Goal: Task Accomplishment & Management: Manage account settings

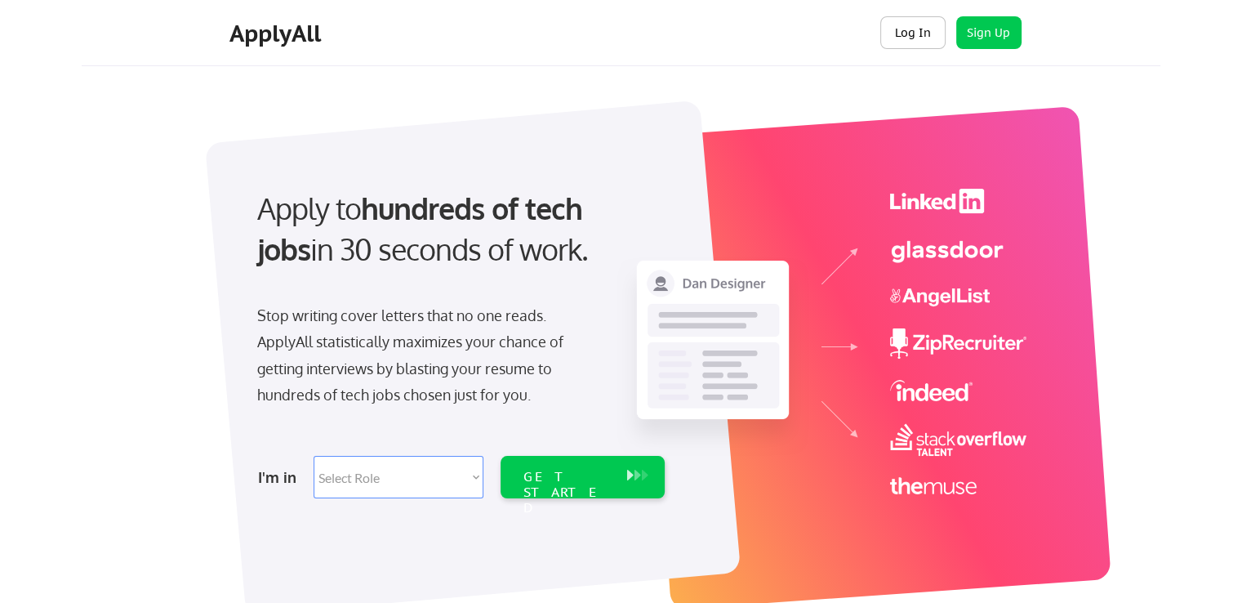
drag, startPoint x: 910, startPoint y: 29, endPoint x: 846, endPoint y: 73, distance: 77.0
click at [910, 29] on button "Log In" at bounding box center [913, 32] width 65 height 33
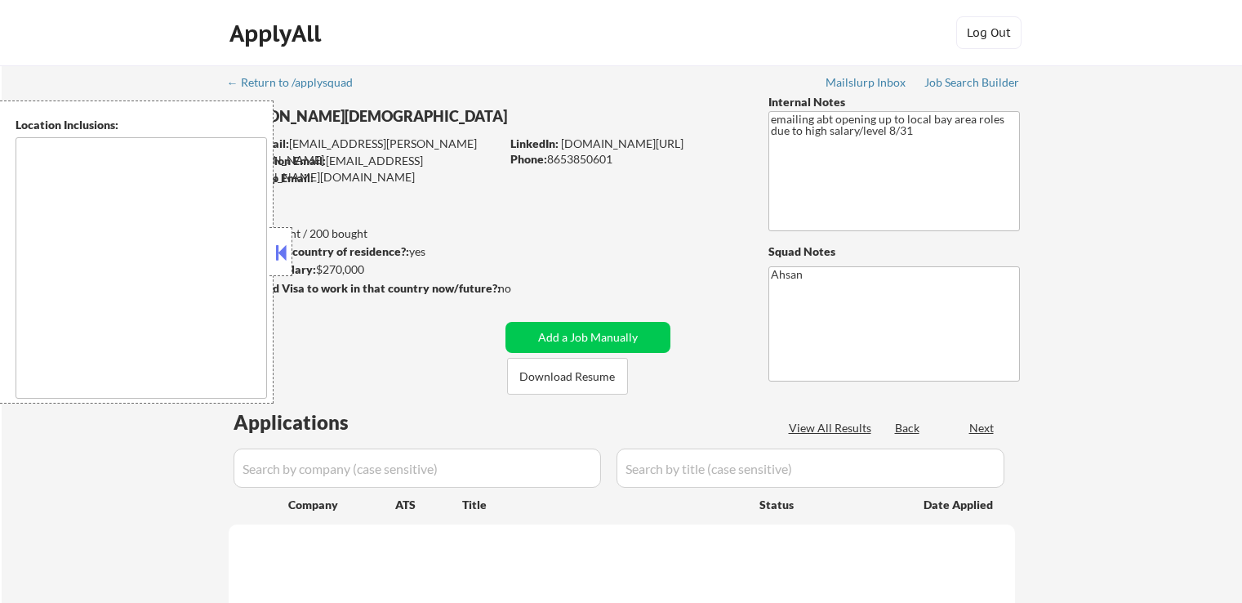
type textarea "remote"
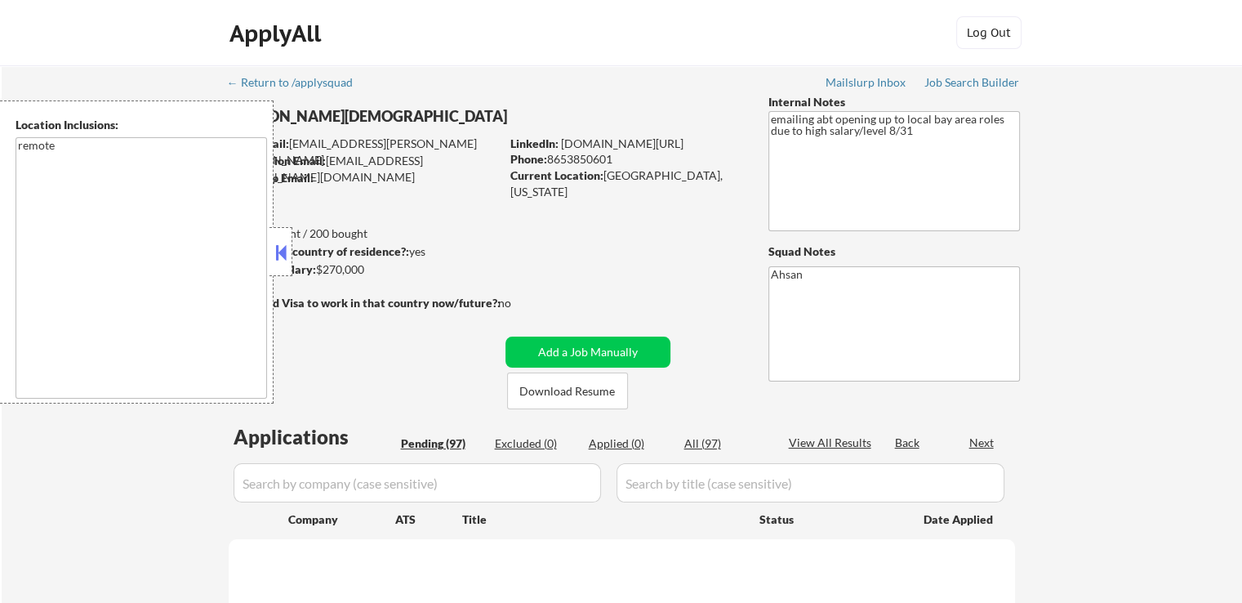
drag, startPoint x: 632, startPoint y: 154, endPoint x: 551, endPoint y: 154, distance: 81.7
click at [551, 154] on div "Phone: [PHONE_NUMBER]" at bounding box center [626, 159] width 231 height 16
copy div "8653850601"
click at [66, 151] on textarea "remote" at bounding box center [142, 267] width 252 height 261
select select ""pending""
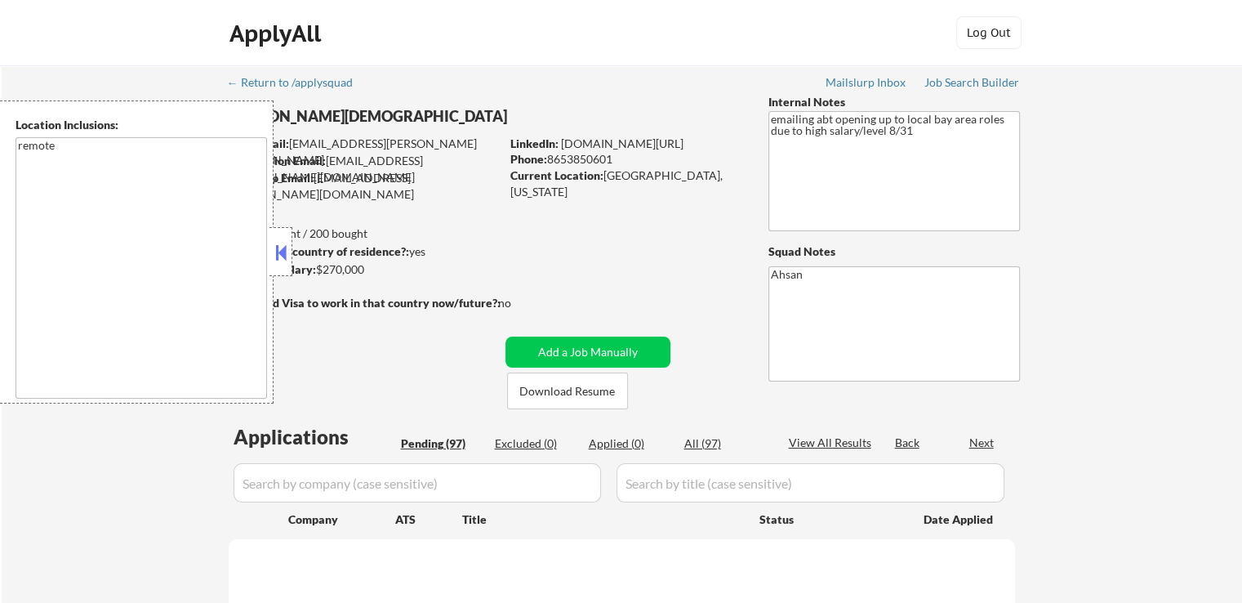
select select ""pending""
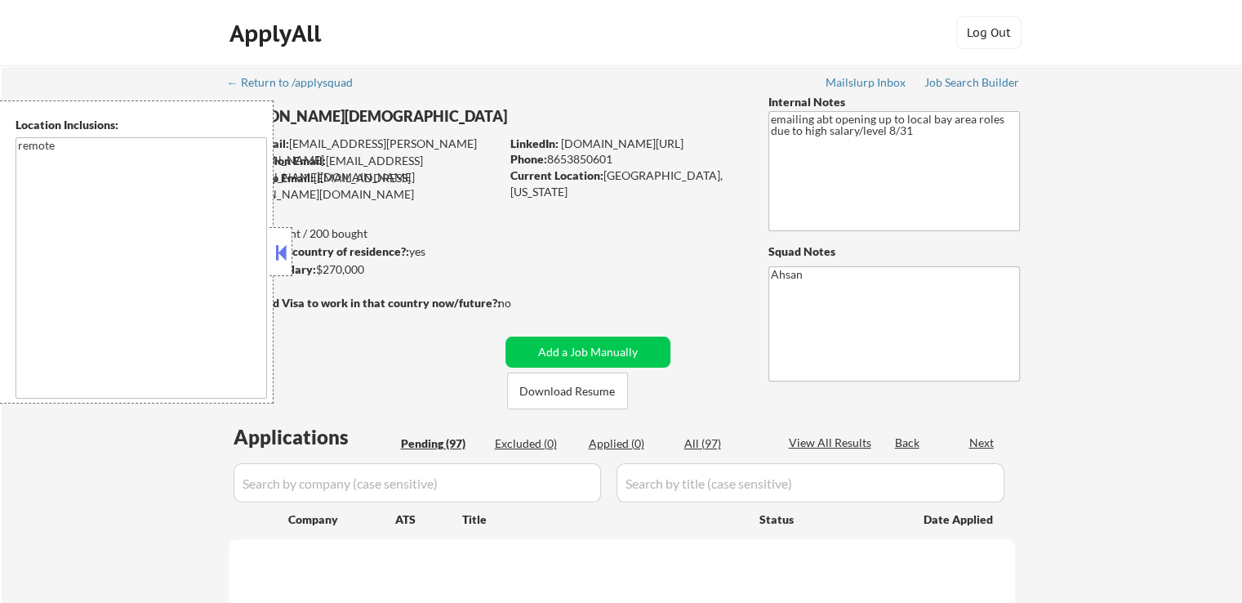
select select ""pending""
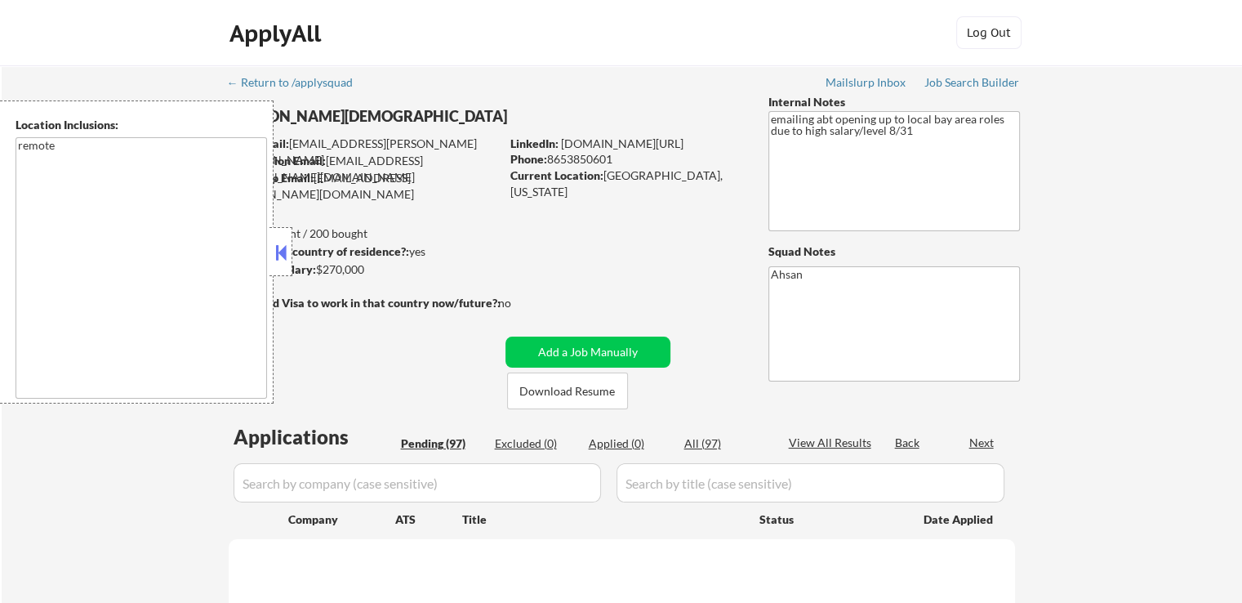
select select ""pending""
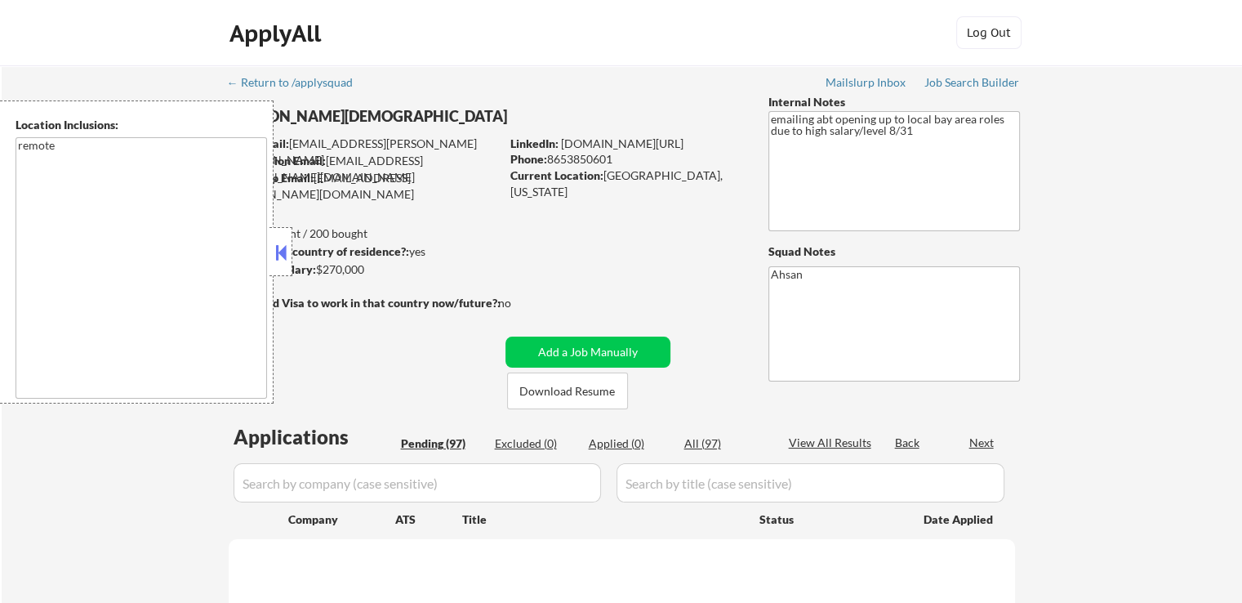
select select ""pending""
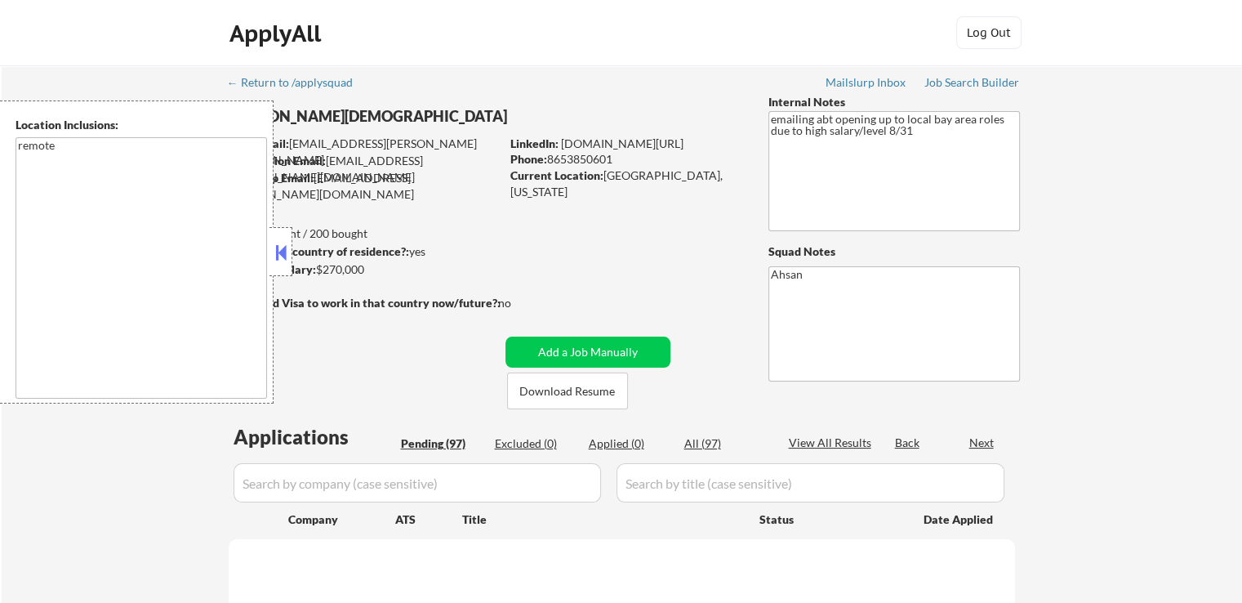
select select ""pending""
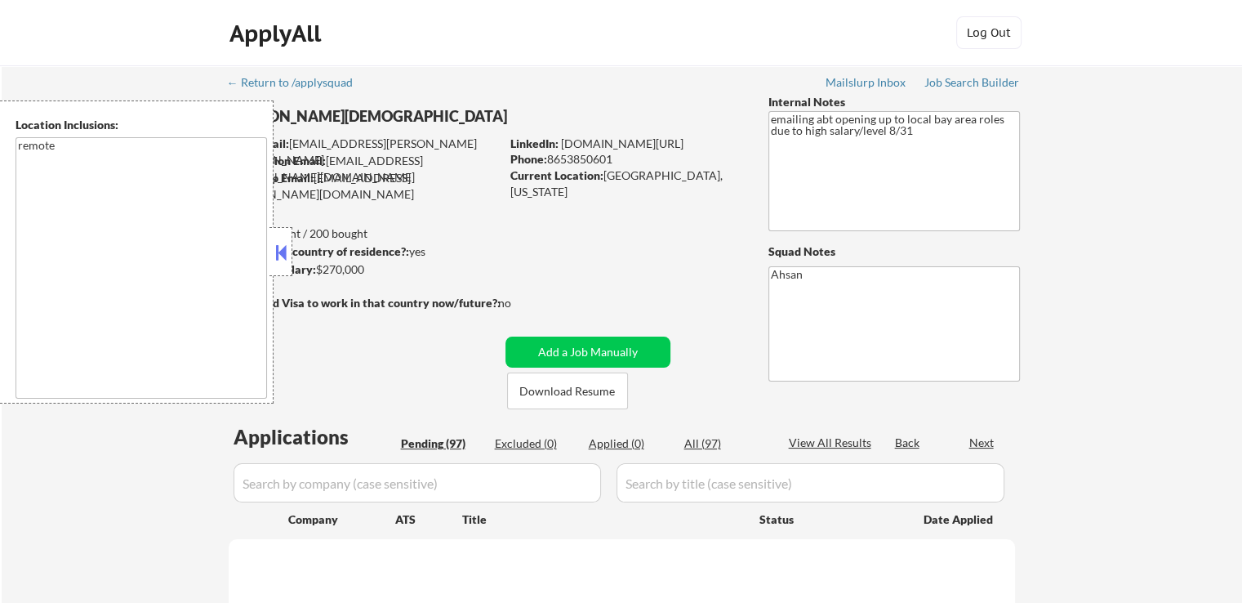
select select ""pending""
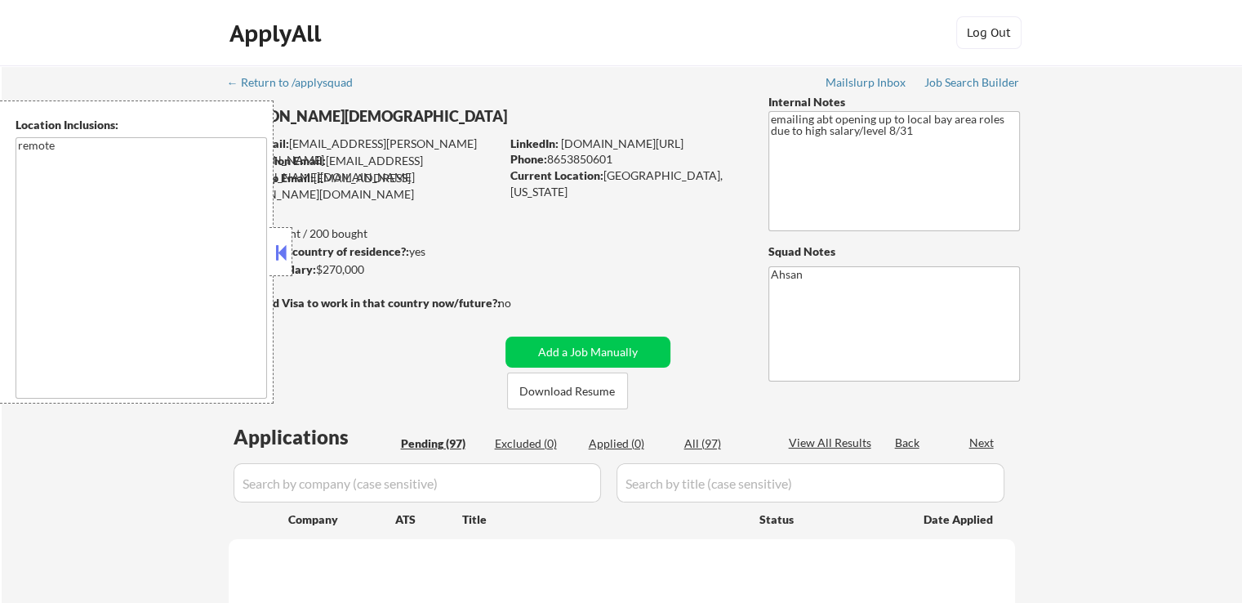
select select ""pending""
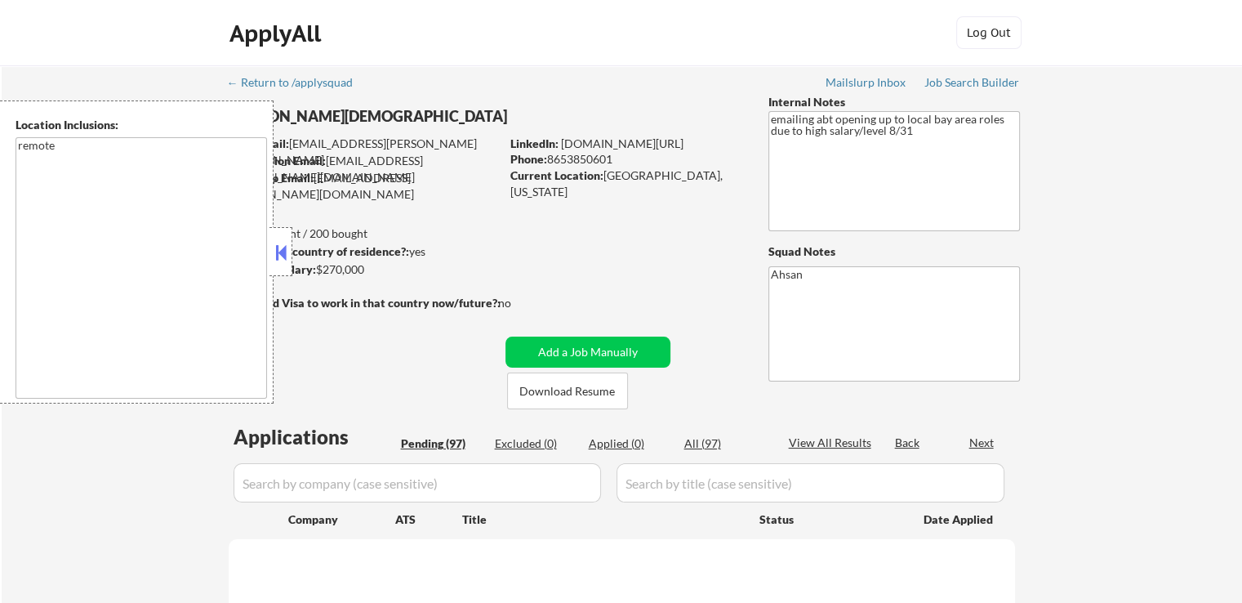
select select ""pending""
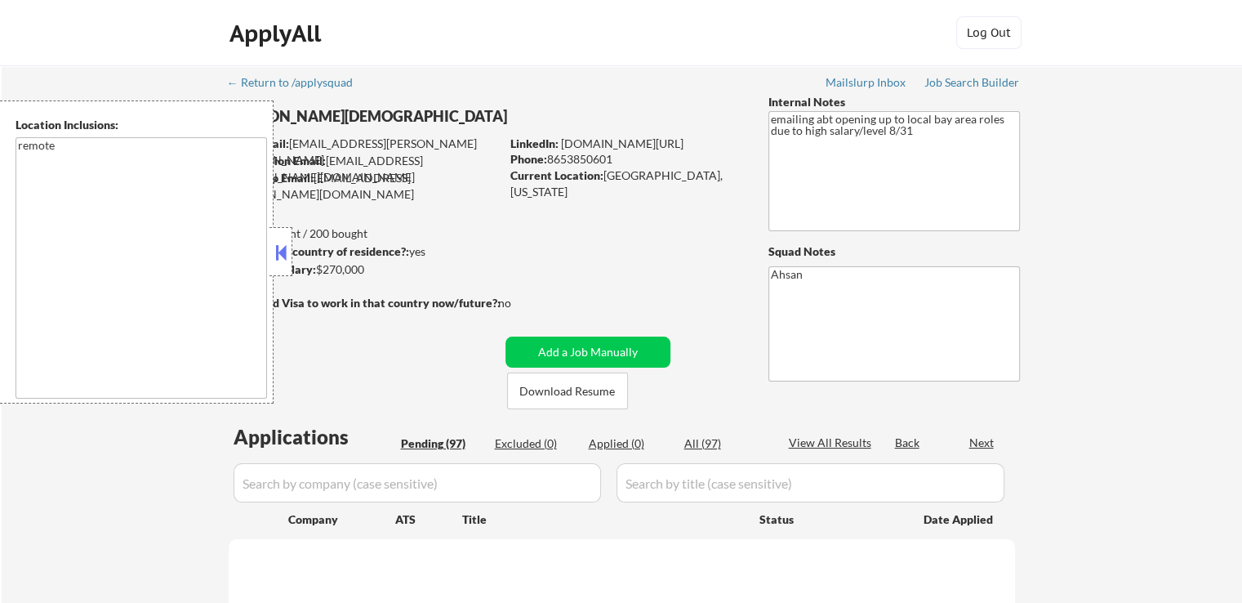
select select ""pending""
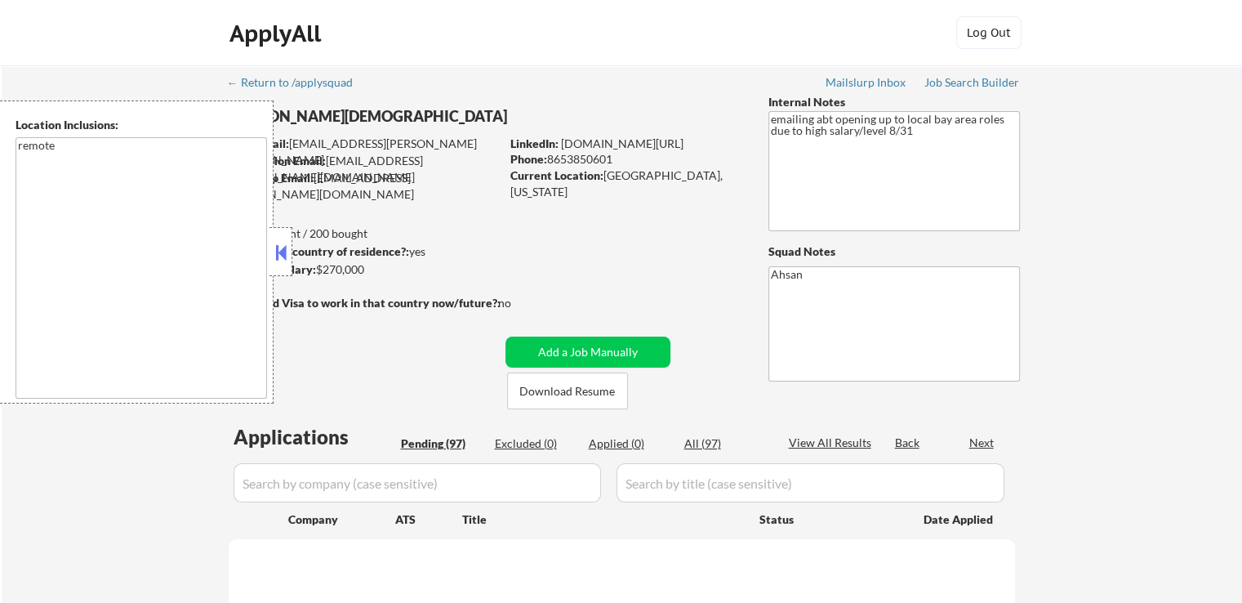
select select ""pending""
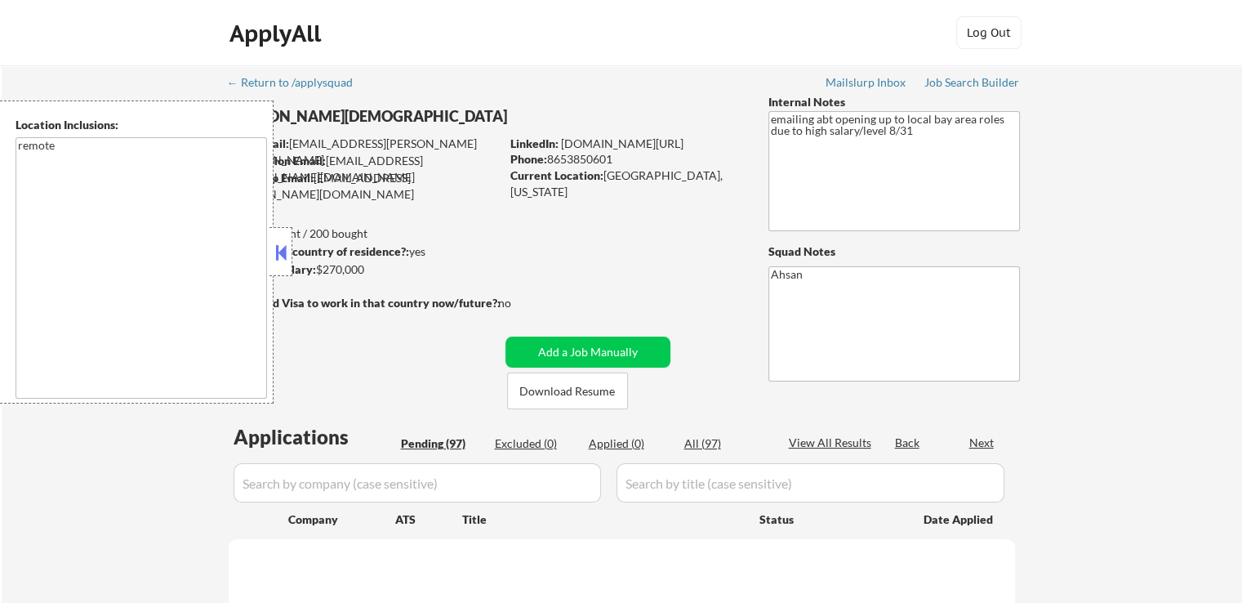
select select ""pending""
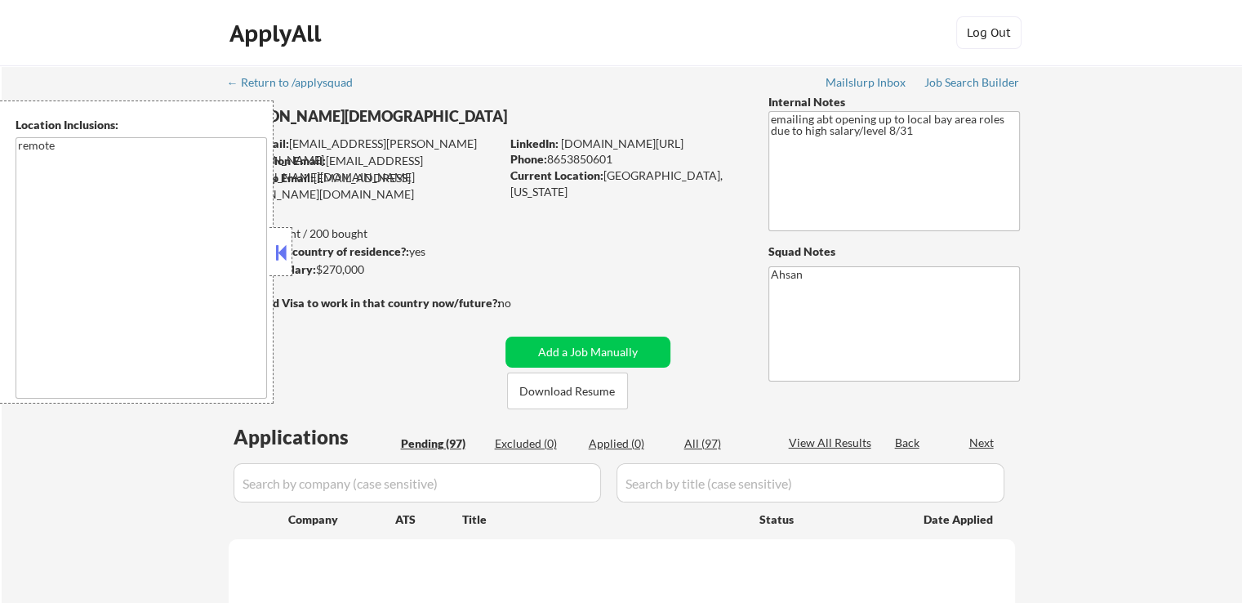
select select ""pending""
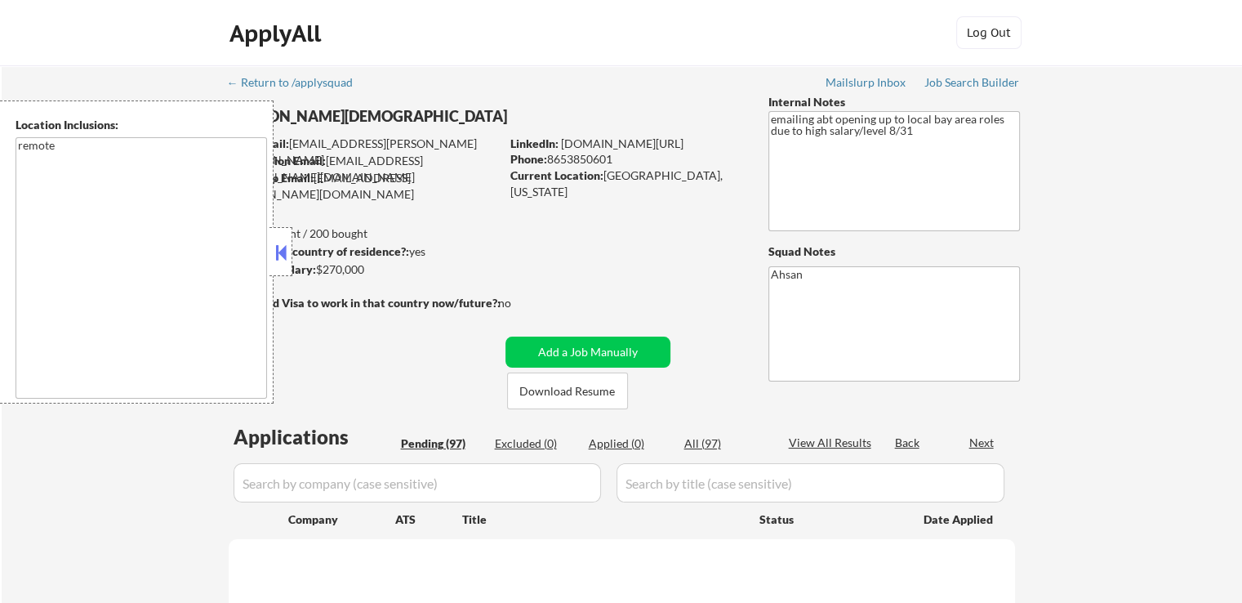
select select ""pending""
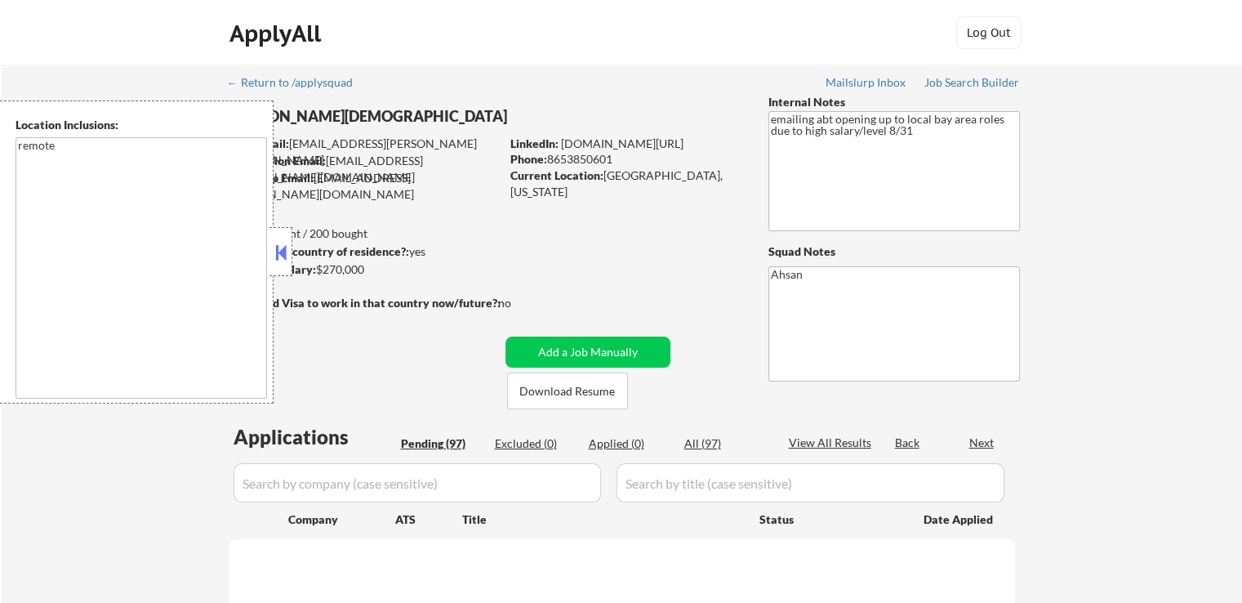
select select ""pending""
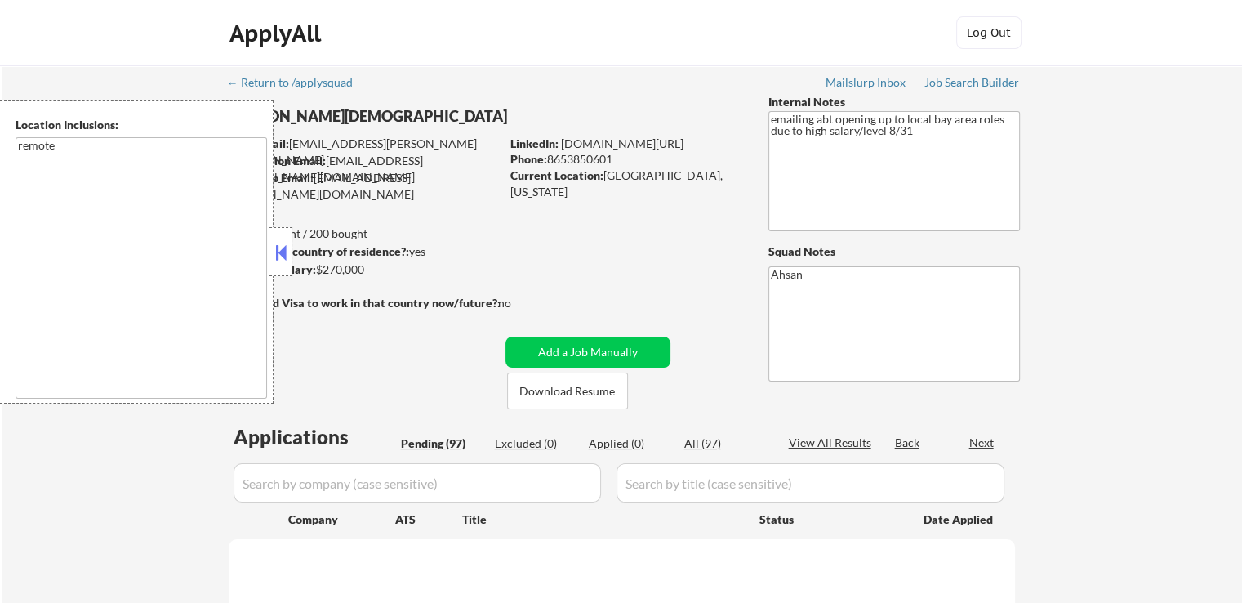
select select ""pending""
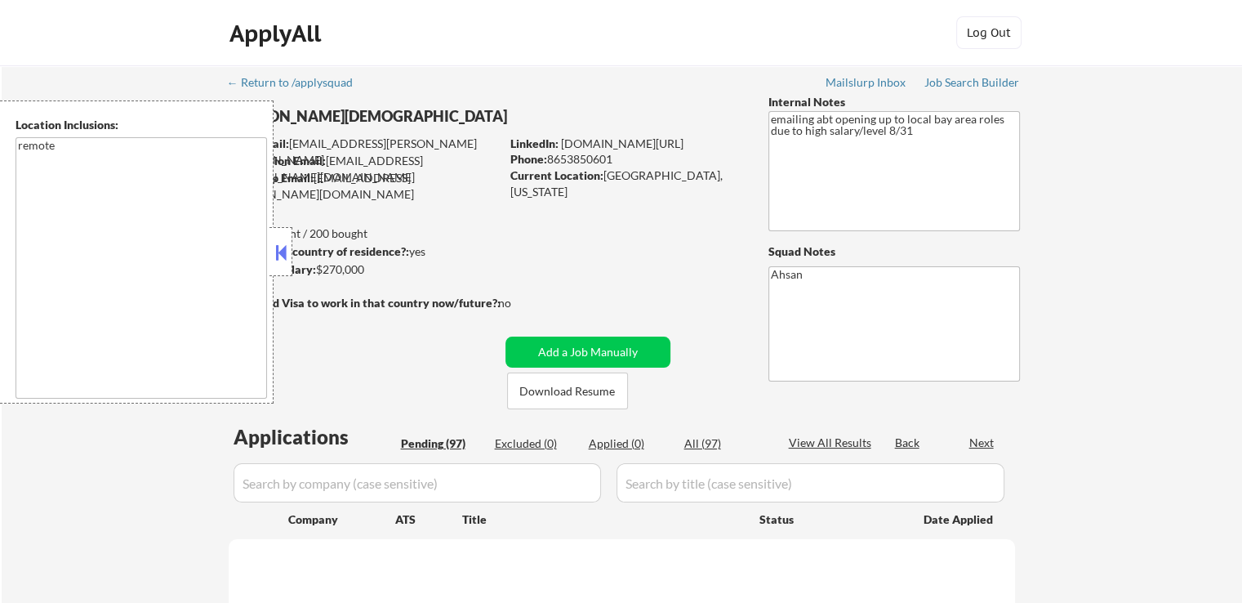
select select ""pending""
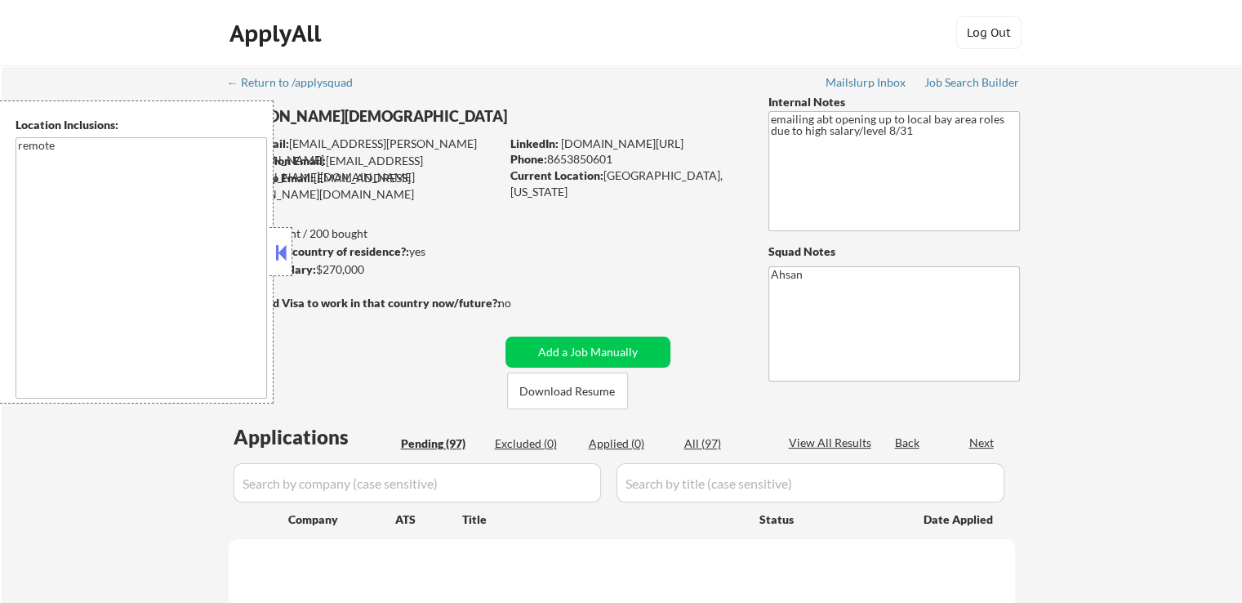
select select ""pending""
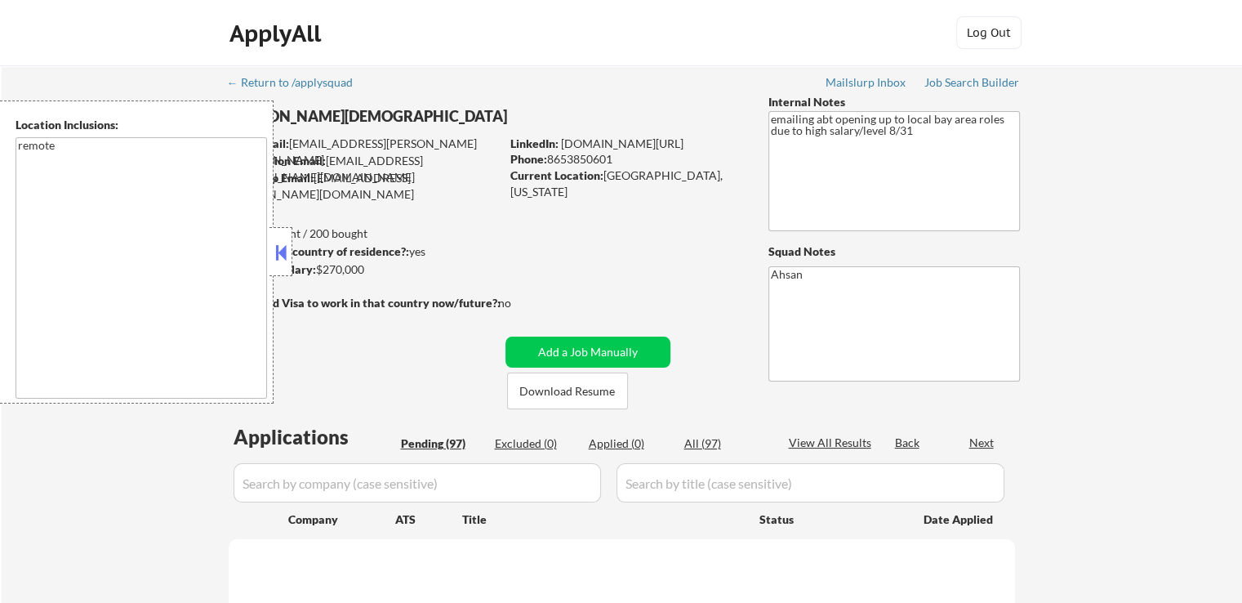
select select ""pending""
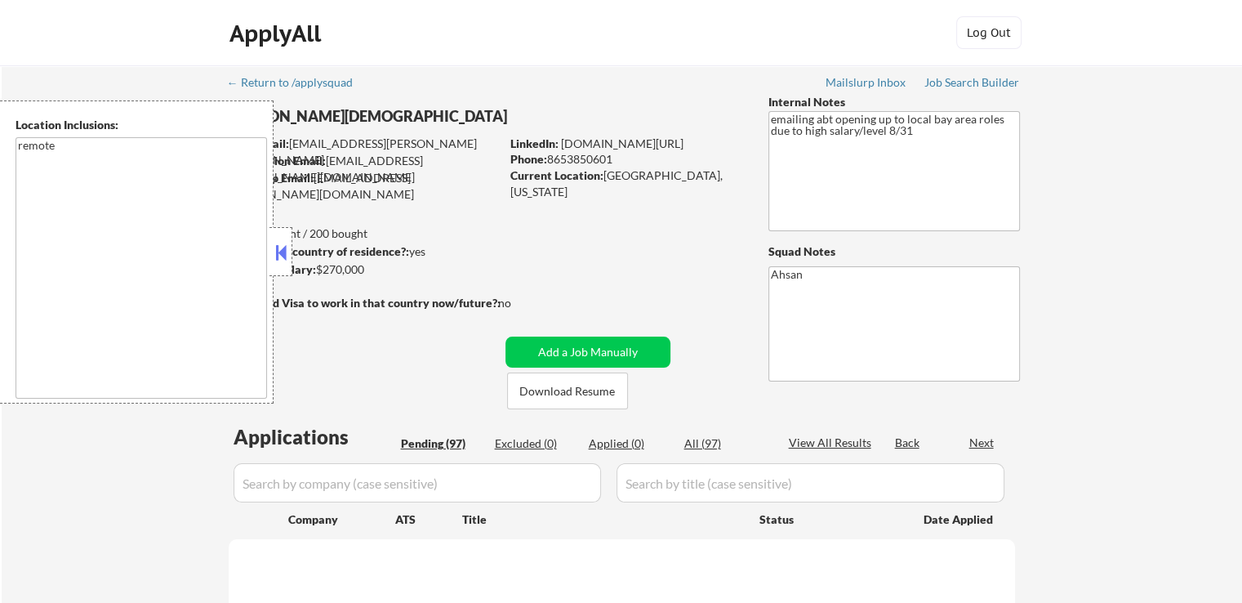
select select ""pending""
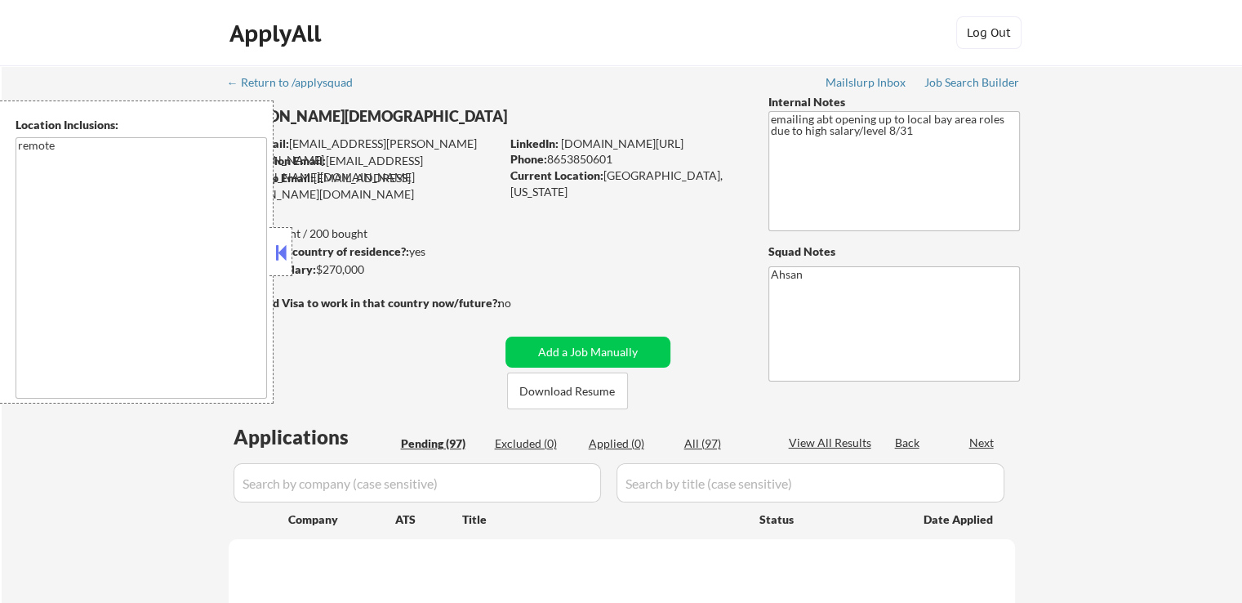
select select ""pending""
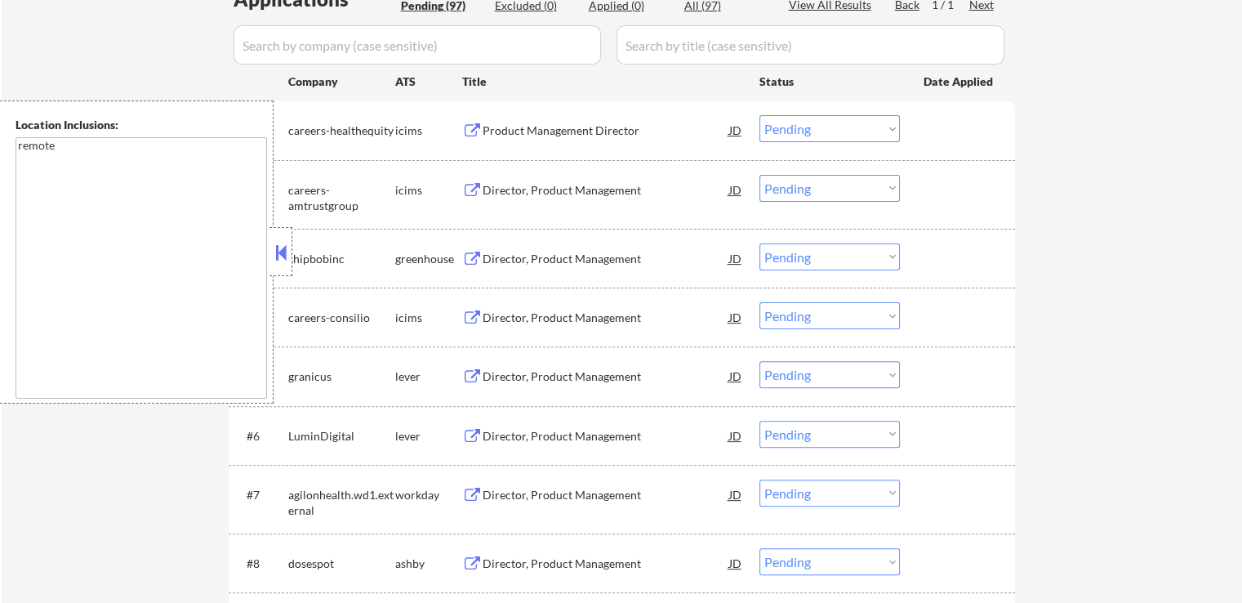
scroll to position [490, 0]
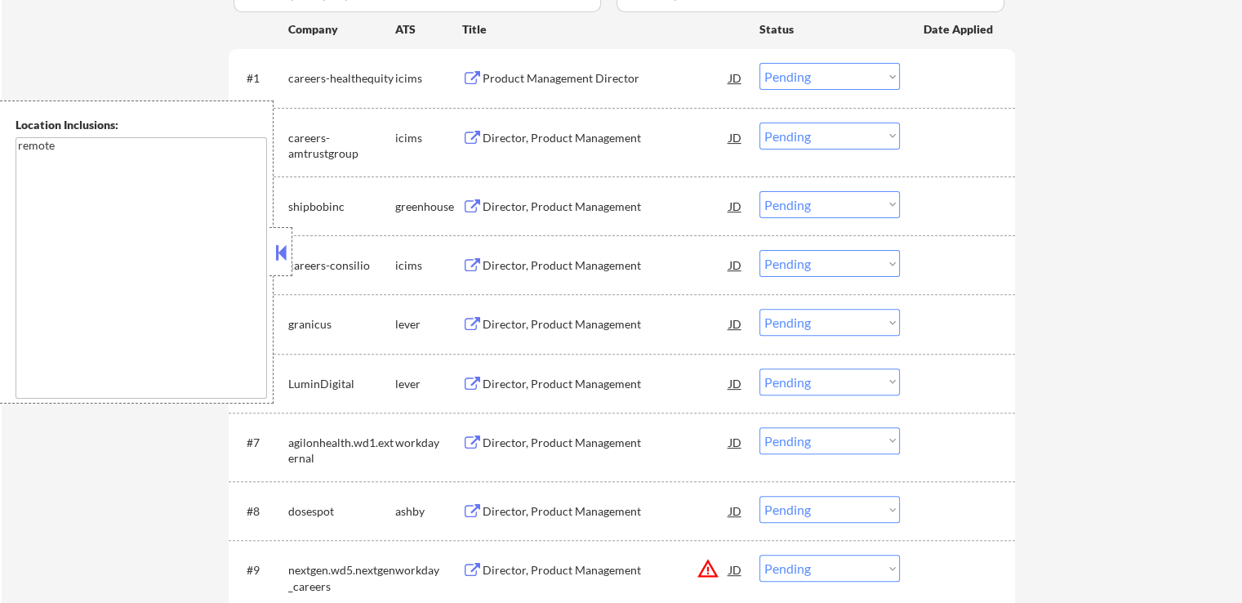
click at [597, 208] on div "Director, Product Management" at bounding box center [606, 206] width 247 height 16
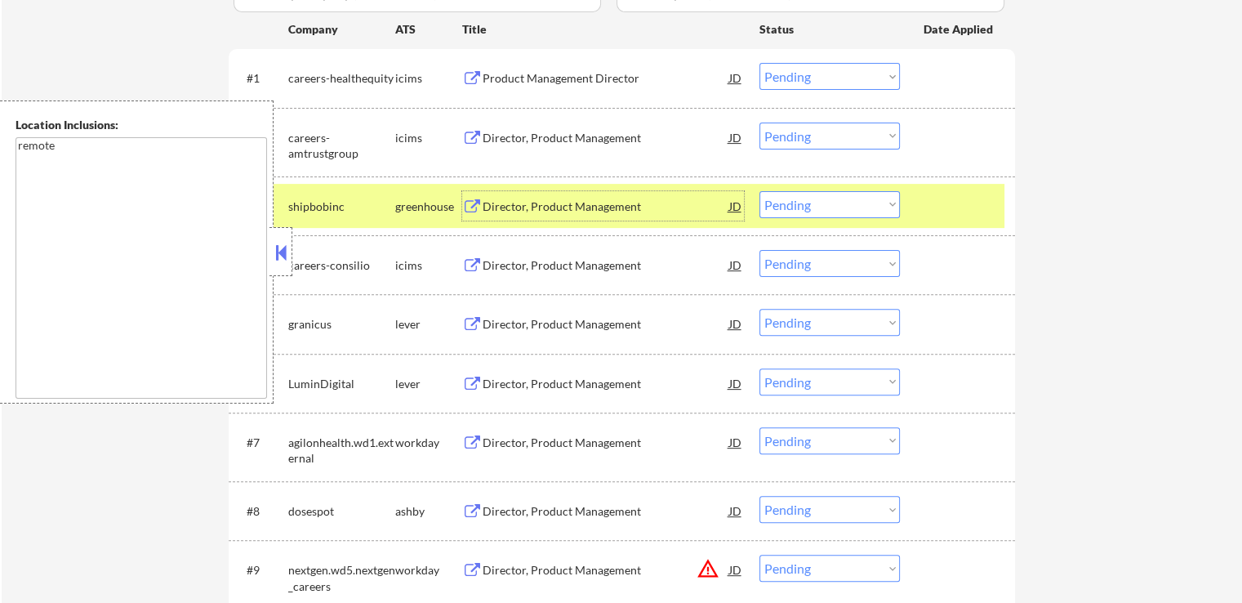
click at [601, 331] on div "Director, Product Management" at bounding box center [606, 324] width 247 height 16
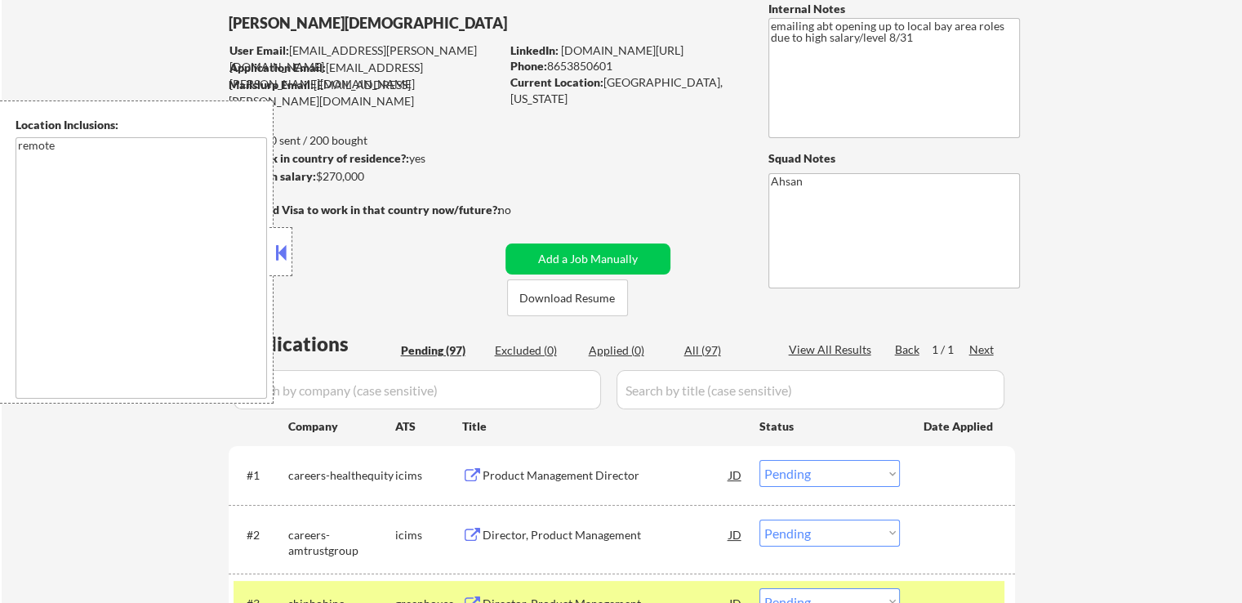
scroll to position [0, 0]
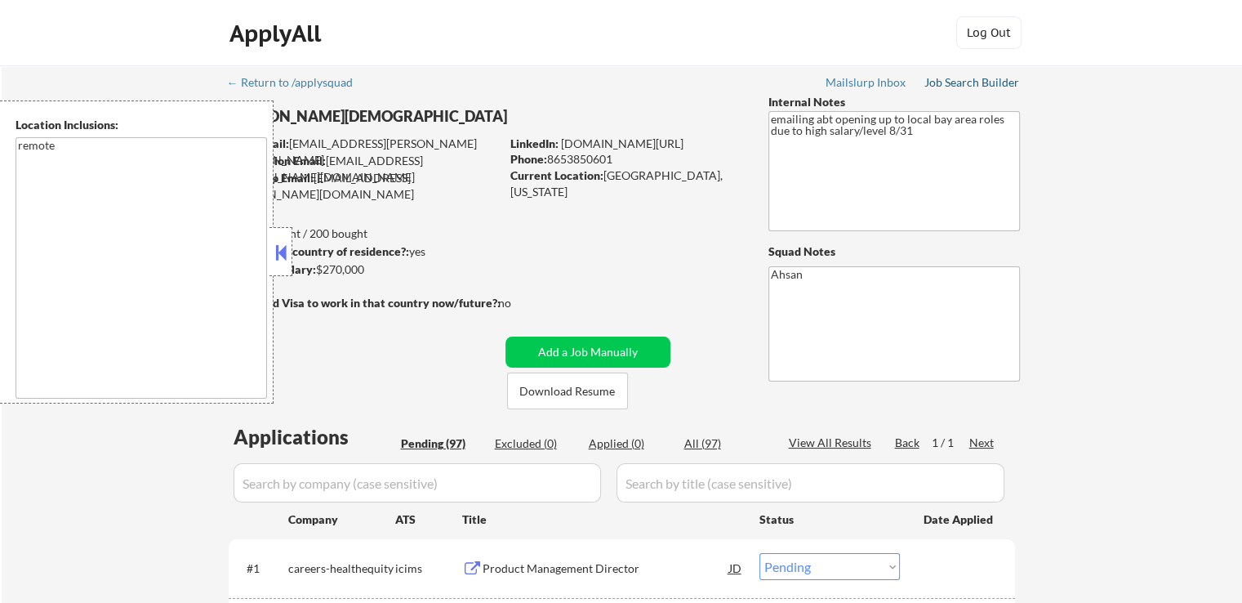
click at [959, 83] on div "Job Search Builder" at bounding box center [973, 82] width 96 height 11
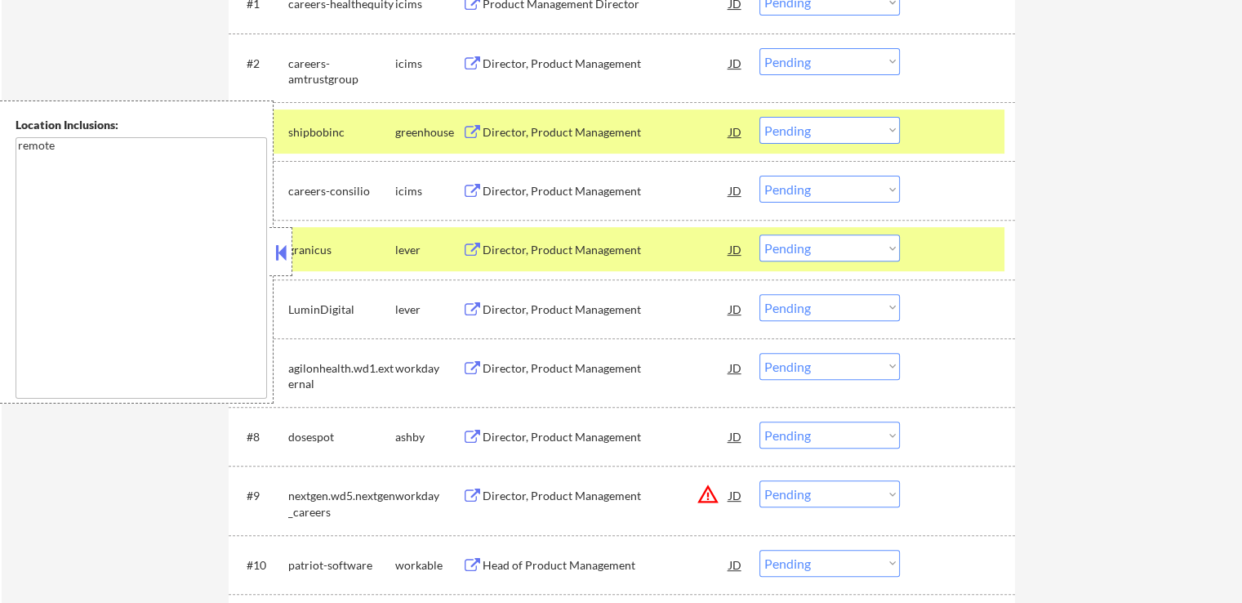
scroll to position [572, 0]
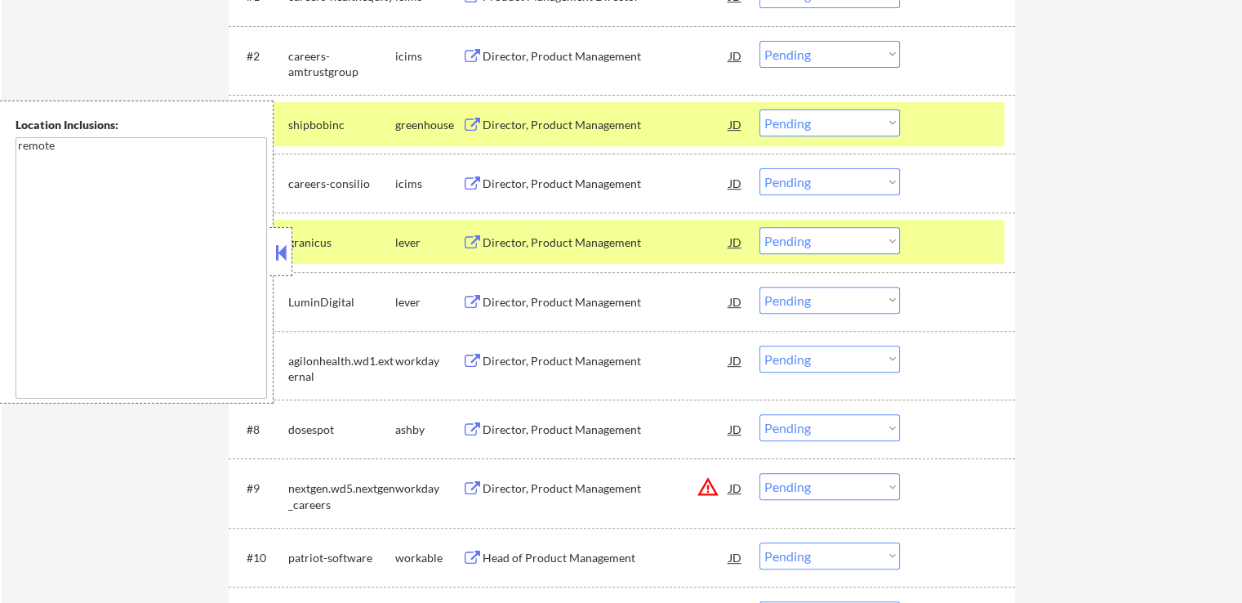
drag, startPoint x: 805, startPoint y: 238, endPoint x: 806, endPoint y: 250, distance: 12.3
click at [805, 238] on select "Choose an option... Pending Applied Excluded (Questions) Excluded (Expired) Exc…" at bounding box center [830, 240] width 140 height 27
click at [760, 227] on select "Choose an option... Pending Applied Excluded (Questions) Excluded (Expired) Exc…" at bounding box center [830, 240] width 140 height 27
click at [621, 123] on div "Director, Product Management" at bounding box center [606, 125] width 247 height 16
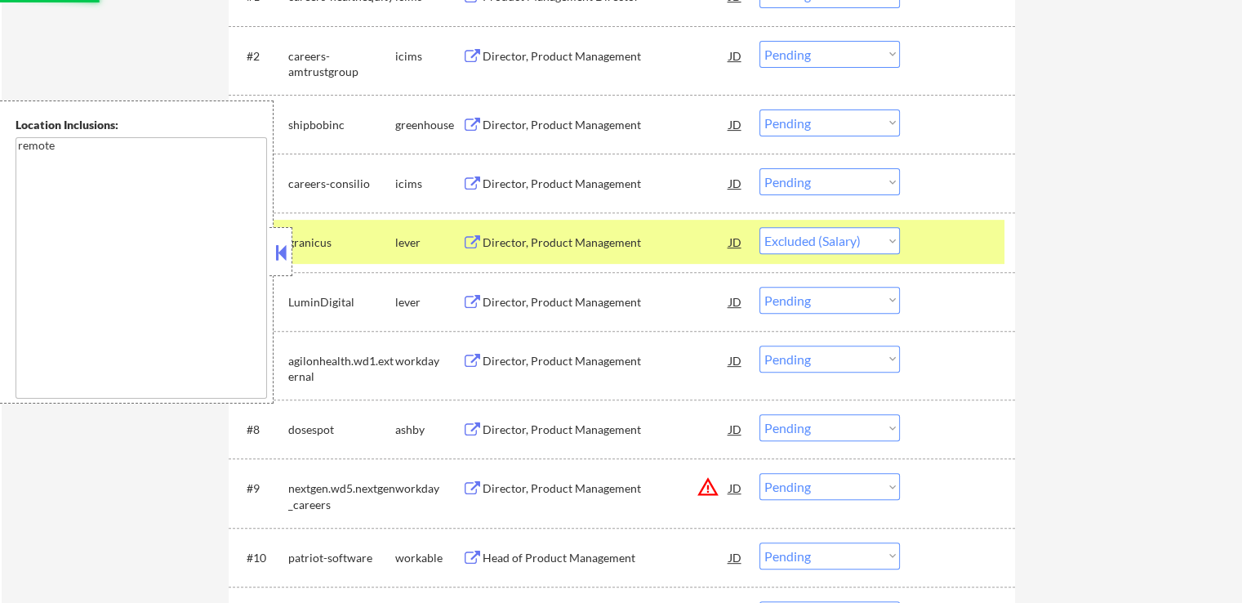
select select ""pending""
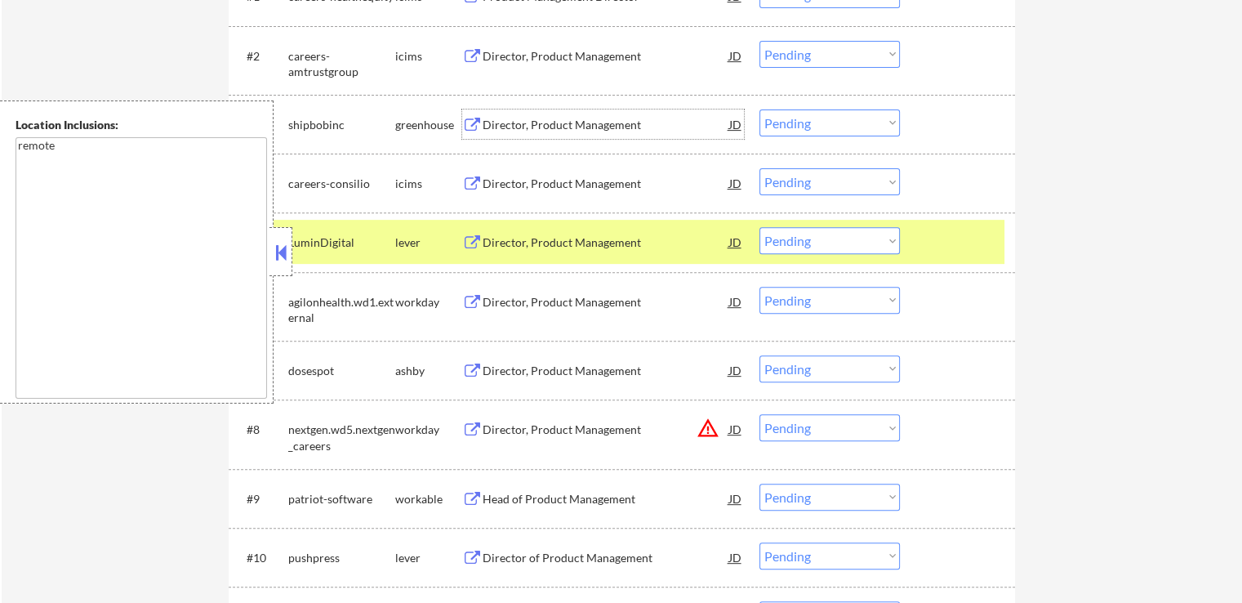
drag, startPoint x: 823, startPoint y: 125, endPoint x: 817, endPoint y: 131, distance: 8.7
click at [820, 125] on select "Choose an option... Pending Applied Excluded (Questions) Excluded (Expired) Exc…" at bounding box center [830, 122] width 140 height 27
click at [760, 109] on select "Choose an option... Pending Applied Excluded (Questions) Excluded (Expired) Exc…" at bounding box center [830, 122] width 140 height 27
select select ""pending""
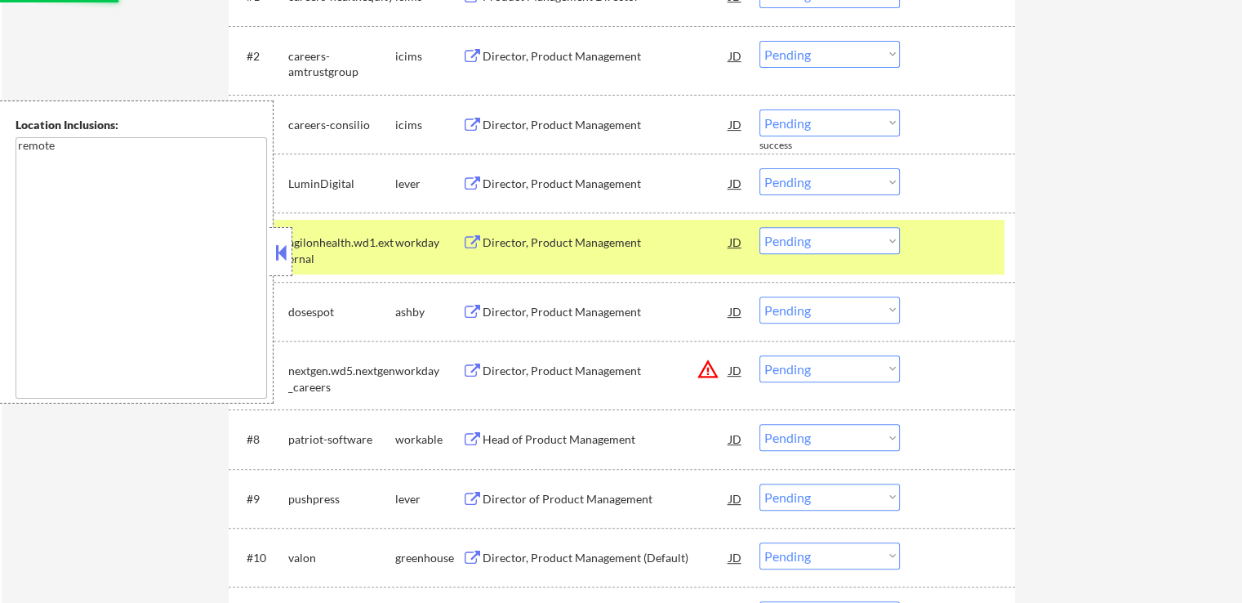
click at [604, 185] on div "Director, Product Management" at bounding box center [606, 184] width 247 height 16
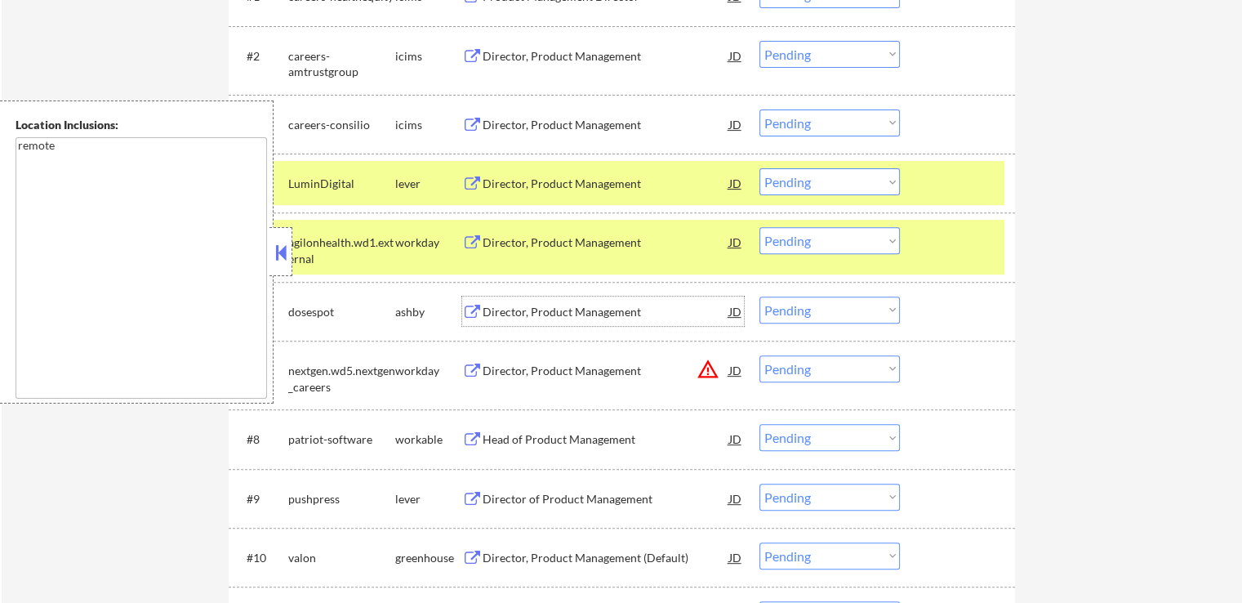
click at [583, 313] on div "Director, Product Management" at bounding box center [606, 312] width 247 height 16
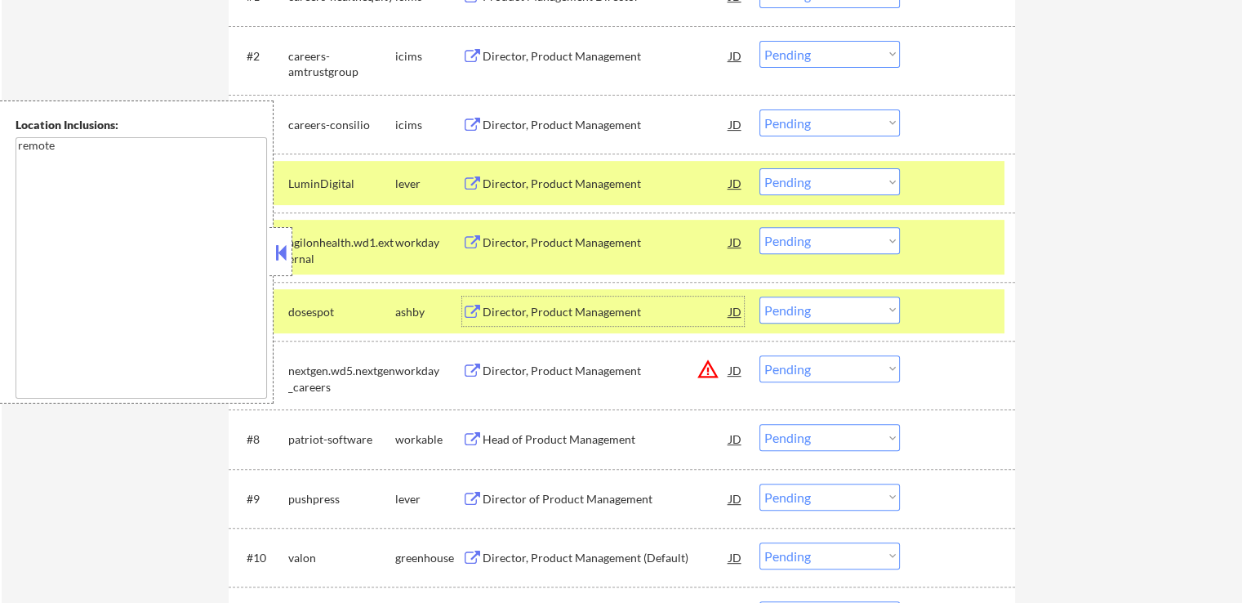
click at [822, 173] on select "Choose an option... Pending Applied Excluded (Questions) Excluded (Expired) Exc…" at bounding box center [830, 181] width 140 height 27
select select ""excluded__salary_""
click at [760, 168] on select "Choose an option... Pending Applied Excluded (Questions) Excluded (Expired) Exc…" at bounding box center [830, 181] width 140 height 27
drag, startPoint x: 801, startPoint y: 313, endPoint x: 808, endPoint y: 321, distance: 10.5
click at [801, 313] on select "Choose an option... Pending Applied Excluded (Questions) Excluded (Expired) Exc…" at bounding box center [830, 310] width 140 height 27
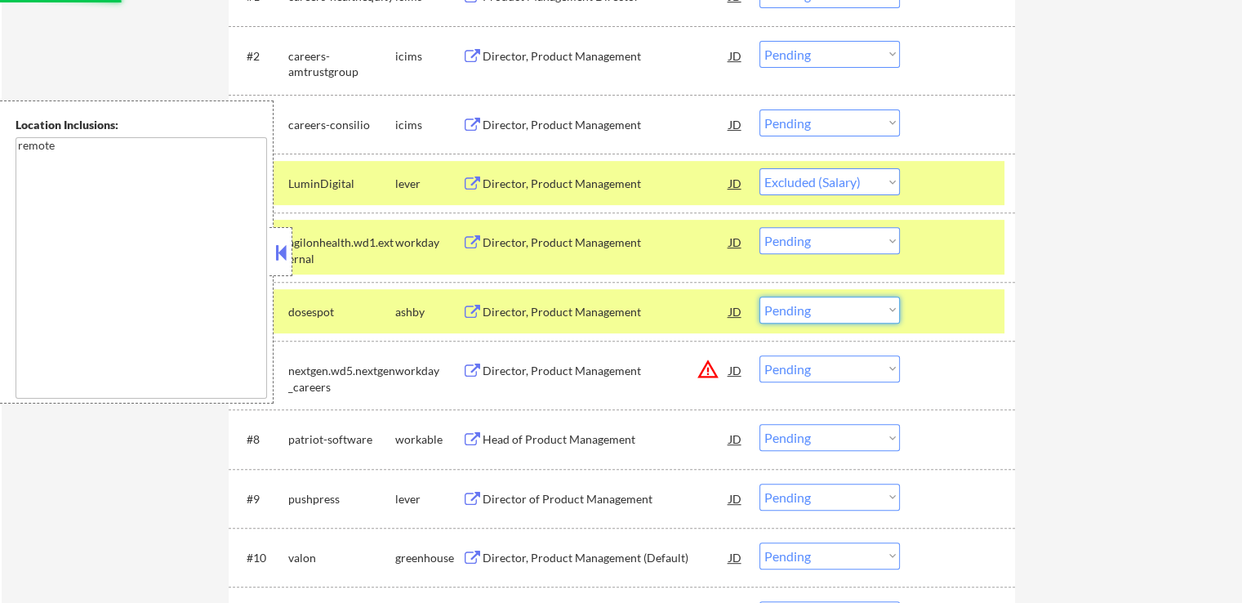
select select ""excluded__expired_""
click at [760, 297] on select "Choose an option... Pending Applied Excluded (Questions) Excluded (Expired) Exc…" at bounding box center [830, 310] width 140 height 27
select select ""pending""
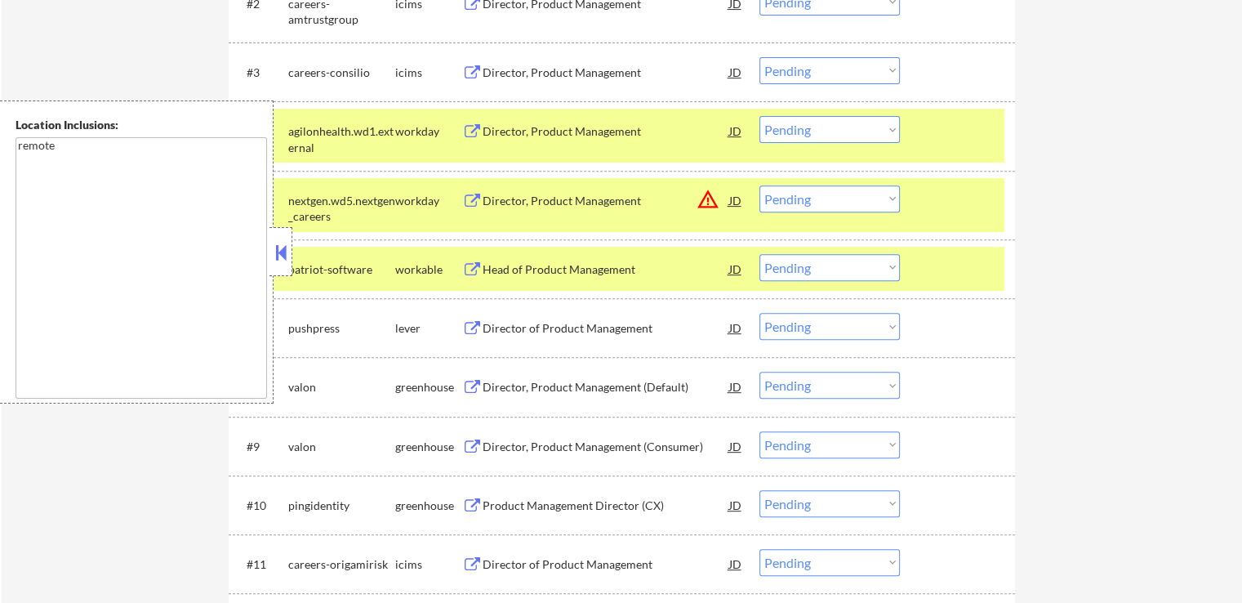
scroll to position [653, 0]
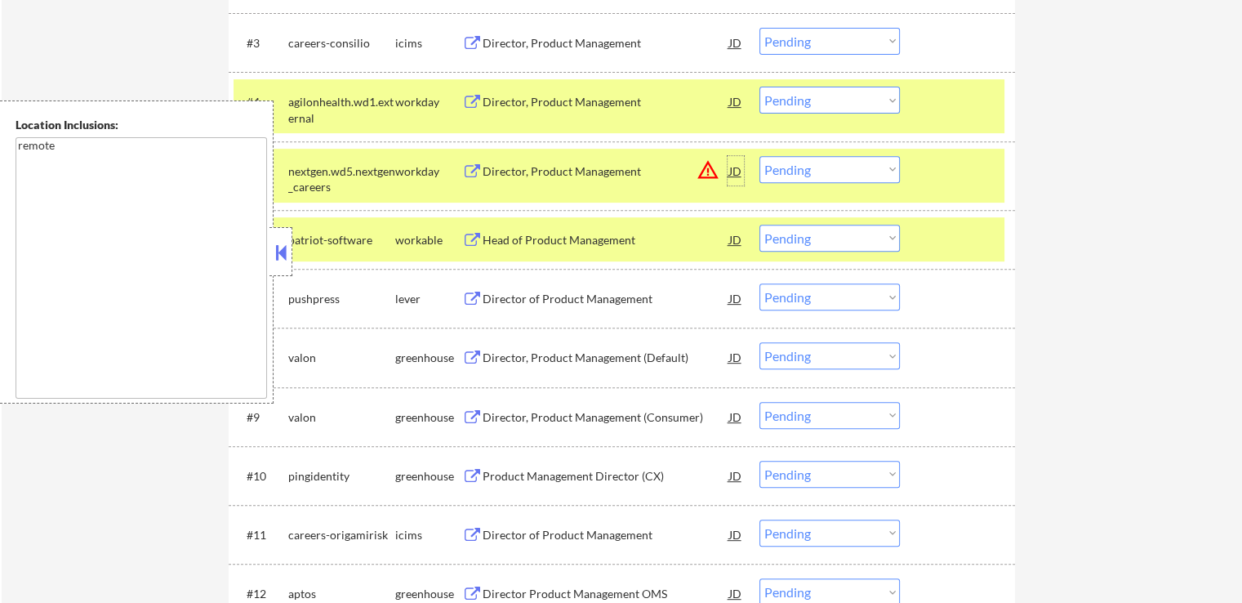
click at [729, 168] on div "JD" at bounding box center [736, 170] width 16 height 29
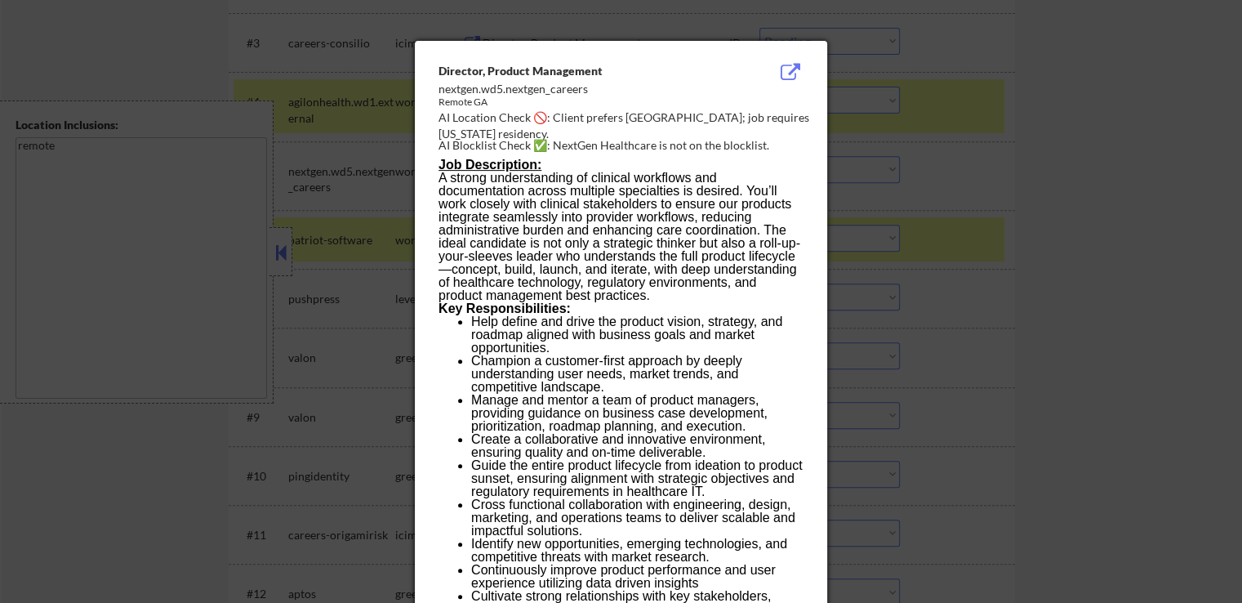
click at [1066, 234] on div at bounding box center [621, 301] width 1242 height 603
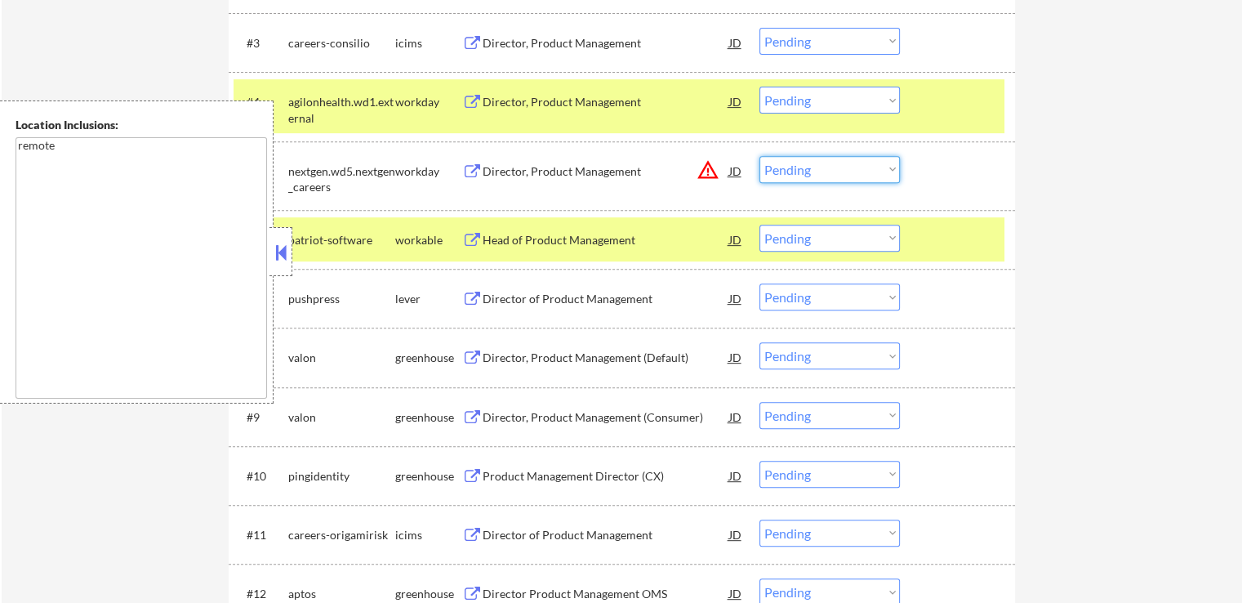
click at [843, 175] on select "Choose an option... Pending Applied Excluded (Questions) Excluded (Expired) Exc…" at bounding box center [830, 169] width 140 height 27
click at [760, 156] on select "Choose an option... Pending Applied Excluded (Questions) Excluded (Expired) Exc…" at bounding box center [830, 169] width 140 height 27
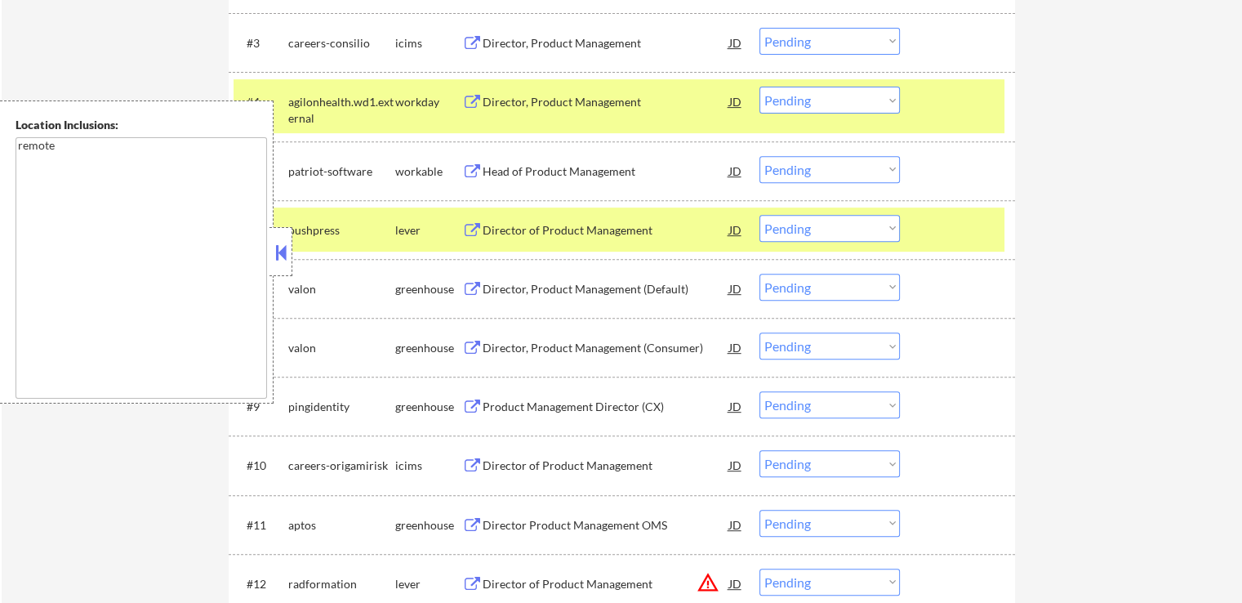
click at [612, 164] on div "Head of Product Management" at bounding box center [606, 171] width 247 height 16
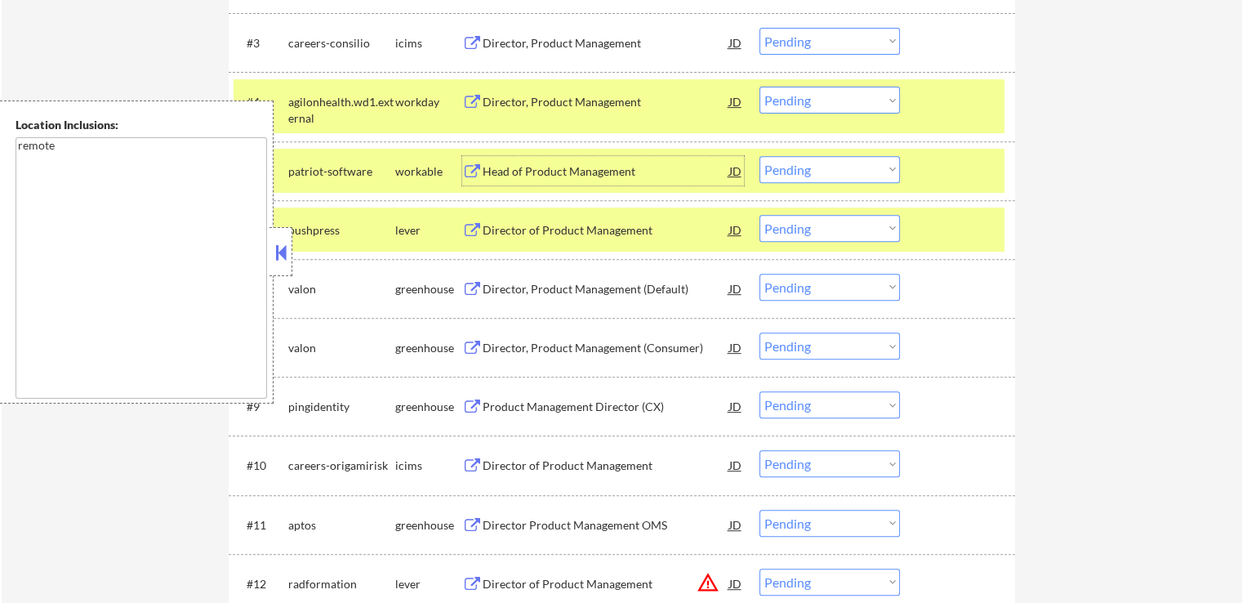
click at [575, 234] on div "Director of Product Management" at bounding box center [606, 230] width 247 height 16
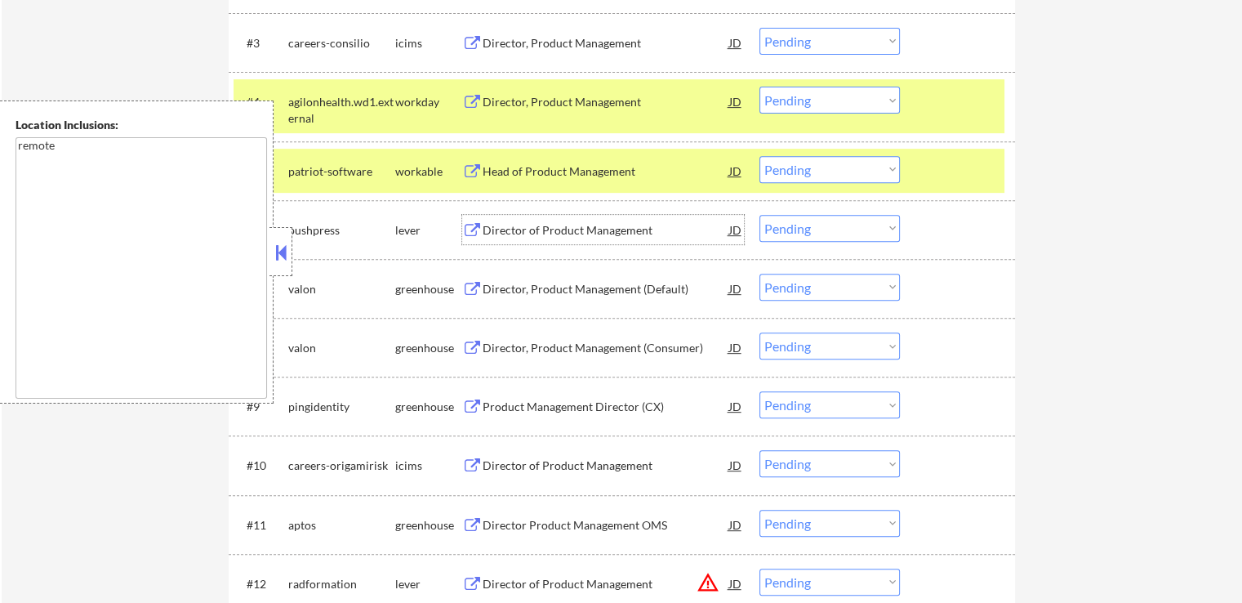
click at [819, 163] on select "Choose an option... Pending Applied Excluded (Questions) Excluded (Expired) Exc…" at bounding box center [830, 169] width 140 height 27
click at [760, 156] on select "Choose an option... Pending Applied Excluded (Questions) Excluded (Expired) Exc…" at bounding box center [830, 169] width 140 height 27
click at [680, 289] on div "Director, Product Management (Default)" at bounding box center [606, 289] width 247 height 16
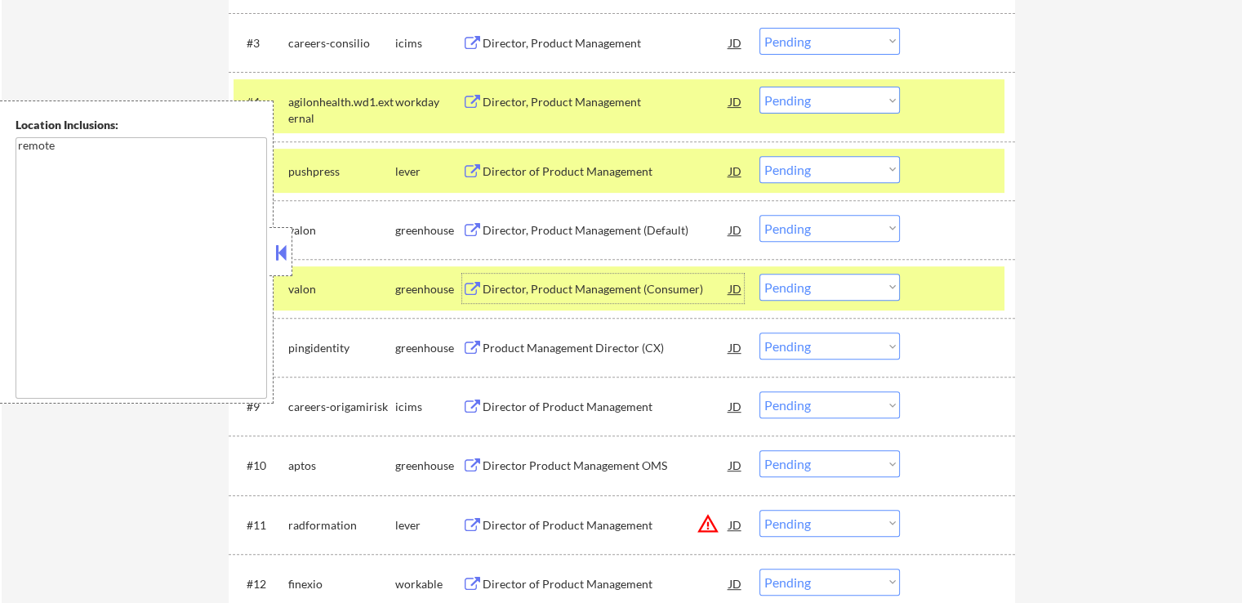
drag, startPoint x: 817, startPoint y: 172, endPoint x: 801, endPoint y: 181, distance: 18.3
click at [817, 172] on select "Choose an option... Pending Applied Excluded (Questions) Excluded (Expired) Exc…" at bounding box center [830, 169] width 140 height 27
click at [760, 156] on select "Choose an option... Pending Applied Excluded (Questions) Excluded (Expired) Exc…" at bounding box center [830, 169] width 140 height 27
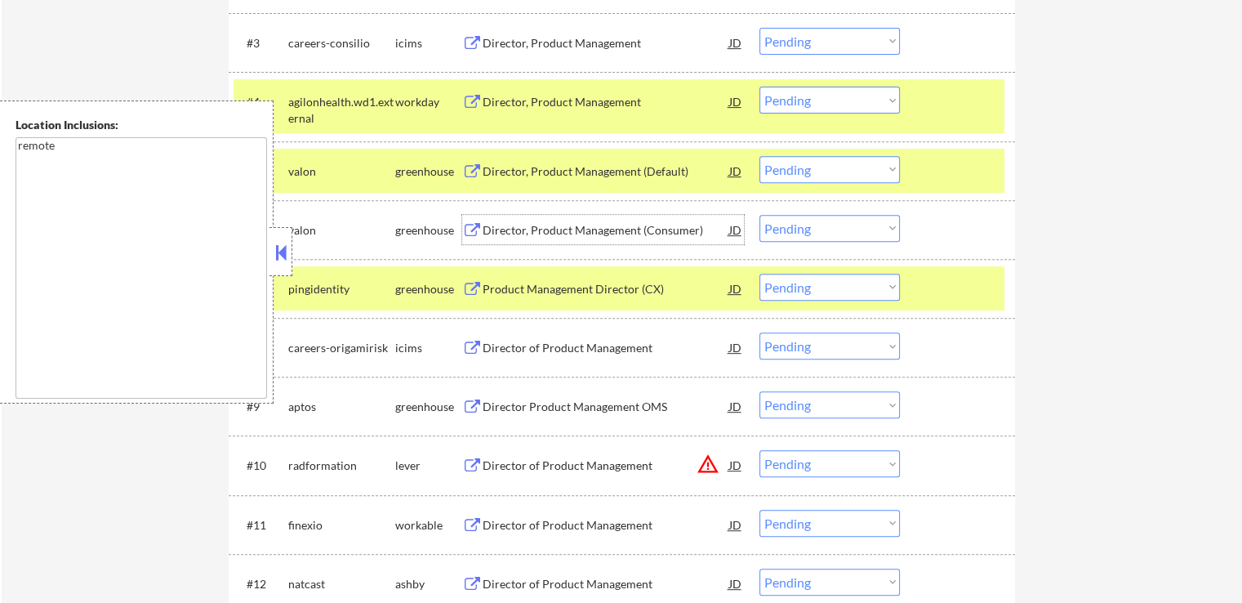
click at [608, 226] on div "Director, Product Management (Consumer)" at bounding box center [606, 230] width 247 height 16
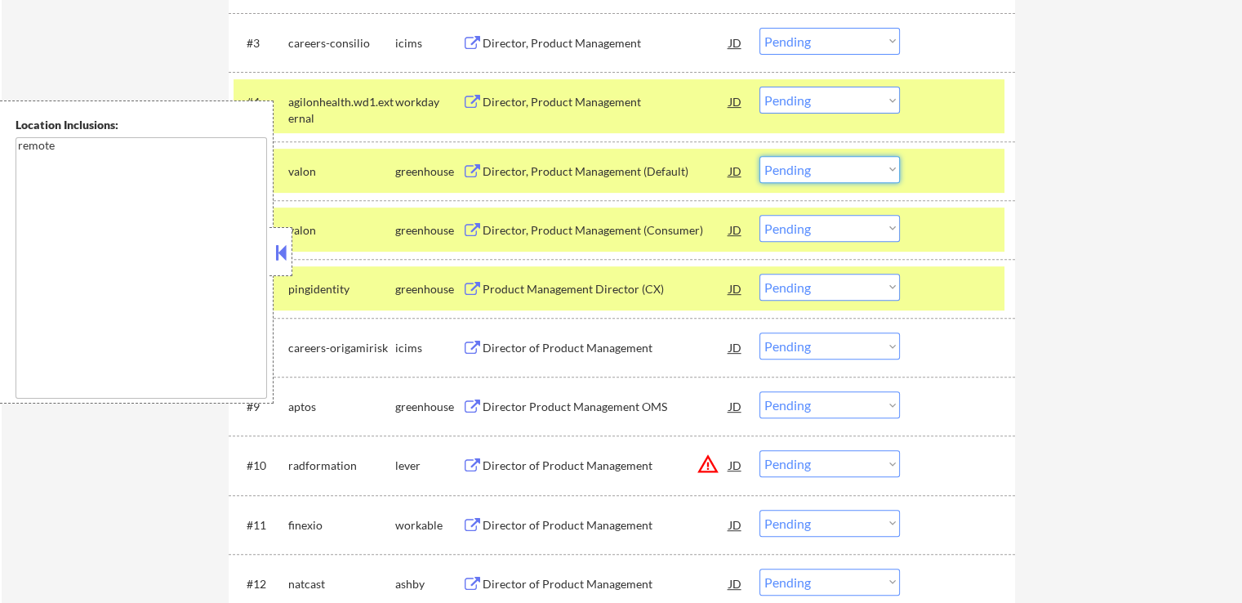
drag, startPoint x: 823, startPoint y: 172, endPoint x: 815, endPoint y: 177, distance: 10.0
click at [823, 172] on select "Choose an option... Pending Applied Excluded (Questions) Excluded (Expired) Exc…" at bounding box center [830, 169] width 140 height 27
click at [760, 156] on select "Choose an option... Pending Applied Excluded (Questions) Excluded (Expired) Exc…" at bounding box center [830, 169] width 140 height 27
select select ""pending""
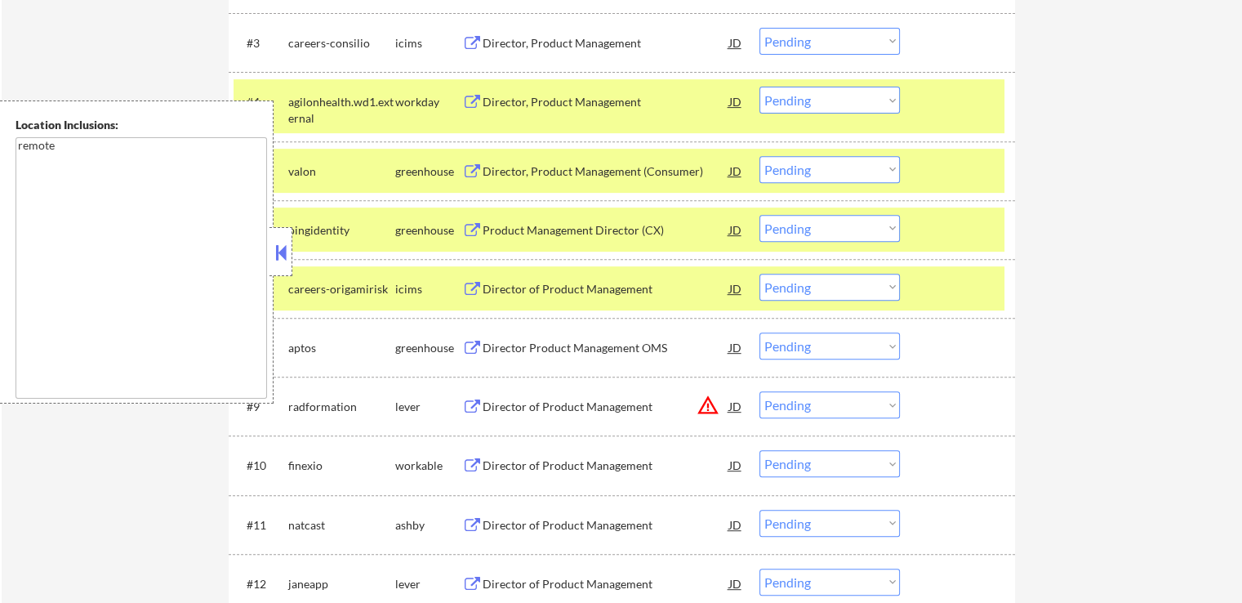
click at [627, 230] on div "Product Management Director (CX)" at bounding box center [606, 230] width 247 height 16
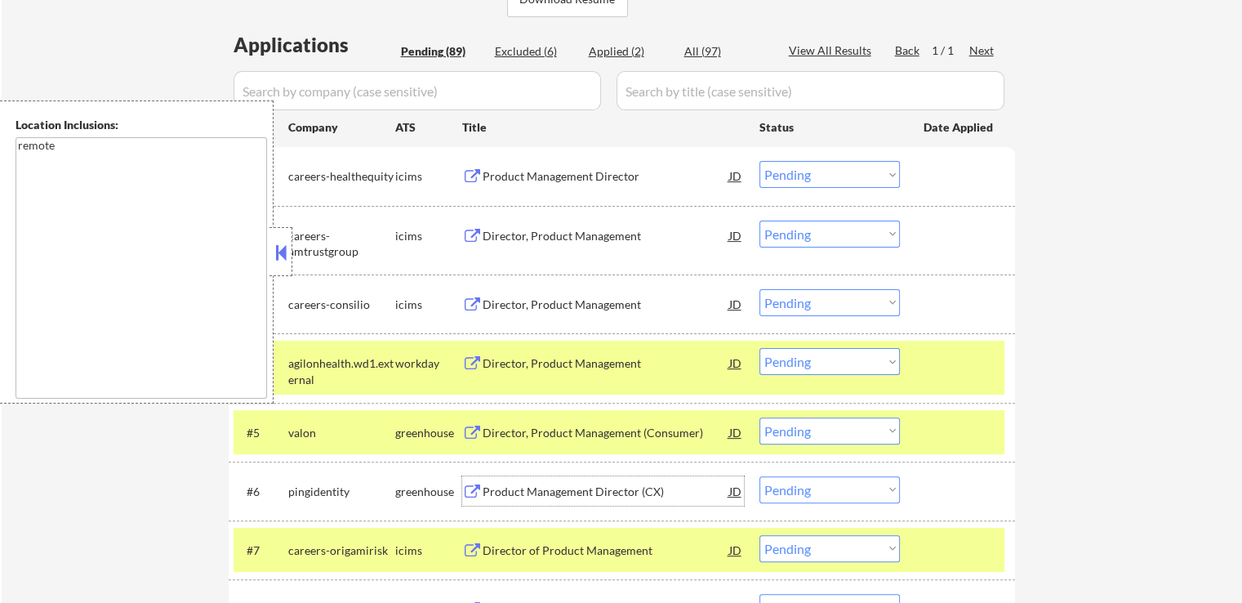
scroll to position [327, 0]
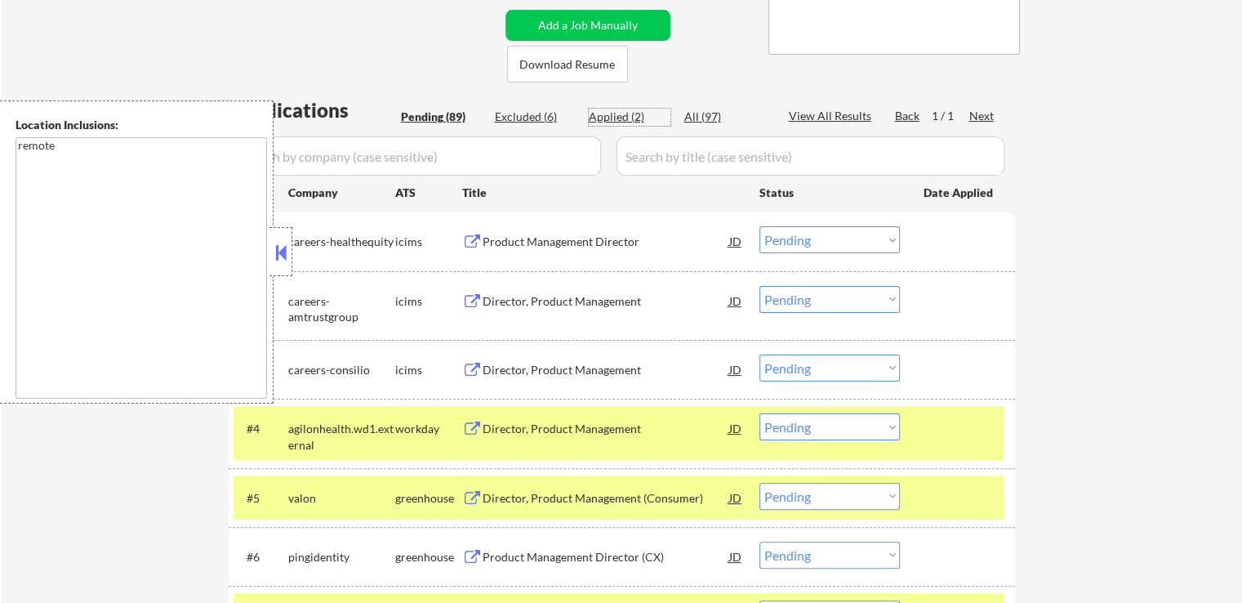
click at [609, 117] on div "Applied (2)" at bounding box center [630, 117] width 82 height 16
select select ""applied""
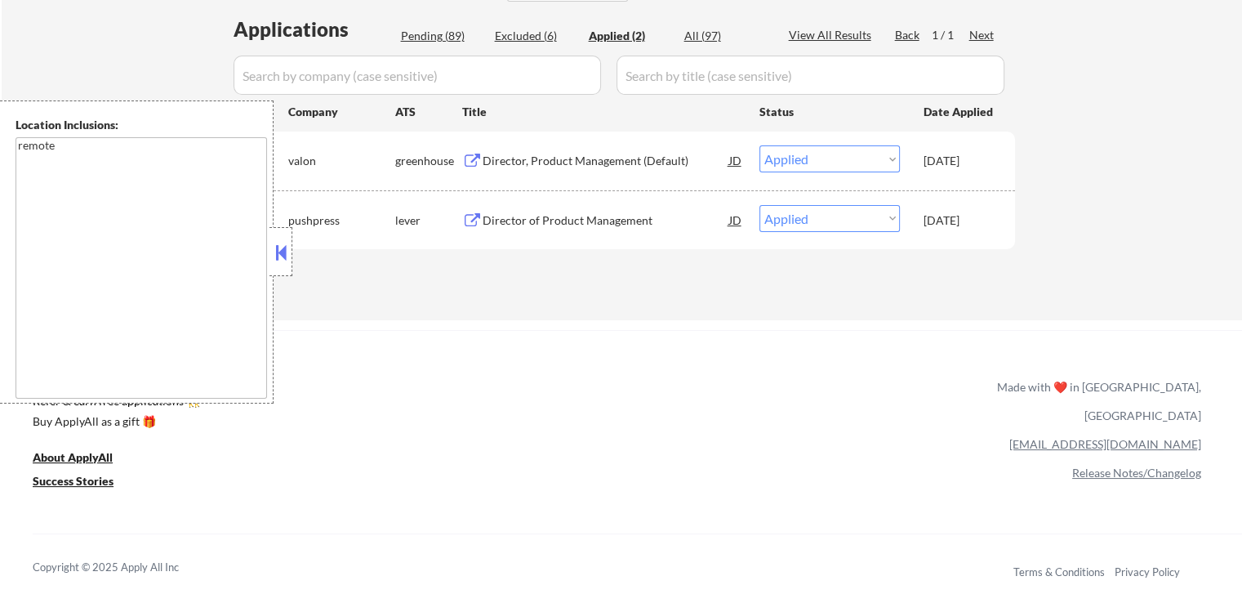
scroll to position [408, 0]
click at [448, 38] on div "Pending (89)" at bounding box center [442, 35] width 82 height 16
select select ""pending""
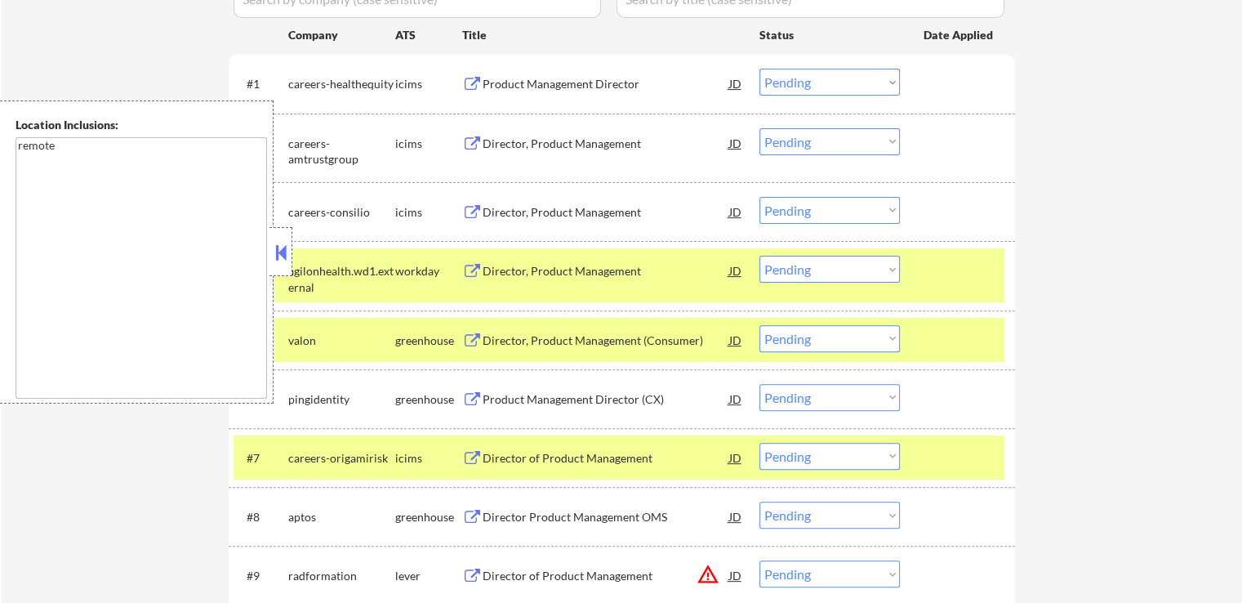
scroll to position [572, 0]
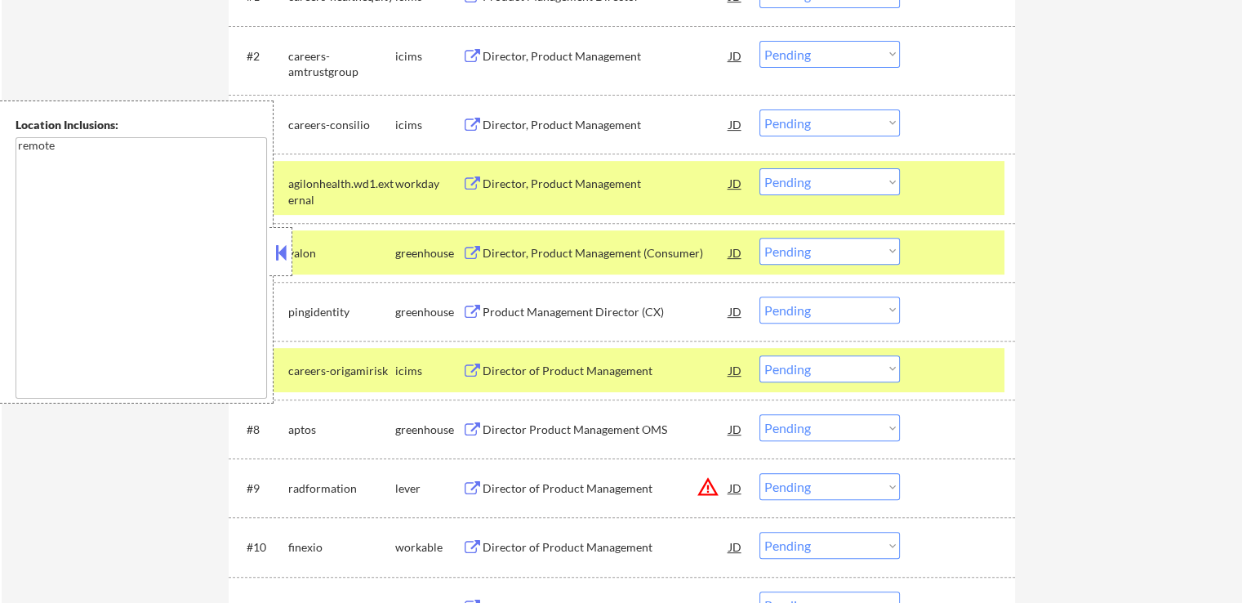
click at [801, 255] on select "Choose an option... Pending Applied Excluded (Questions) Excluded (Expired) Exc…" at bounding box center [830, 251] width 140 height 27
click at [760, 238] on select "Choose an option... Pending Applied Excluded (Questions) Excluded (Expired) Exc…" at bounding box center [830, 251] width 140 height 27
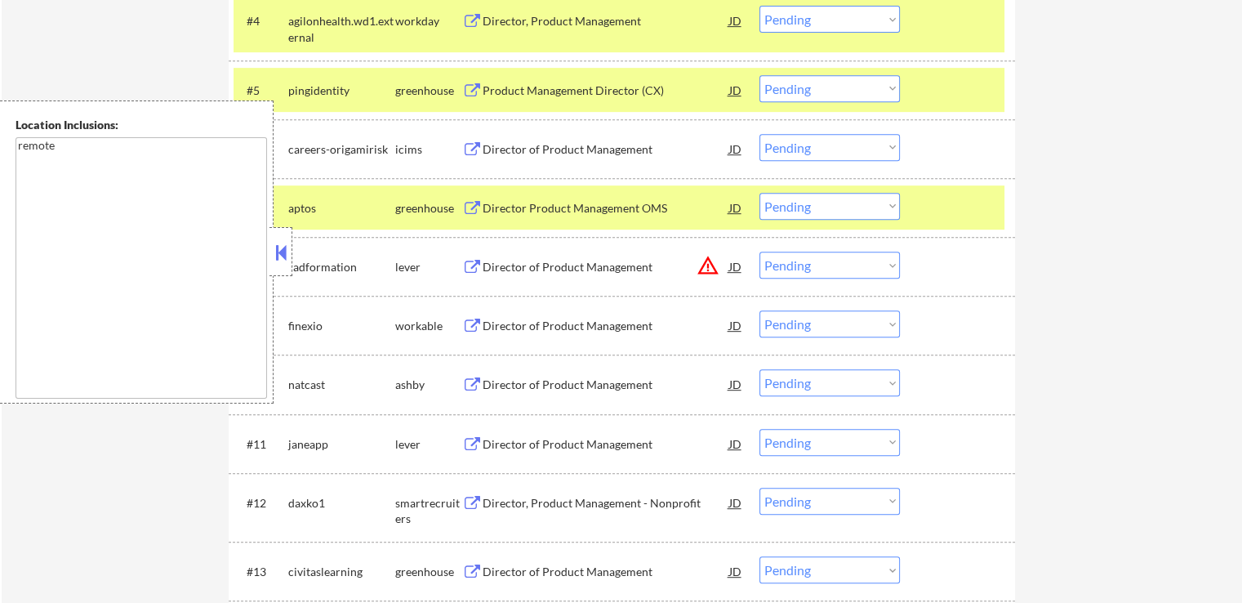
scroll to position [735, 0]
click at [608, 205] on div "Director Product Management OMS" at bounding box center [606, 207] width 247 height 16
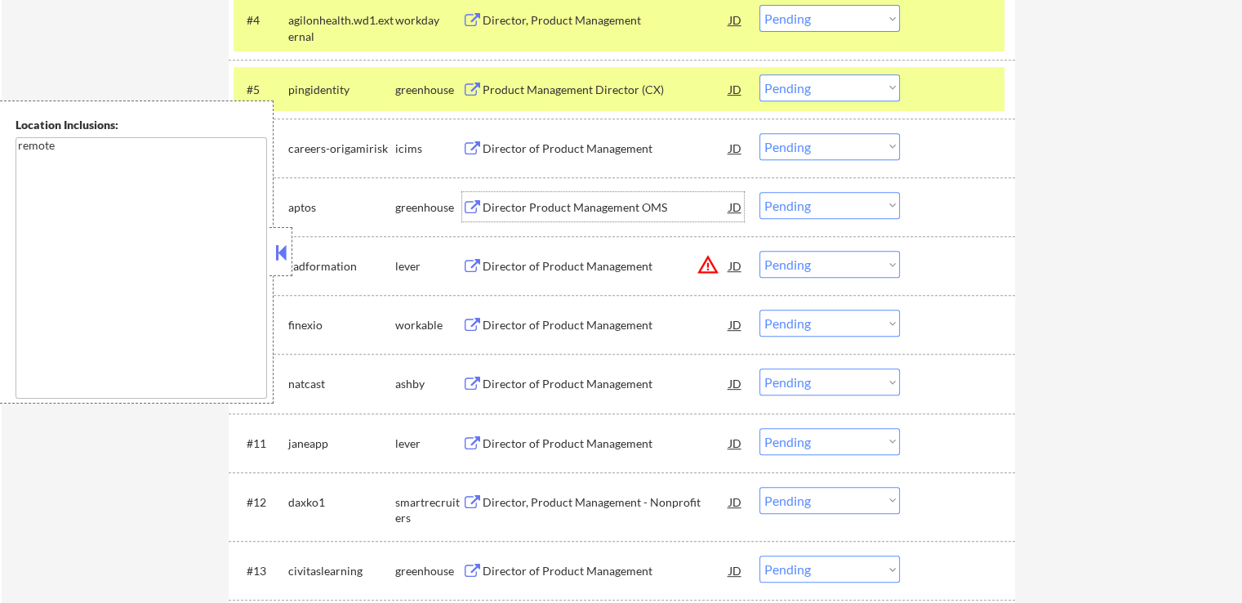
click at [860, 89] on select "Choose an option... Pending Applied Excluded (Questions) Excluded (Expired) Exc…" at bounding box center [830, 87] width 140 height 27
click at [760, 74] on select "Choose an option... Pending Applied Excluded (Questions) Excluded (Expired) Exc…" at bounding box center [830, 87] width 140 height 27
select select ""pending""
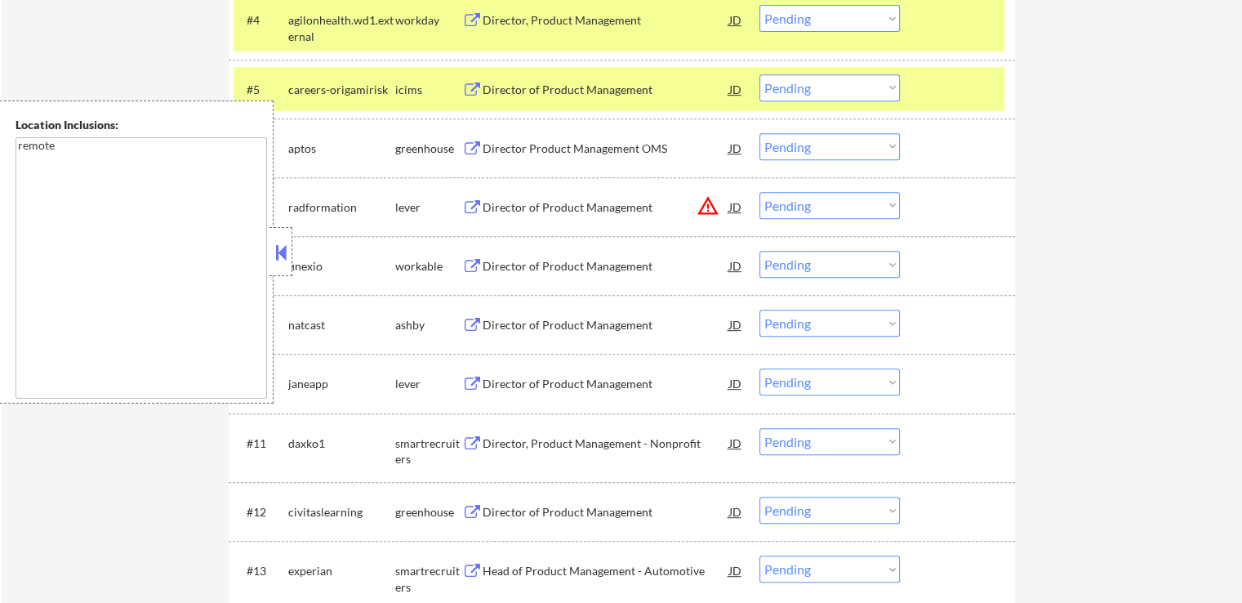
drag, startPoint x: 801, startPoint y: 143, endPoint x: 801, endPoint y: 155, distance: 12.3
click at [801, 143] on select "Choose an option... Pending Applied Excluded (Questions) Excluded (Expired) Exc…" at bounding box center [830, 146] width 140 height 27
click at [760, 133] on select "Choose an option... Pending Applied Excluded (Questions) Excluded (Expired) Exc…" at bounding box center [830, 146] width 140 height 27
click at [735, 207] on div "JD" at bounding box center [736, 206] width 16 height 29
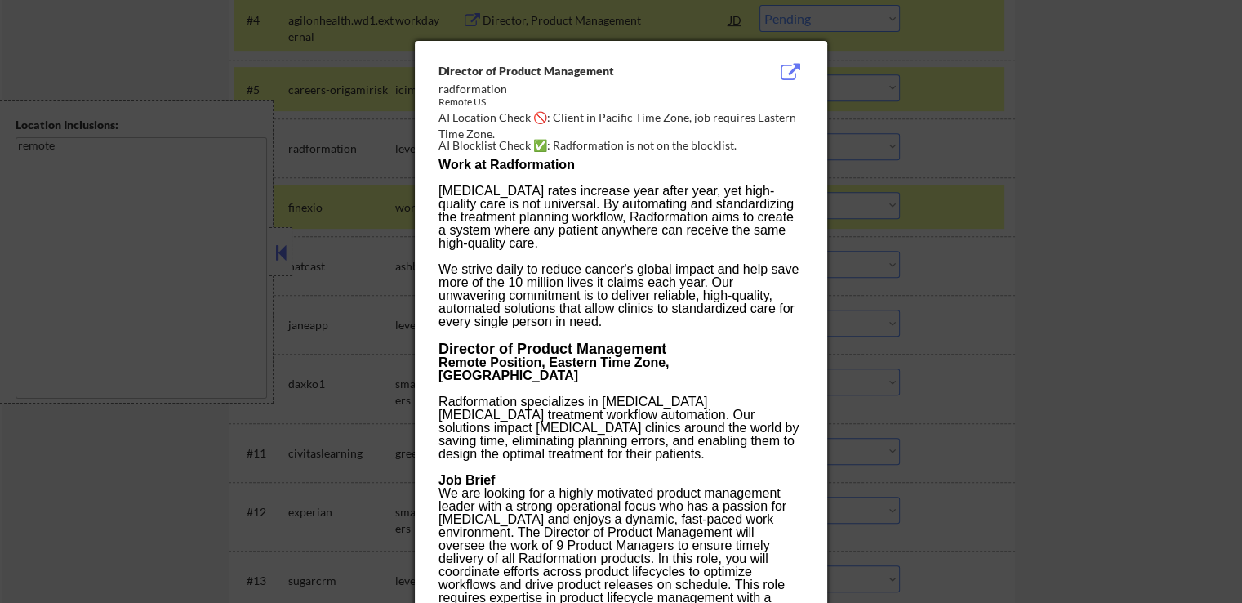
click at [1073, 205] on div at bounding box center [621, 301] width 1242 height 603
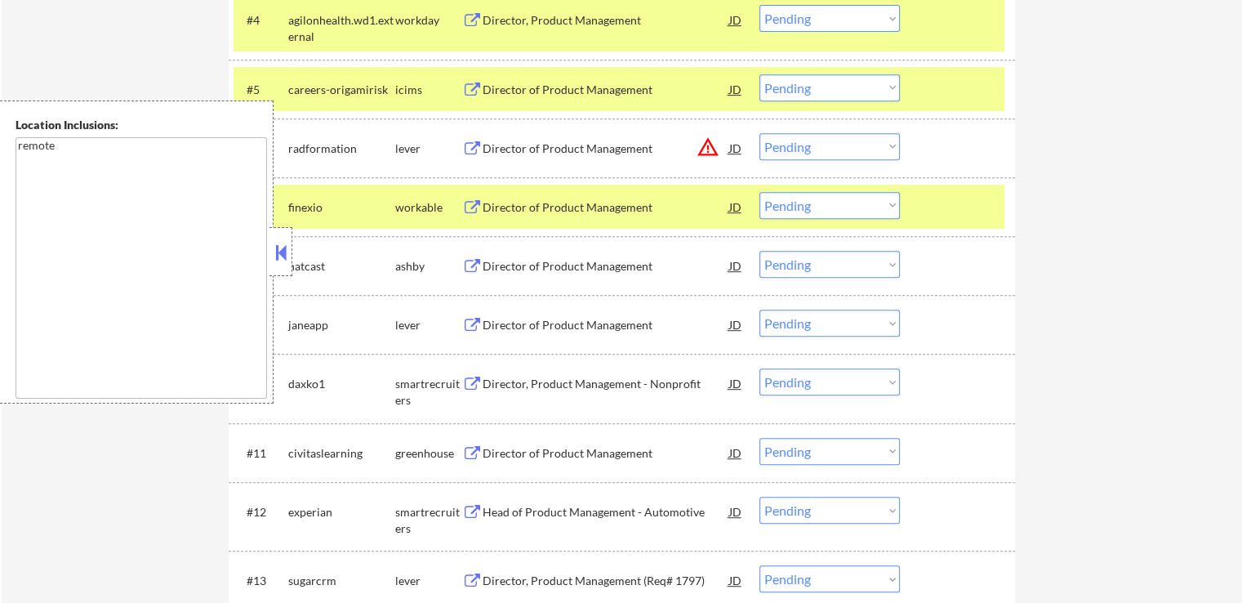
drag, startPoint x: 787, startPoint y: 143, endPoint x: 801, endPoint y: 158, distance: 20.2
click at [787, 144] on select "Choose an option... Pending Applied Excluded (Questions) Excluded (Expired) Exc…" at bounding box center [830, 146] width 140 height 27
click at [760, 133] on select "Choose an option... Pending Applied Excluded (Questions) Excluded (Expired) Exc…" at bounding box center [830, 146] width 140 height 27
click at [647, 208] on div "Director of Product Management" at bounding box center [606, 207] width 247 height 16
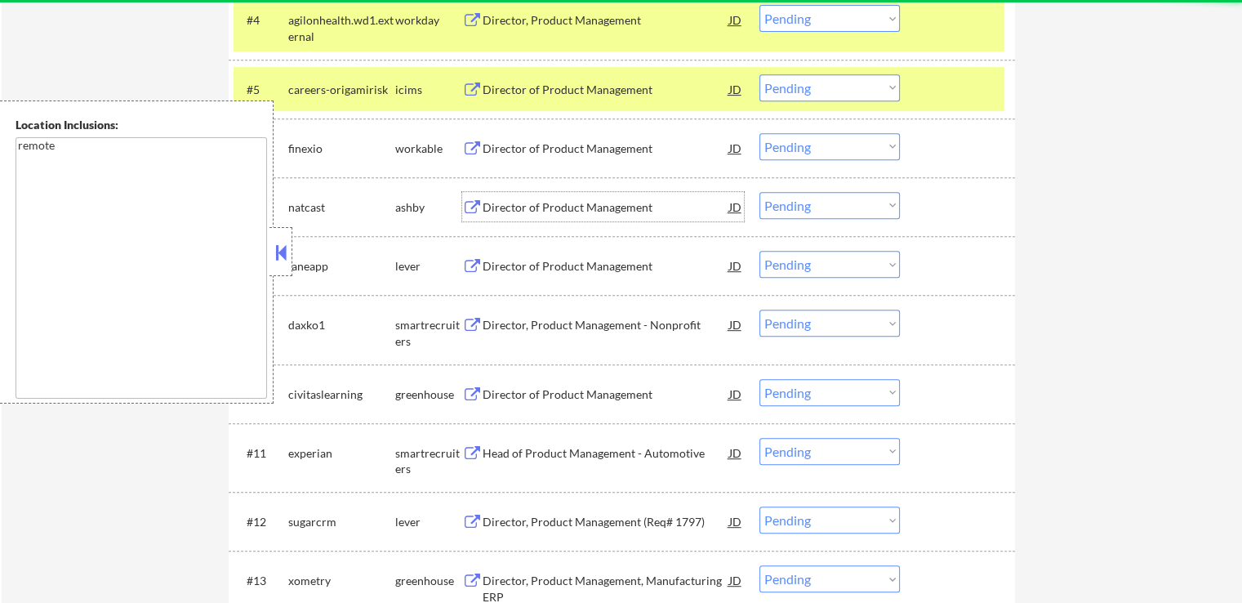
click at [604, 213] on div "Director of Product Management" at bounding box center [606, 207] width 247 height 16
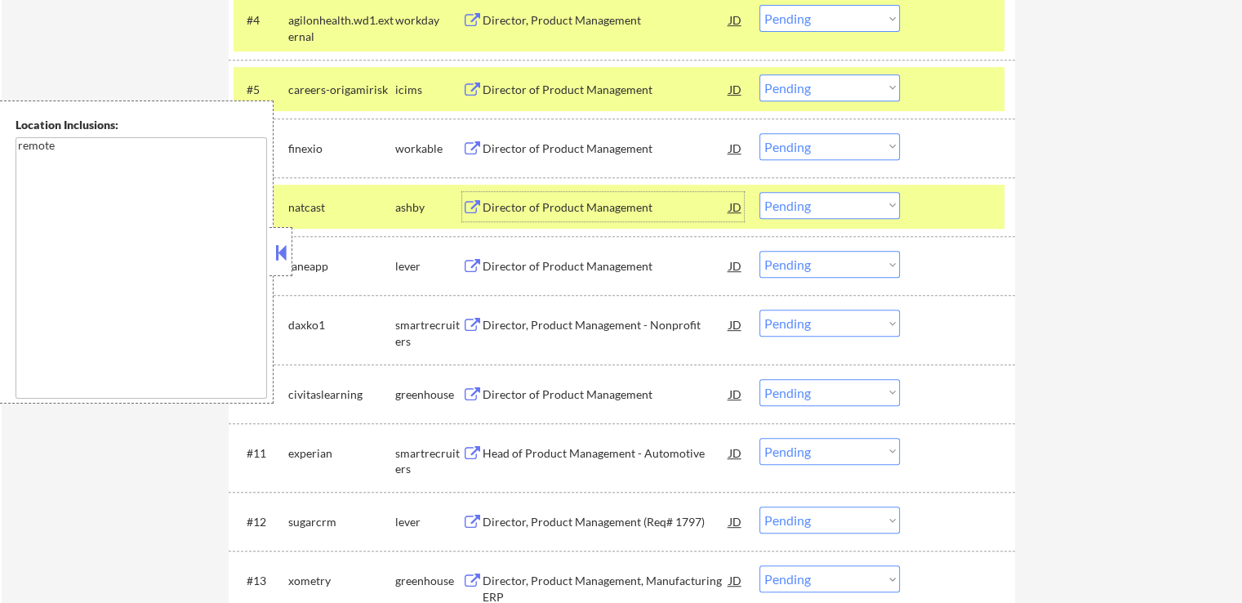
click at [818, 151] on select "Choose an option... Pending Applied Excluded (Questions) Excluded (Expired) Exc…" at bounding box center [830, 146] width 140 height 27
click at [760, 133] on select "Choose an option... Pending Applied Excluded (Questions) Excluded (Expired) Exc…" at bounding box center [830, 146] width 140 height 27
click at [613, 256] on div "Director of Product Management" at bounding box center [606, 265] width 247 height 29
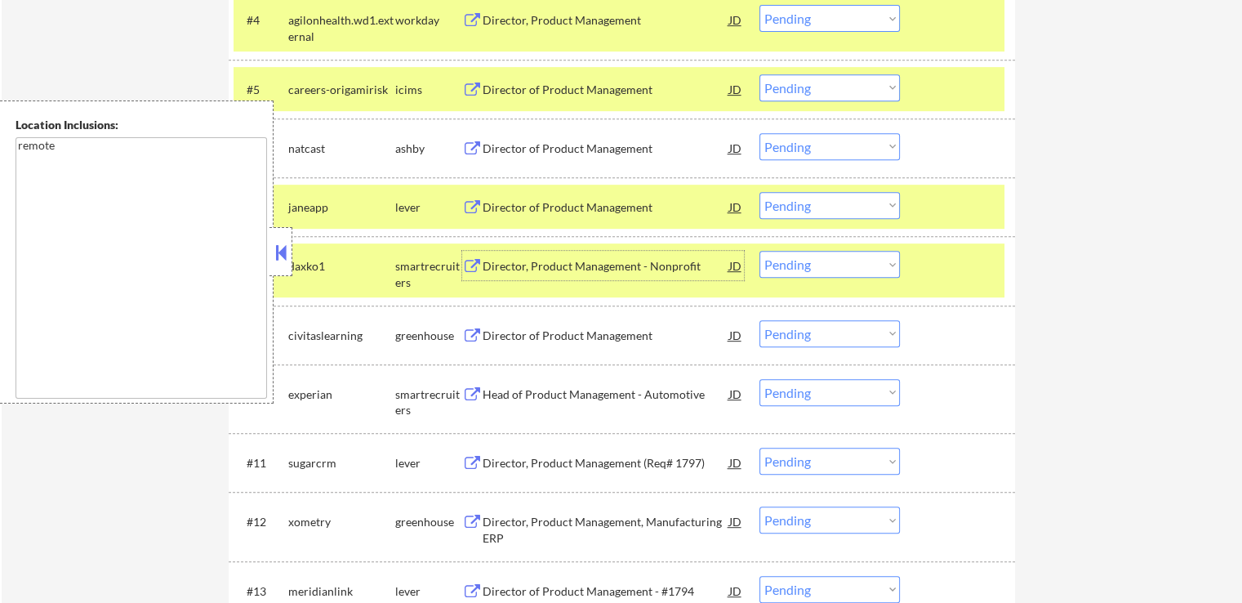
drag, startPoint x: 843, startPoint y: 138, endPoint x: 842, endPoint y: 146, distance: 8.2
click at [843, 139] on select "Choose an option... Pending Applied Excluded (Questions) Excluded (Expired) Exc…" at bounding box center [830, 146] width 140 height 27
click at [760, 133] on select "Choose an option... Pending Applied Excluded (Questions) Excluded (Expired) Exc…" at bounding box center [830, 146] width 140 height 27
click at [598, 256] on div "Director, Product Management - Nonprofit" at bounding box center [606, 265] width 247 height 29
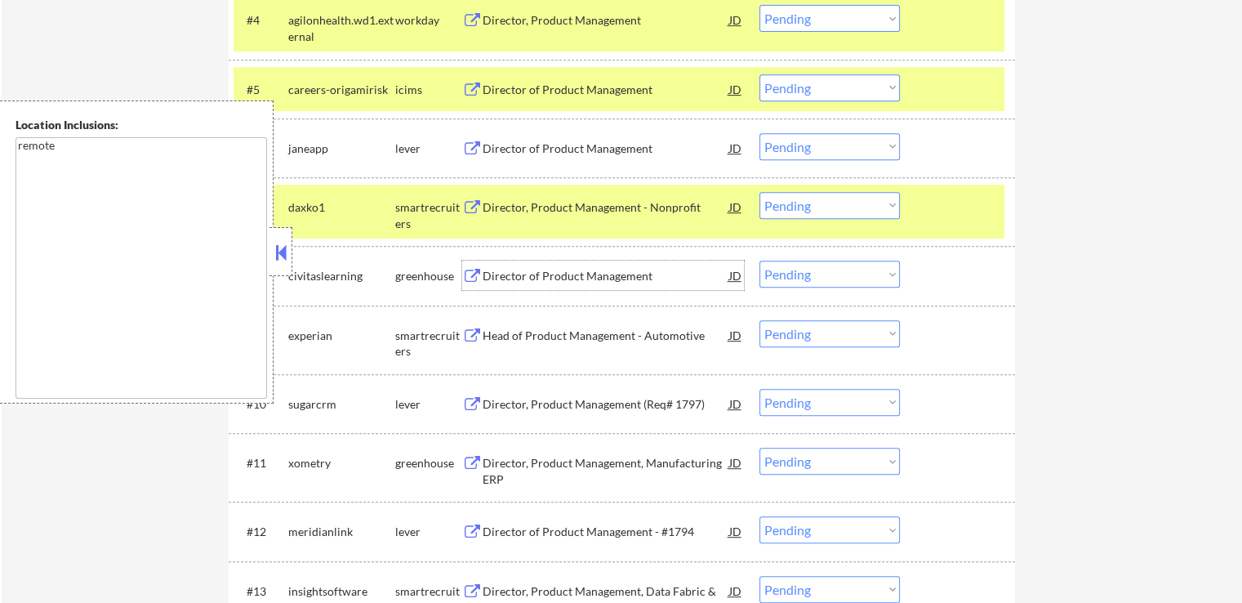
click at [805, 144] on select "Choose an option... Pending Applied Excluded (Questions) Excluded (Expired) Exc…" at bounding box center [830, 146] width 140 height 27
click at [760, 133] on select "Choose an option... Pending Applied Excluded (Questions) Excluded (Expired) Exc…" at bounding box center [830, 146] width 140 height 27
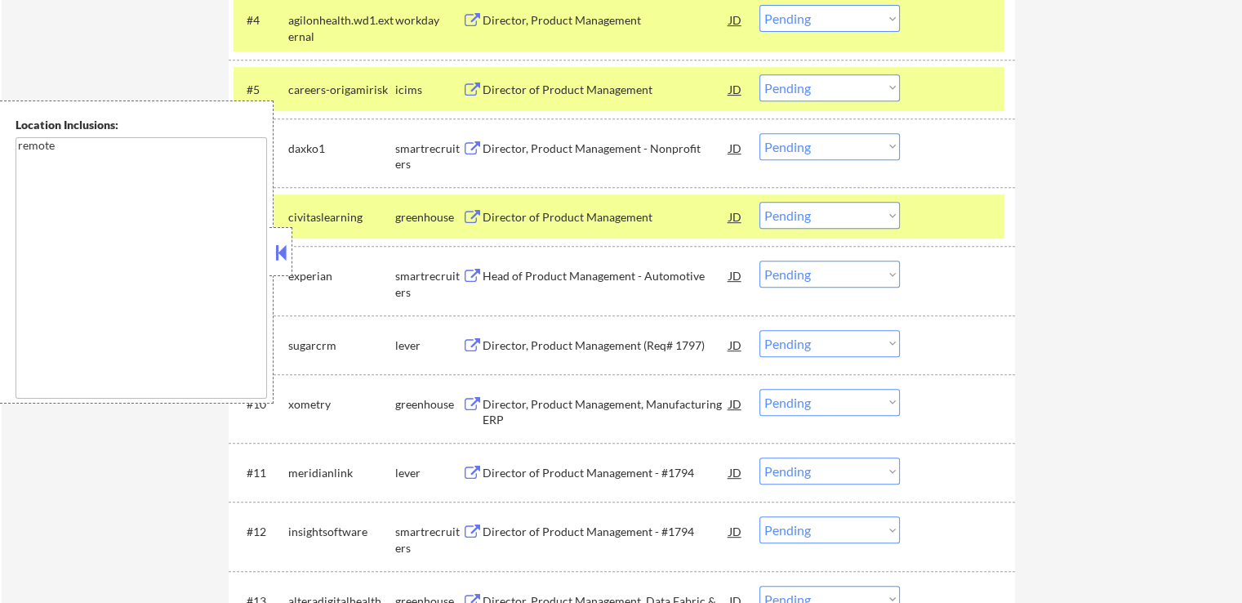
click at [648, 216] on div "Director of Product Management" at bounding box center [606, 217] width 247 height 16
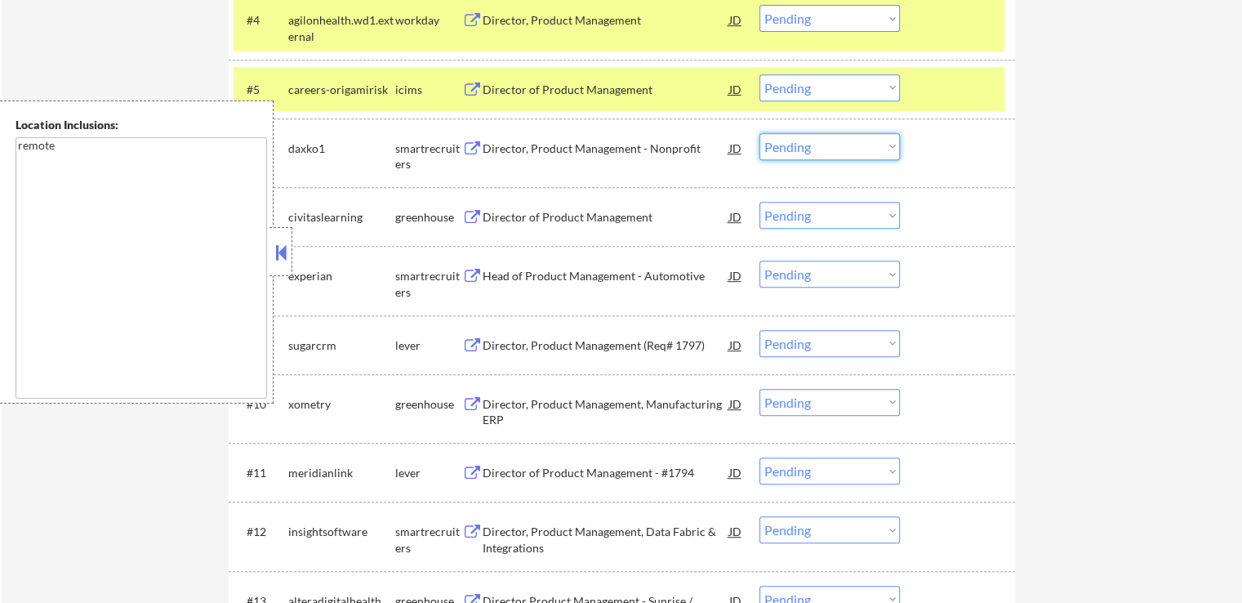
drag, startPoint x: 838, startPoint y: 140, endPoint x: 830, endPoint y: 151, distance: 13.4
click at [835, 142] on select "Choose an option... Pending Applied Excluded (Questions) Excluded (Expired) Exc…" at bounding box center [830, 146] width 140 height 27
select select ""excluded__salary_""
click at [760, 133] on select "Choose an option... Pending Applied Excluded (Questions) Excluded (Expired) Exc…" at bounding box center [830, 146] width 140 height 27
drag, startPoint x: 797, startPoint y: 212, endPoint x: 797, endPoint y: 221, distance: 9.0
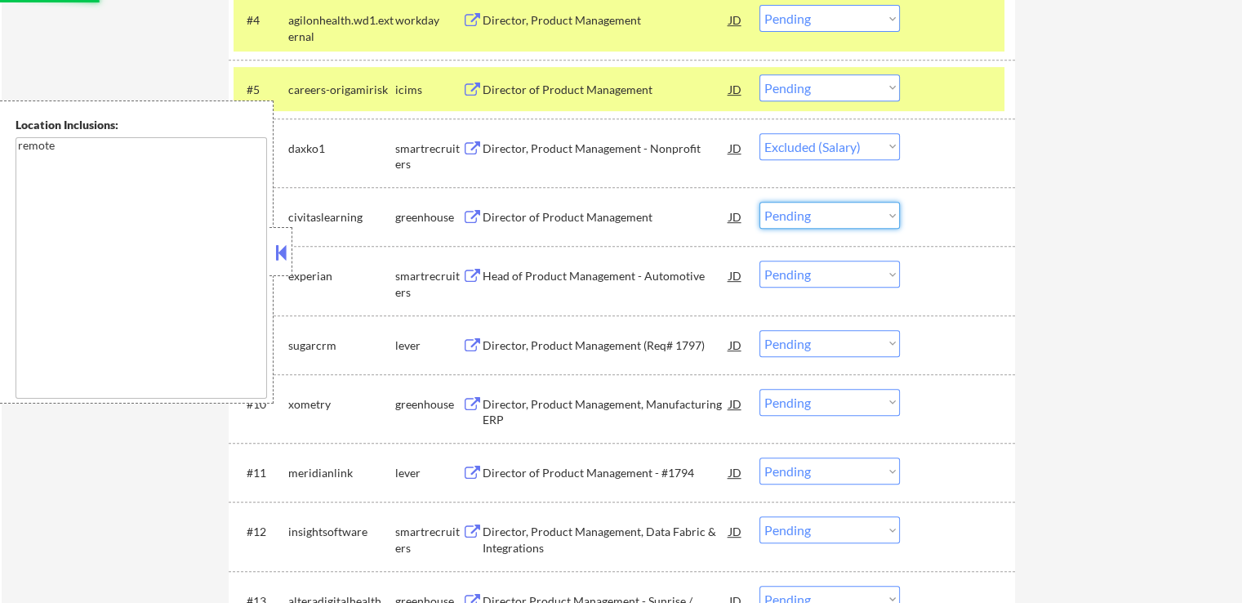
click at [797, 212] on select "Choose an option... Pending Applied Excluded (Questions) Excluded (Expired) Exc…" at bounding box center [830, 215] width 140 height 27
select select ""excluded__expired_""
click at [760, 202] on select "Choose an option... Pending Applied Excluded (Questions) Excluded (Expired) Exc…" at bounding box center [830, 215] width 140 height 27
select select ""pending""
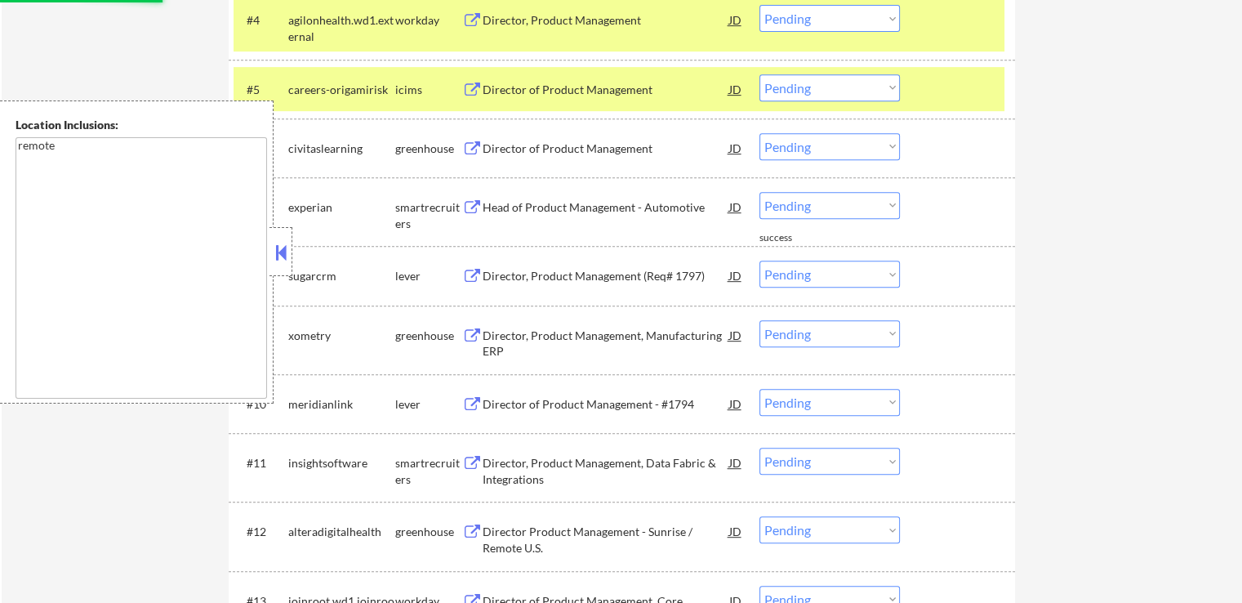
click at [627, 154] on div "Director of Product Management" at bounding box center [606, 148] width 247 height 16
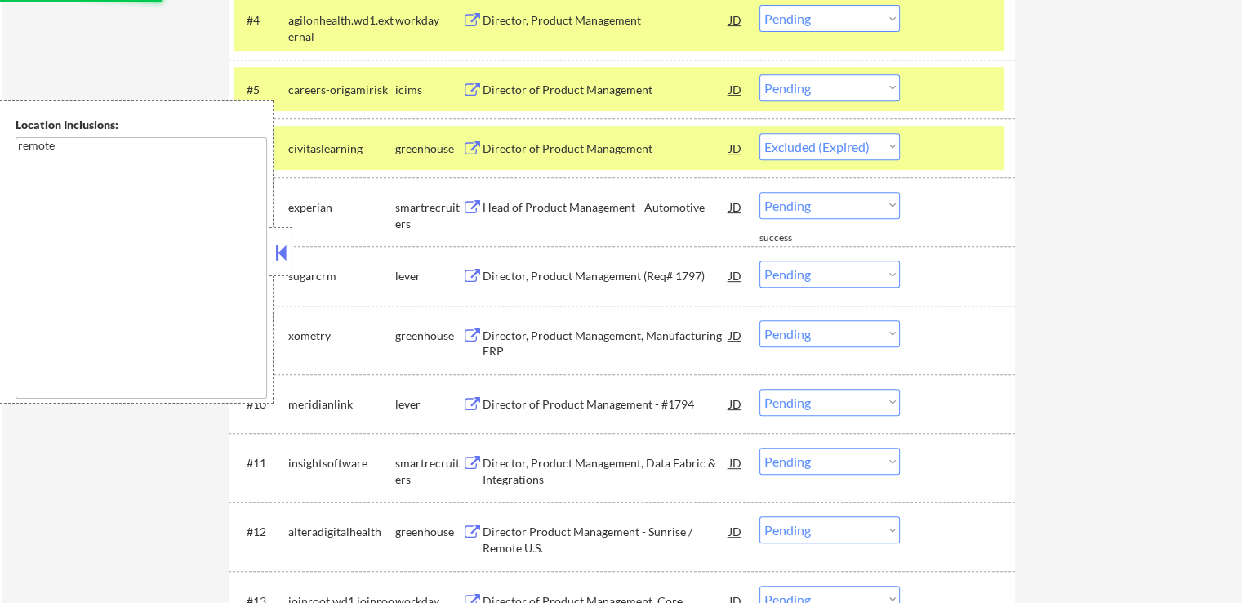
select select ""pending""
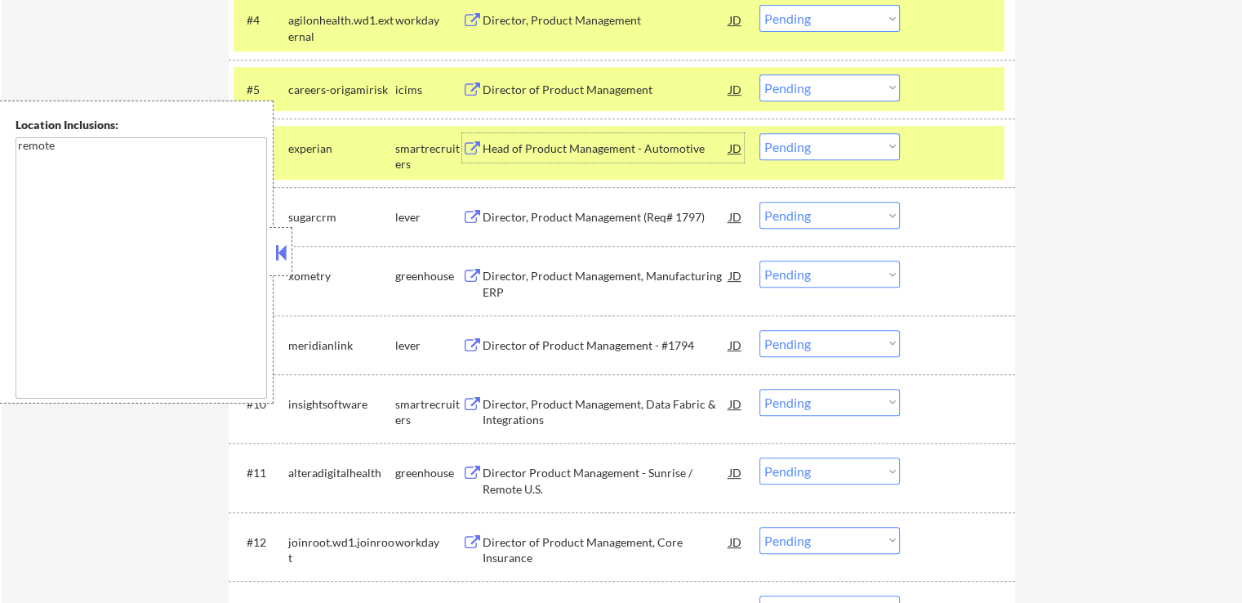
click at [644, 216] on div "Director, Product Management (Req# 1797)" at bounding box center [606, 217] width 247 height 16
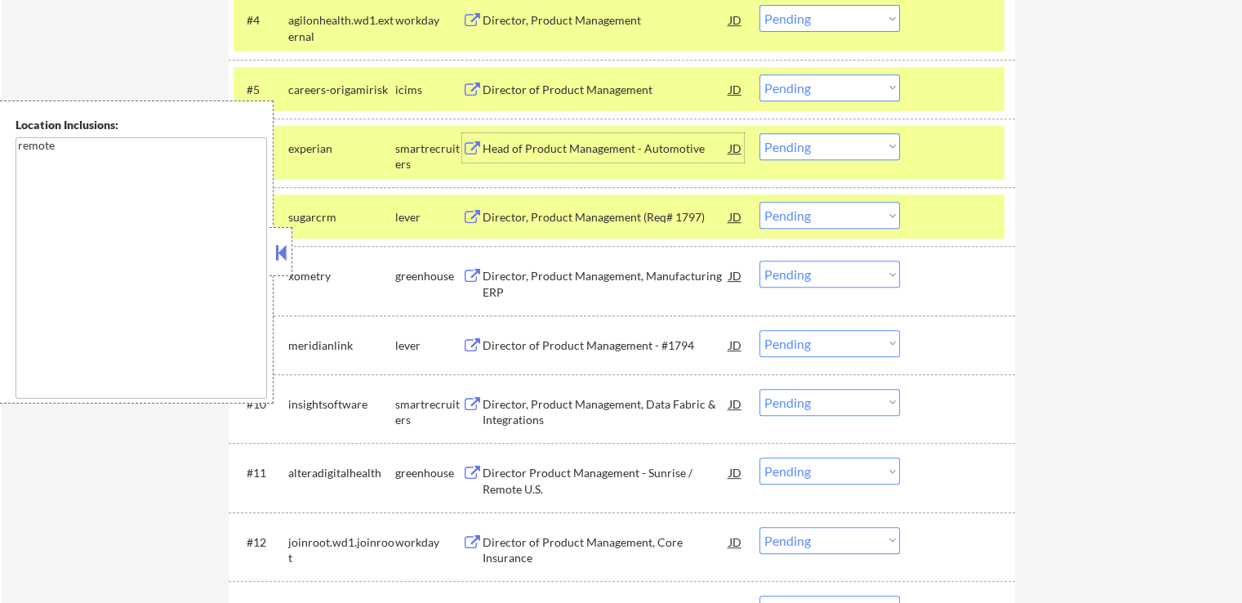
click at [614, 140] on div "Head of Product Management - Automotive" at bounding box center [606, 148] width 247 height 16
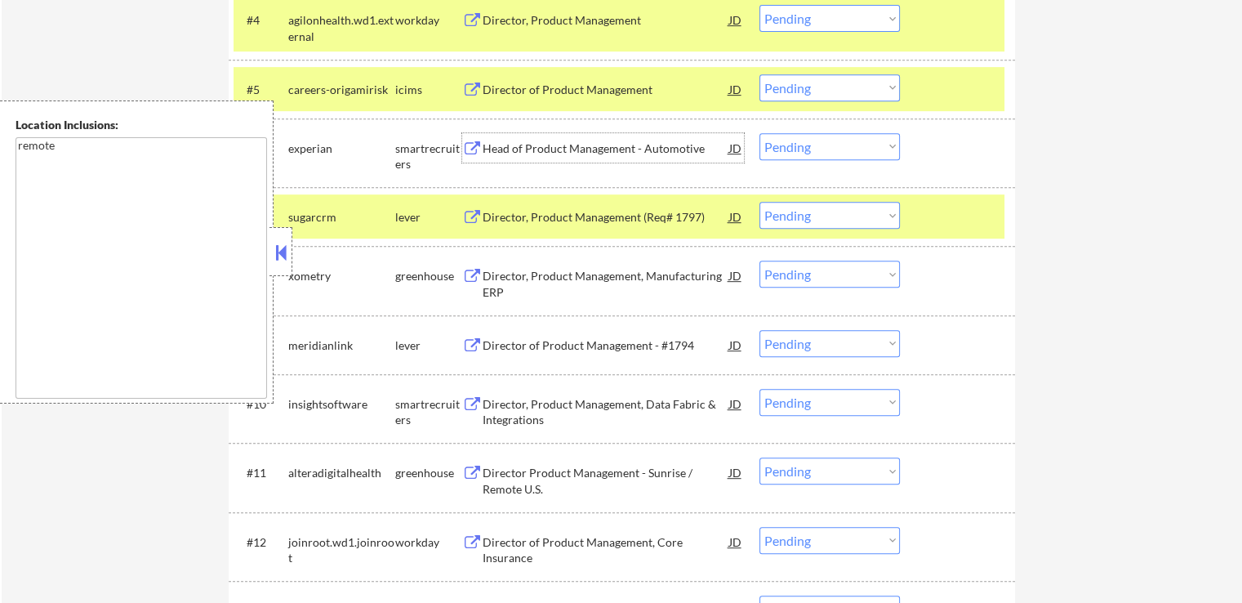
drag, startPoint x: 797, startPoint y: 211, endPoint x: 797, endPoint y: 223, distance: 12.3
click at [797, 216] on select "Choose an option... Pending Applied Excluded (Questions) Excluded (Expired) Exc…" at bounding box center [830, 215] width 140 height 27
click at [760, 202] on select "Choose an option... Pending Applied Excluded (Questions) Excluded (Expired) Exc…" at bounding box center [830, 215] width 140 height 27
click at [658, 270] on div "Director, Product Management, Manufacturing ERP" at bounding box center [606, 284] width 247 height 32
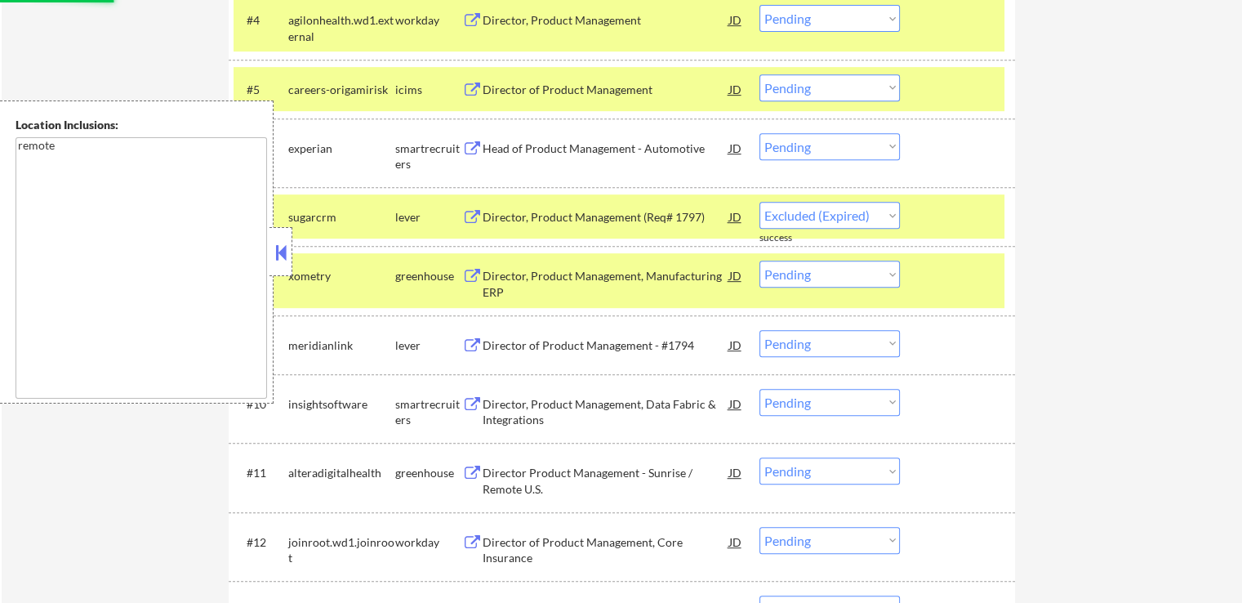
select select ""pending""
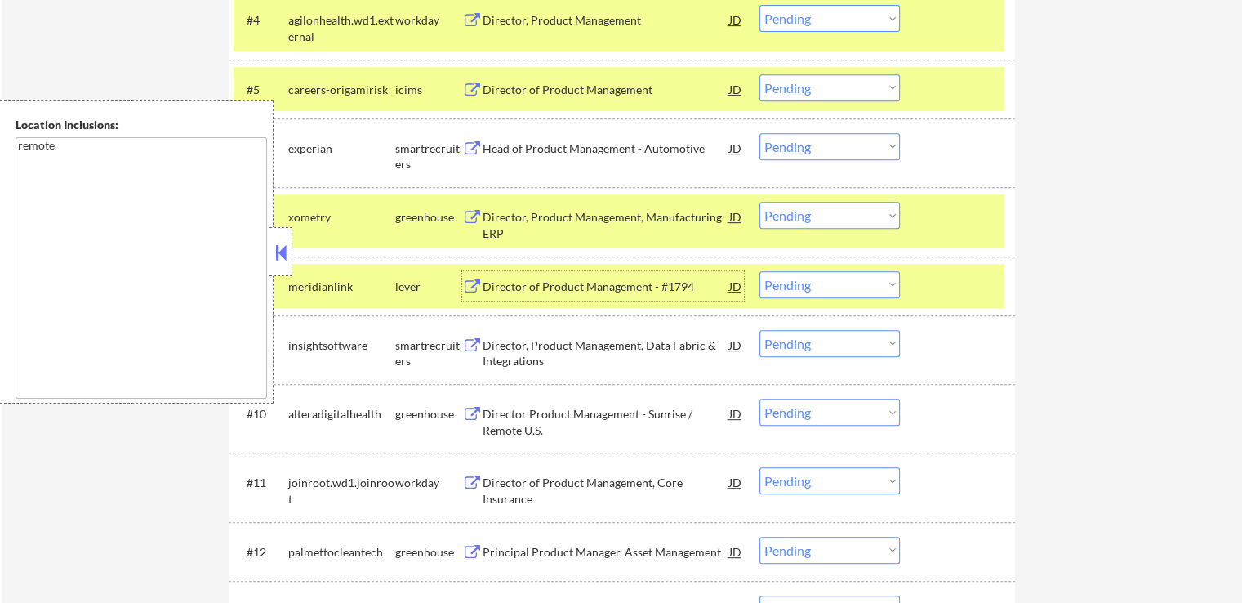
click at [808, 141] on select "Choose an option... Pending Applied Excluded (Questions) Excluded (Expired) Exc…" at bounding box center [830, 146] width 140 height 27
click at [760, 133] on select "Choose an option... Pending Applied Excluded (Questions) Excluded (Expired) Exc…" at bounding box center [830, 146] width 140 height 27
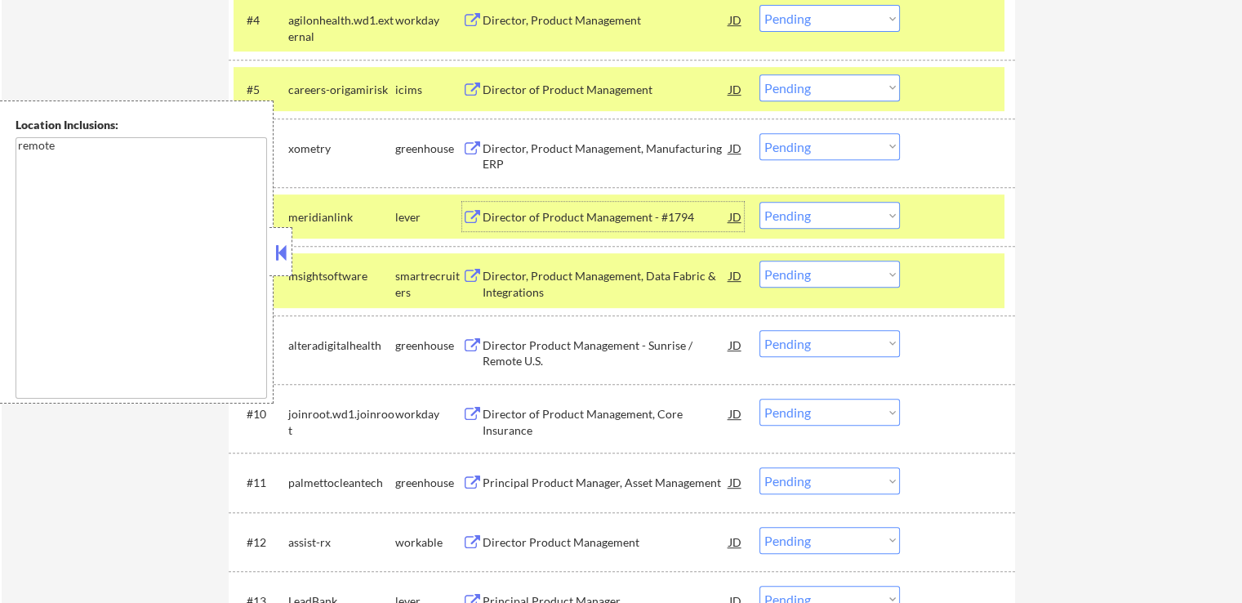
click at [644, 213] on div "Director of Product Management - #1794" at bounding box center [606, 217] width 247 height 16
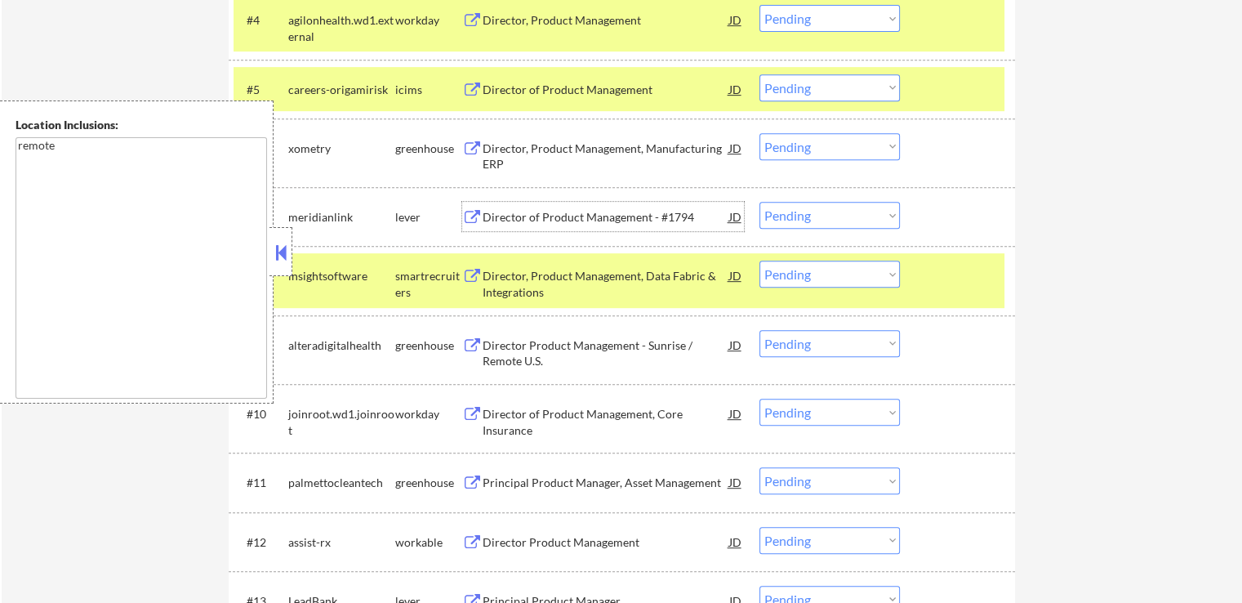
drag, startPoint x: 785, startPoint y: 145, endPoint x: 783, endPoint y: 158, distance: 12.4
click at [785, 145] on select "Choose an option... Pending Applied Excluded (Questions) Excluded (Expired) Exc…" at bounding box center [830, 146] width 140 height 27
click at [760, 133] on select "Choose an option... Pending Applied Excluded (Questions) Excluded (Expired) Exc…" at bounding box center [830, 146] width 140 height 27
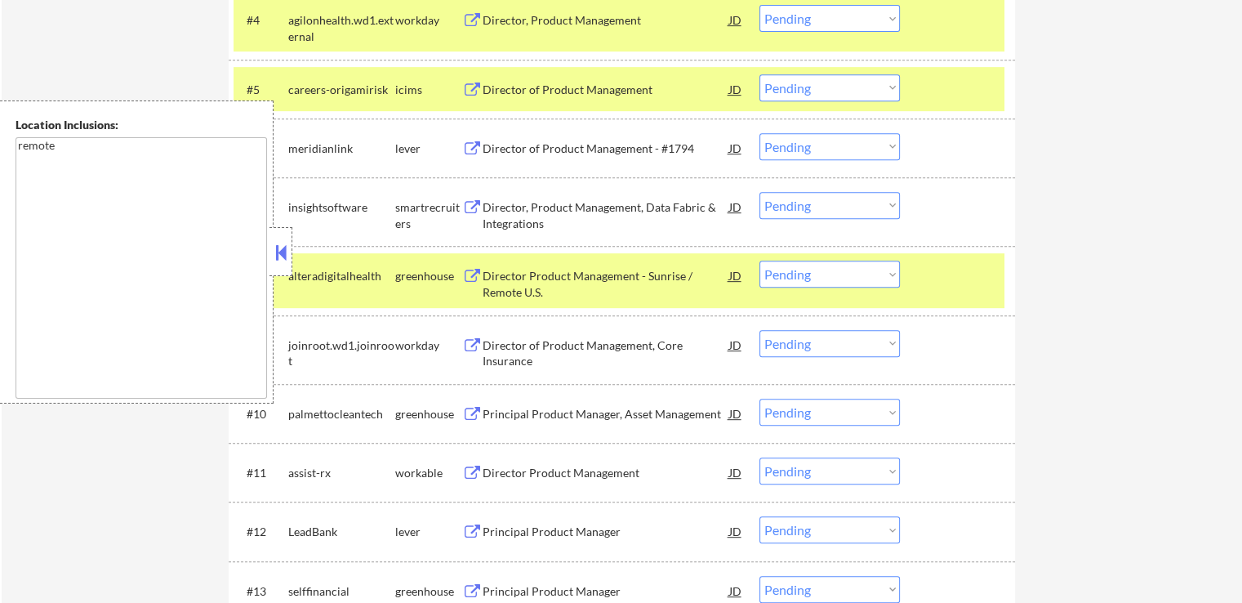
click at [627, 280] on div "Director Product Management - Sunrise / Remote U.S." at bounding box center [606, 284] width 247 height 32
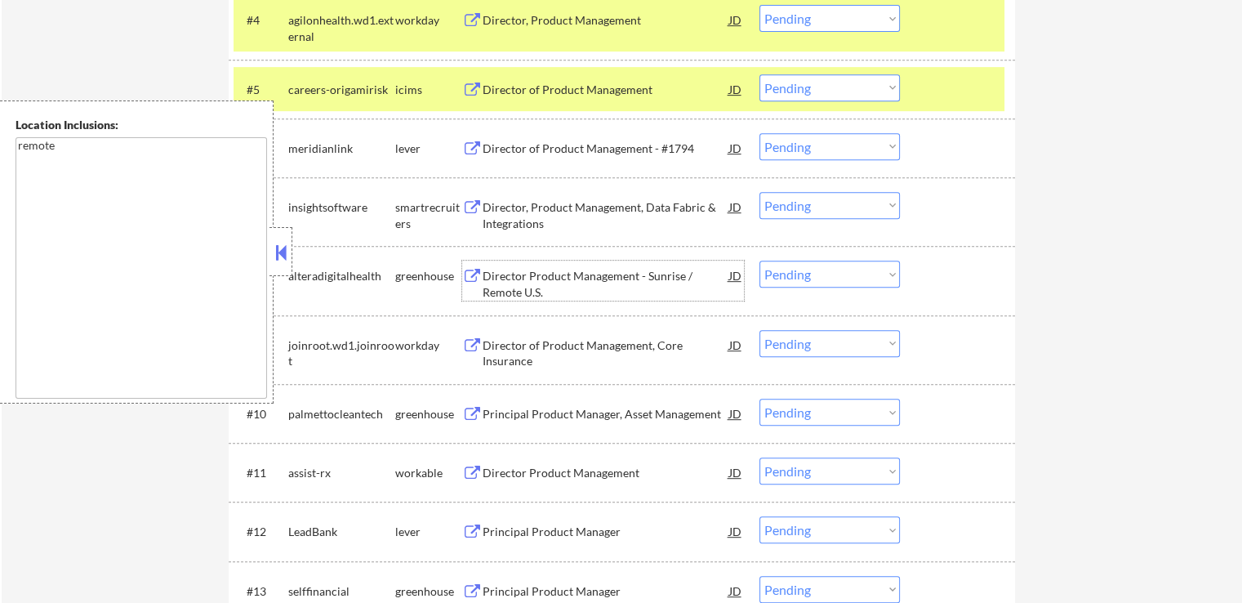
click at [613, 213] on div "Director, Product Management, Data Fabric & Integrations" at bounding box center [606, 215] width 247 height 32
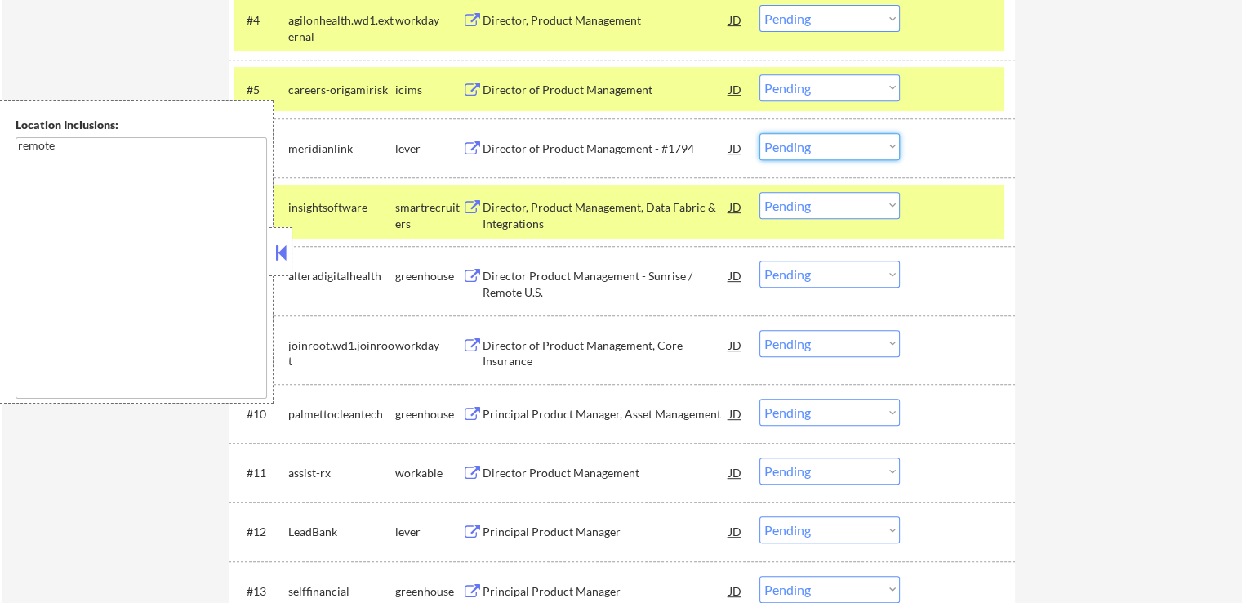
drag, startPoint x: 797, startPoint y: 145, endPoint x: 804, endPoint y: 158, distance: 14.6
click at [797, 149] on select "Choose an option... Pending Applied Excluded (Questions) Excluded (Expired) Exc…" at bounding box center [830, 146] width 140 height 27
click at [760, 133] on select "Choose an option... Pending Applied Excluded (Questions) Excluded (Expired) Exc…" at bounding box center [830, 146] width 140 height 27
click at [629, 277] on div "Director Product Management - Sunrise / Remote U.S." at bounding box center [606, 284] width 247 height 32
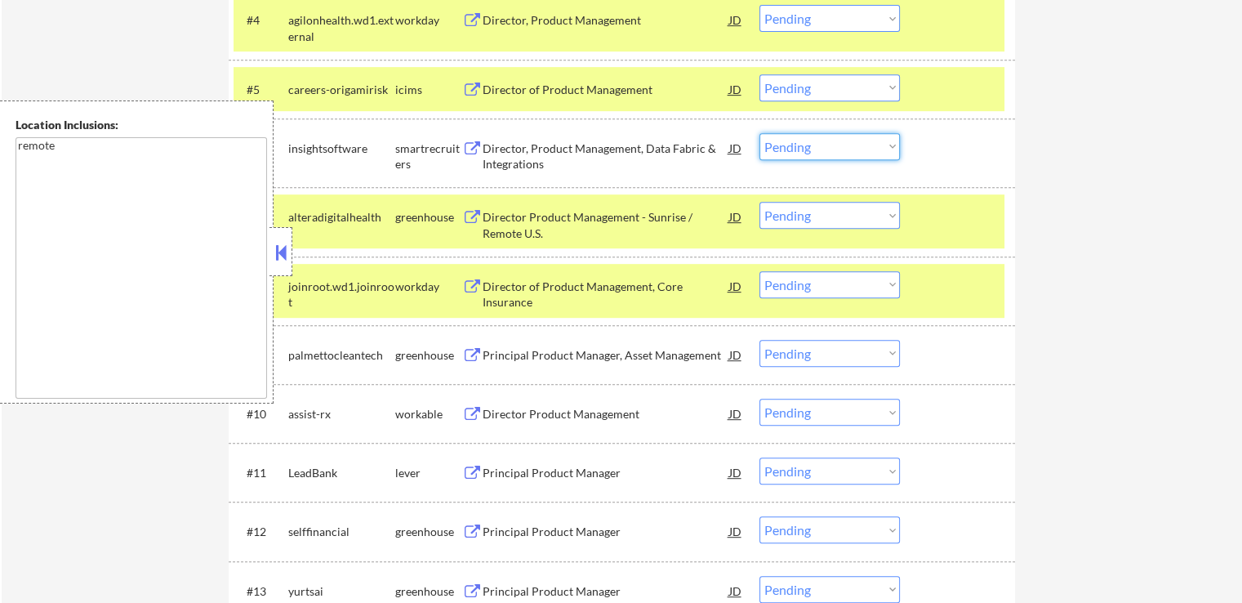
drag, startPoint x: 823, startPoint y: 139, endPoint x: 813, endPoint y: 152, distance: 16.3
click at [823, 139] on select "Choose an option... Pending Applied Excluded (Questions) Excluded (Expired) Exc…" at bounding box center [830, 146] width 140 height 27
click at [760, 133] on select "Choose an option... Pending Applied Excluded (Questions) Excluded (Expired) Exc…" at bounding box center [830, 146] width 140 height 27
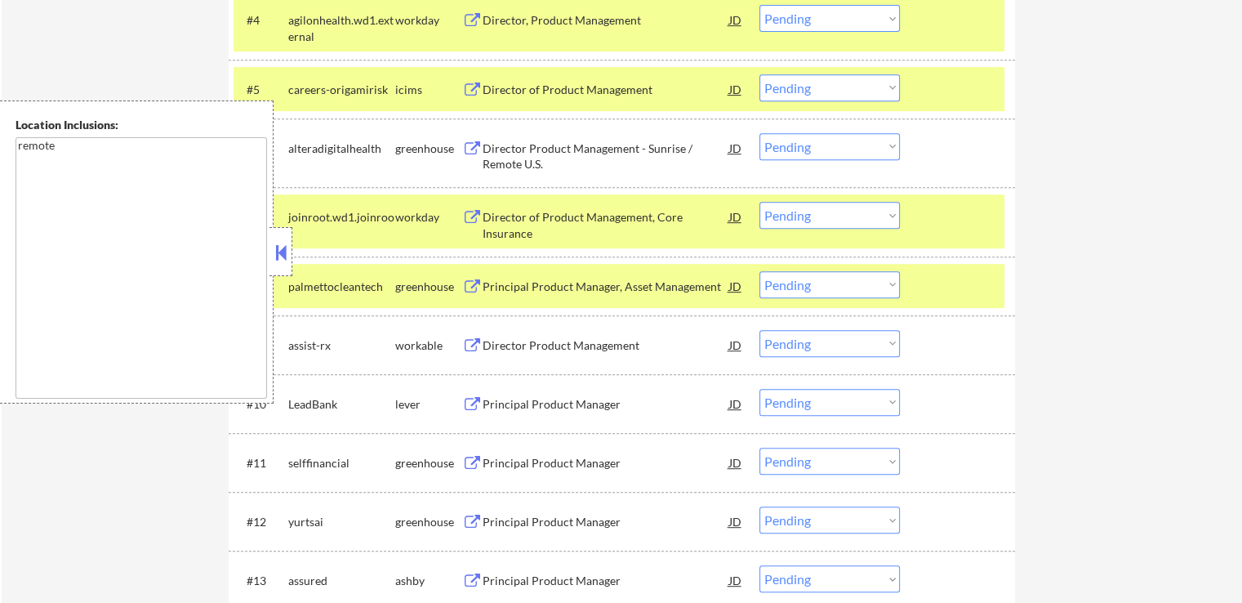
click at [594, 281] on div "Principal Product Manager, Asset Management" at bounding box center [606, 287] width 247 height 16
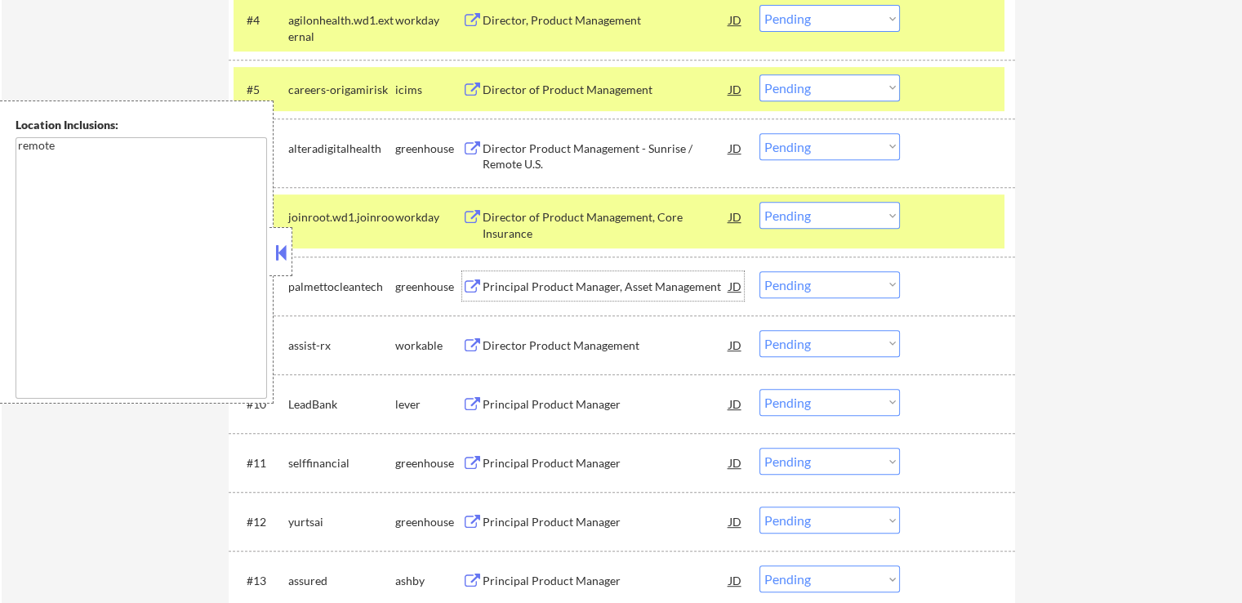
drag, startPoint x: 811, startPoint y: 146, endPoint x: 815, endPoint y: 157, distance: 11.4
click at [810, 146] on select "Choose an option... Pending Applied Excluded (Questions) Excluded (Expired) Exc…" at bounding box center [830, 146] width 140 height 27
click at [760, 133] on select "Choose an option... Pending Applied Excluded (Questions) Excluded (Expired) Exc…" at bounding box center [830, 146] width 140 height 27
select select ""pending""
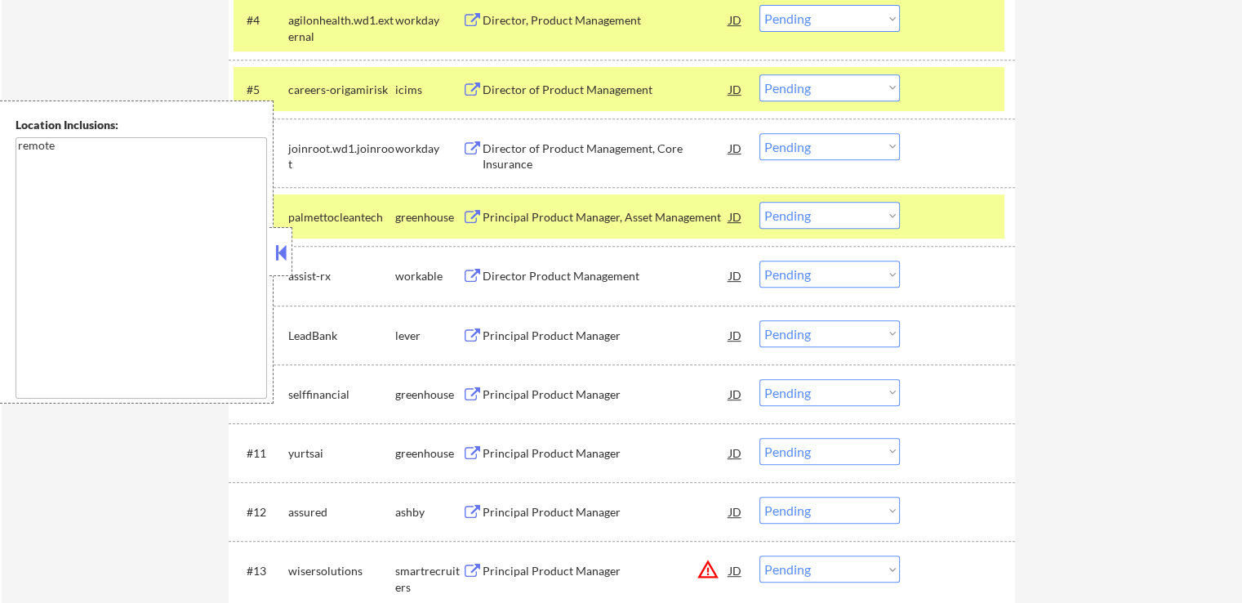
scroll to position [817, 0]
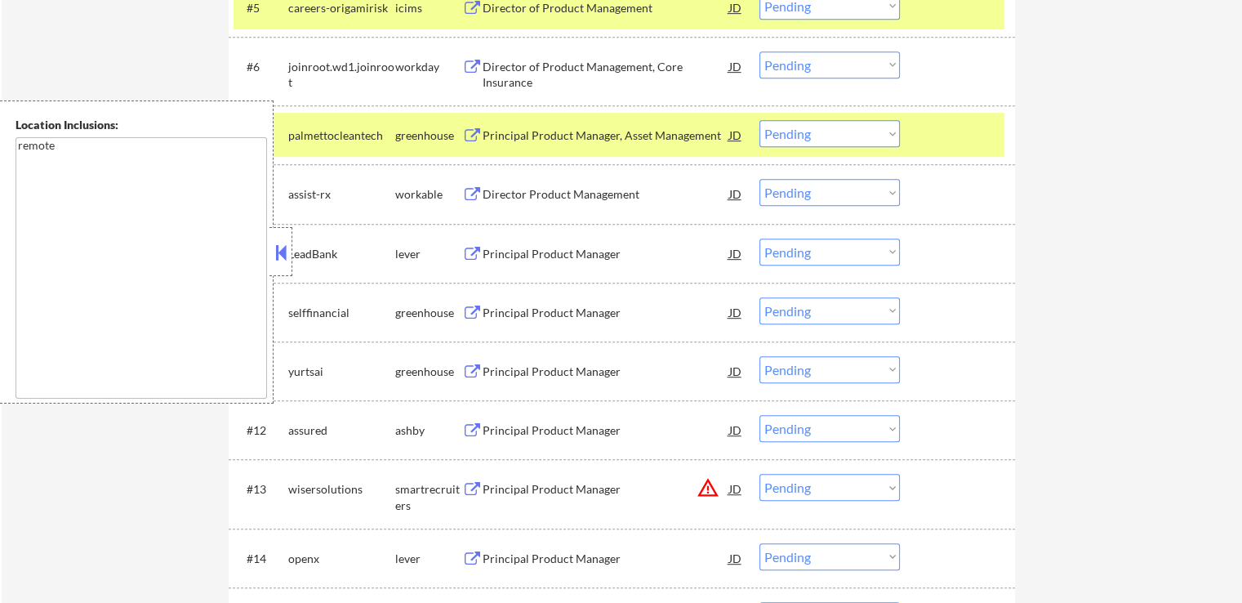
click at [625, 191] on div "Director Product Management" at bounding box center [606, 194] width 247 height 16
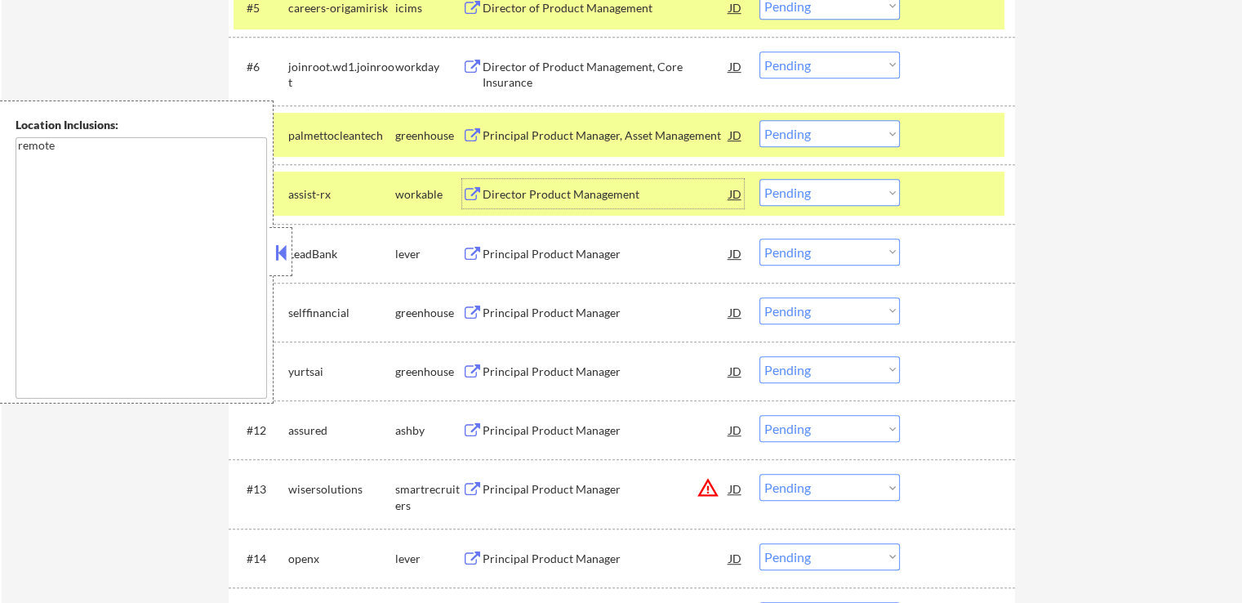
click at [823, 142] on select "Choose an option... Pending Applied Excluded (Questions) Excluded (Expired) Exc…" at bounding box center [830, 133] width 140 height 27
click at [760, 120] on select "Choose an option... Pending Applied Excluded (Questions) Excluded (Expired) Exc…" at bounding box center [830, 133] width 140 height 27
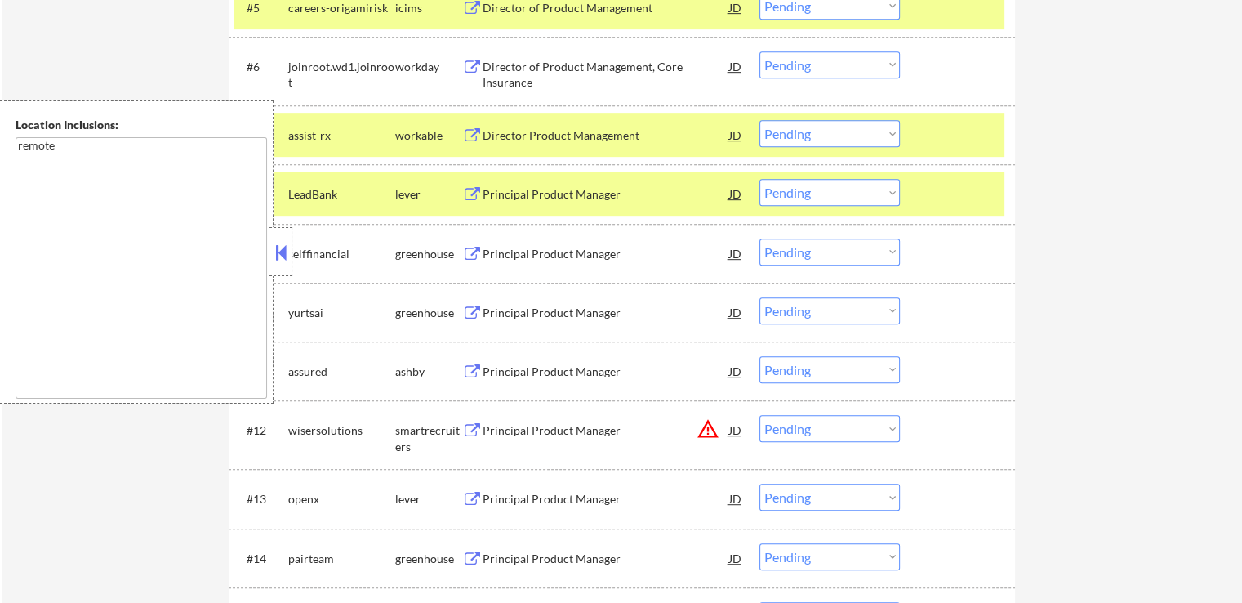
click at [595, 190] on div "Principal Product Manager" at bounding box center [606, 194] width 247 height 16
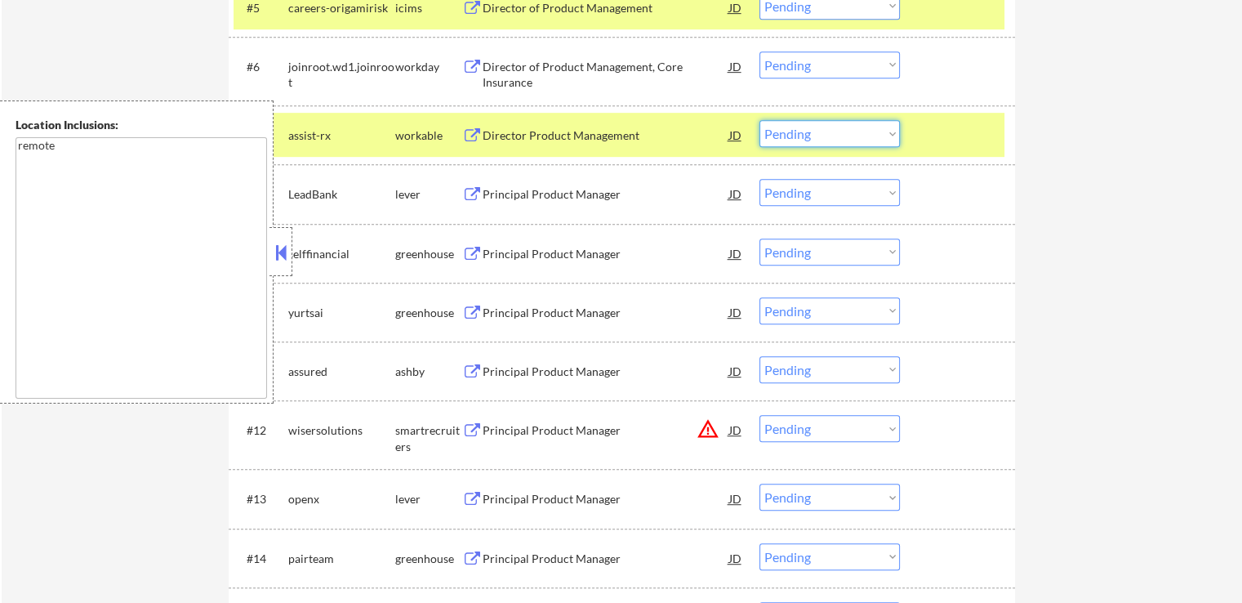
drag, startPoint x: 799, startPoint y: 134, endPoint x: 818, endPoint y: 145, distance: 22.0
click at [801, 135] on select "Choose an option... Pending Applied Excluded (Questions) Excluded (Expired) Exc…" at bounding box center [830, 133] width 140 height 27
click at [760, 120] on select "Choose an option... Pending Applied Excluded (Questions) Excluded (Expired) Exc…" at bounding box center [830, 133] width 140 height 27
click at [624, 258] on div "Principal Product Manager" at bounding box center [606, 254] width 247 height 16
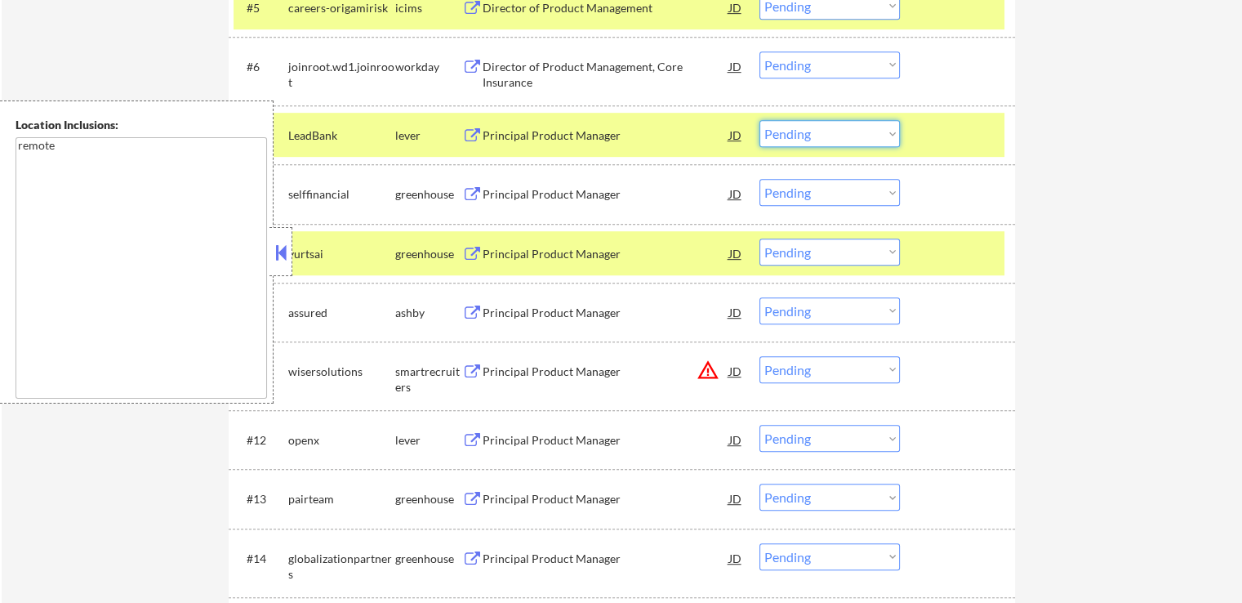
drag, startPoint x: 805, startPoint y: 137, endPoint x: 794, endPoint y: 144, distance: 12.5
click at [805, 137] on select "Choose an option... Pending Applied Excluded (Questions) Excluded (Expired) Exc…" at bounding box center [830, 133] width 140 height 27
click at [760, 120] on select "Choose an option... Pending Applied Excluded (Questions) Excluded (Expired) Exc…" at bounding box center [830, 133] width 140 height 27
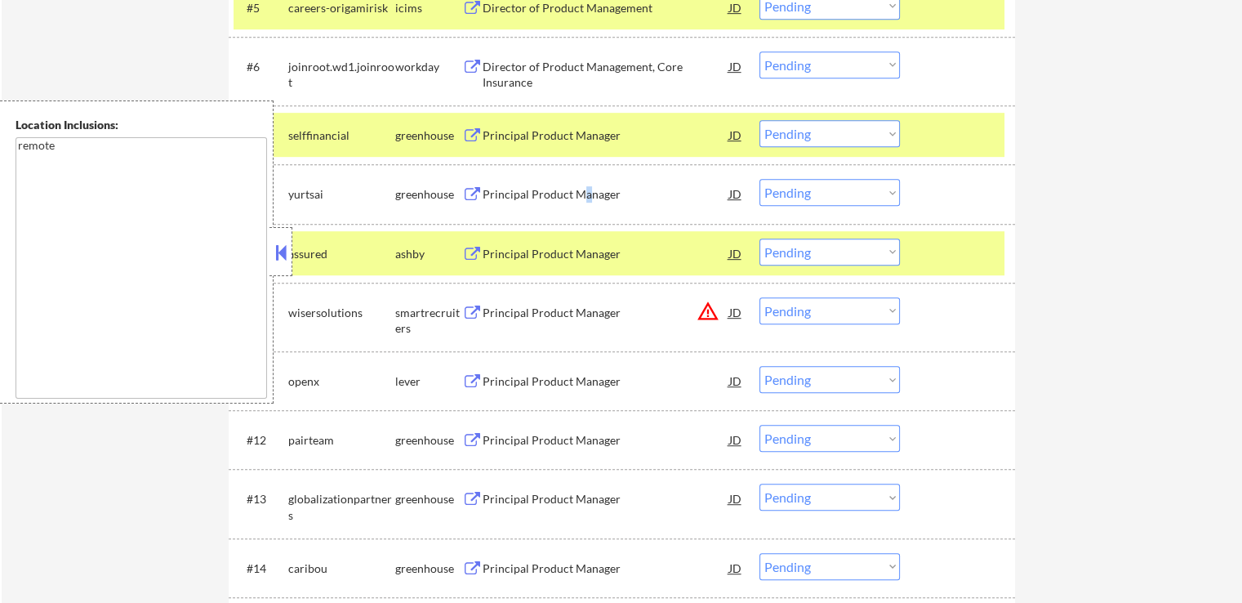
click at [584, 188] on div "Principal Product Manager" at bounding box center [606, 194] width 247 height 16
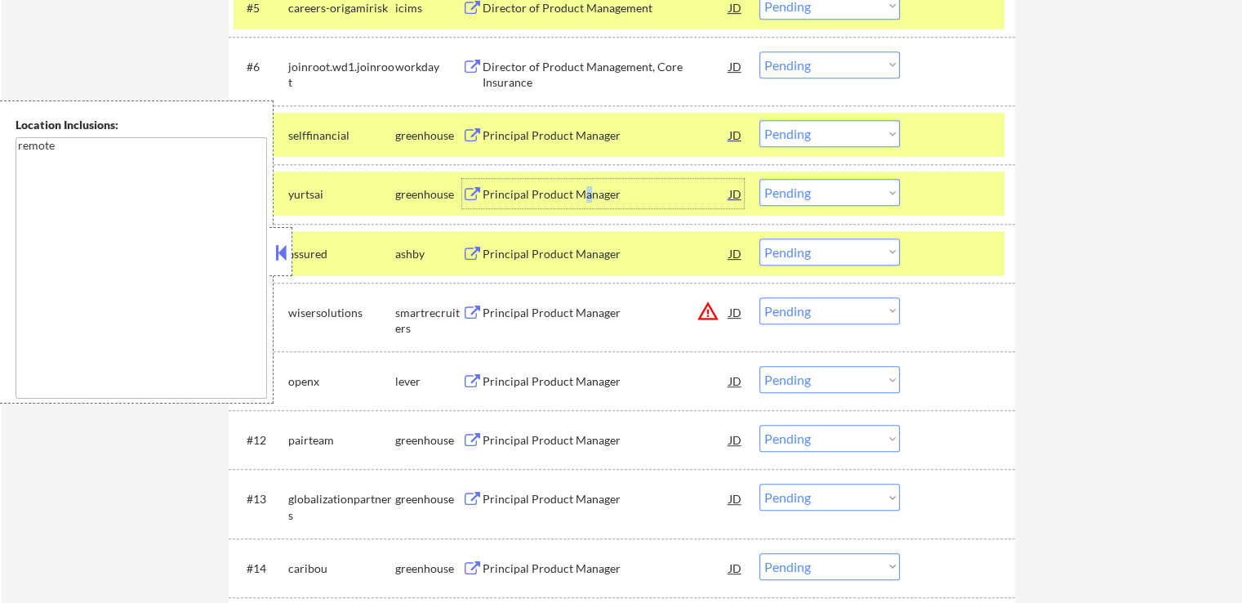
click at [810, 128] on select "Choose an option... Pending Applied Excluded (Questions) Excluded (Expired) Exc…" at bounding box center [830, 133] width 140 height 27
click at [760, 120] on select "Choose an option... Pending Applied Excluded (Questions) Excluded (Expired) Exc…" at bounding box center [830, 133] width 140 height 27
click at [608, 252] on div "Principal Product Manager" at bounding box center [606, 254] width 247 height 16
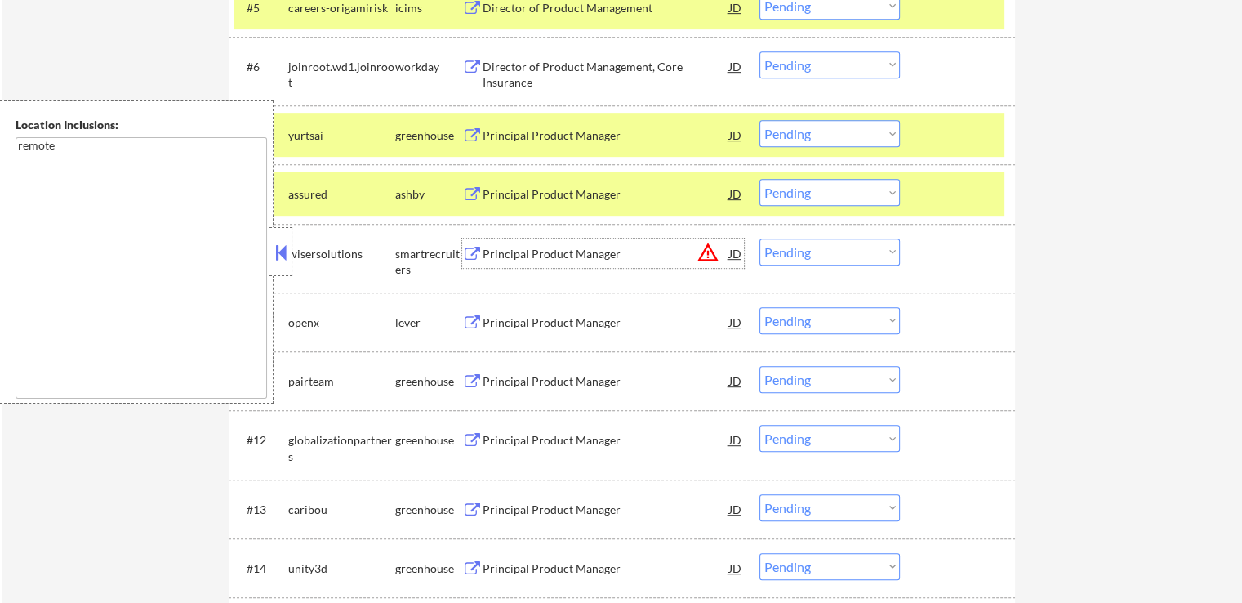
click at [806, 132] on select "Choose an option... Pending Applied Excluded (Questions) Excluded (Expired) Exc…" at bounding box center [830, 133] width 140 height 27
click at [760, 120] on select "Choose an option... Pending Applied Excluded (Questions) Excluded (Expired) Exc…" at bounding box center [830, 133] width 140 height 27
select select ""pending""
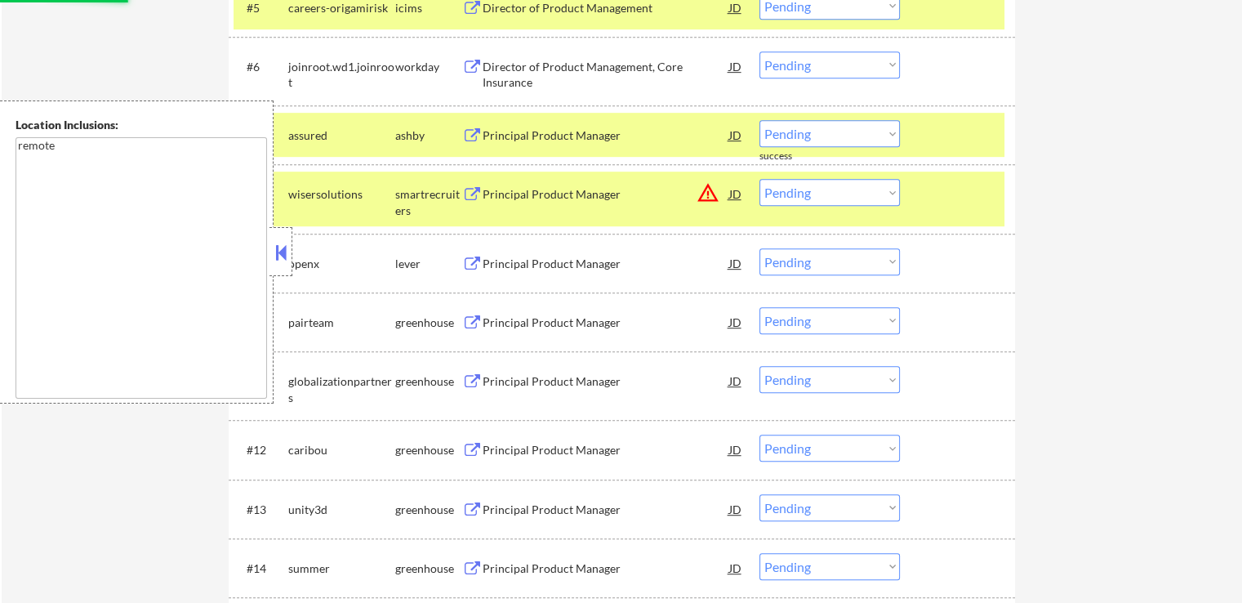
click at [738, 199] on div "JD" at bounding box center [736, 193] width 16 height 29
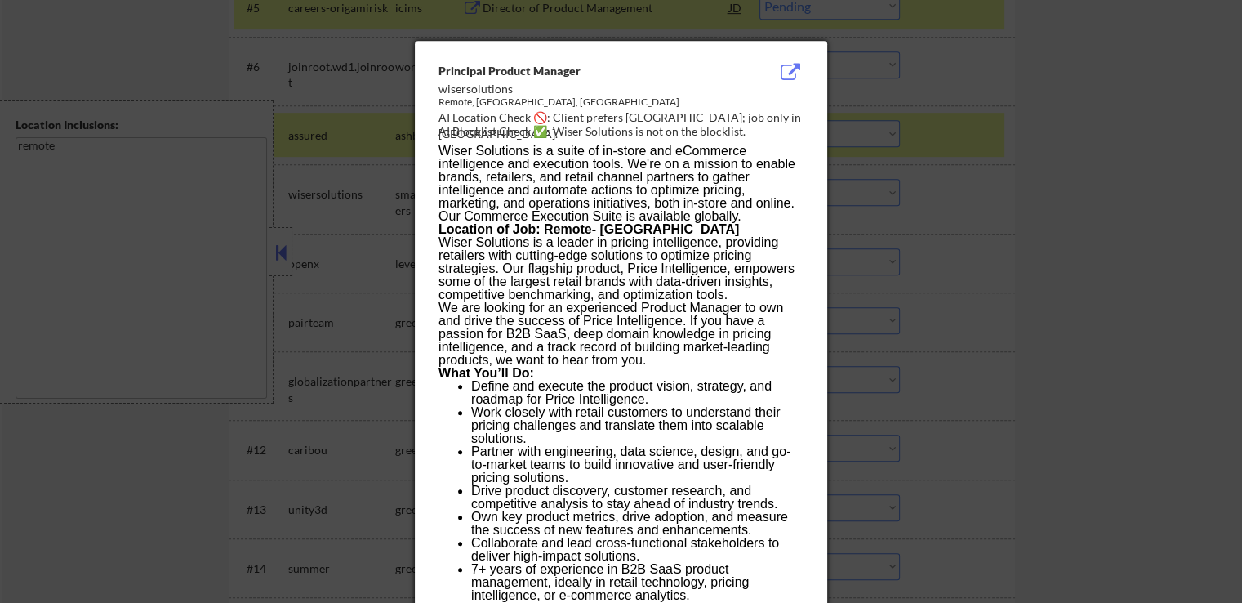
click at [1029, 233] on div at bounding box center [621, 301] width 1242 height 603
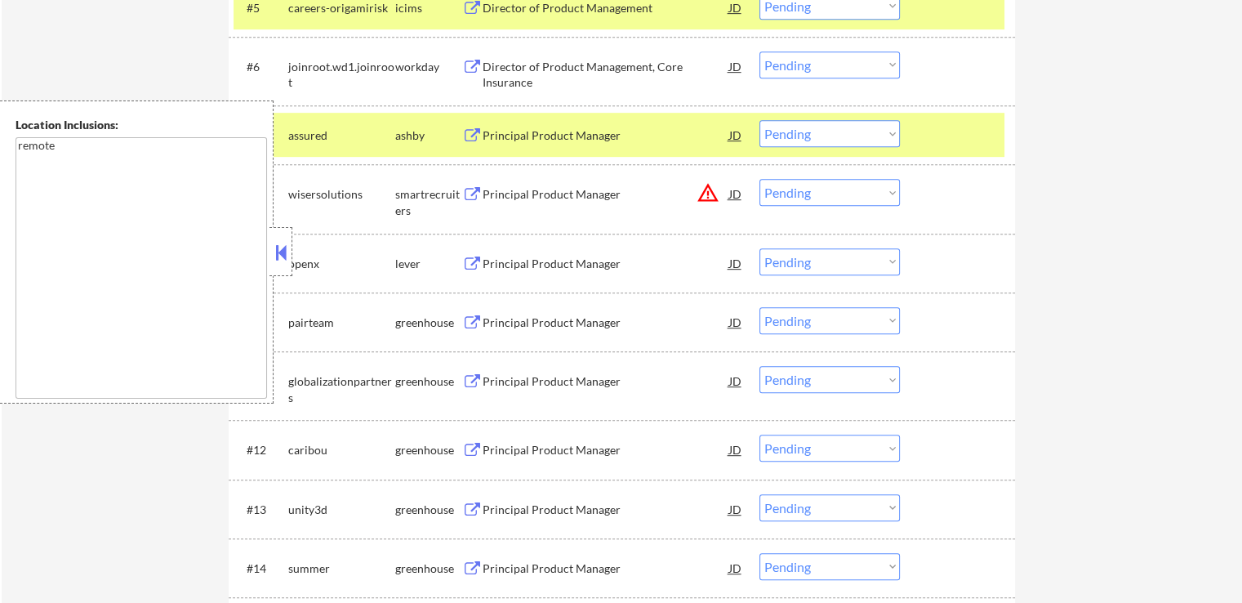
click at [841, 193] on select "Choose an option... Pending Applied Excluded (Questions) Excluded (Expired) Exc…" at bounding box center [830, 192] width 140 height 27
click at [760, 179] on select "Choose an option... Pending Applied Excluded (Questions) Excluded (Expired) Exc…" at bounding box center [830, 192] width 140 height 27
click at [646, 260] on div "Principal Product Manager" at bounding box center [606, 264] width 247 height 16
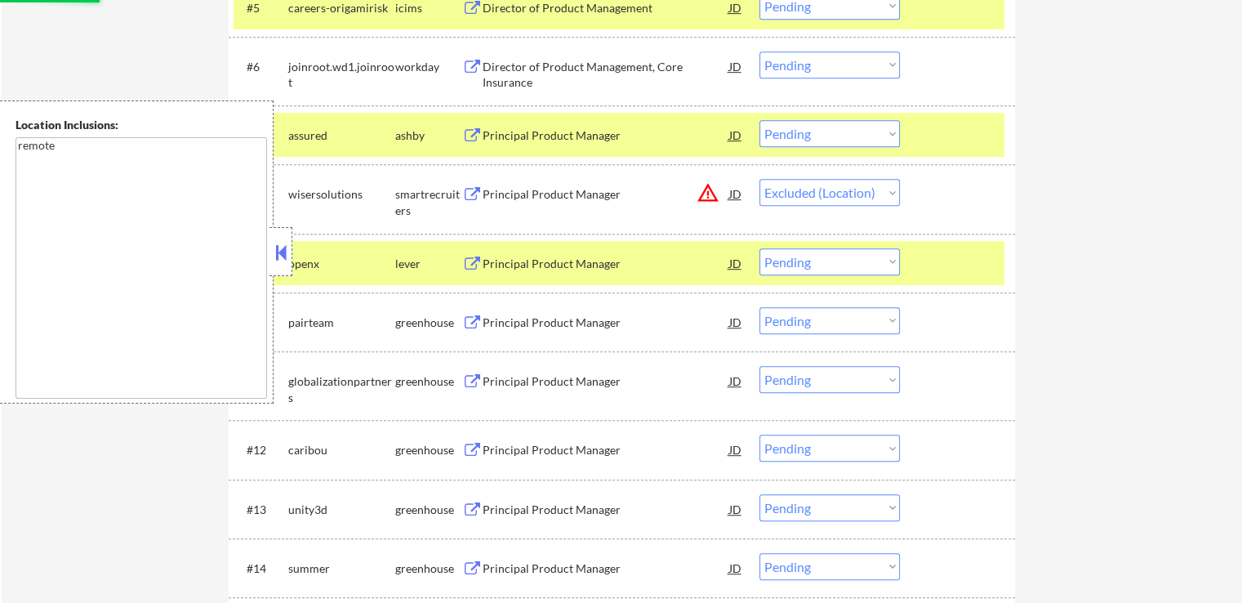
select select ""pending""
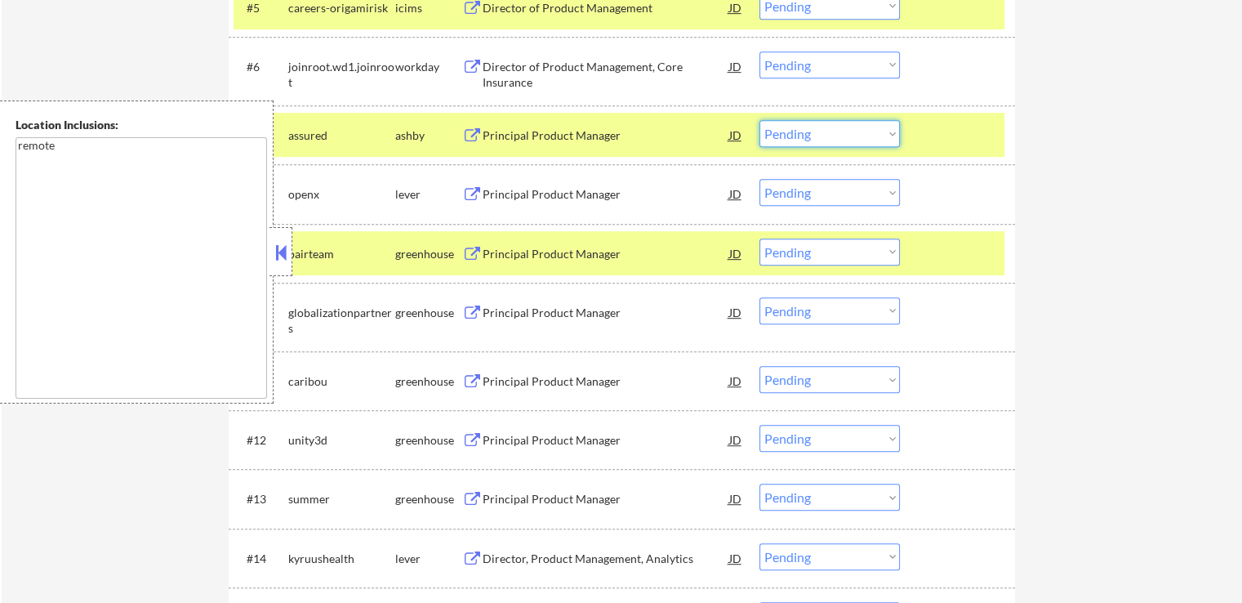
click at [799, 132] on select "Choose an option... Pending Applied Excluded (Questions) Excluded (Expired) Exc…" at bounding box center [830, 133] width 140 height 27
click at [760, 120] on select "Choose an option... Pending Applied Excluded (Questions) Excluded (Expired) Exc…" at bounding box center [830, 133] width 140 height 27
click at [621, 255] on div "Principal Product Manager" at bounding box center [606, 254] width 247 height 16
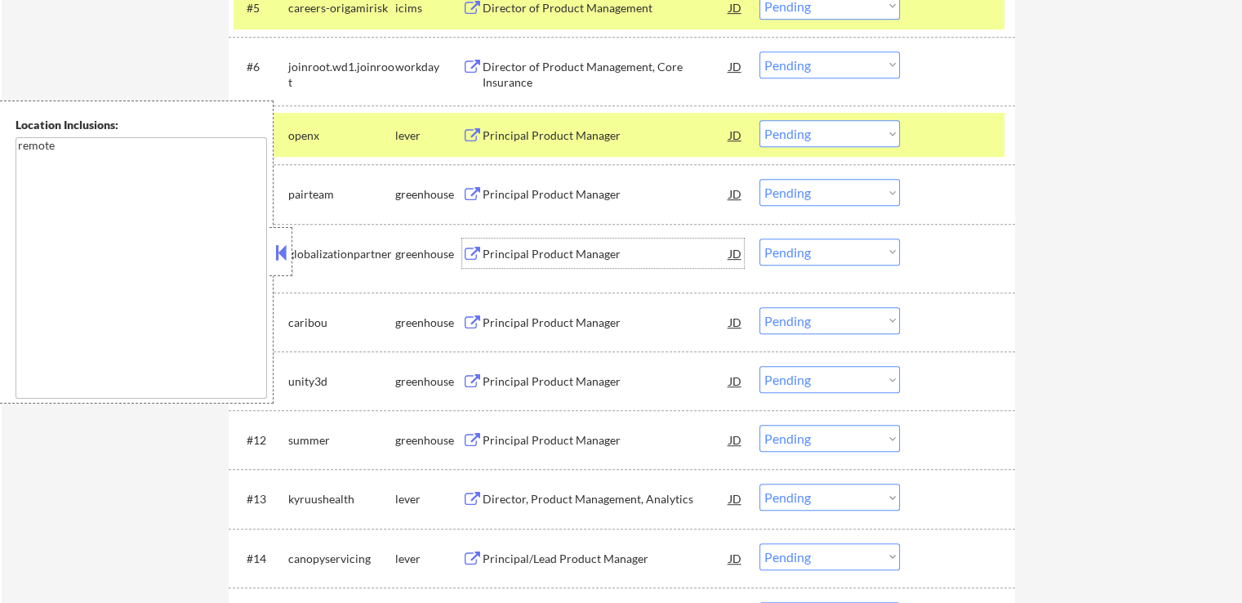
drag, startPoint x: 814, startPoint y: 132, endPoint x: 816, endPoint y: 140, distance: 8.5
click at [814, 132] on select "Choose an option... Pending Applied Excluded (Questions) Excluded (Expired) Exc…" at bounding box center [830, 133] width 140 height 27
click at [760, 120] on select "Choose an option... Pending Applied Excluded (Questions) Excluded (Expired) Exc…" at bounding box center [830, 133] width 140 height 27
click at [600, 255] on div "Principal Product Manager" at bounding box center [606, 254] width 247 height 16
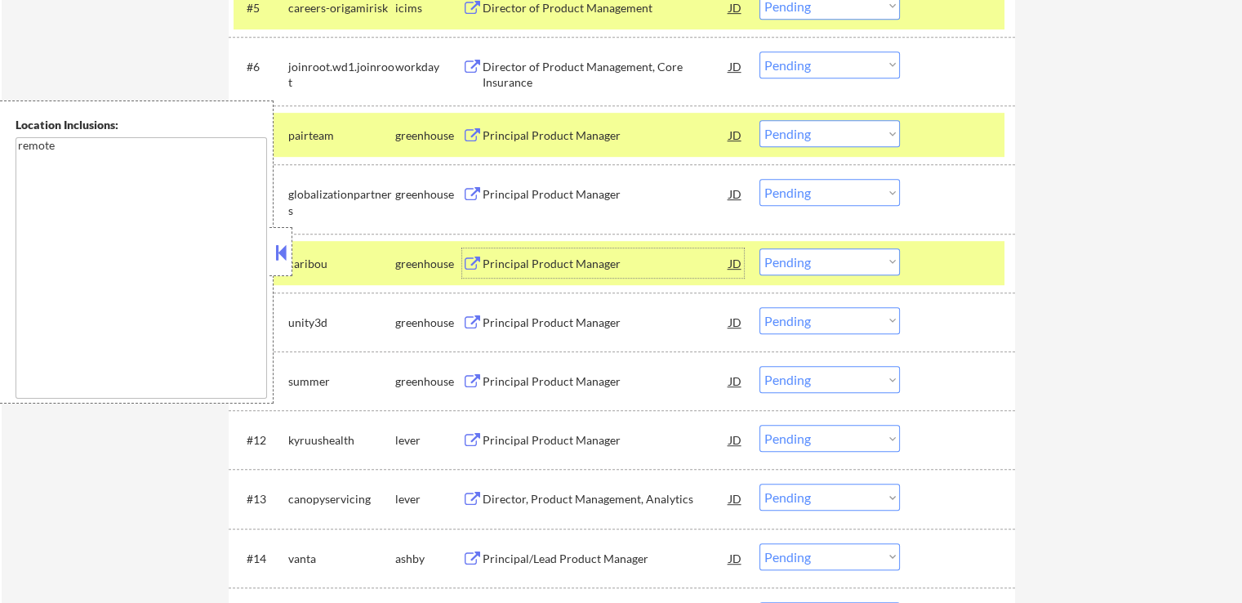
drag, startPoint x: 800, startPoint y: 132, endPoint x: 812, endPoint y: 145, distance: 17.9
click at [804, 135] on select "Choose an option... Pending Applied Excluded (Questions) Excluded (Expired) Exc…" at bounding box center [830, 133] width 140 height 27
click at [760, 120] on select "Choose an option... Pending Applied Excluded (Questions) Excluded (Expired) Exc…" at bounding box center [830, 133] width 140 height 27
click at [633, 262] on div "Principal Product Manager" at bounding box center [606, 264] width 247 height 16
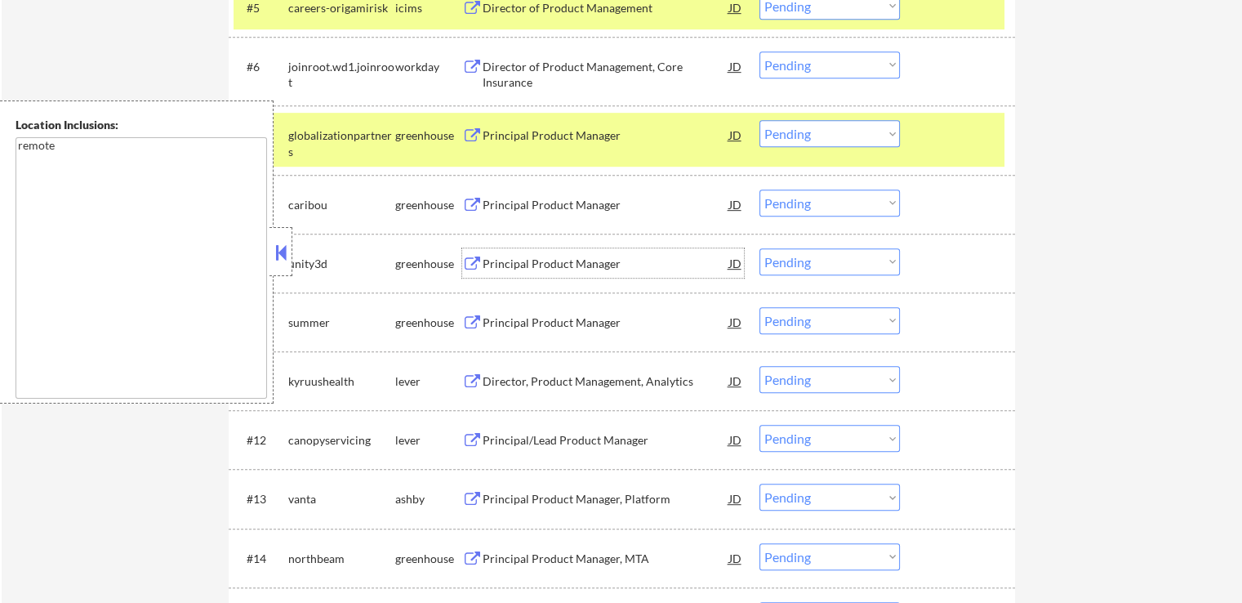
click at [823, 132] on select "Choose an option... Pending Applied Excluded (Questions) Excluded (Expired) Exc…" at bounding box center [830, 133] width 140 height 27
click at [760, 120] on select "Choose an option... Pending Applied Excluded (Questions) Excluded (Expired) Exc…" at bounding box center [830, 133] width 140 height 27
click at [609, 263] on div "Principal Product Manager" at bounding box center [606, 264] width 247 height 16
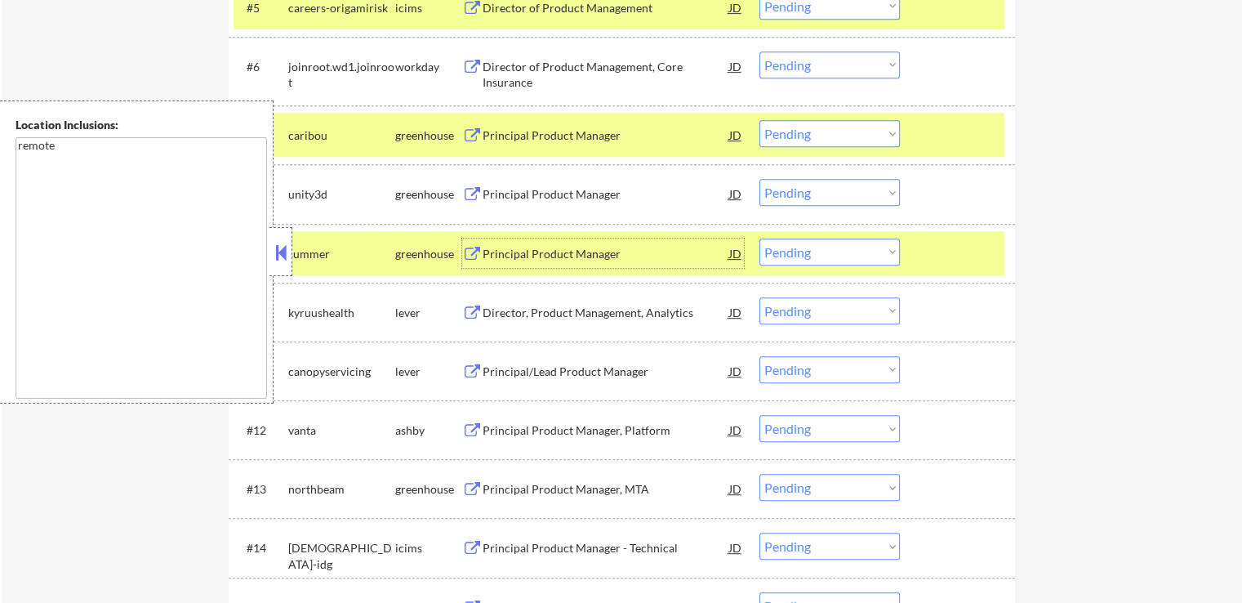
click at [806, 134] on select "Choose an option... Pending Applied Excluded (Questions) Excluded (Expired) Exc…" at bounding box center [830, 133] width 140 height 27
click at [760, 120] on select "Choose an option... Pending Applied Excluded (Questions) Excluded (Expired) Exc…" at bounding box center [830, 133] width 140 height 27
click at [602, 255] on div "Principal Product Manager" at bounding box center [606, 254] width 247 height 16
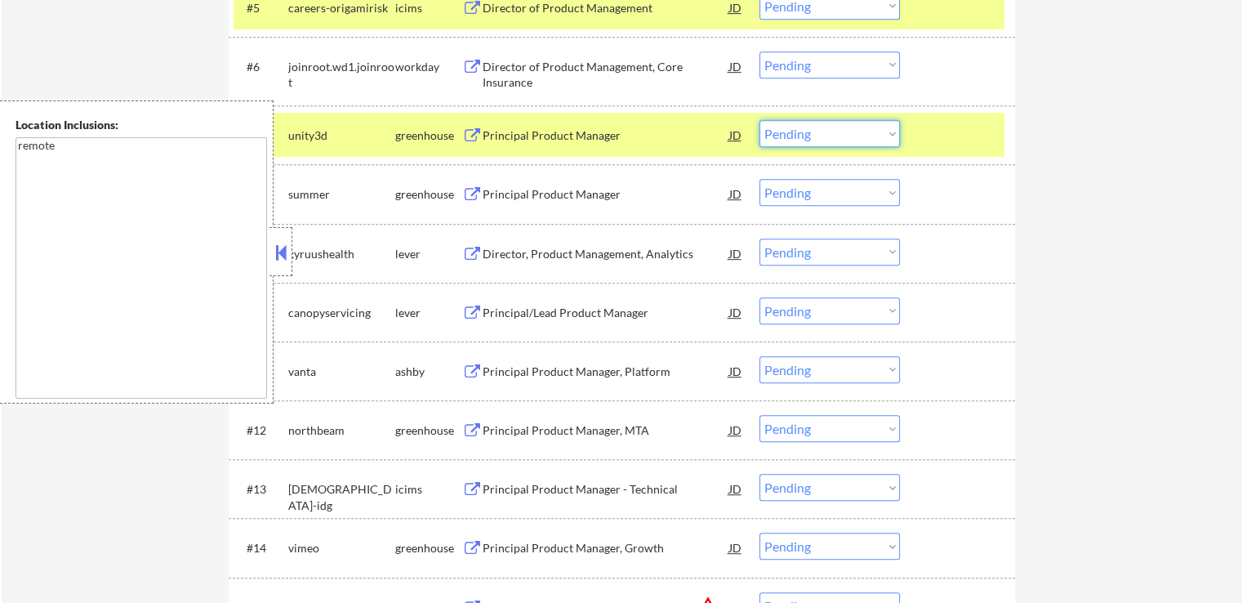
drag, startPoint x: 818, startPoint y: 132, endPoint x: 817, endPoint y: 145, distance: 12.3
click at [817, 132] on select "Choose an option... Pending Applied Excluded (Questions) Excluded (Expired) Exc…" at bounding box center [830, 133] width 140 height 27
select select ""excluded__expired_""
click at [760, 120] on select "Choose an option... Pending Applied Excluded (Questions) Excluded (Expired) Exc…" at bounding box center [830, 133] width 140 height 27
click at [807, 197] on select "Choose an option... Pending Applied Excluded (Questions) Excluded (Expired) Exc…" at bounding box center [830, 192] width 140 height 27
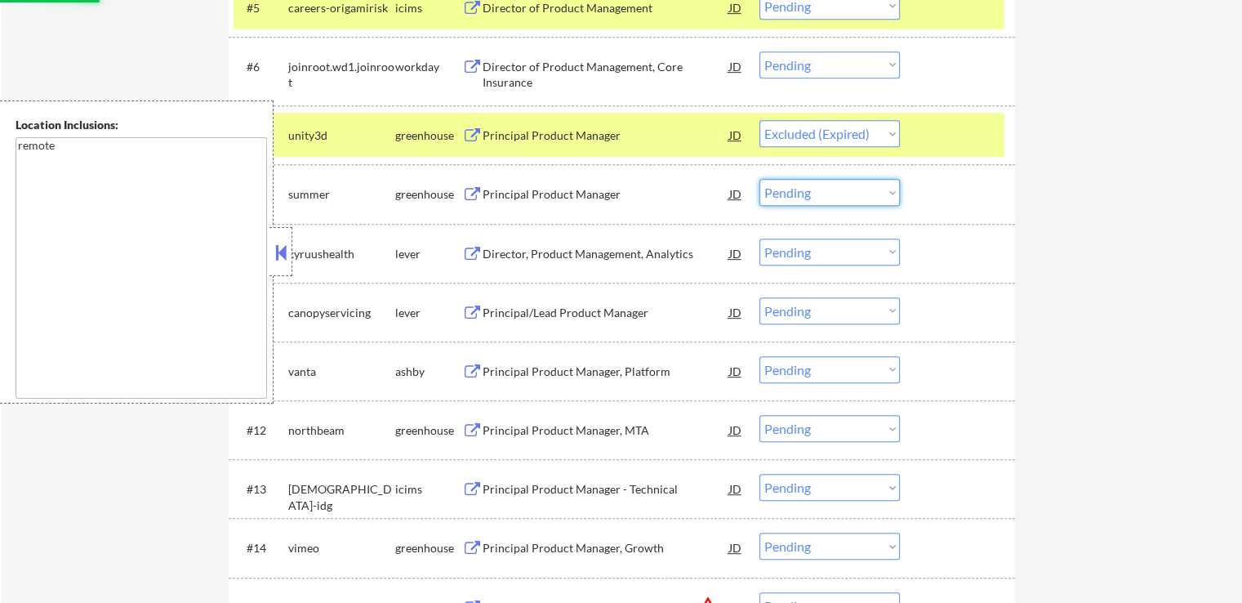
select select ""excluded__expired_""
click at [760, 179] on select "Choose an option... Pending Applied Excluded (Questions) Excluded (Expired) Exc…" at bounding box center [830, 192] width 140 height 27
select select ""pending""
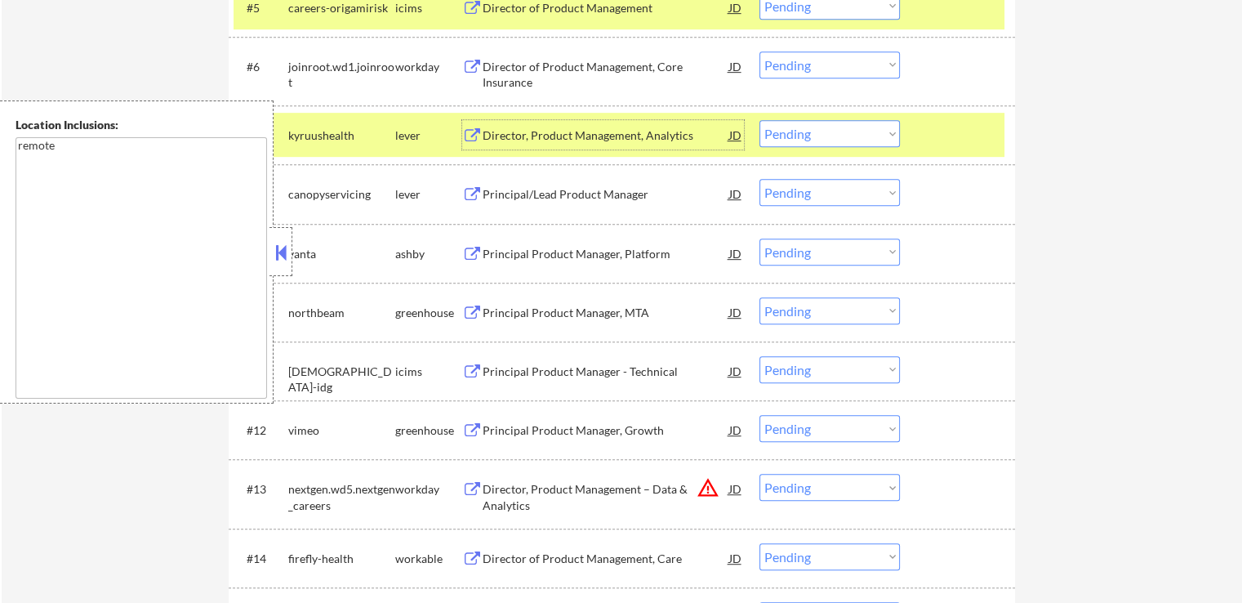
click at [663, 143] on div "Director, Product Management, Analytics" at bounding box center [606, 134] width 247 height 29
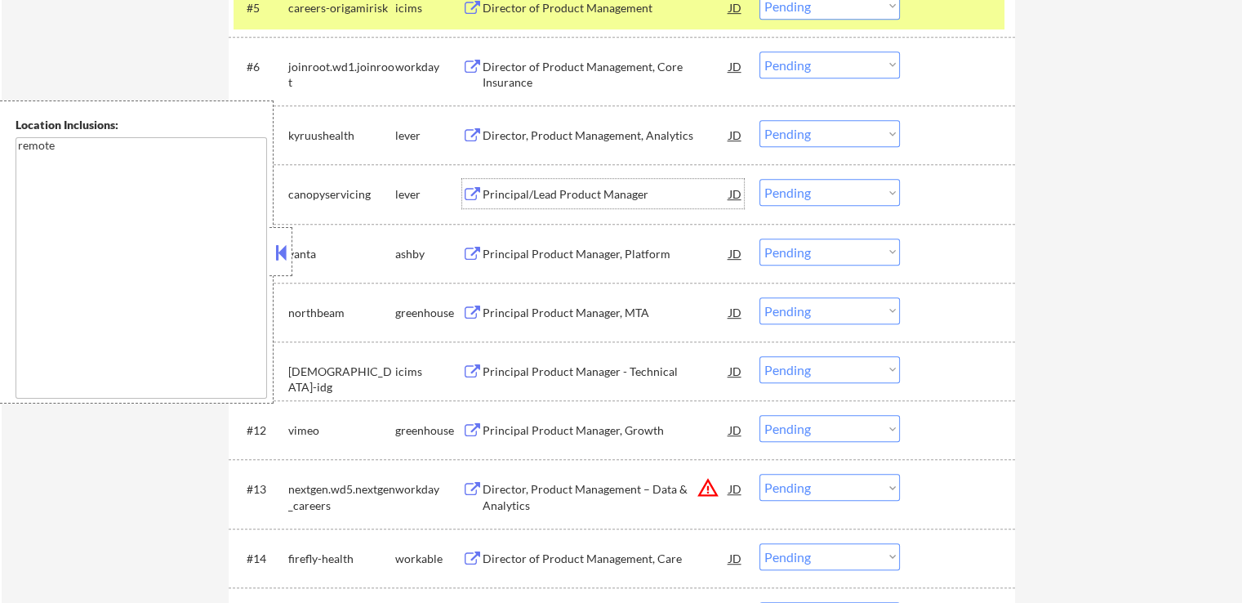
click at [628, 194] on div "Principal/Lead Product Manager" at bounding box center [606, 194] width 247 height 16
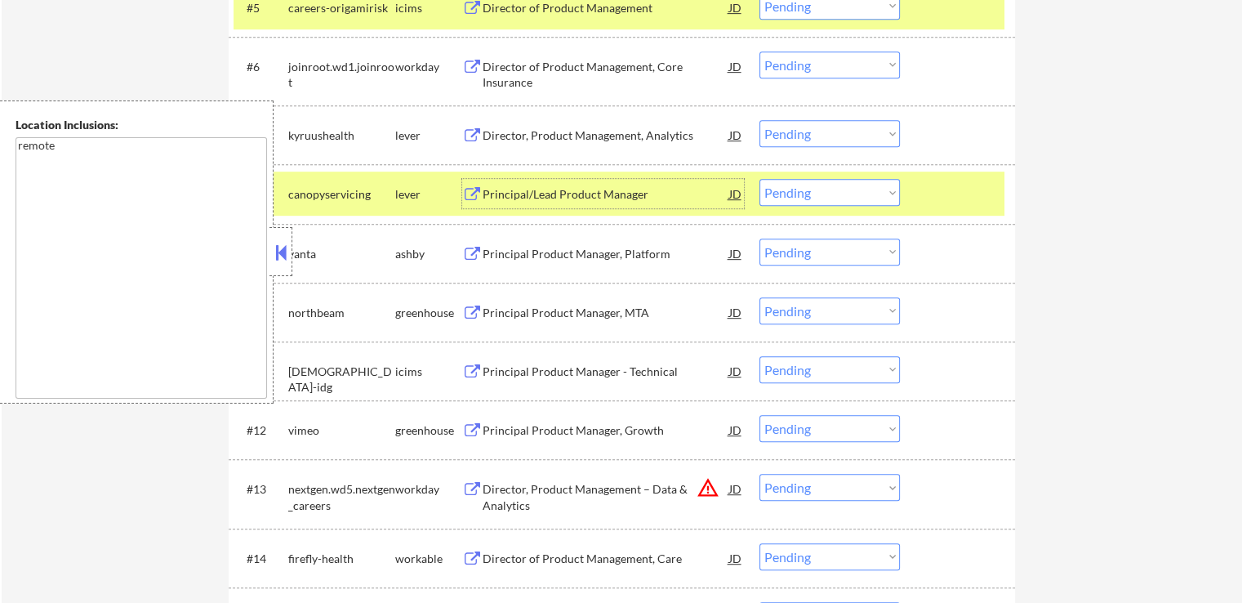
drag, startPoint x: 819, startPoint y: 132, endPoint x: 819, endPoint y: 145, distance: 13.1
click at [819, 132] on select "Choose an option... Pending Applied Excluded (Questions) Excluded (Expired) Exc…" at bounding box center [830, 133] width 140 height 27
click at [760, 120] on select "Choose an option... Pending Applied Excluded (Questions) Excluded (Expired) Exc…" at bounding box center [830, 133] width 140 height 27
click at [610, 252] on div "Principal Product Manager, Platform" at bounding box center [606, 254] width 247 height 16
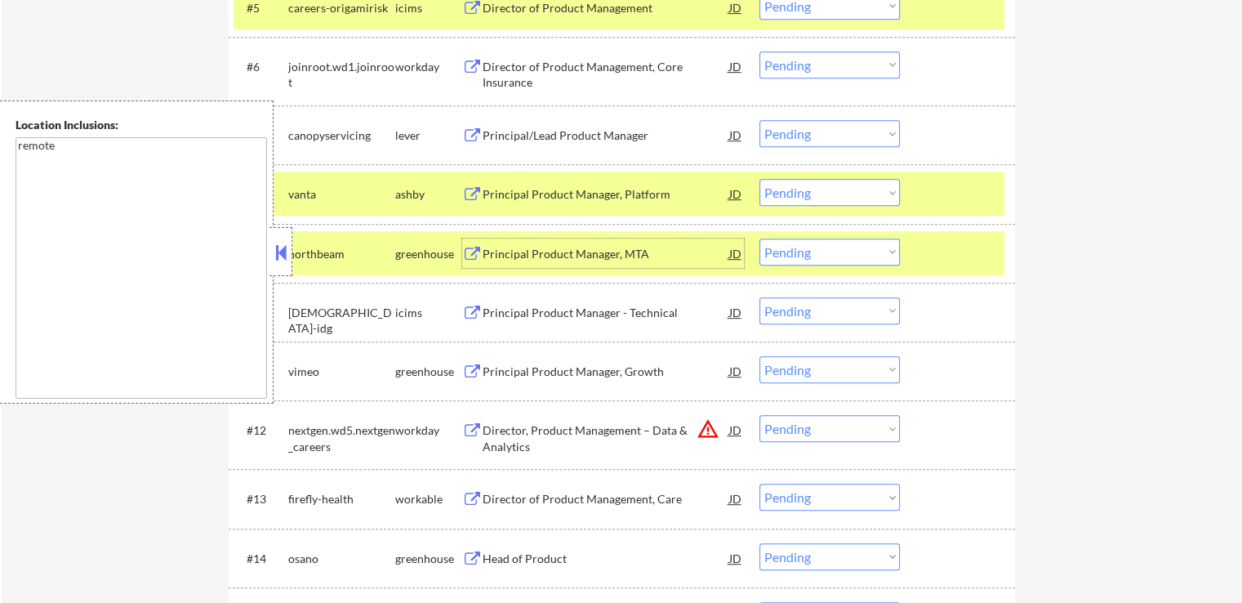
click at [785, 128] on select "Choose an option... Pending Applied Excluded (Questions) Excluded (Expired) Exc…" at bounding box center [830, 133] width 140 height 27
click at [760, 120] on select "Choose an option... Pending Applied Excluded (Questions) Excluded (Expired) Exc…" at bounding box center [830, 133] width 140 height 27
click at [635, 259] on div "Principal Product Manager, MTA" at bounding box center [606, 254] width 247 height 16
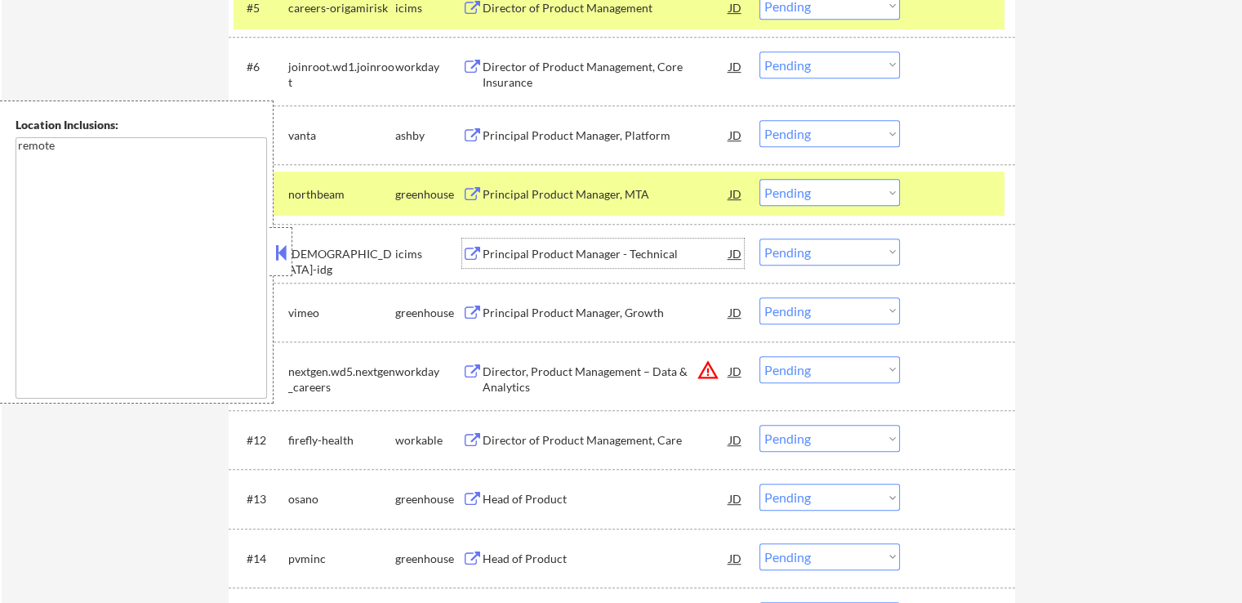
click at [845, 133] on select "Choose an option... Pending Applied Excluded (Questions) Excluded (Expired) Exc…" at bounding box center [830, 133] width 140 height 27
click at [760, 120] on select "Choose an option... Pending Applied Excluded (Questions) Excluded (Expired) Exc…" at bounding box center [830, 133] width 140 height 27
click at [593, 301] on div "Principal Product Manager, Growth" at bounding box center [606, 311] width 247 height 29
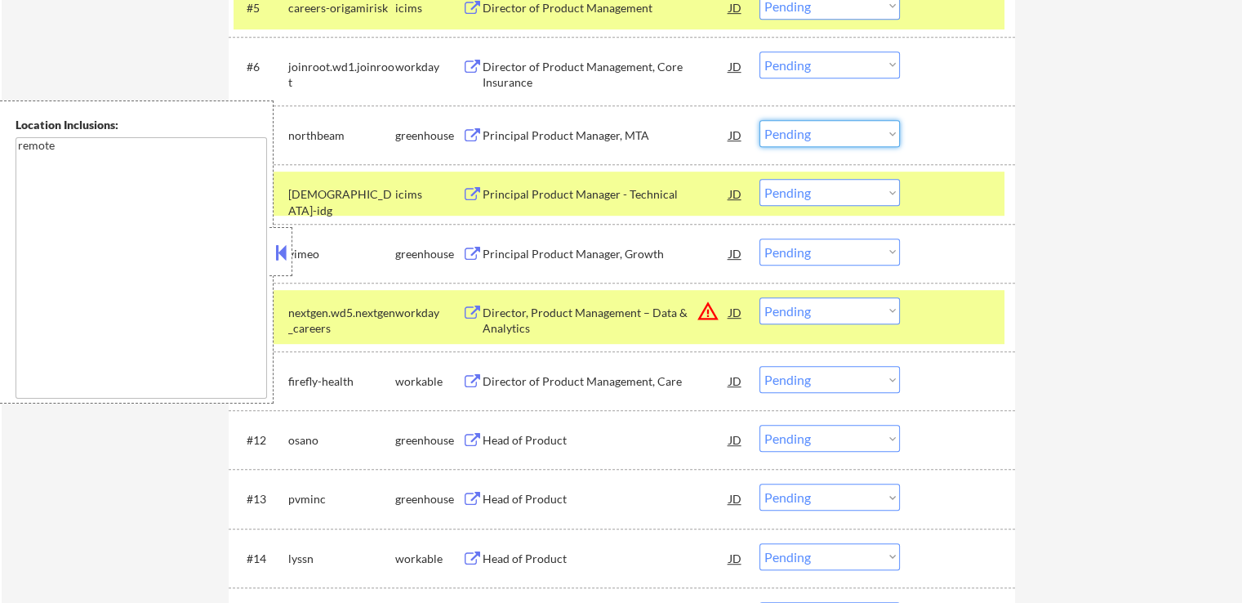
drag, startPoint x: 811, startPoint y: 134, endPoint x: 810, endPoint y: 143, distance: 9.0
click at [810, 132] on select "Choose an option... Pending Applied Excluded (Questions) Excluded (Expired) Exc…" at bounding box center [830, 133] width 140 height 27
select select ""excluded__salary_""
click at [760, 120] on select "Choose an option... Pending Applied Excluded (Questions) Excluded (Expired) Exc…" at bounding box center [830, 133] width 140 height 27
click at [836, 254] on select "Choose an option... Pending Applied Excluded (Questions) Excluded (Expired) Exc…" at bounding box center [830, 252] width 140 height 27
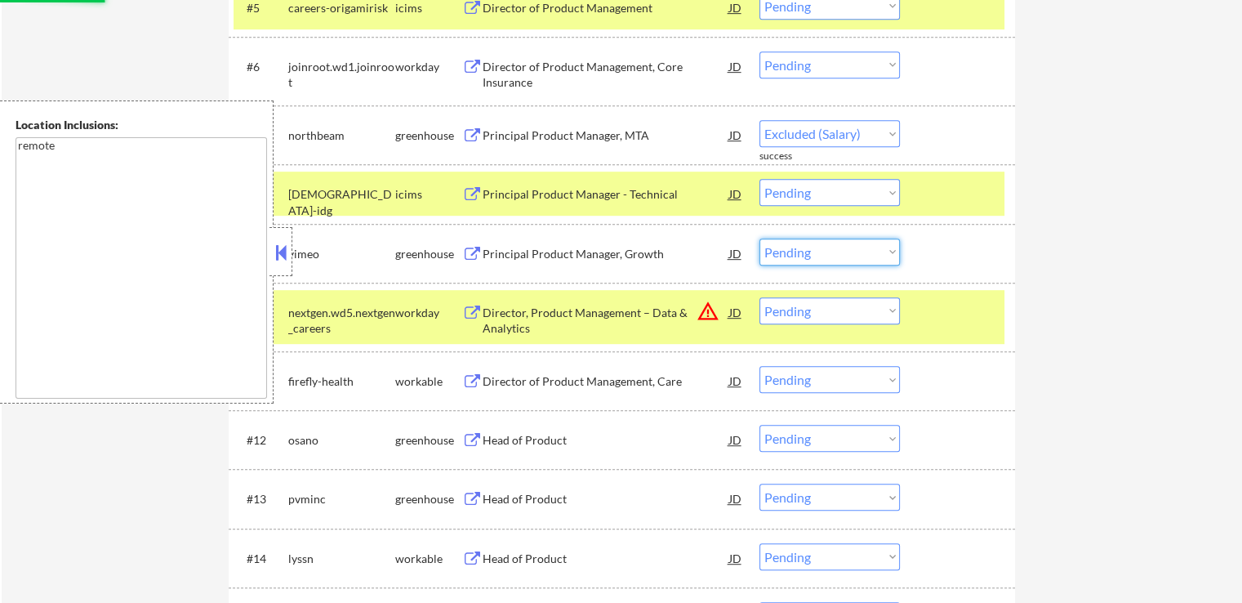
select select ""excluded__expired_""
click at [760, 239] on select "Choose an option... Pending Applied Excluded (Questions) Excluded (Expired) Exc…" at bounding box center [830, 252] width 140 height 27
select select ""pending""
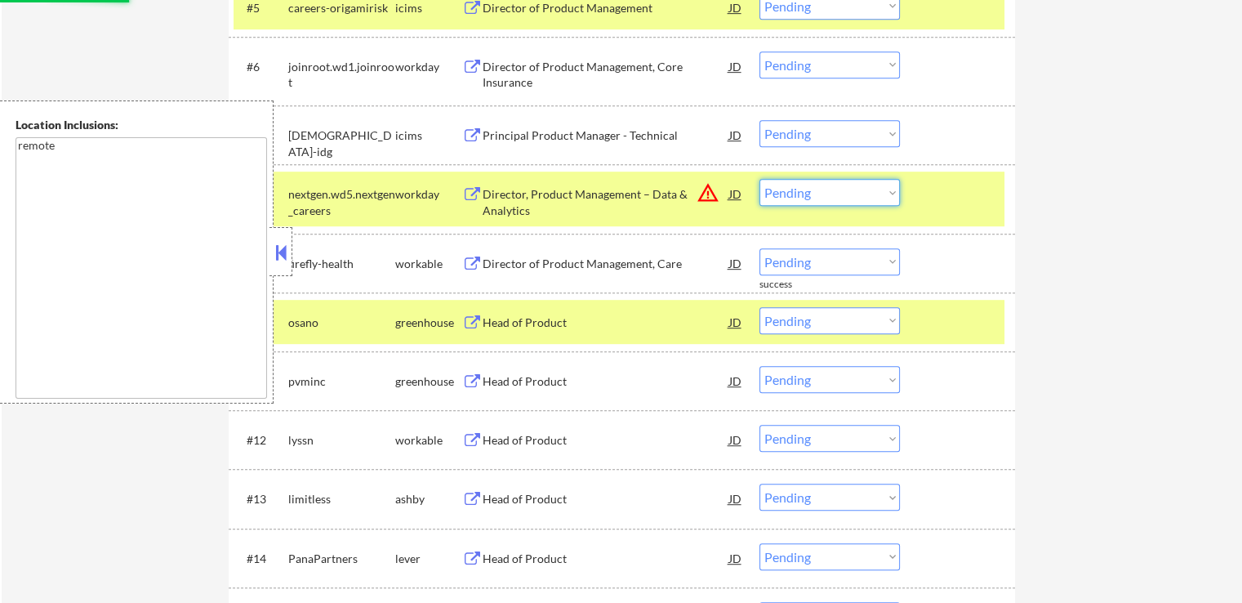
click at [829, 198] on select "Choose an option... Pending Applied Excluded (Questions) Excluded (Expired) Exc…" at bounding box center [830, 192] width 140 height 27
click at [760, 179] on select "Choose an option... Pending Applied Excluded (Questions) Excluded (Expired) Exc…" at bounding box center [830, 192] width 140 height 27
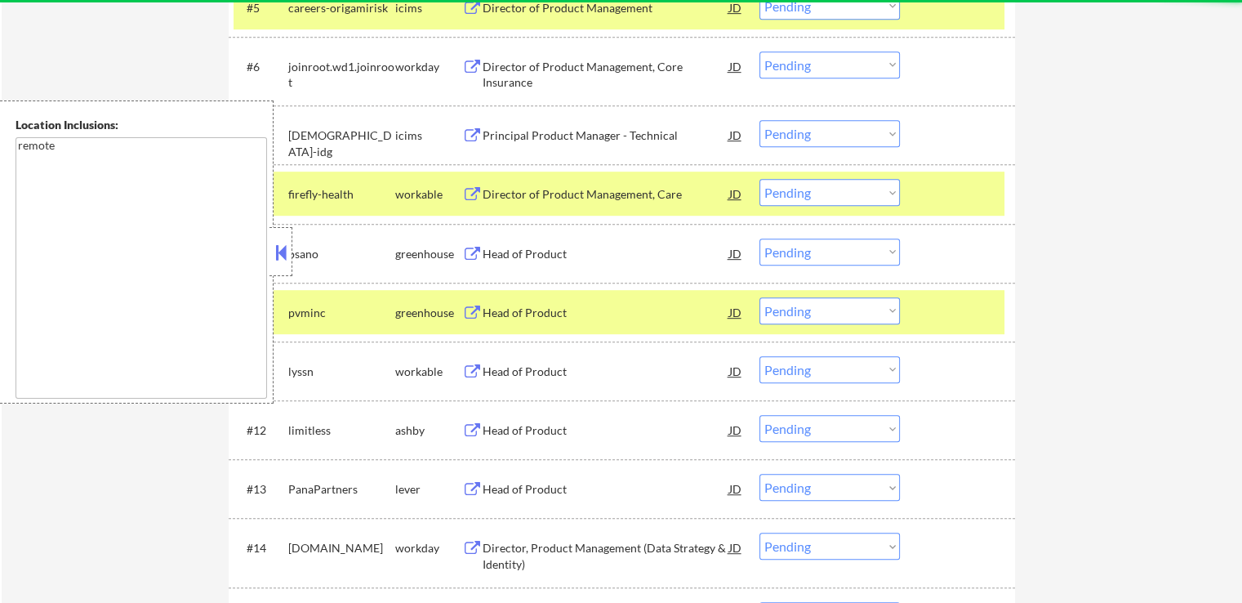
click at [604, 190] on div "Director of Product Management, Care" at bounding box center [606, 194] width 247 height 16
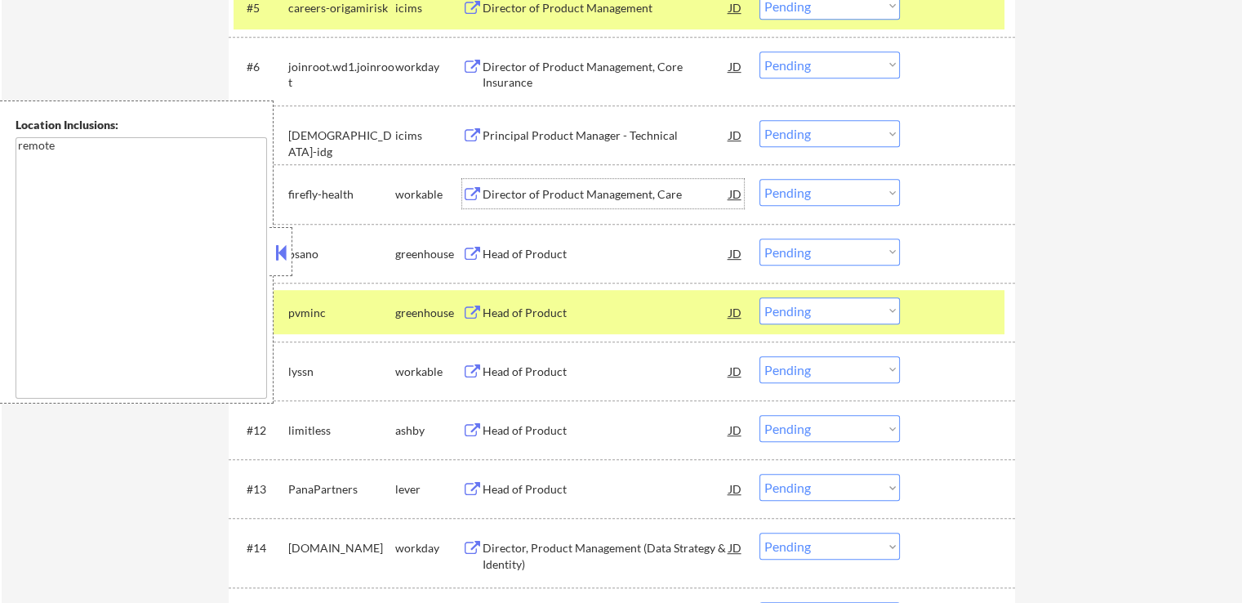
click at [571, 246] on div "Head of Product" at bounding box center [606, 254] width 247 height 16
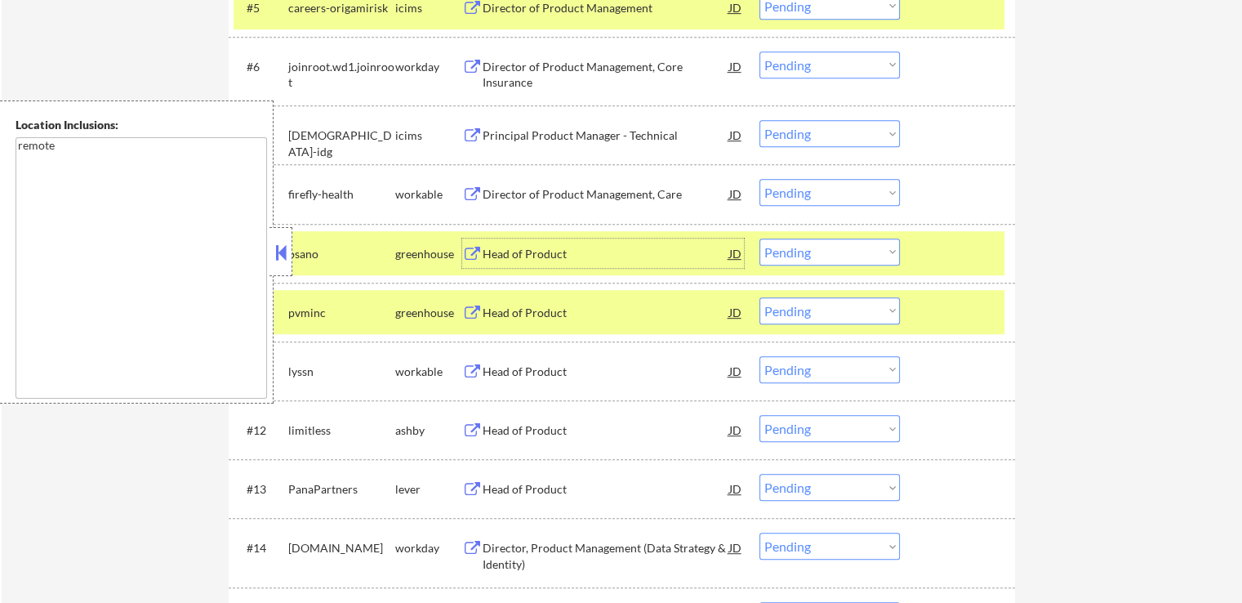
drag, startPoint x: 818, startPoint y: 191, endPoint x: 801, endPoint y: 203, distance: 20.6
click at [817, 191] on select "Choose an option... Pending Applied Excluded (Questions) Excluded (Expired) Exc…" at bounding box center [830, 192] width 140 height 27
click at [760, 179] on select "Choose an option... Pending Applied Excluded (Questions) Excluded (Expired) Exc…" at bounding box center [830, 192] width 140 height 27
click at [787, 230] on div "#9 osano greenhouse Head of Product JD warning_amber Choose an option... Pendin…" at bounding box center [622, 253] width 787 height 59
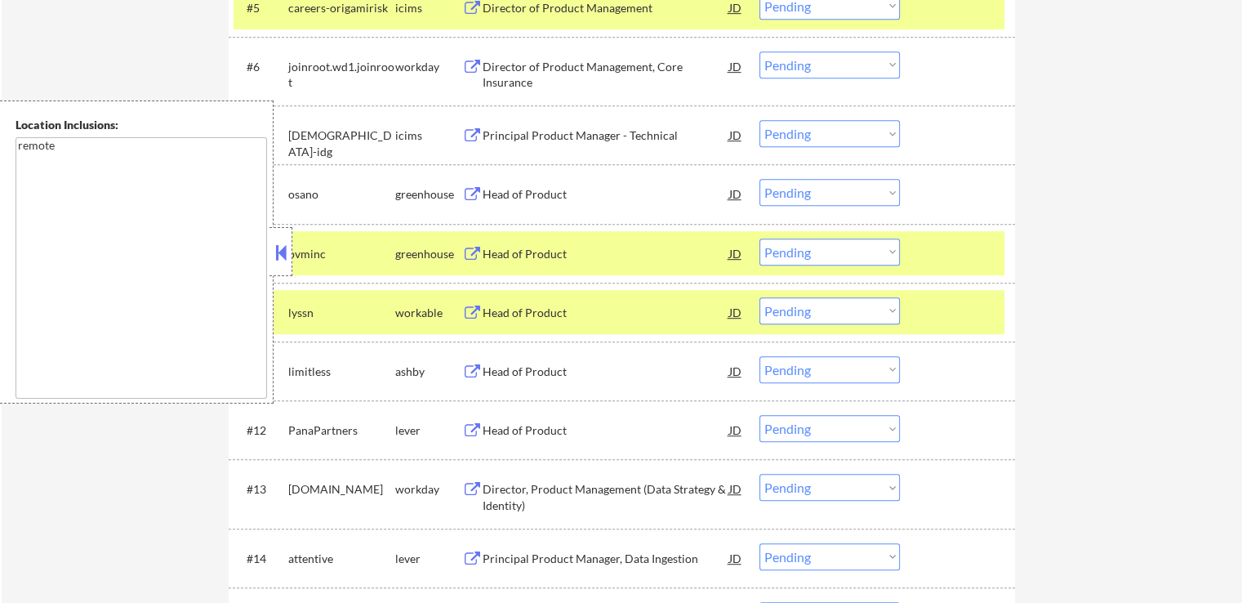
click at [551, 247] on div "Head of Product" at bounding box center [606, 254] width 247 height 16
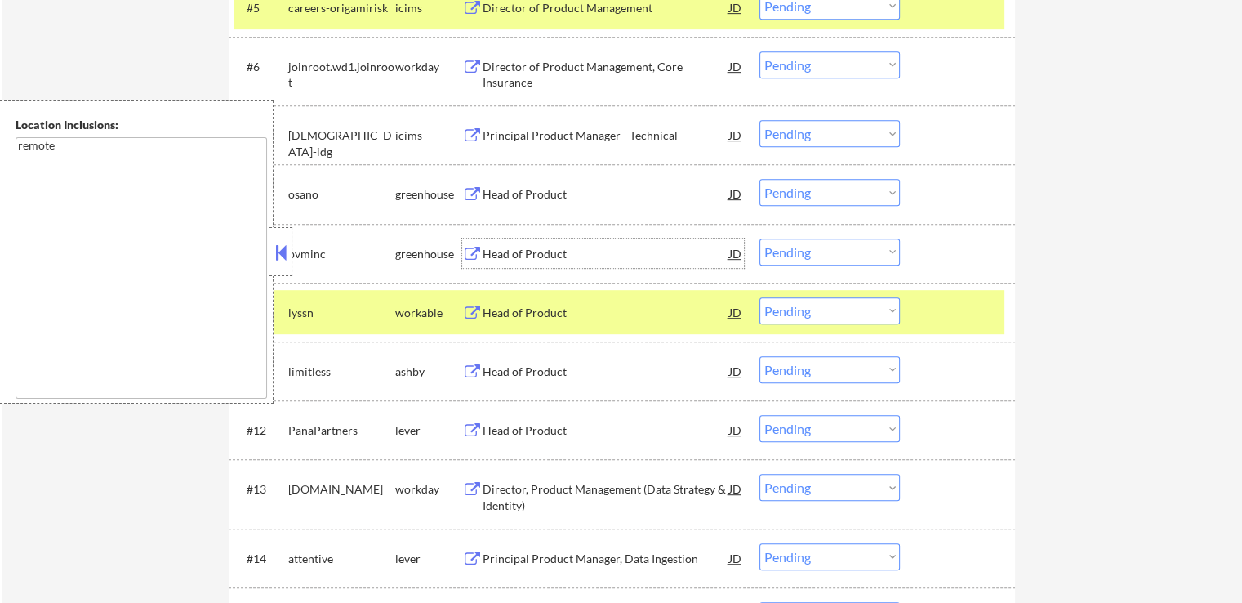
click at [840, 187] on select "Choose an option... Pending Applied Excluded (Questions) Excluded (Expired) Exc…" at bounding box center [830, 192] width 140 height 27
click at [760, 179] on select "Choose an option... Pending Applied Excluded (Questions) Excluded (Expired) Exc…" at bounding box center [830, 192] width 140 height 27
click at [560, 309] on div "Head of Product" at bounding box center [606, 313] width 247 height 16
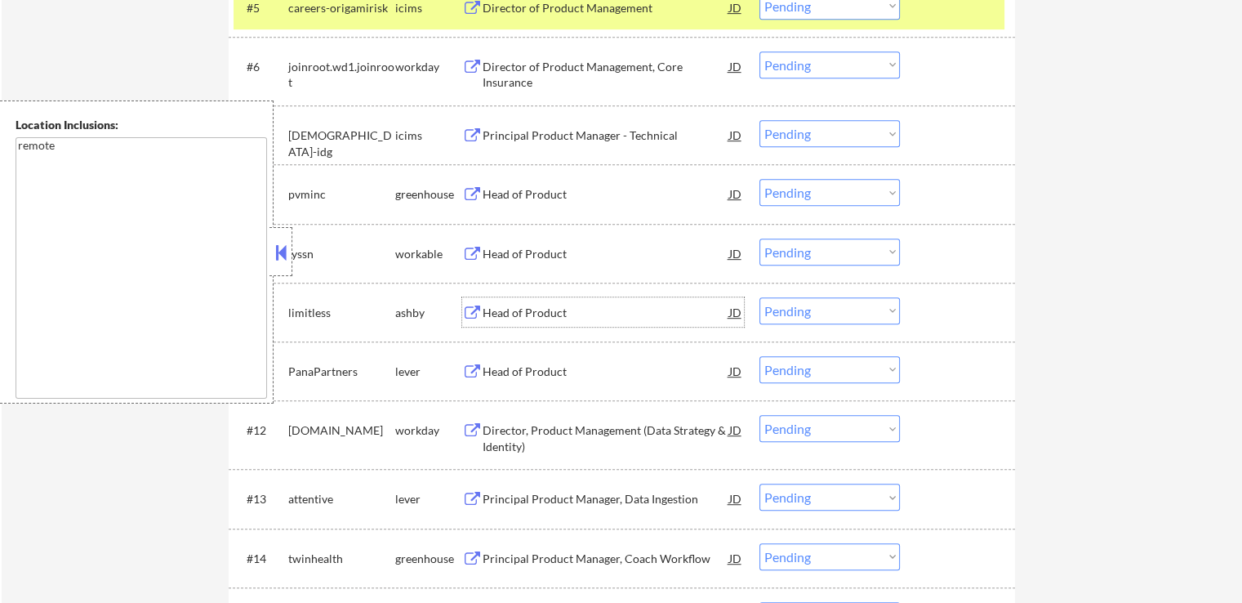
drag, startPoint x: 799, startPoint y: 190, endPoint x: 790, endPoint y: 204, distance: 16.5
click at [797, 190] on select "Choose an option... Pending Applied Excluded (Questions) Excluded (Expired) Exc…" at bounding box center [830, 192] width 140 height 27
click at [760, 179] on select "Choose an option... Pending Applied Excluded (Questions) Excluded (Expired) Exc…" at bounding box center [830, 192] width 140 height 27
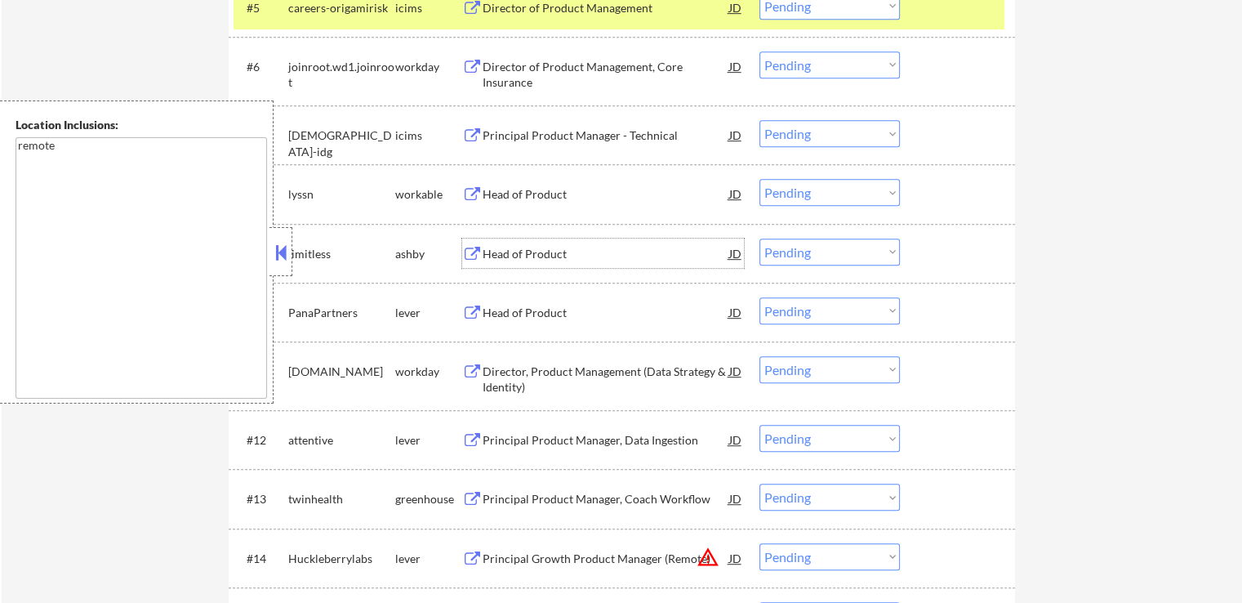
click at [559, 259] on div "Head of Product" at bounding box center [606, 254] width 247 height 16
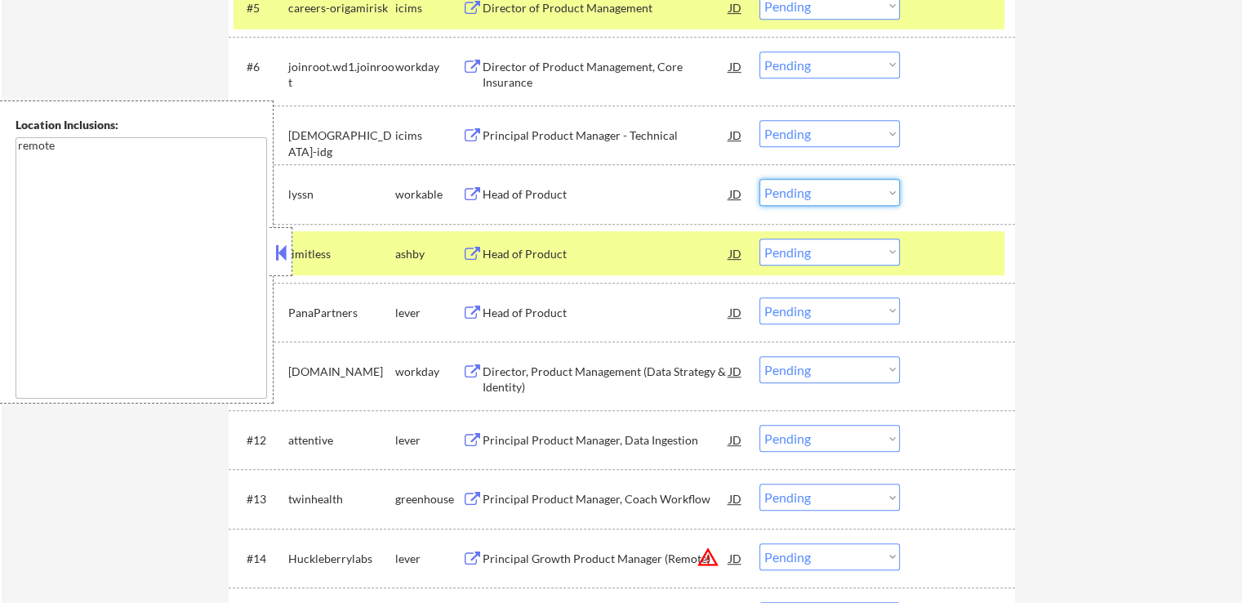
drag, startPoint x: 814, startPoint y: 184, endPoint x: 810, endPoint y: 200, distance: 16.8
click at [813, 192] on select "Choose an option... Pending Applied Excluded (Questions) Excluded (Expired) Exc…" at bounding box center [830, 192] width 140 height 27
click at [760, 179] on select "Choose an option... Pending Applied Excluded (Questions) Excluded (Expired) Exc…" at bounding box center [830, 192] width 140 height 27
click at [578, 305] on div "Head of Product" at bounding box center [606, 313] width 247 height 16
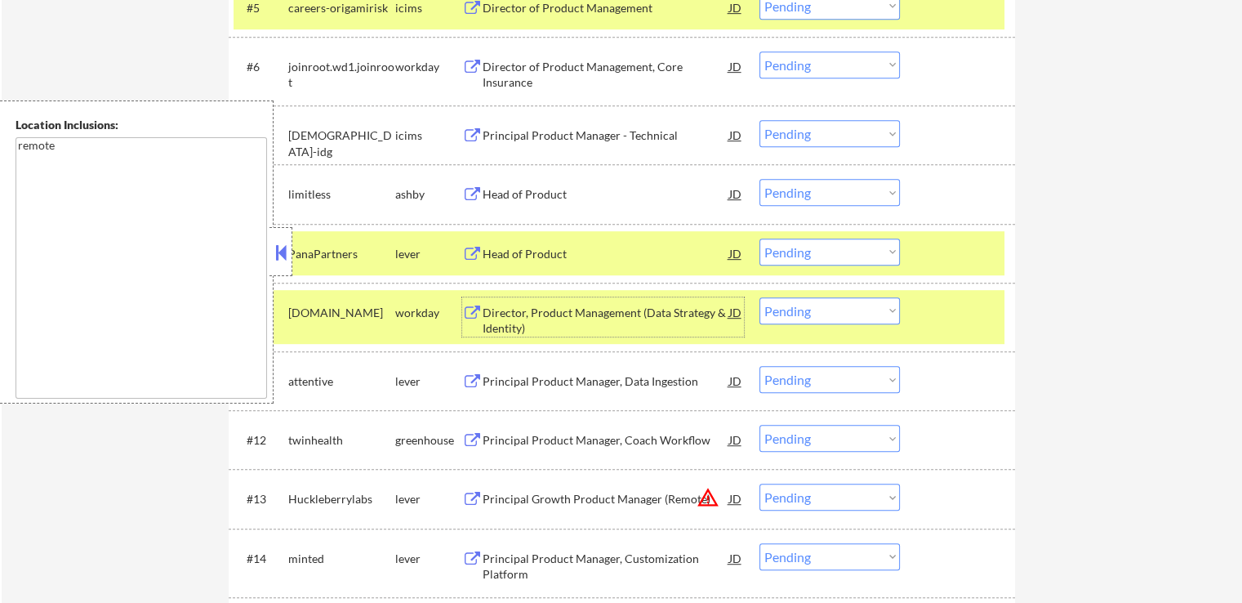
drag, startPoint x: 791, startPoint y: 187, endPoint x: 794, endPoint y: 204, distance: 17.5
click at [791, 187] on select "Choose an option... Pending Applied Excluded (Questions) Excluded (Expired) Exc…" at bounding box center [830, 192] width 140 height 27
click at [760, 179] on select "Choose an option... Pending Applied Excluded (Questions) Excluded (Expired) Exc…" at bounding box center [830, 192] width 140 height 27
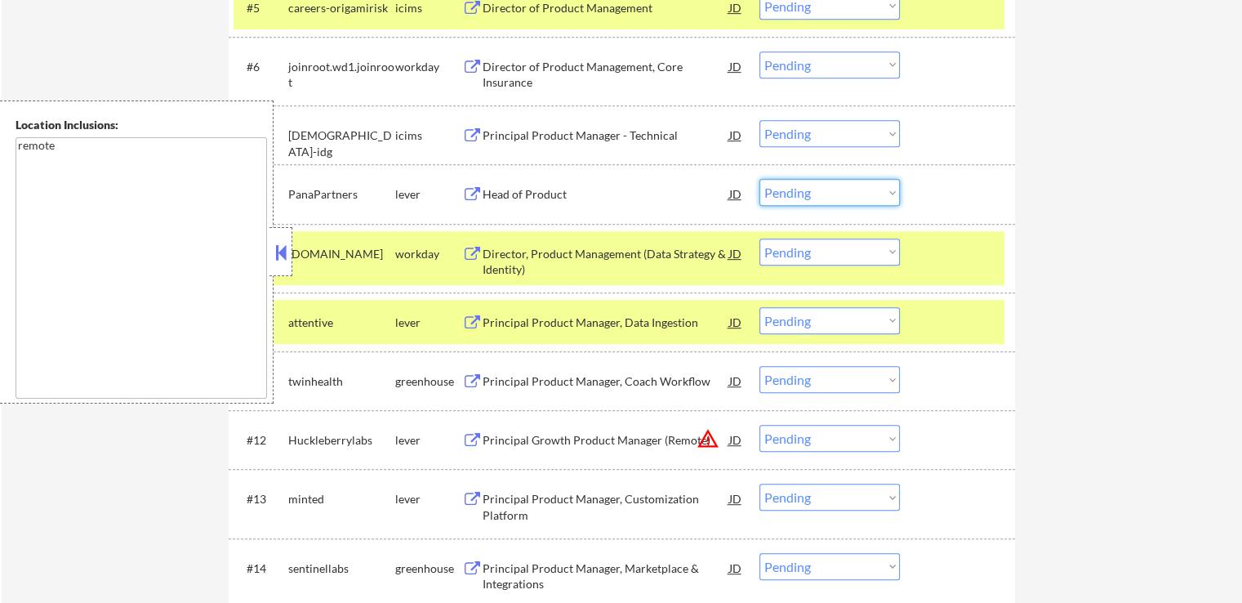
click at [826, 203] on select "Choose an option... Pending Applied Excluded (Questions) Excluded (Expired) Exc…" at bounding box center [830, 192] width 140 height 27
click at [760, 179] on select "Choose an option... Pending Applied Excluded (Questions) Excluded (Expired) Exc…" at bounding box center [830, 192] width 140 height 27
click at [626, 319] on div "Principal Product Manager, Data Ingestion" at bounding box center [606, 322] width 247 height 16
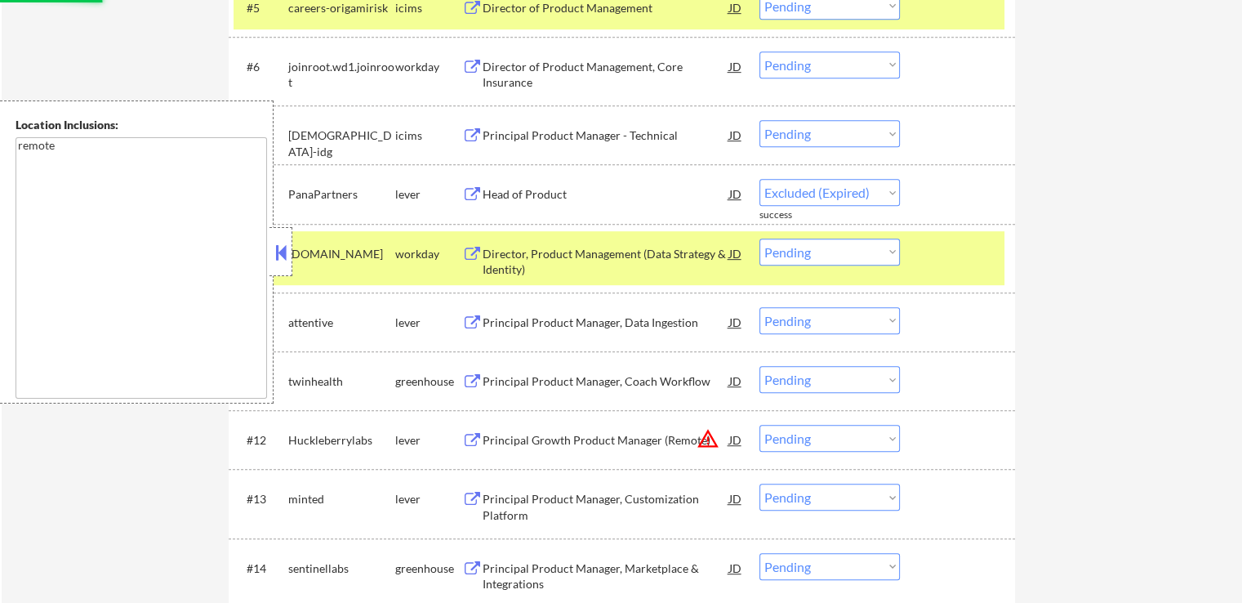
select select ""pending""
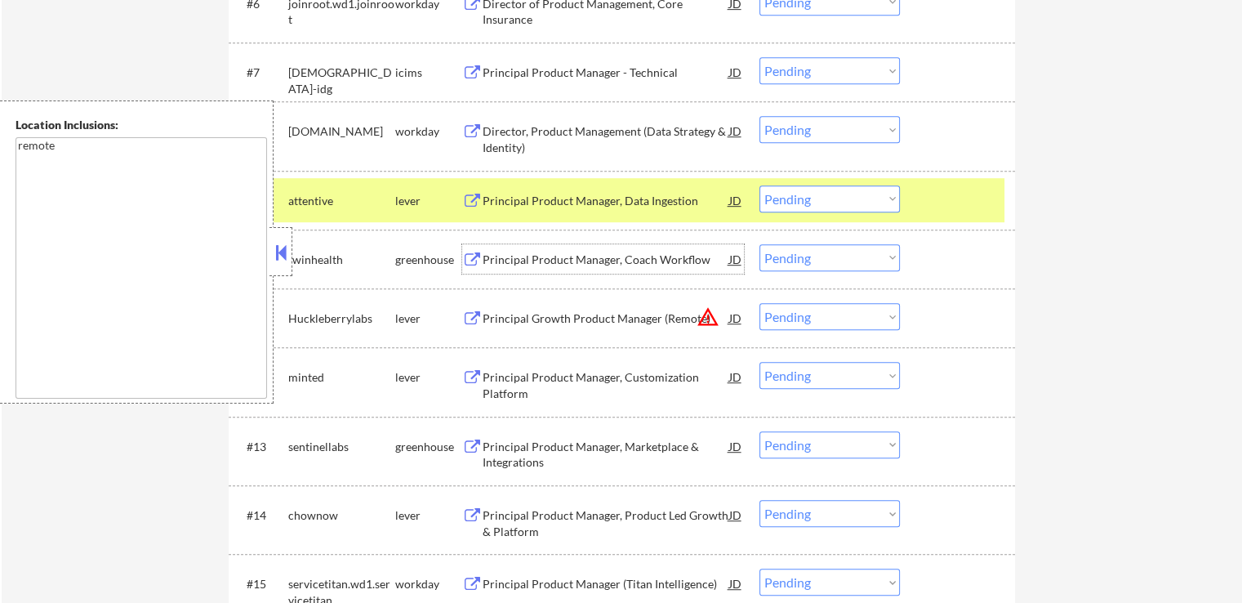
scroll to position [899, 0]
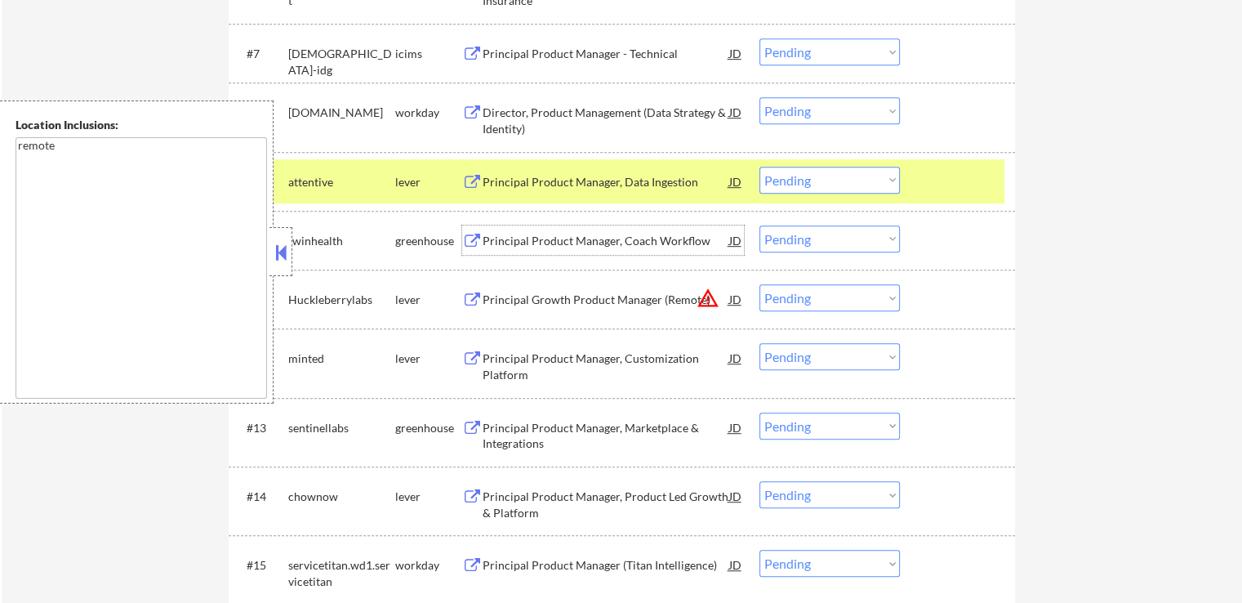
click at [670, 233] on div "Principal Product Manager, Coach Workflow" at bounding box center [606, 241] width 247 height 16
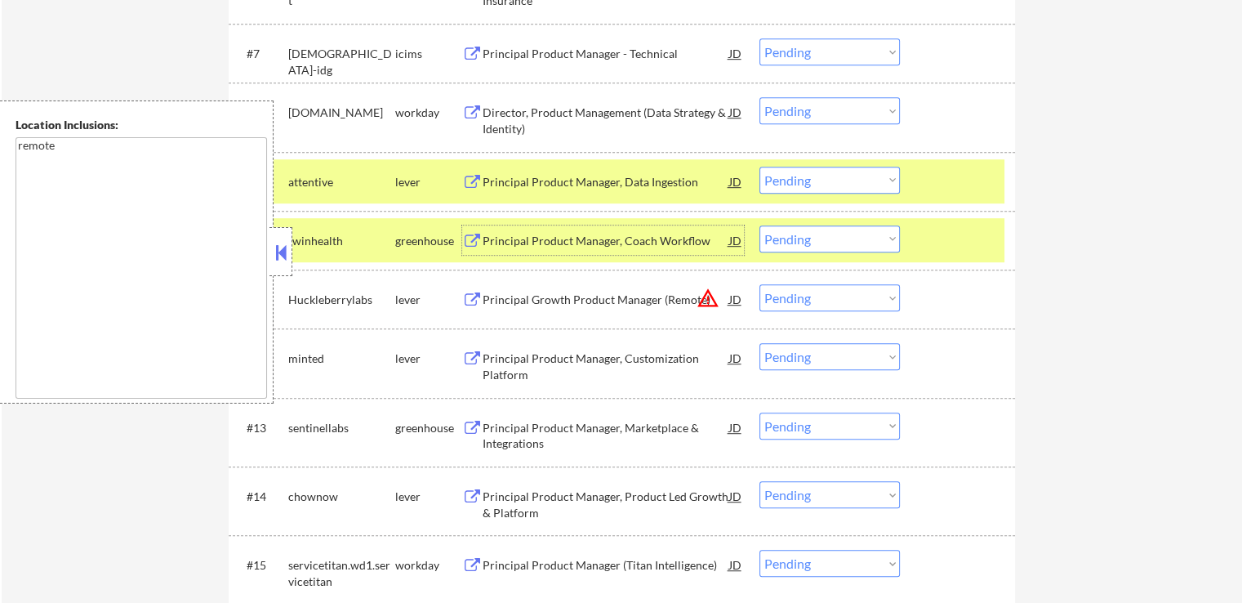
click at [817, 184] on select "Choose an option... Pending Applied Excluded (Questions) Excluded (Expired) Exc…" at bounding box center [830, 180] width 140 height 27
click at [760, 167] on select "Choose an option... Pending Applied Excluded (Questions) Excluded (Expired) Exc…" at bounding box center [830, 180] width 140 height 27
select select ""pending""
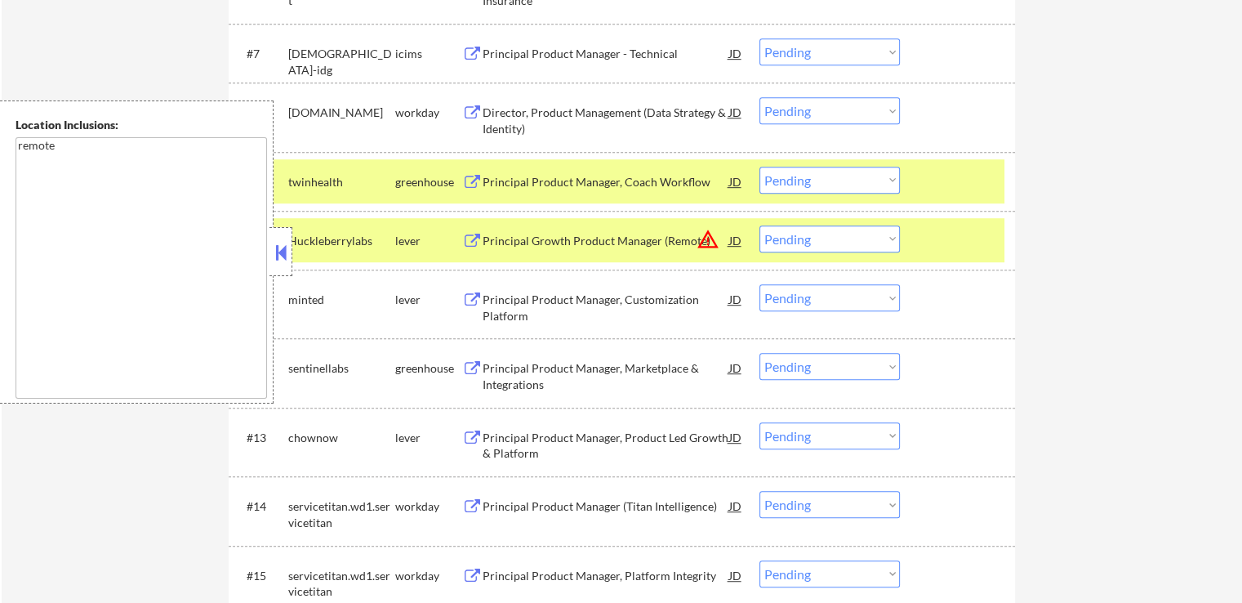
click at [738, 241] on div "JD" at bounding box center [736, 239] width 16 height 29
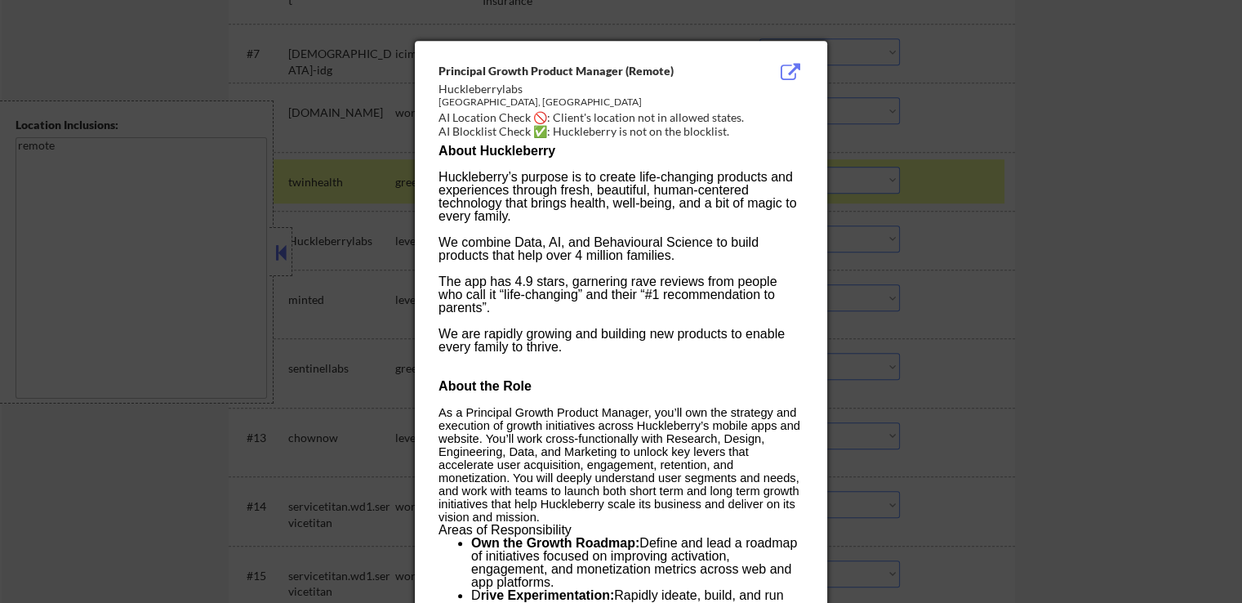
click at [1037, 241] on div at bounding box center [621, 301] width 1242 height 603
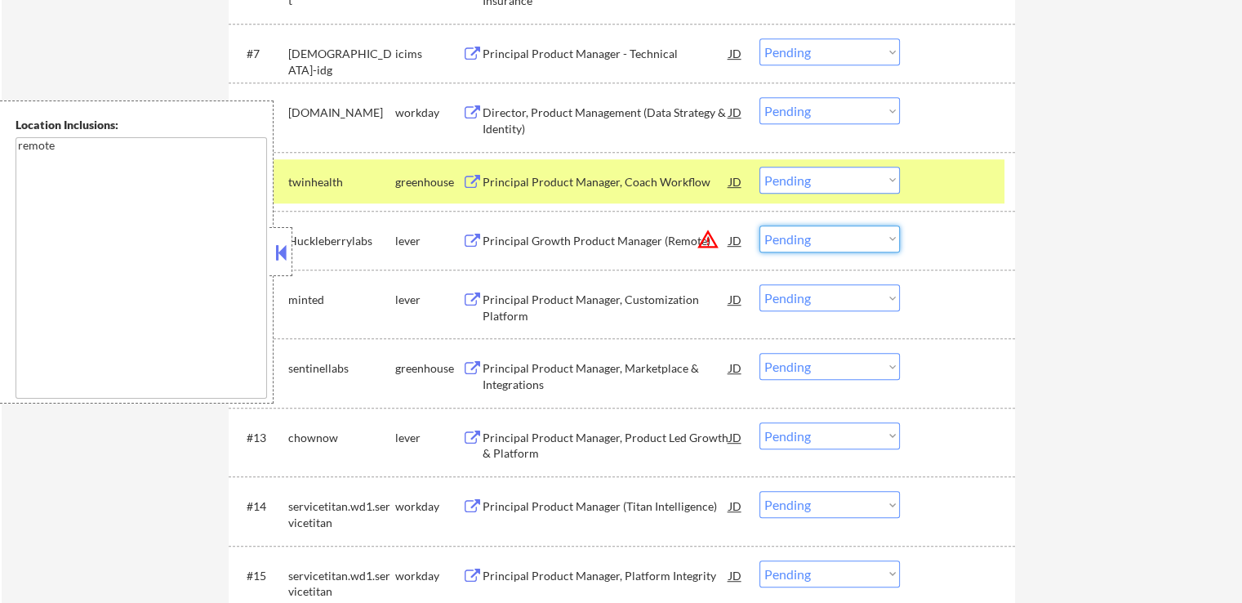
click at [811, 236] on select "Choose an option... Pending Applied Excluded (Questions) Excluded (Expired) Exc…" at bounding box center [830, 238] width 140 height 27
click at [760, 225] on select "Choose an option... Pending Applied Excluded (Questions) Excluded (Expired) Exc…" at bounding box center [830, 238] width 140 height 27
click at [633, 292] on div "Principal Product Manager, Customization Platform" at bounding box center [606, 308] width 247 height 32
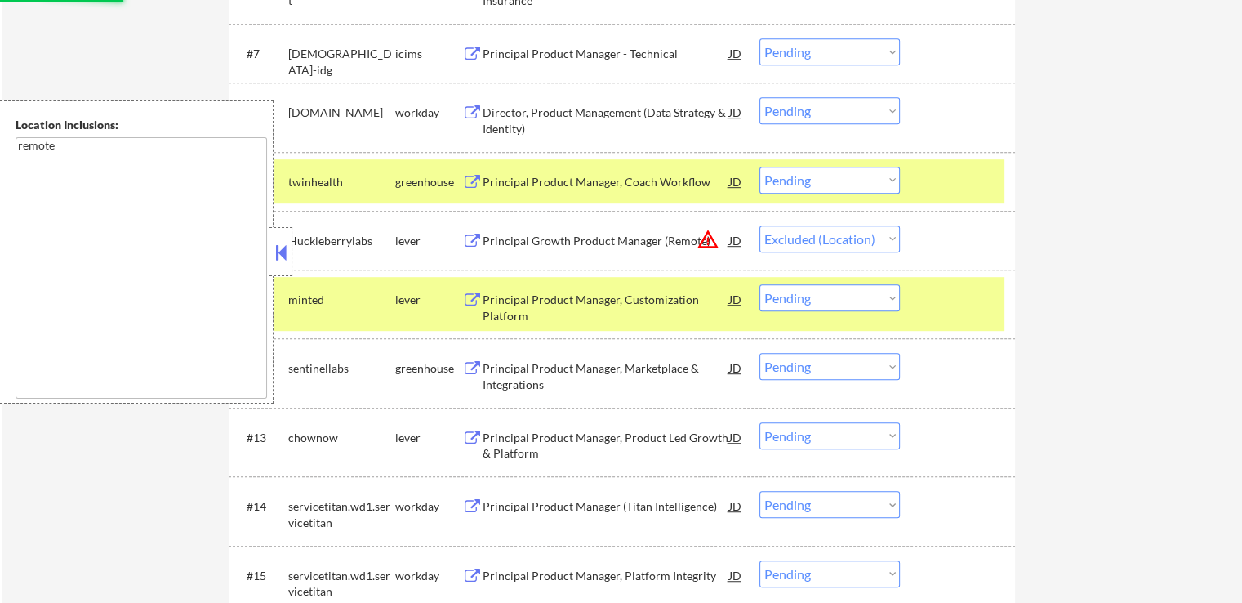
select select ""pending""
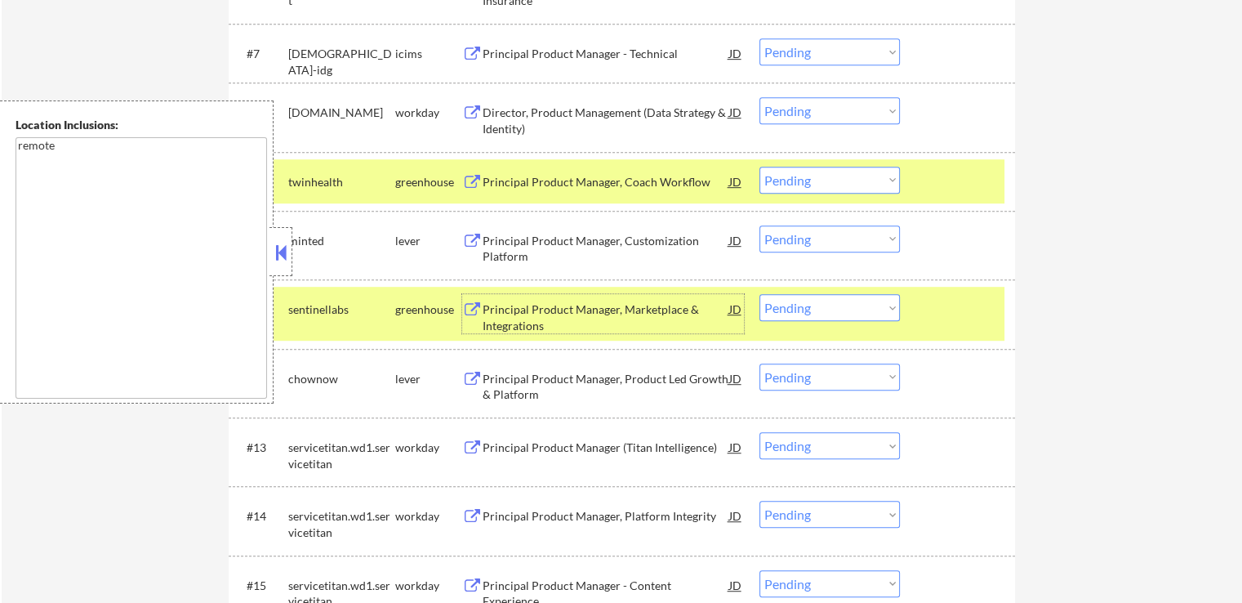
click at [840, 169] on select "Choose an option... Pending Applied Excluded (Questions) Excluded (Expired) Exc…" at bounding box center [830, 180] width 140 height 27
click at [760, 167] on select "Choose an option... Pending Applied Excluded (Questions) Excluded (Expired) Exc…" at bounding box center [830, 180] width 140 height 27
click at [685, 305] on div "Principal Product Manager, Marketplace & Integrations" at bounding box center [606, 317] width 247 height 32
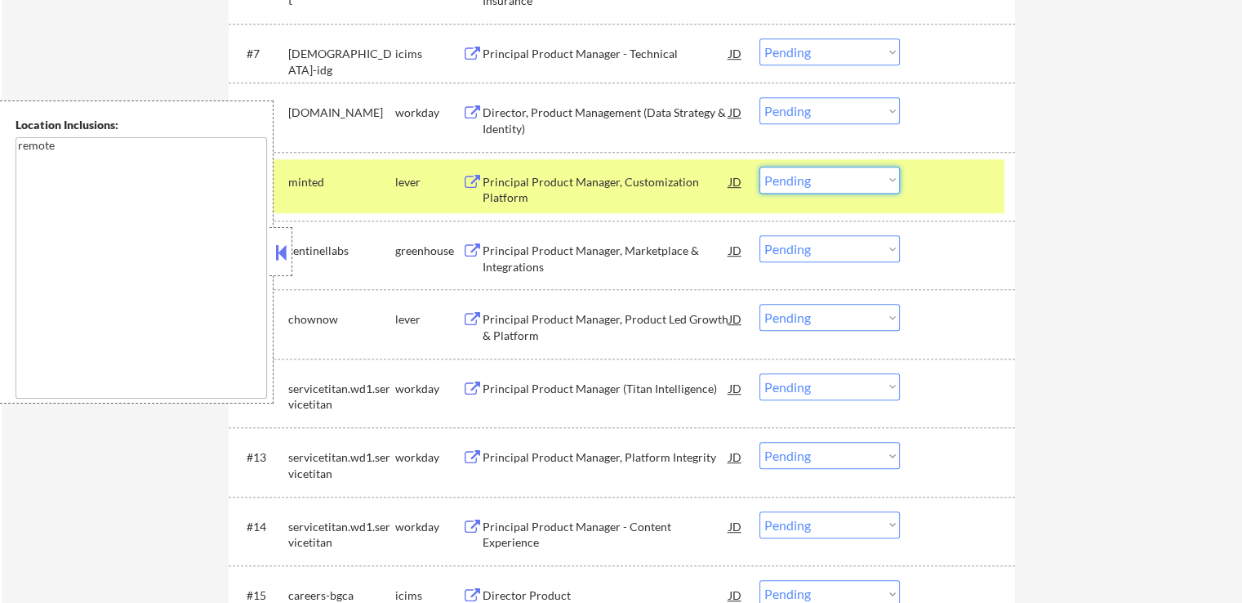
click at [797, 184] on select "Choose an option... Pending Applied Excluded (Questions) Excluded (Expired) Exc…" at bounding box center [830, 180] width 140 height 27
click at [760, 167] on select "Choose an option... Pending Applied Excluded (Questions) Excluded (Expired) Exc…" at bounding box center [830, 180] width 140 height 27
click at [656, 318] on div "Principal Product Manager, Product Led Growth & Platform" at bounding box center [606, 327] width 247 height 32
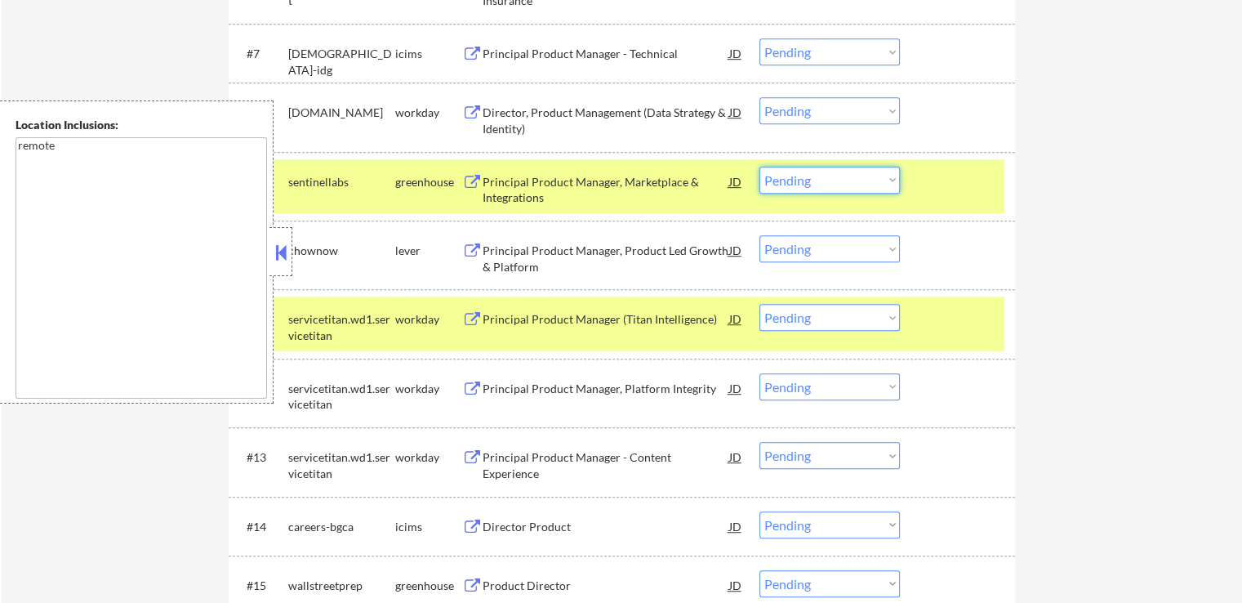
drag, startPoint x: 836, startPoint y: 182, endPoint x: 823, endPoint y: 191, distance: 15.9
click at [836, 182] on select "Choose an option... Pending Applied Excluded (Questions) Excluded (Expired) Exc…" at bounding box center [830, 180] width 140 height 27
click at [760, 167] on select "Choose an option... Pending Applied Excluded (Questions) Excluded (Expired) Exc…" at bounding box center [830, 180] width 140 height 27
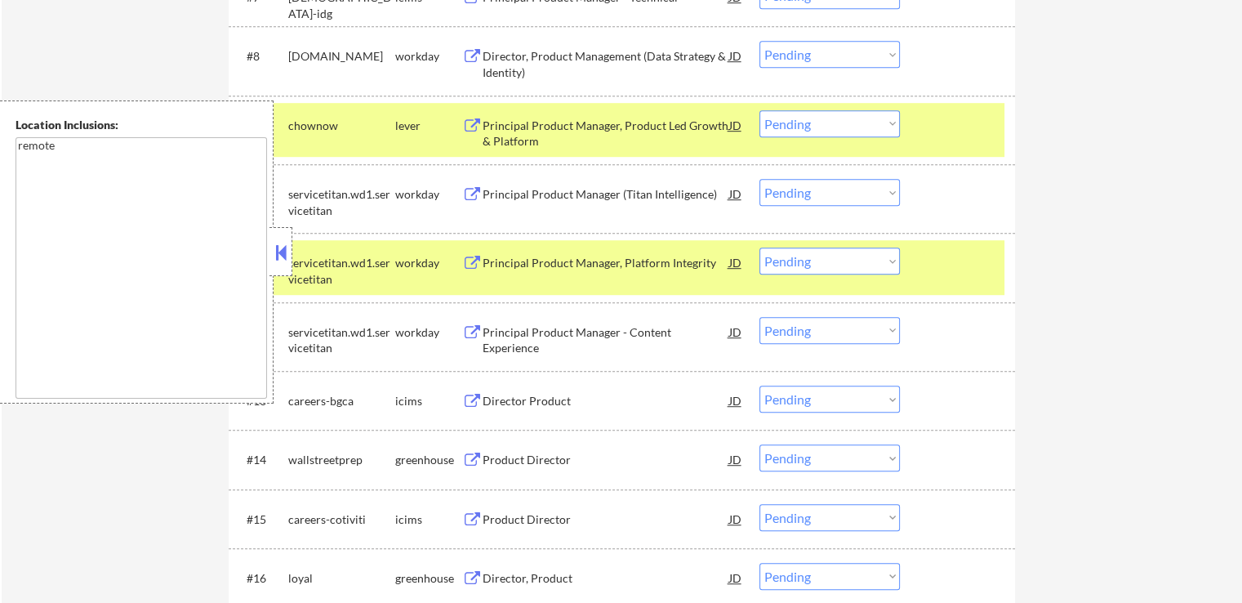
scroll to position [980, 0]
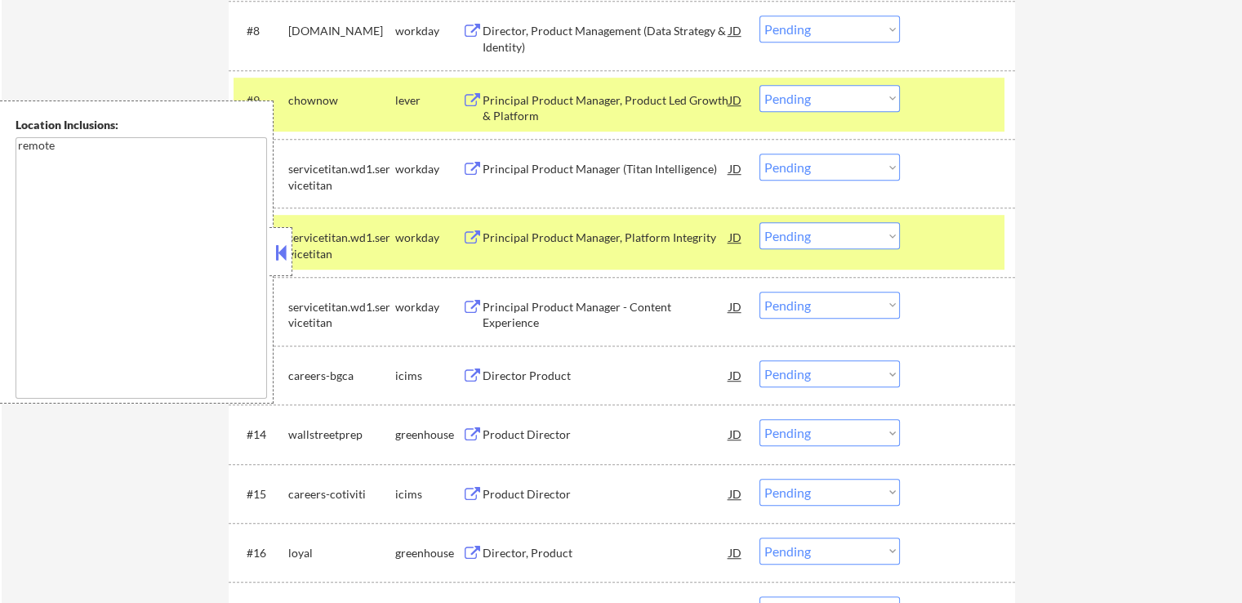
click at [559, 419] on div "Product Director" at bounding box center [606, 433] width 247 height 29
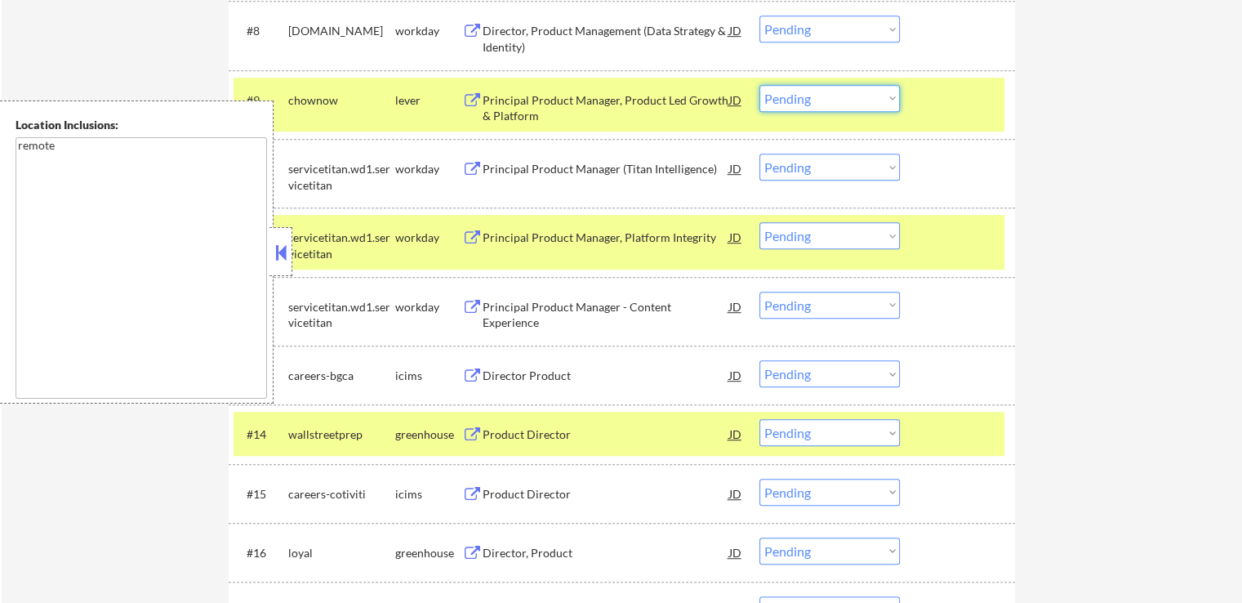
click at [795, 102] on select "Choose an option... Pending Applied Excluded (Questions) Excluded (Expired) Exc…" at bounding box center [830, 98] width 140 height 27
click at [760, 85] on select "Choose an option... Pending Applied Excluded (Questions) Excluded (Expired) Exc…" at bounding box center [830, 98] width 140 height 27
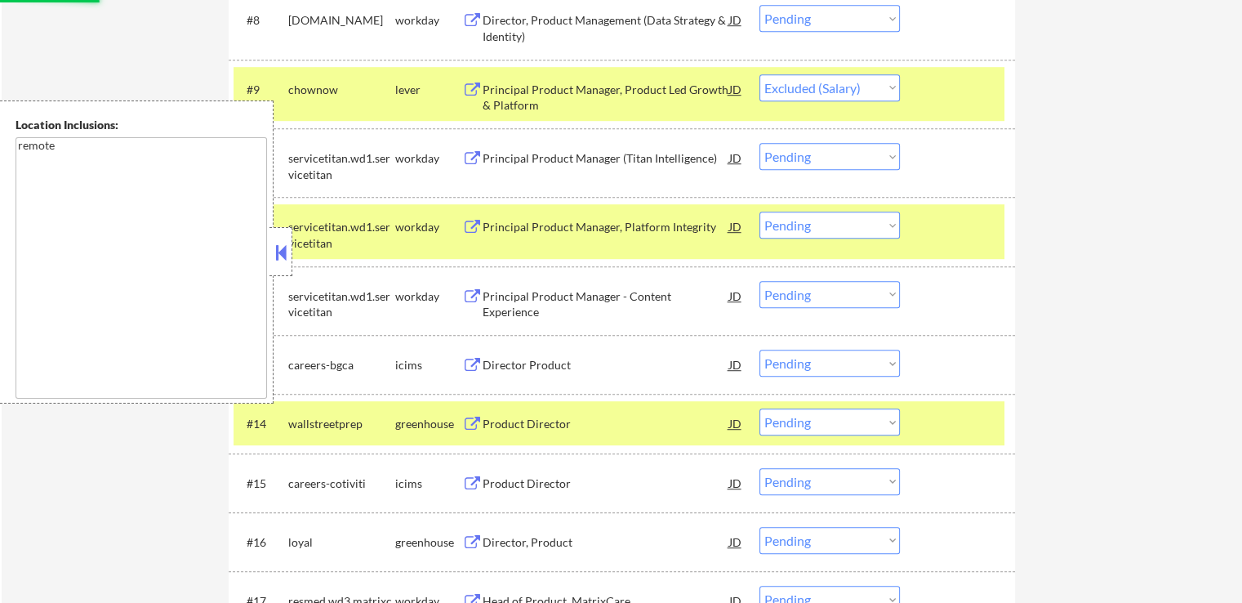
scroll to position [1144, 0]
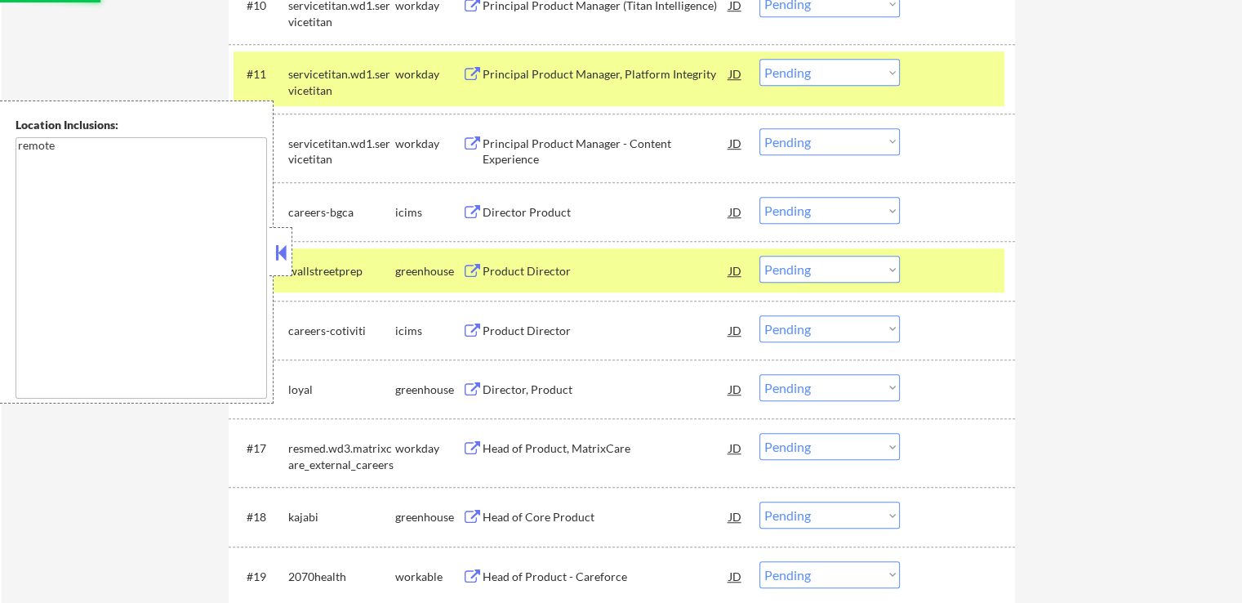
click at [551, 390] on div "Director, Product" at bounding box center [606, 389] width 247 height 16
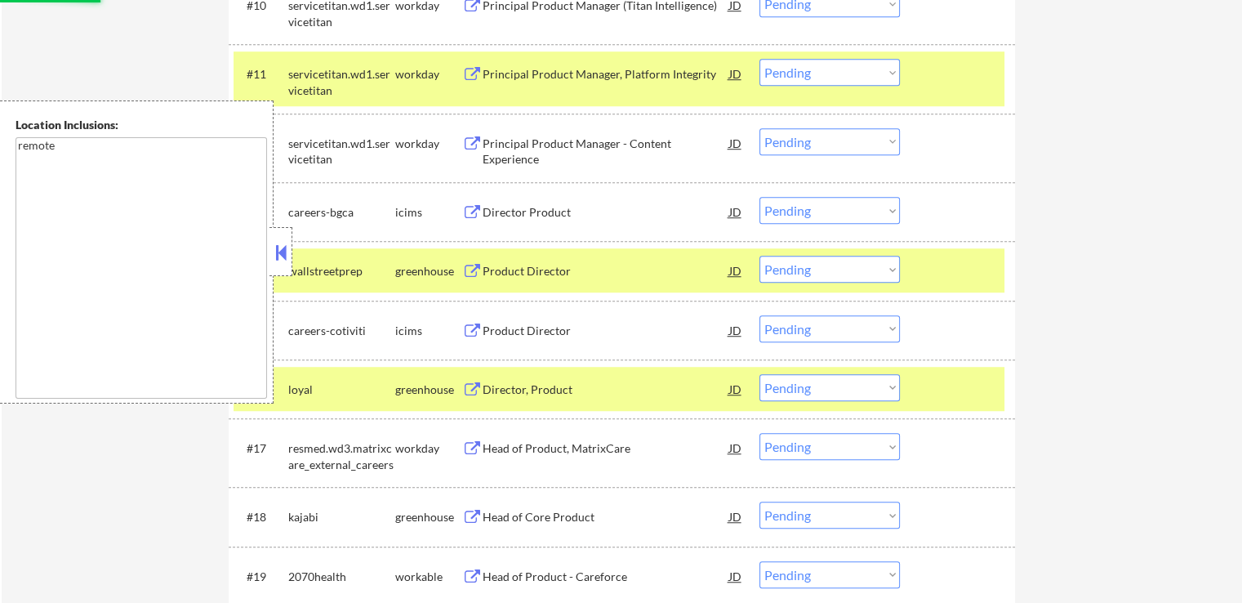
select select ""pending""
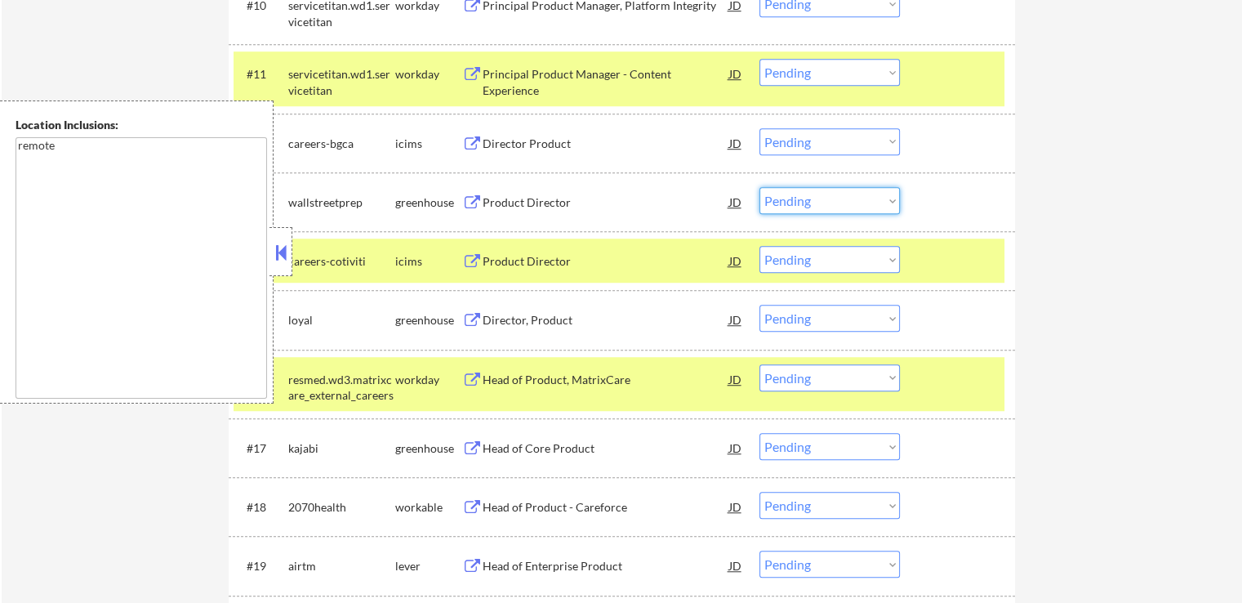
click at [796, 196] on select "Choose an option... Pending Applied Excluded (Questions) Excluded (Expired) Exc…" at bounding box center [830, 200] width 140 height 27
click at [760, 187] on select "Choose an option... Pending Applied Excluded (Questions) Excluded (Expired) Exc…" at bounding box center [830, 200] width 140 height 27
select select ""pending""
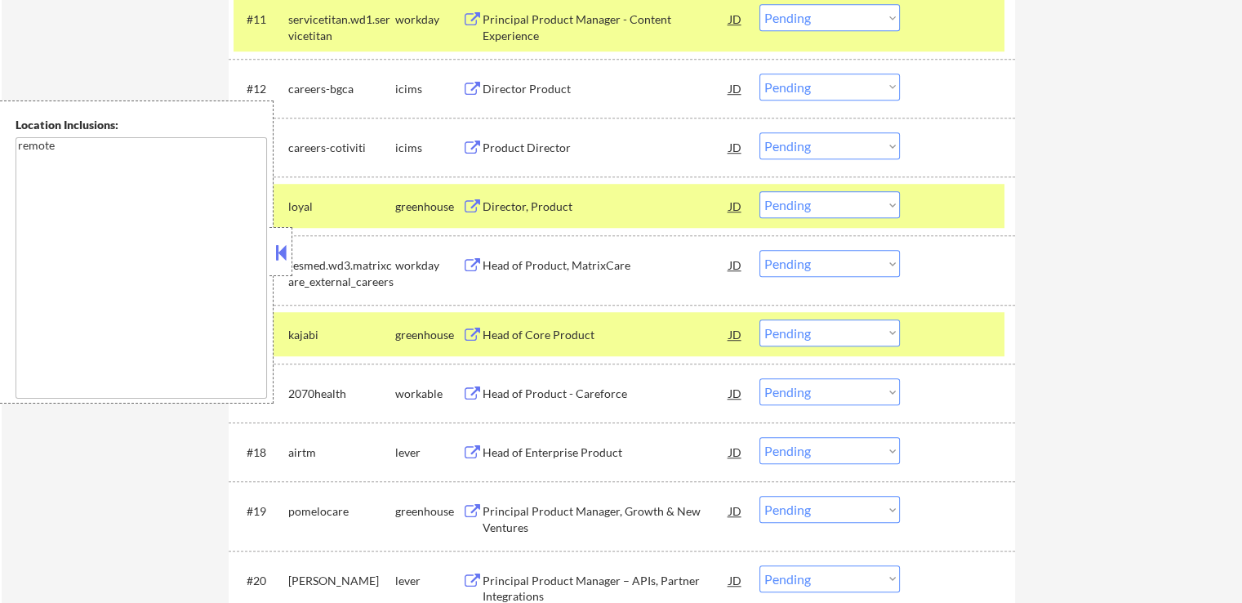
scroll to position [1225, 0]
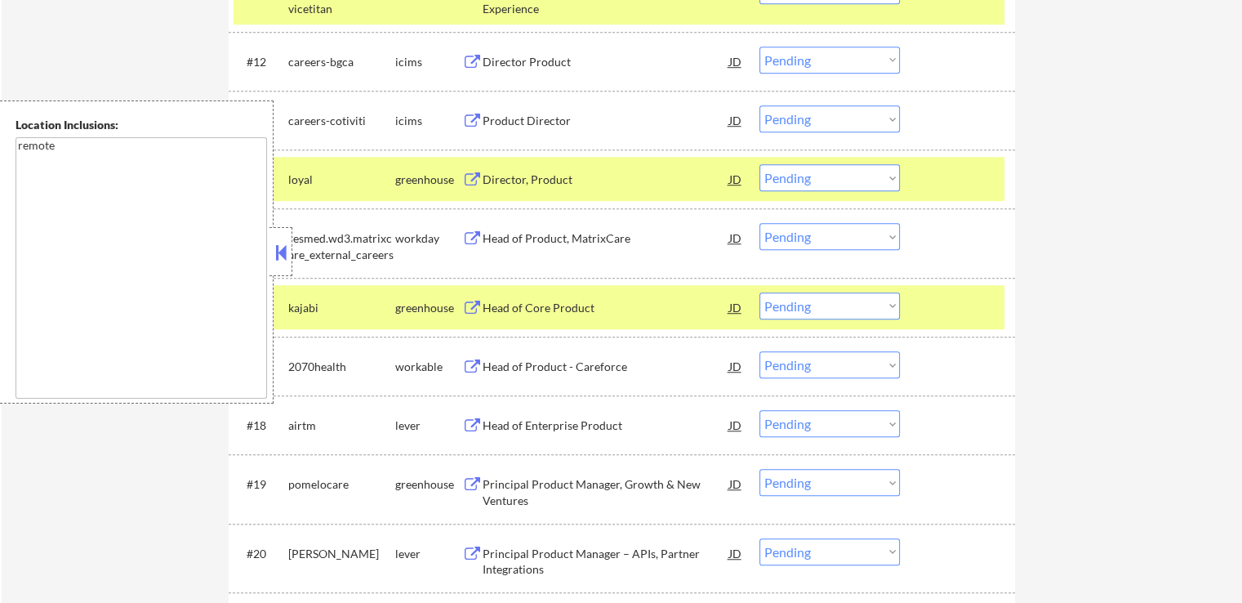
click at [807, 176] on select "Choose an option... Pending Applied Excluded (Questions) Excluded (Expired) Exc…" at bounding box center [830, 177] width 140 height 27
click at [760, 164] on select "Choose an option... Pending Applied Excluded (Questions) Excluded (Expired) Exc…" at bounding box center [830, 177] width 140 height 27
click at [1110, 236] on div "← Return to /applysquad Mailslurp Inbox Job Search Builder [PERSON_NAME] User E…" at bounding box center [622, 438] width 1241 height 3197
select select ""pending""
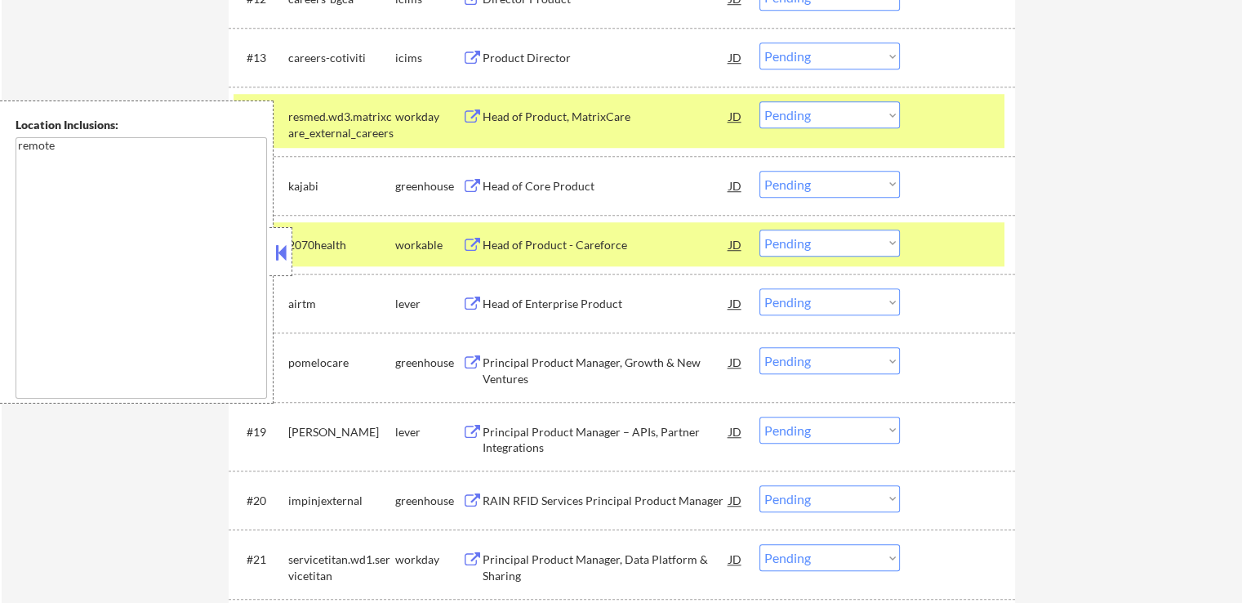
scroll to position [1307, 0]
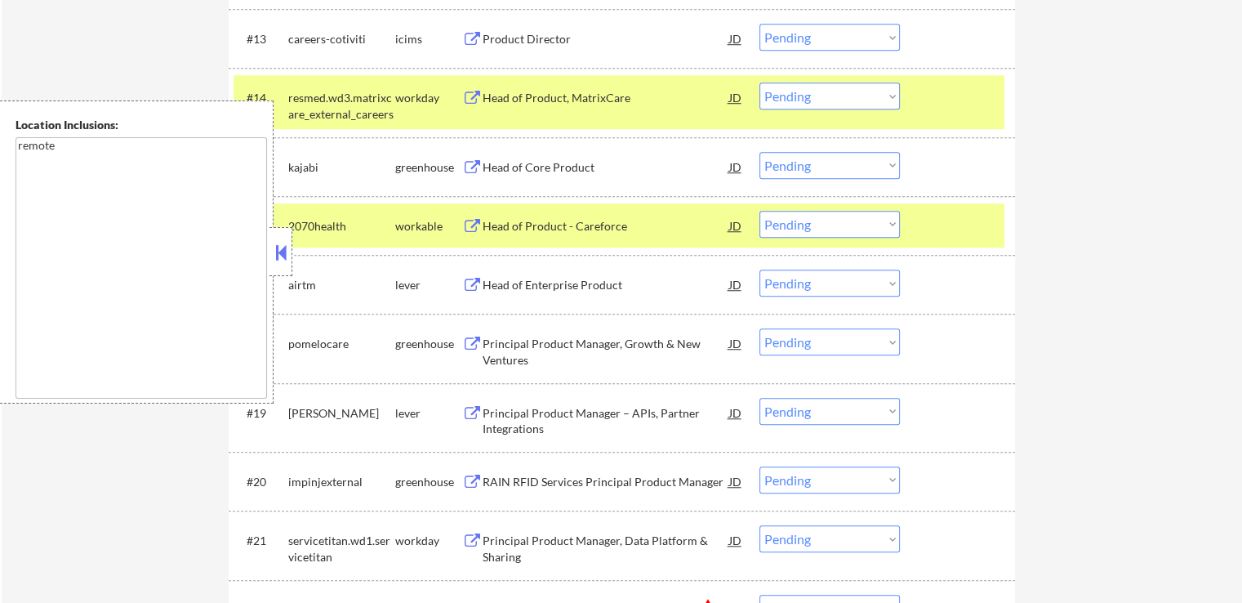
click at [578, 164] on div "Head of Core Product" at bounding box center [606, 167] width 247 height 16
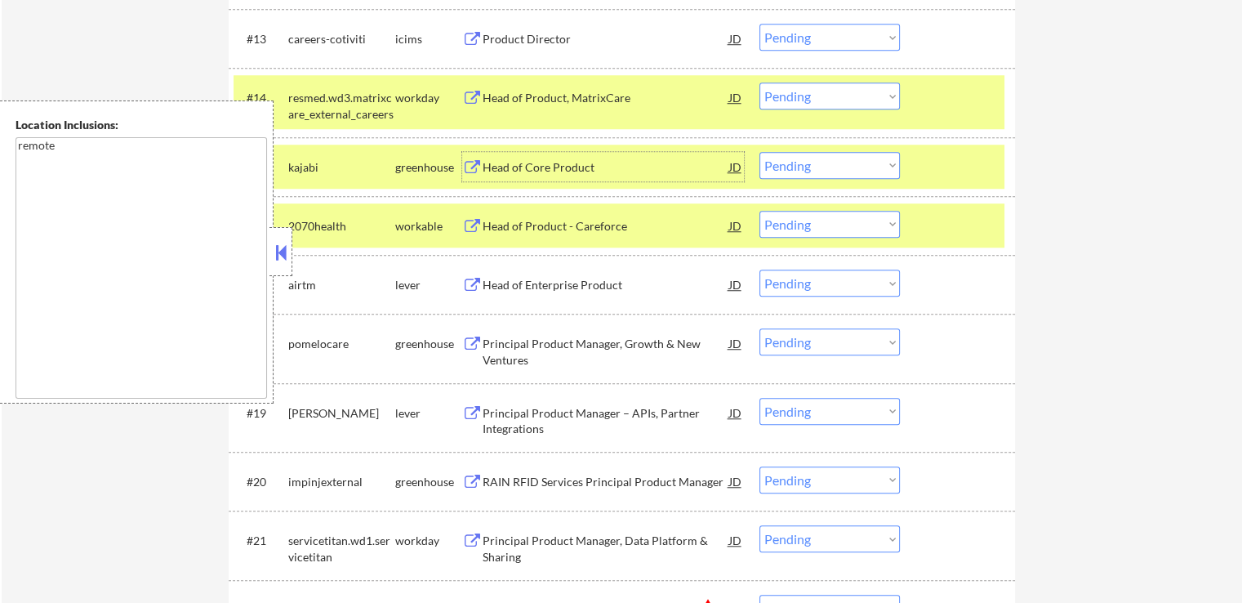
click at [576, 216] on div "Head of Product - Careforce" at bounding box center [606, 225] width 247 height 29
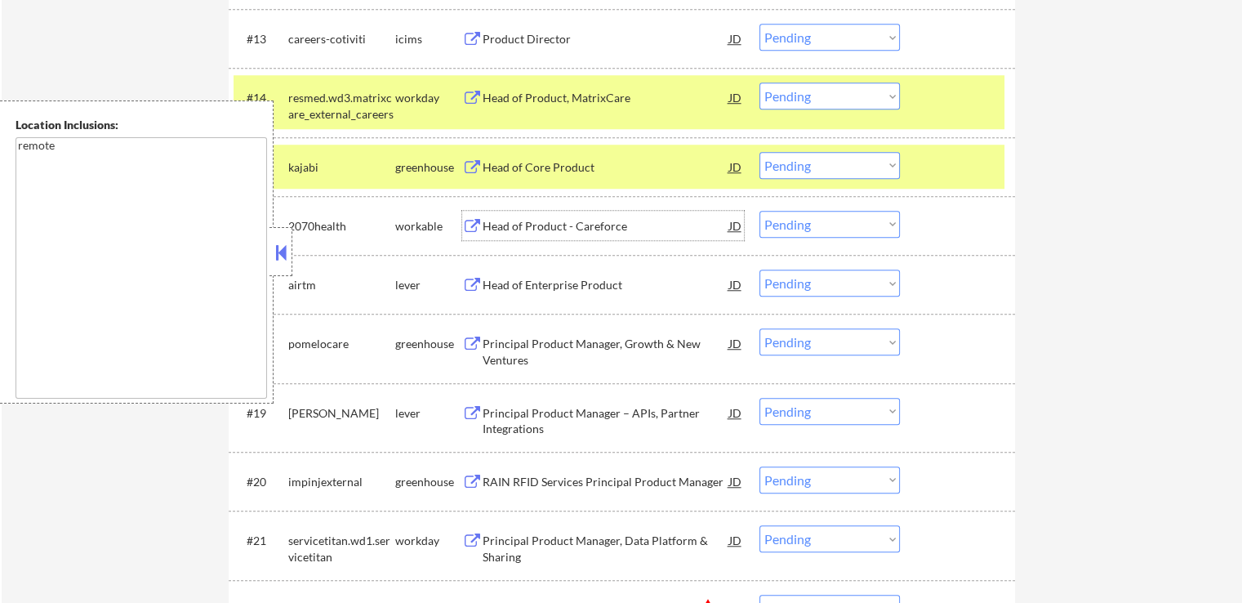
click at [797, 168] on select "Choose an option... Pending Applied Excluded (Questions) Excluded (Expired) Exc…" at bounding box center [830, 165] width 140 height 27
select select ""excluded__expired_""
click at [760, 152] on select "Choose an option... Pending Applied Excluded (Questions) Excluded (Expired) Exc…" at bounding box center [830, 165] width 140 height 27
click at [827, 229] on select "Choose an option... Pending Applied Excluded (Questions) Excluded (Expired) Exc…" at bounding box center [830, 224] width 140 height 27
select select ""excluded__expired_""
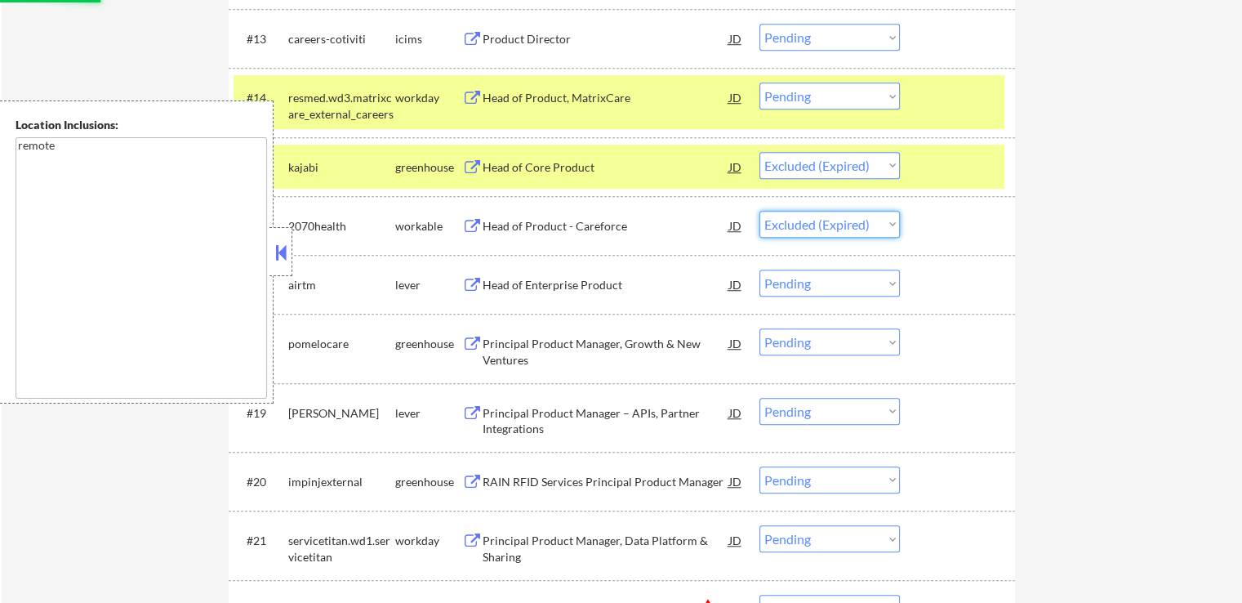
click at [760, 211] on select "Choose an option... Pending Applied Excluded (Questions) Excluded (Expired) Exc…" at bounding box center [830, 224] width 140 height 27
select select ""pending""
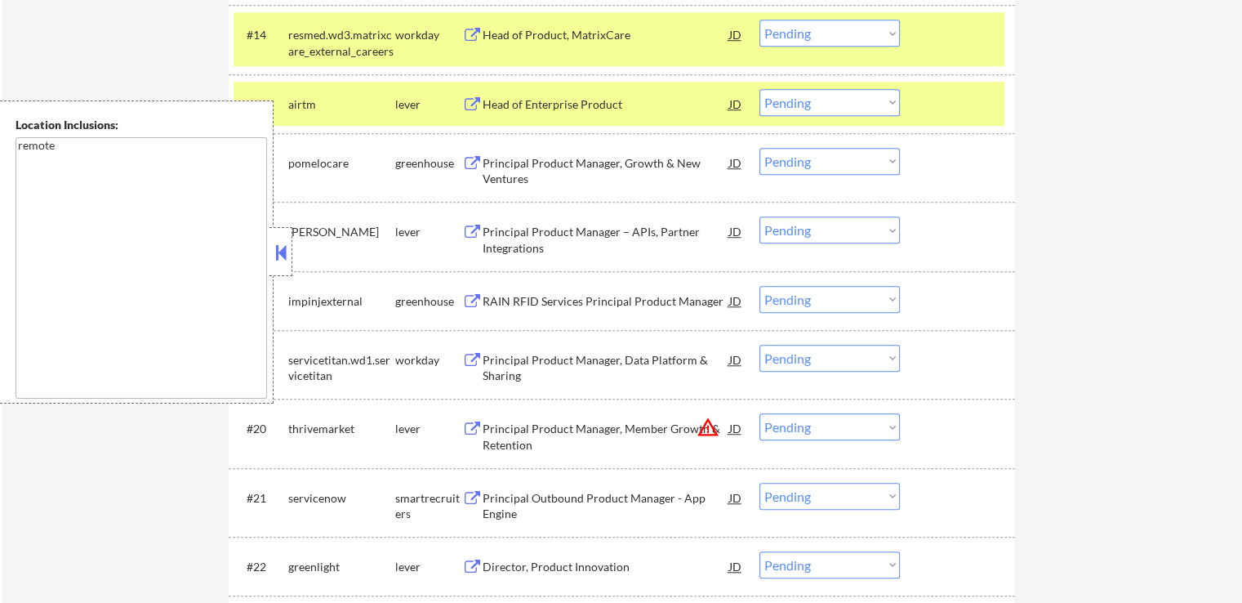
scroll to position [1389, 0]
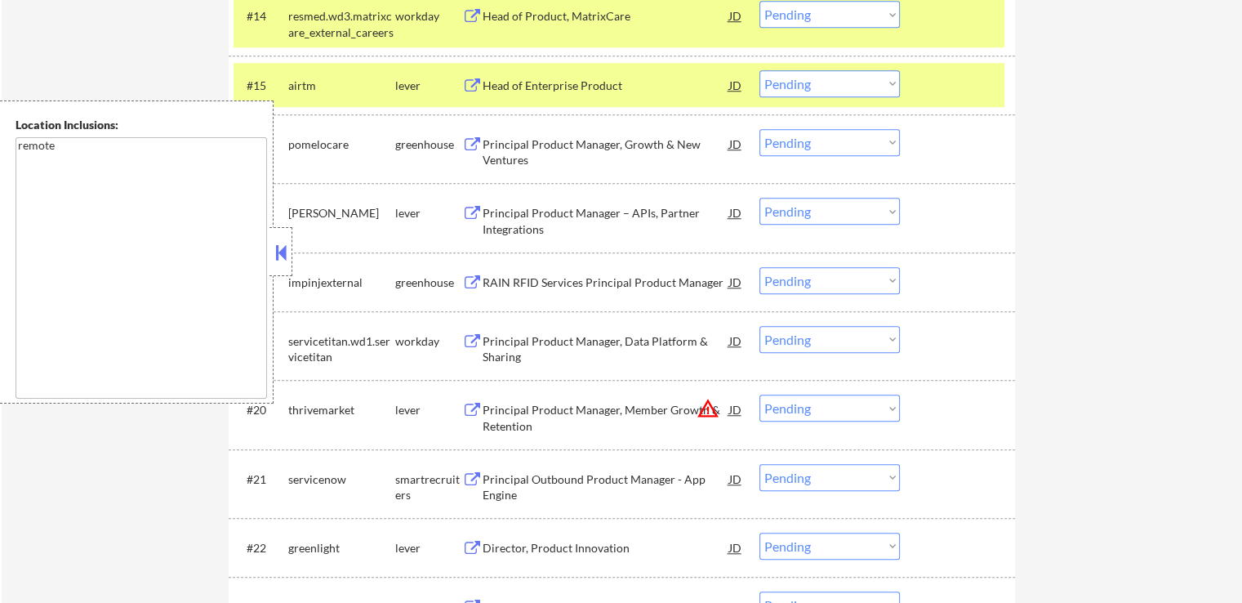
click at [606, 84] on div "Head of Enterprise Product" at bounding box center [606, 86] width 247 height 16
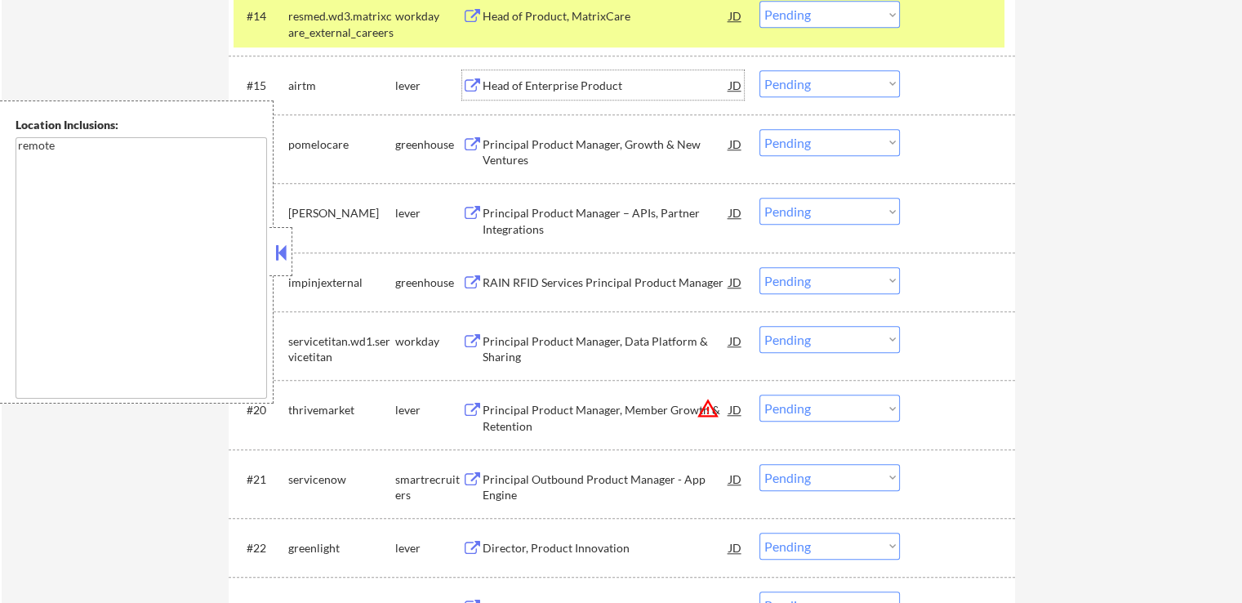
click at [636, 149] on div "Principal Product Manager, Growth & New Ventures" at bounding box center [606, 152] width 247 height 32
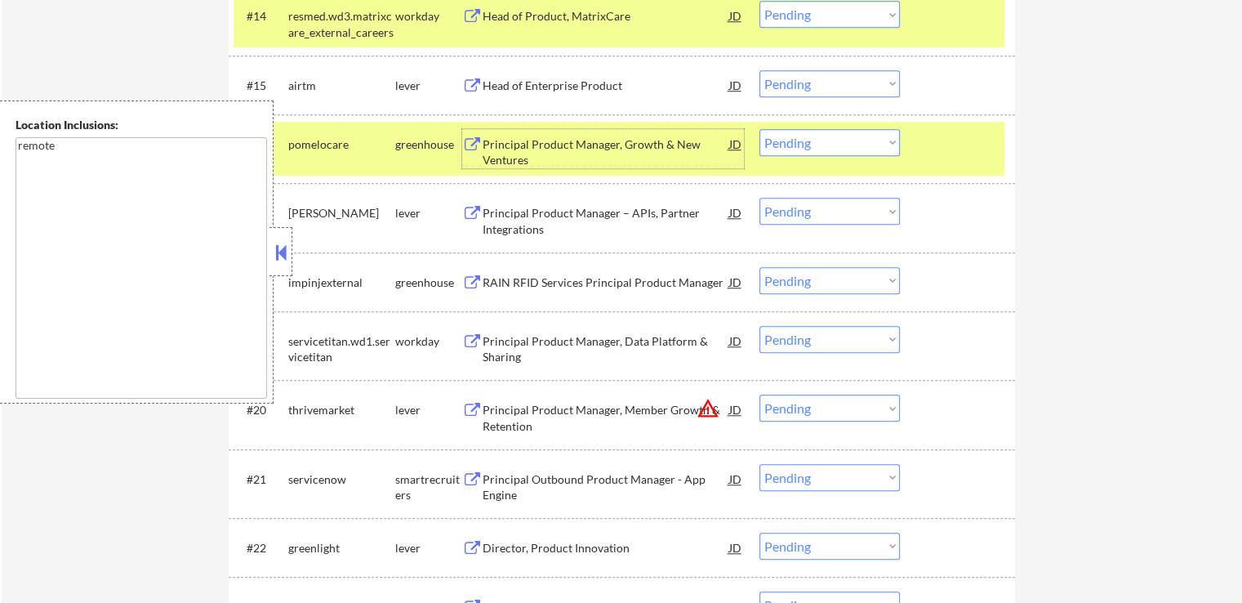
drag, startPoint x: 796, startPoint y: 83, endPoint x: 823, endPoint y: 92, distance: 29.2
click at [797, 83] on select "Choose an option... Pending Applied Excluded (Questions) Excluded (Expired) Exc…" at bounding box center [830, 83] width 140 height 27
click at [760, 70] on select "Choose an option... Pending Applied Excluded (Questions) Excluded (Expired) Exc…" at bounding box center [830, 83] width 140 height 27
click at [654, 223] on div "Principal Product Manager – APIs, Partner Integrations" at bounding box center [606, 221] width 247 height 32
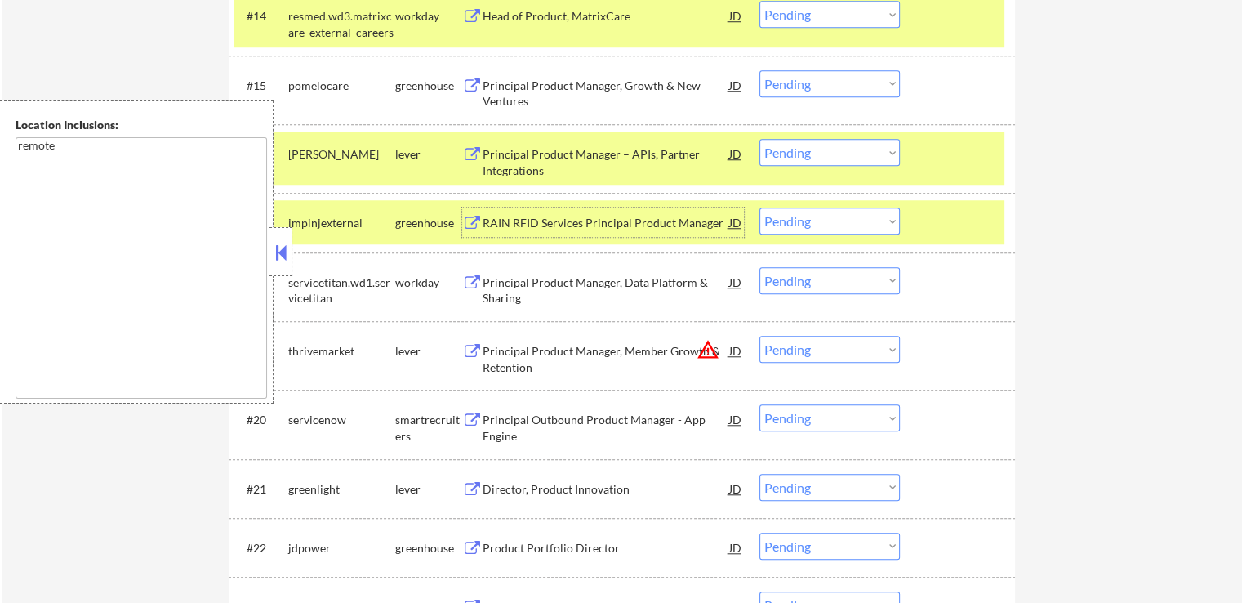
click at [804, 83] on select "Choose an option... Pending Applied Excluded (Questions) Excluded (Expired) Exc…" at bounding box center [830, 83] width 140 height 27
click at [760, 70] on select "Choose an option... Pending Applied Excluded (Questions) Excluded (Expired) Exc…" at bounding box center [830, 83] width 140 height 27
click at [684, 230] on div "RAIN RFID Services Principal Product Manager" at bounding box center [606, 223] width 247 height 16
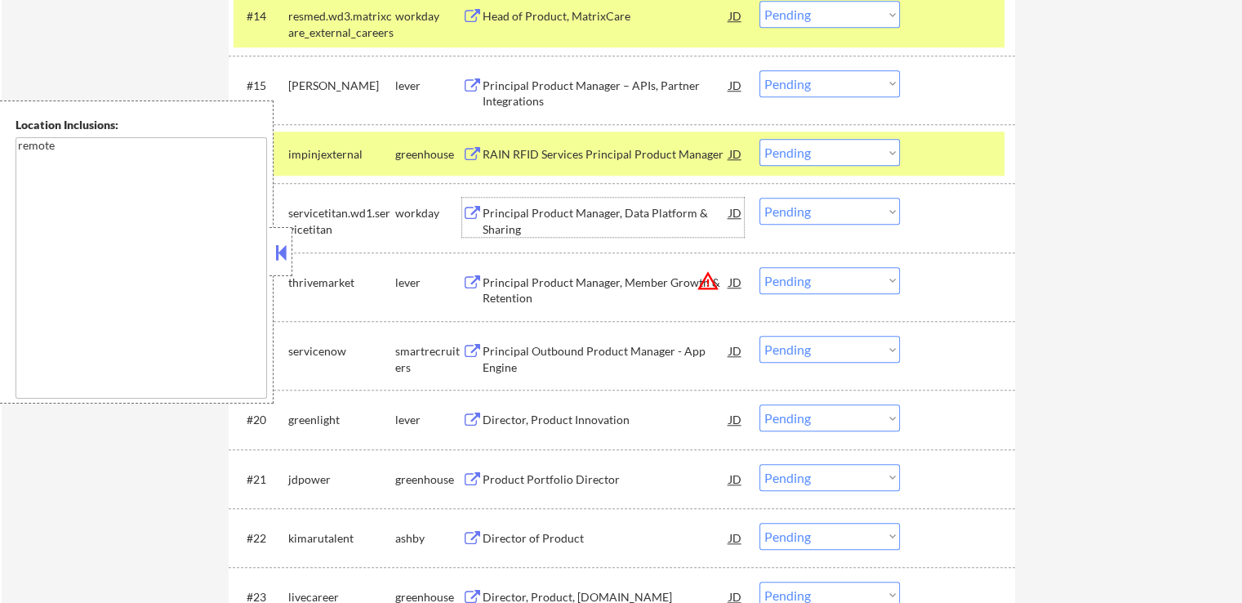
click at [804, 82] on select "Choose an option... Pending Applied Excluded (Questions) Excluded (Expired) Exc…" at bounding box center [830, 83] width 140 height 27
click at [760, 70] on select "Choose an option... Pending Applied Excluded (Questions) Excluded (Expired) Exc…" at bounding box center [830, 83] width 140 height 27
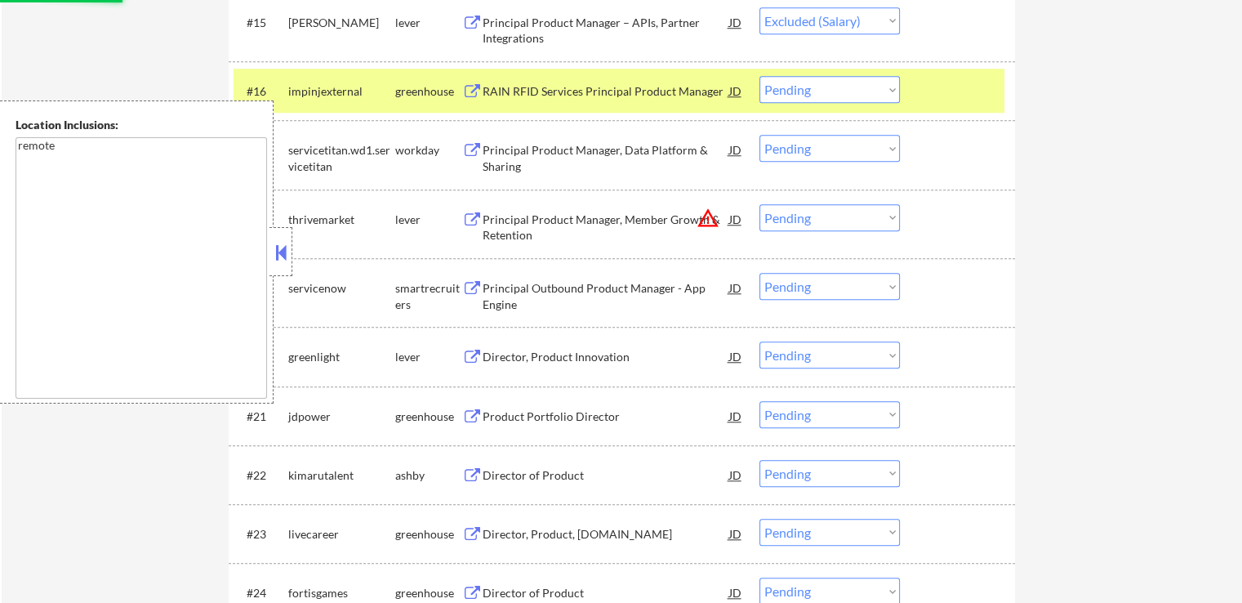
scroll to position [1470, 0]
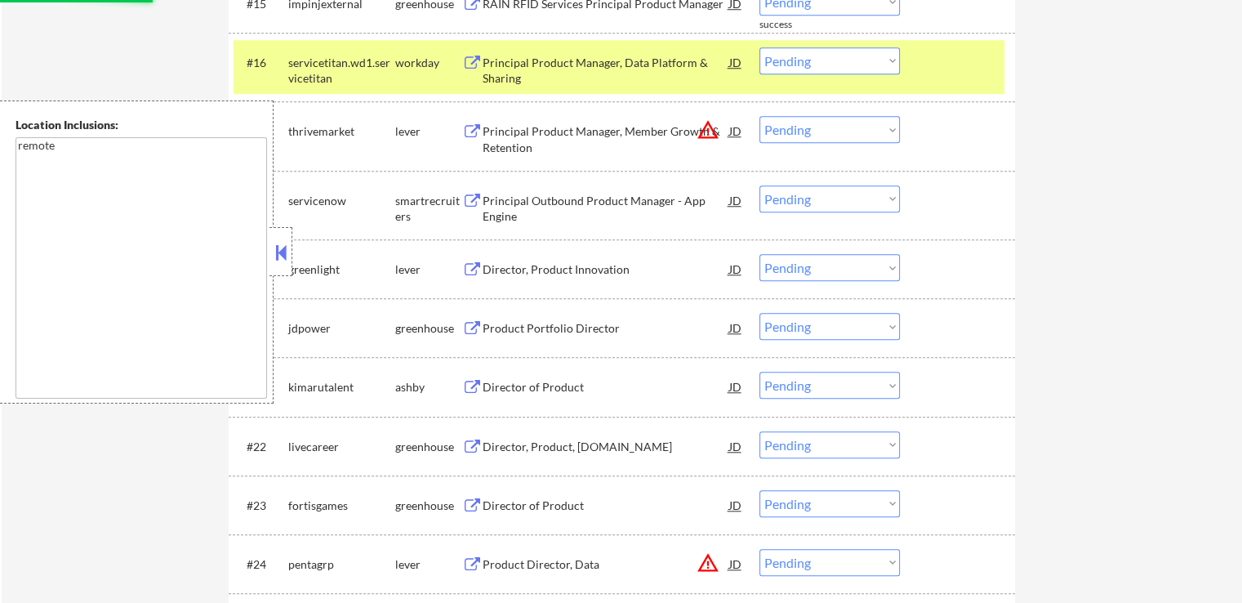
click at [620, 136] on div "Principal Product Manager, Member Growth & Retention" at bounding box center [606, 139] width 247 height 32
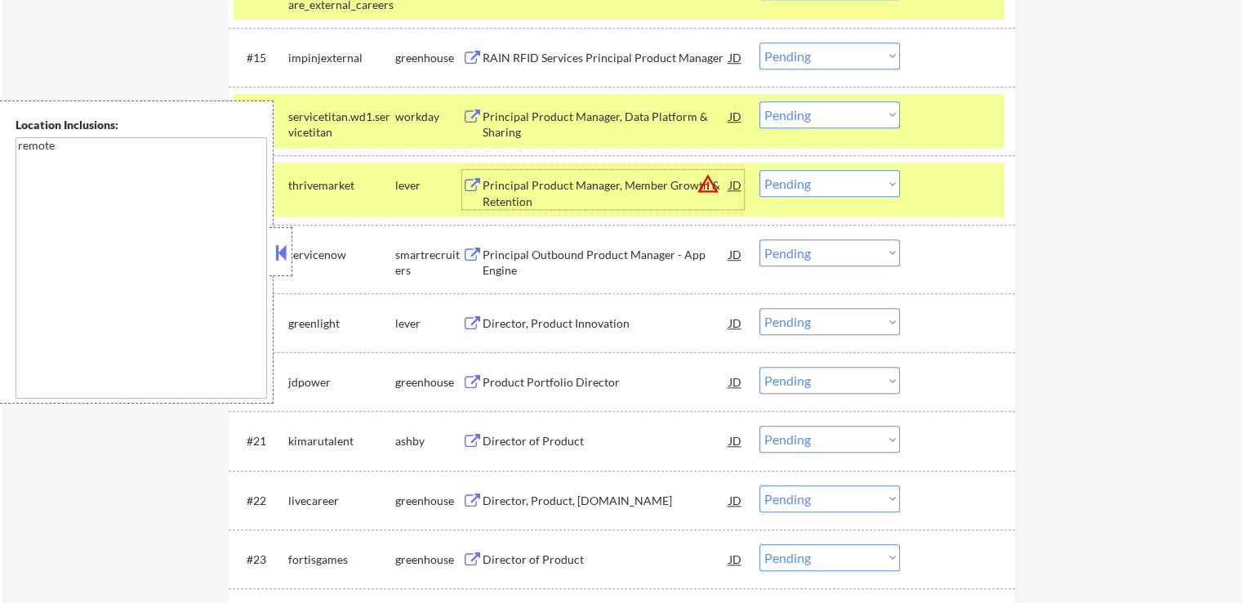
scroll to position [1389, 0]
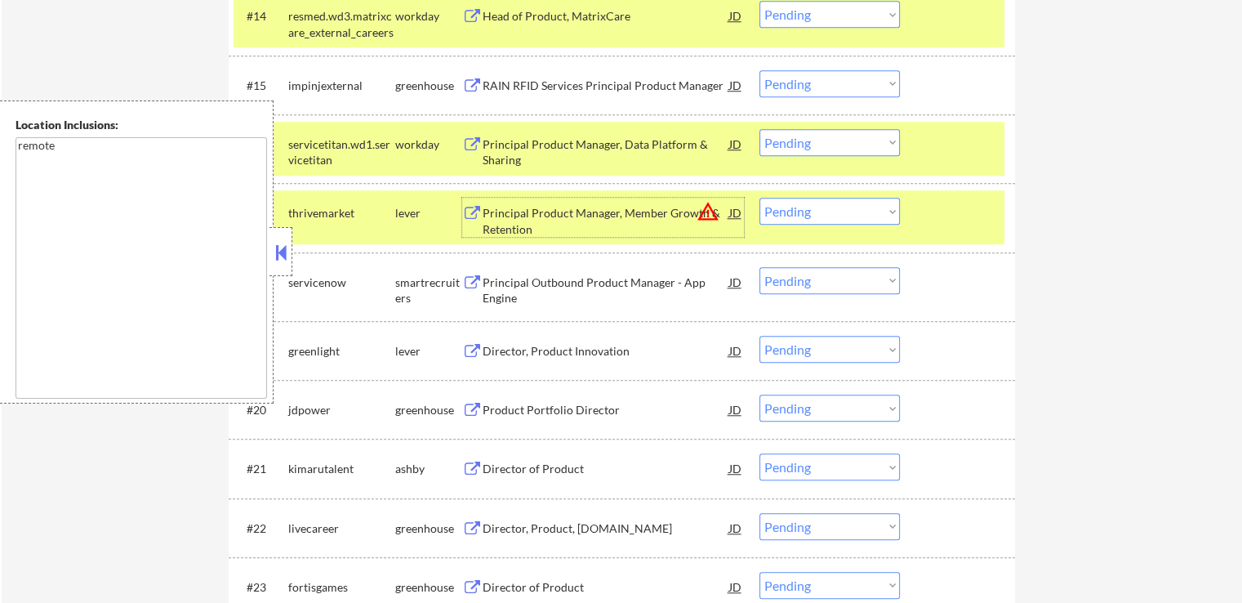
drag, startPoint x: 805, startPoint y: 82, endPoint x: 805, endPoint y: 94, distance: 12.3
click at [805, 82] on select "Choose an option... Pending Applied Excluded (Questions) Excluded (Expired) Exc…" at bounding box center [830, 83] width 140 height 27
click at [760, 70] on select "Choose an option... Pending Applied Excluded (Questions) Excluded (Expired) Exc…" at bounding box center [830, 83] width 140 height 27
click at [652, 291] on div "Principal Outbound Product Manager - App Engine" at bounding box center [606, 290] width 247 height 32
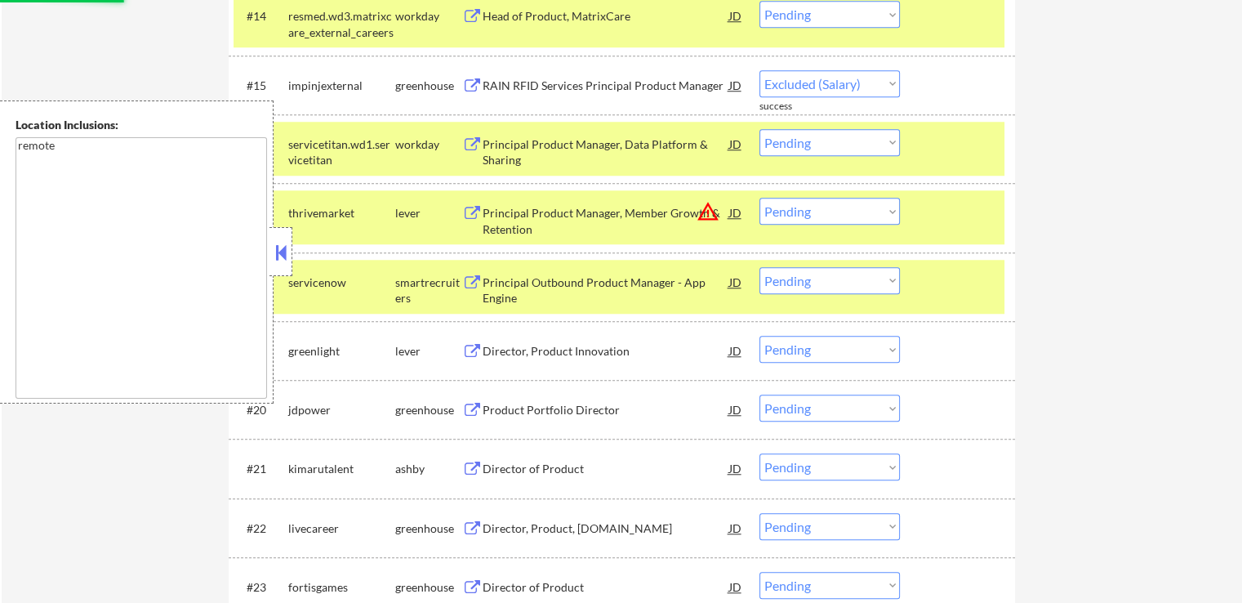
select select ""pending""
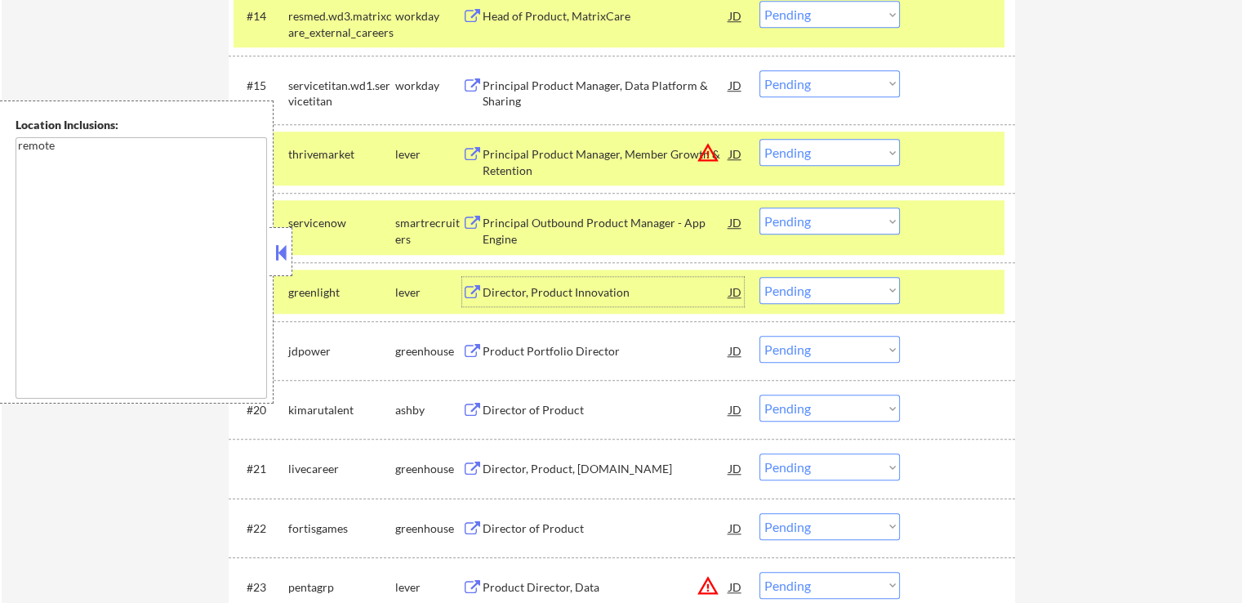
drag, startPoint x: 853, startPoint y: 150, endPoint x: 856, endPoint y: 161, distance: 11.1
click at [853, 150] on select "Choose an option... Pending Applied Excluded (Questions) Excluded (Expired) Exc…" at bounding box center [830, 152] width 140 height 27
select select ""excluded__salary_""
click at [760, 139] on select "Choose an option... Pending Applied Excluded (Questions) Excluded (Expired) Exc…" at bounding box center [830, 152] width 140 height 27
drag, startPoint x: 814, startPoint y: 216, endPoint x: 824, endPoint y: 230, distance: 16.3
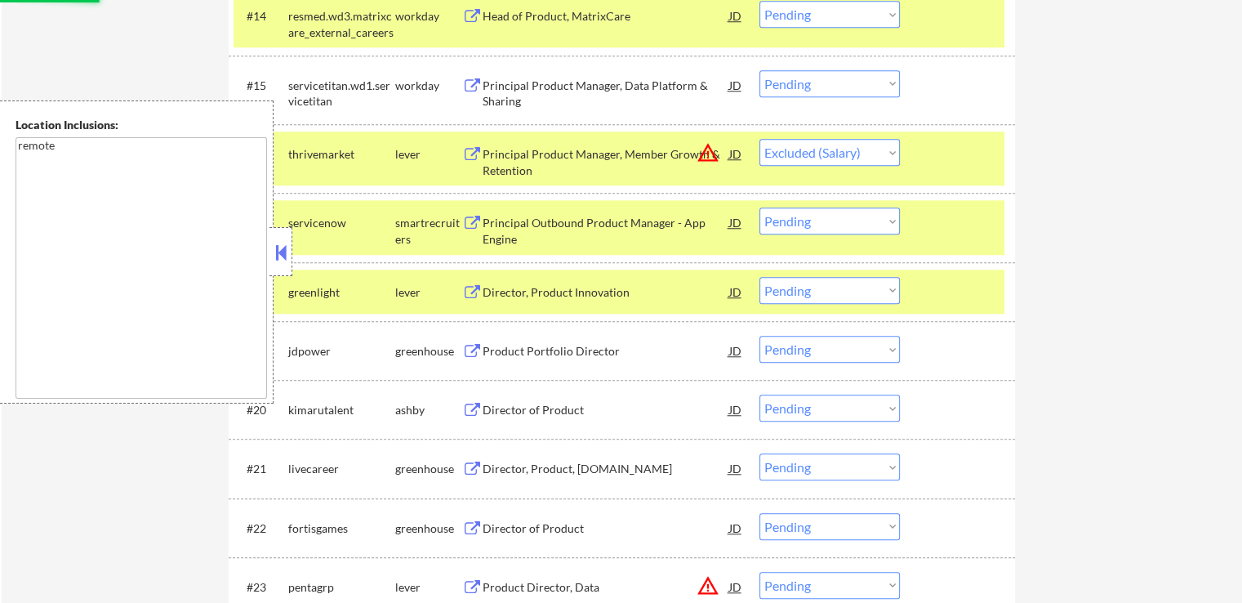
click at [814, 216] on select "Choose an option... Pending Applied Excluded (Questions) Excluded (Expired) Exc…" at bounding box center [830, 220] width 140 height 27
select select ""excluded__expired_""
click at [760, 207] on select "Choose an option... Pending Applied Excluded (Questions) Excluded (Expired) Exc…" at bounding box center [830, 220] width 140 height 27
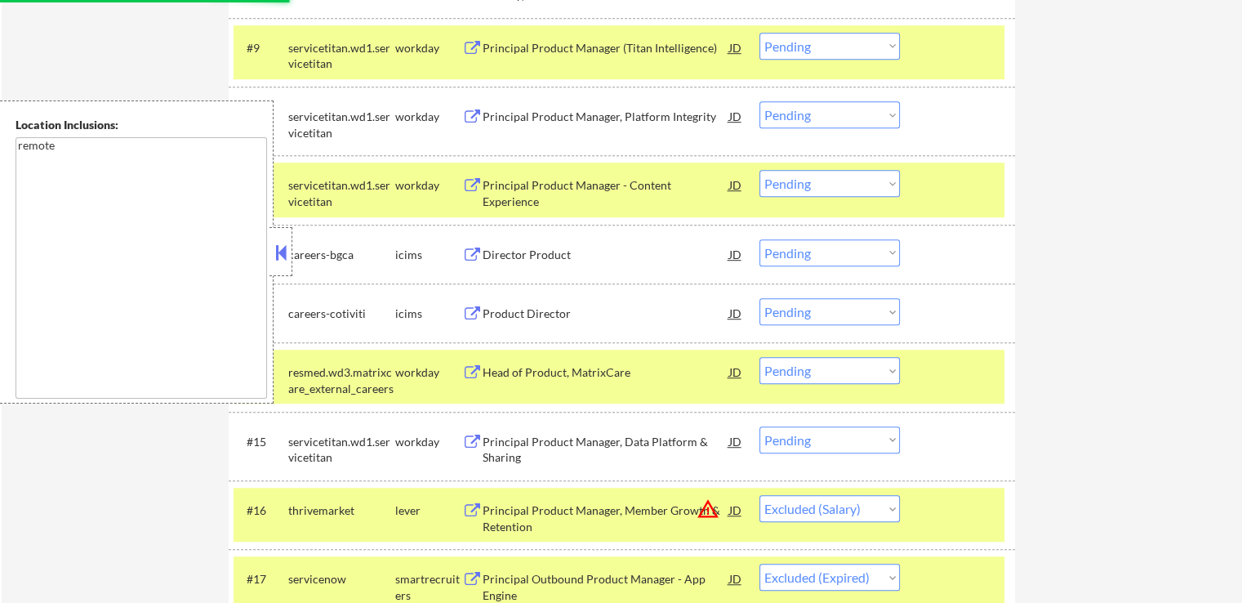
scroll to position [1062, 0]
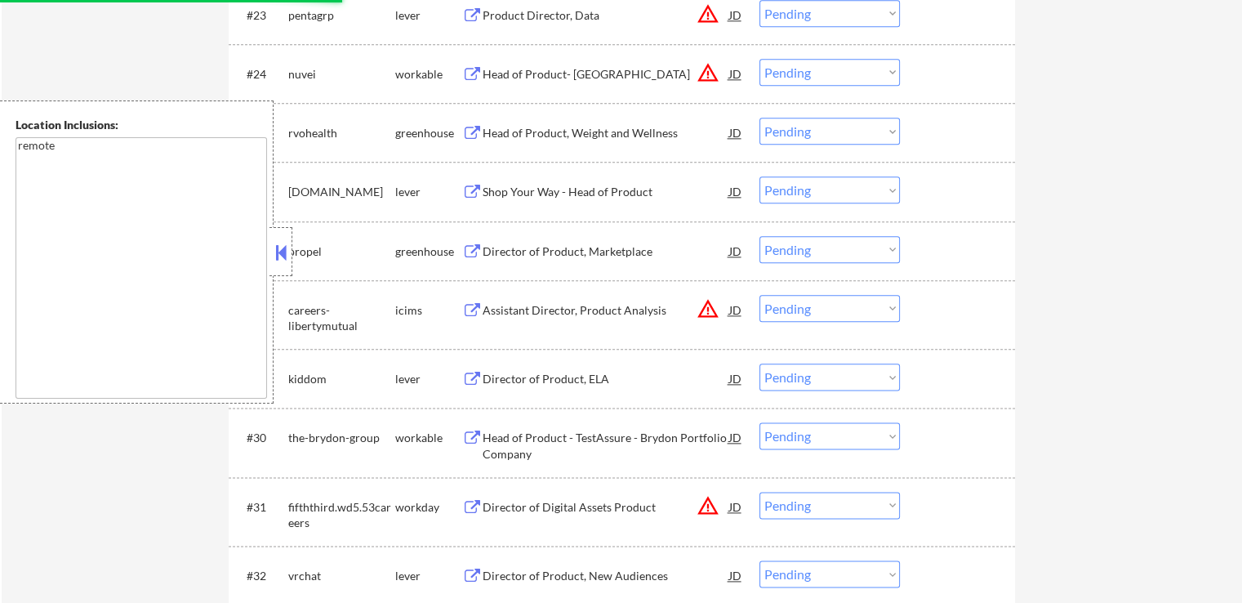
select select ""pending""
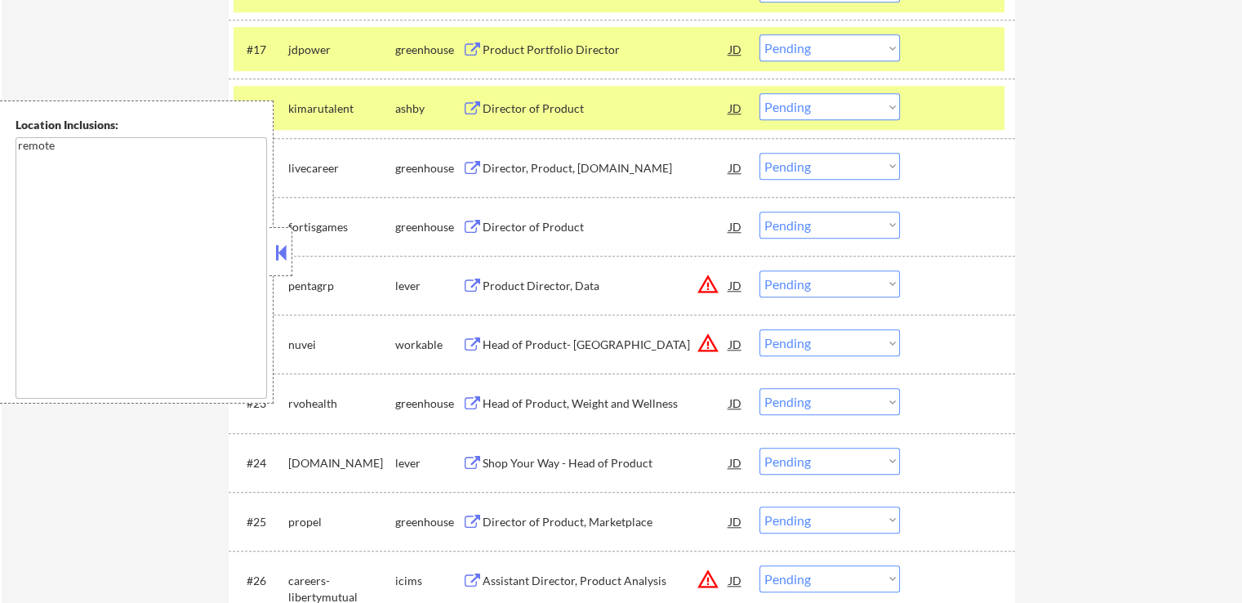
scroll to position [1389, 0]
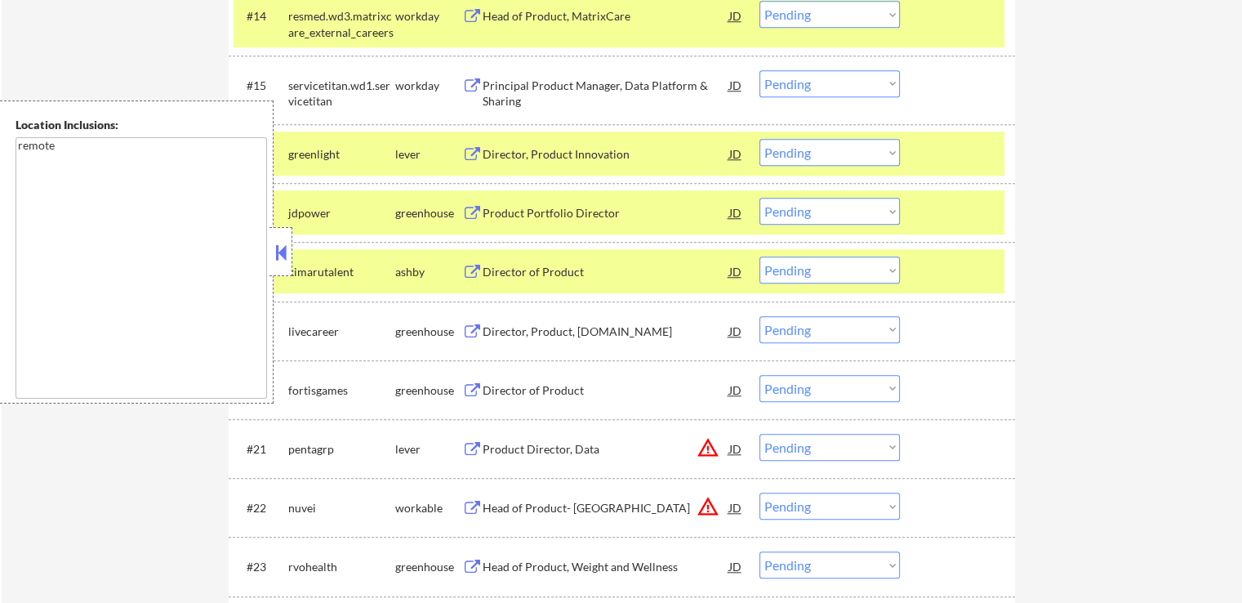
click at [601, 161] on div "Director, Product Innovation" at bounding box center [606, 154] width 247 height 16
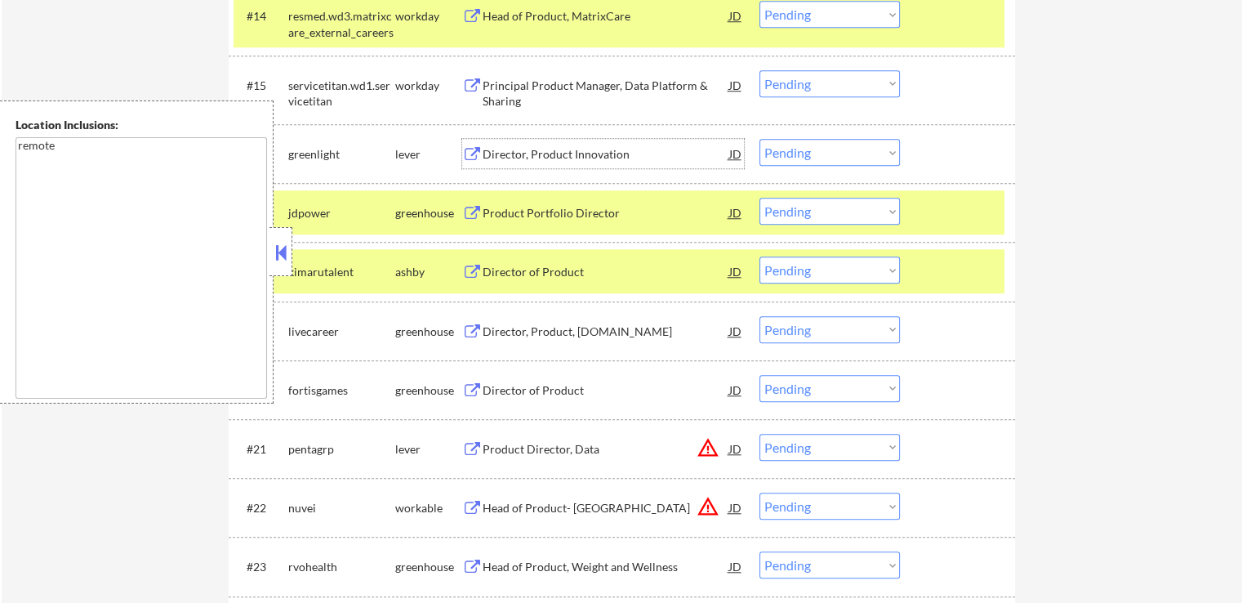
click at [577, 205] on div "Product Portfolio Director" at bounding box center [606, 213] width 247 height 16
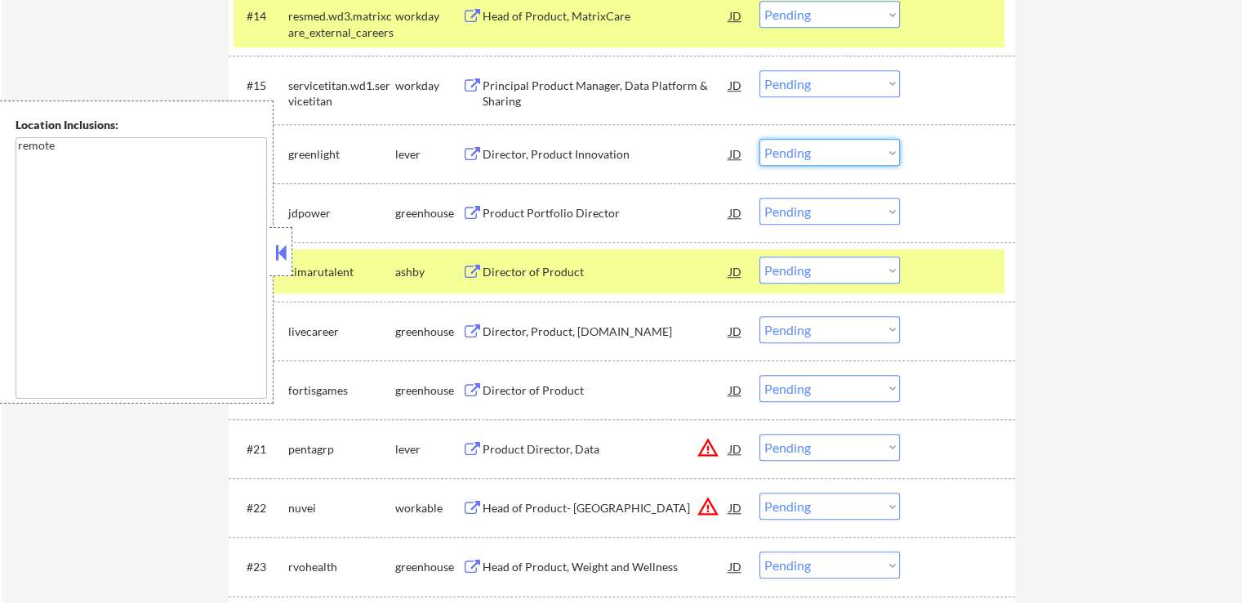
click at [827, 142] on select "Choose an option... Pending Applied Excluded (Questions) Excluded (Expired) Exc…" at bounding box center [830, 152] width 140 height 27
click at [760, 139] on select "Choose an option... Pending Applied Excluded (Questions) Excluded (Expired) Exc…" at bounding box center [830, 152] width 140 height 27
click at [825, 148] on select "Choose an option... Pending Applied Excluded (Questions) Excluded (Expired) Exc…" at bounding box center [830, 152] width 140 height 27
click at [760, 139] on select "Choose an option... Pending Applied Excluded (Questions) Excluded (Expired) Exc…" at bounding box center [830, 152] width 140 height 27
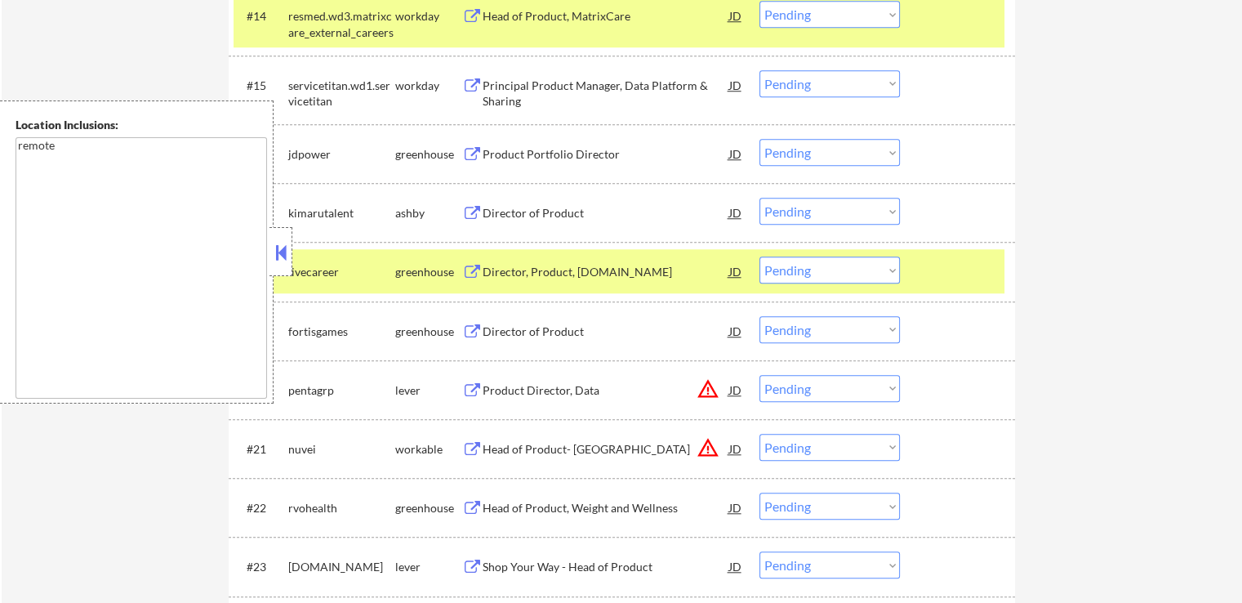
click at [569, 216] on div "Director of Product" at bounding box center [606, 213] width 247 height 16
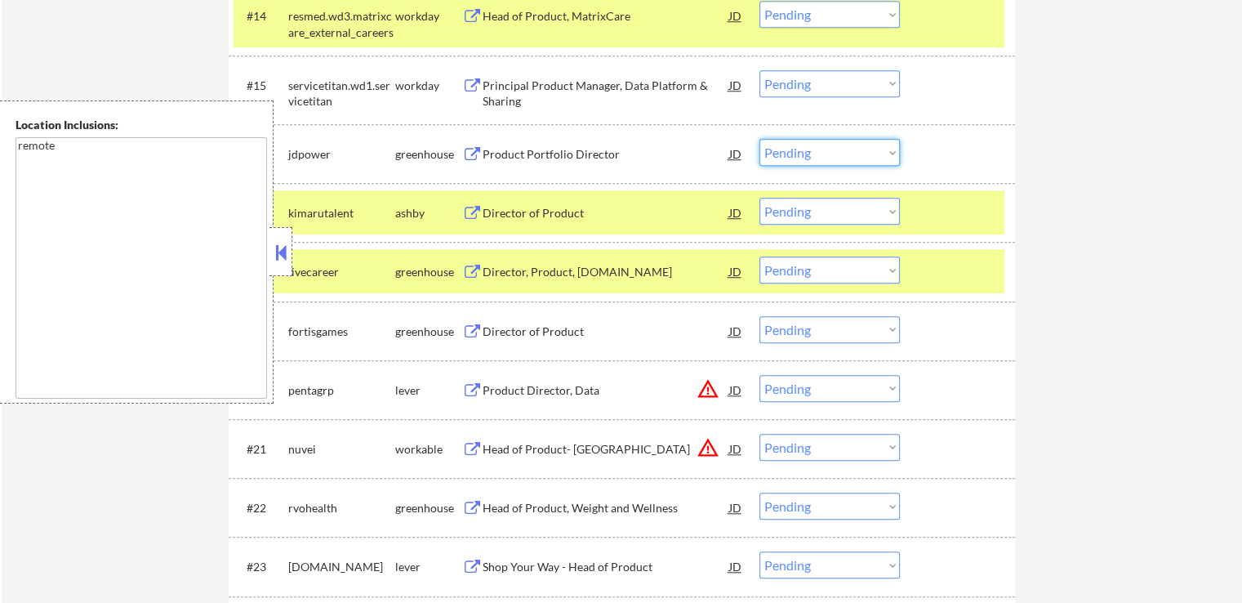
click at [807, 157] on select "Choose an option... Pending Applied Excluded (Questions) Excluded (Expired) Exc…" at bounding box center [830, 152] width 140 height 27
click at [760, 139] on select "Choose an option... Pending Applied Excluded (Questions) Excluded (Expired) Exc…" at bounding box center [830, 152] width 140 height 27
click at [635, 270] on div "Director, Product, [DOMAIN_NAME]" at bounding box center [606, 272] width 247 height 16
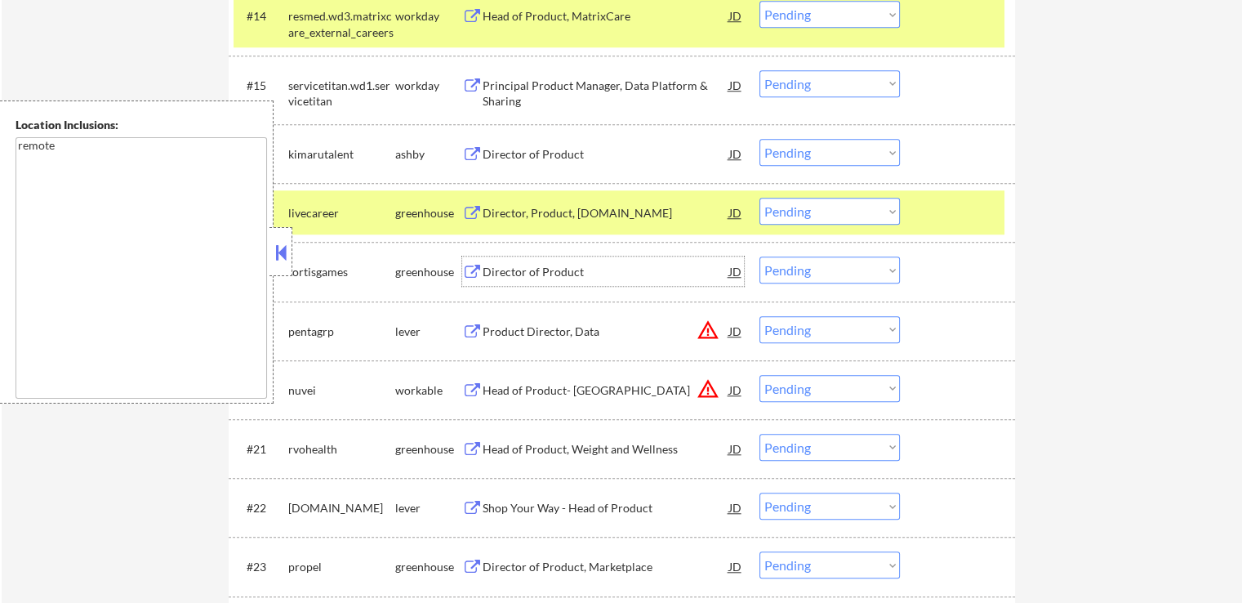
drag, startPoint x: 817, startPoint y: 154, endPoint x: 802, endPoint y: 164, distance: 17.7
click at [817, 154] on select "Choose an option... Pending Applied Excluded (Questions) Excluded (Expired) Exc…" at bounding box center [830, 152] width 140 height 27
click at [760, 139] on select "Choose an option... Pending Applied Excluded (Questions) Excluded (Expired) Exc…" at bounding box center [830, 152] width 140 height 27
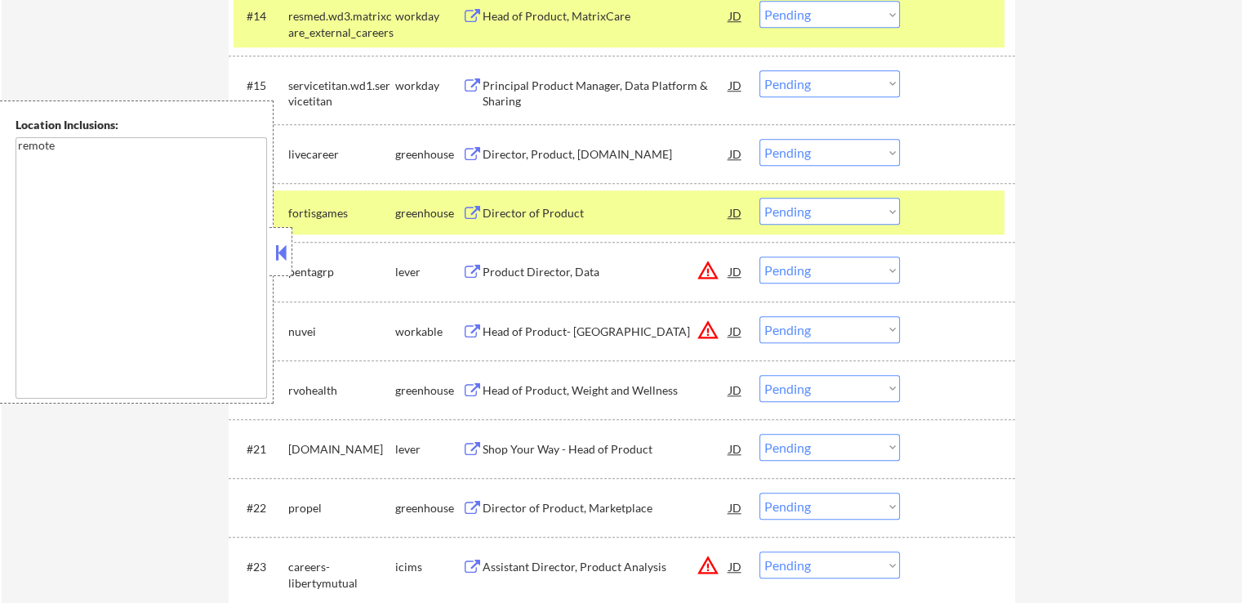
click at [598, 215] on div "Director of Product" at bounding box center [606, 213] width 247 height 16
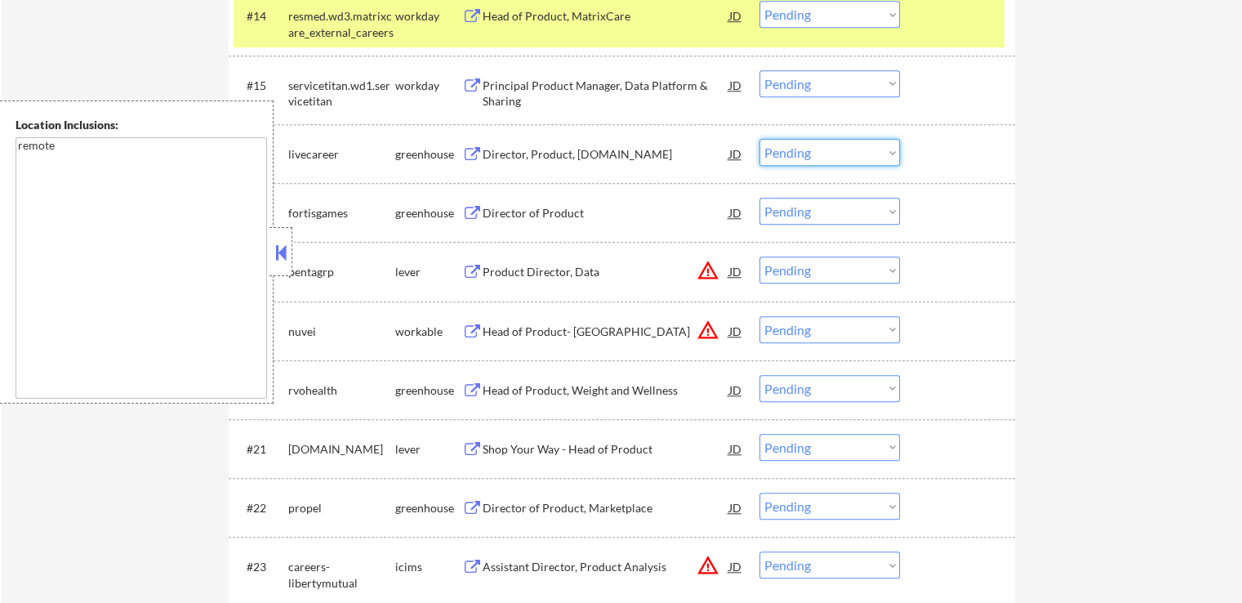
drag, startPoint x: 821, startPoint y: 141, endPoint x: 827, endPoint y: 159, distance: 18.9
click at [822, 144] on select "Choose an option... Pending Applied Excluded (Questions) Excluded (Expired) Exc…" at bounding box center [830, 152] width 140 height 27
click at [760, 139] on select "Choose an option... Pending Applied Excluded (Questions) Excluded (Expired) Exc…" at bounding box center [830, 152] width 140 height 27
click at [573, 273] on div "Product Director, Data" at bounding box center [606, 272] width 247 height 16
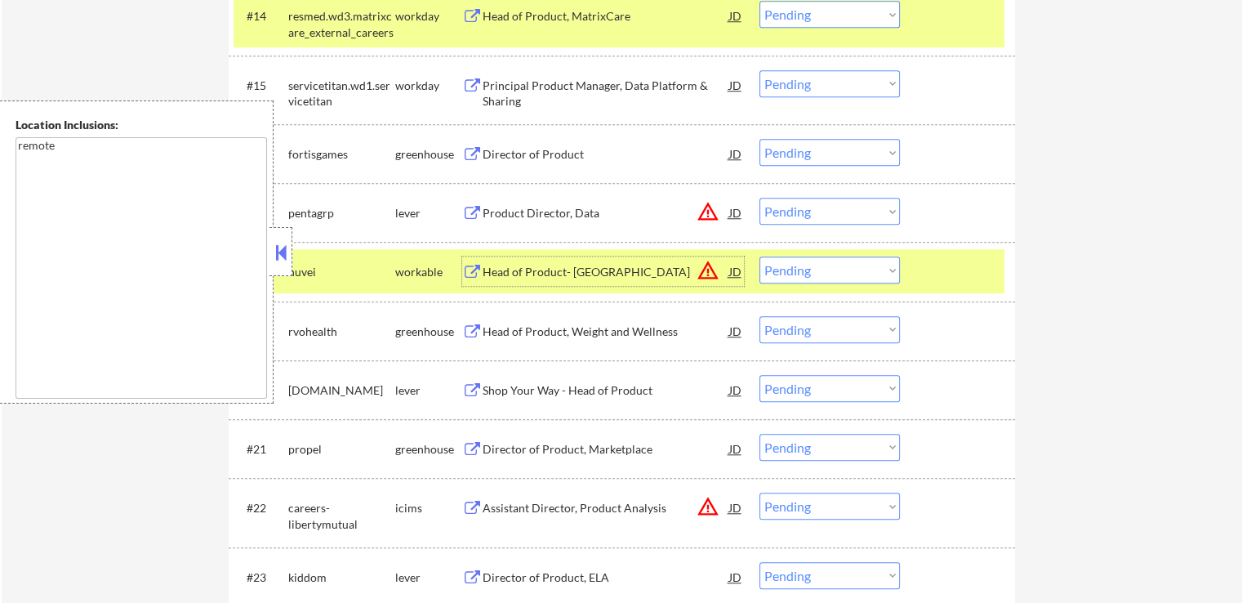
click at [774, 150] on select "Choose an option... Pending Applied Excluded (Questions) Excluded (Expired) Exc…" at bounding box center [830, 152] width 140 height 27
click at [760, 139] on select "Choose an option... Pending Applied Excluded (Questions) Excluded (Expired) Exc…" at bounding box center [830, 152] width 140 height 27
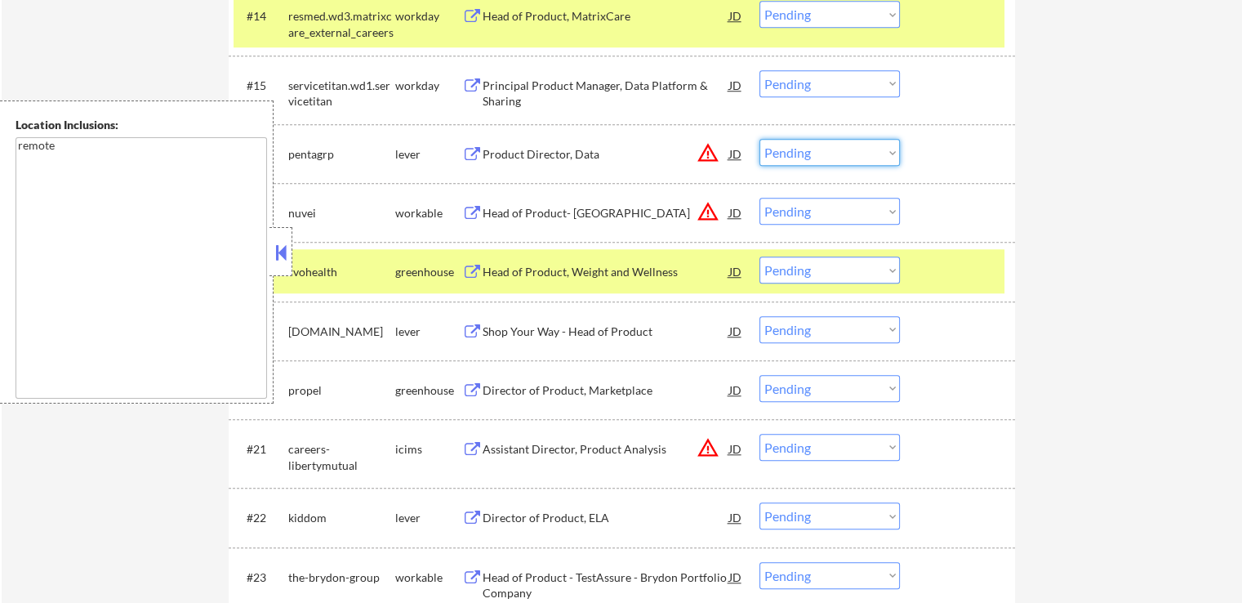
click at [809, 150] on select "Choose an option... Pending Applied Excluded (Questions) Excluded (Expired) Exc…" at bounding box center [830, 152] width 140 height 27
click at [760, 139] on select "Choose an option... Pending Applied Excluded (Questions) Excluded (Expired) Exc…" at bounding box center [830, 152] width 140 height 27
click at [615, 213] on div "Head of Product- [GEOGRAPHIC_DATA]" at bounding box center [606, 213] width 247 height 16
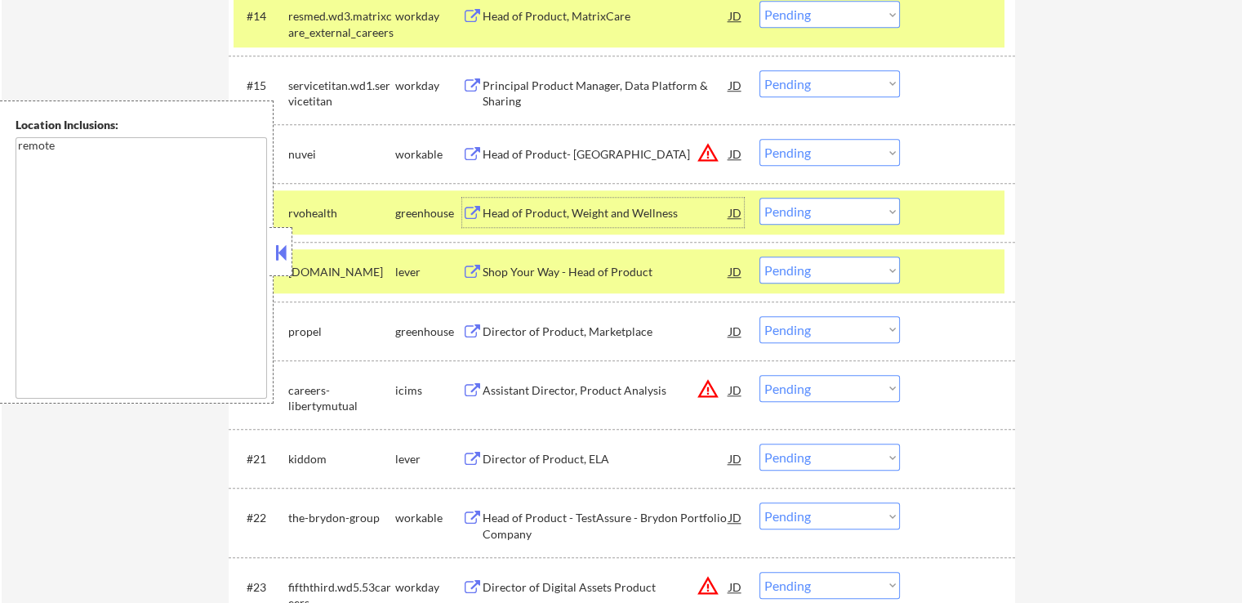
click at [636, 209] on div "Head of Product, Weight and Wellness" at bounding box center [606, 213] width 247 height 16
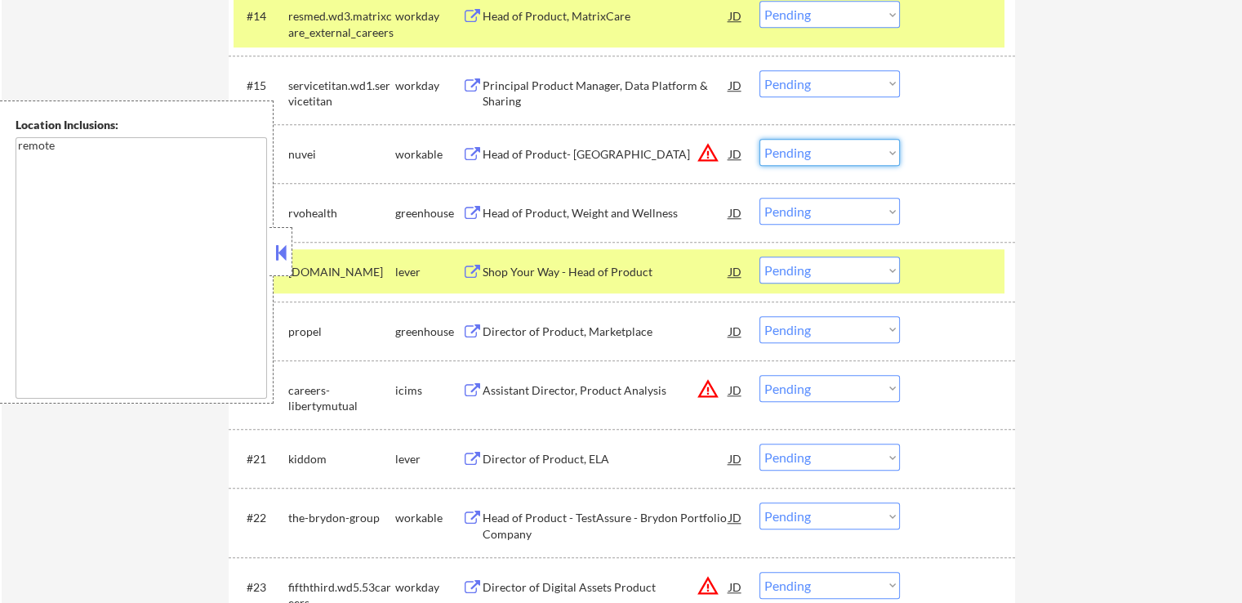
drag, startPoint x: 814, startPoint y: 149, endPoint x: 809, endPoint y: 164, distance: 15.3
click at [814, 149] on select "Choose an option... Pending Applied Excluded (Questions) Excluded (Expired) Exc…" at bounding box center [830, 152] width 140 height 27
click at [760, 139] on select "Choose an option... Pending Applied Excluded (Questions) Excluded (Expired) Exc…" at bounding box center [830, 152] width 140 height 27
click at [592, 271] on div "Shop Your Way - Head of Product" at bounding box center [606, 272] width 247 height 16
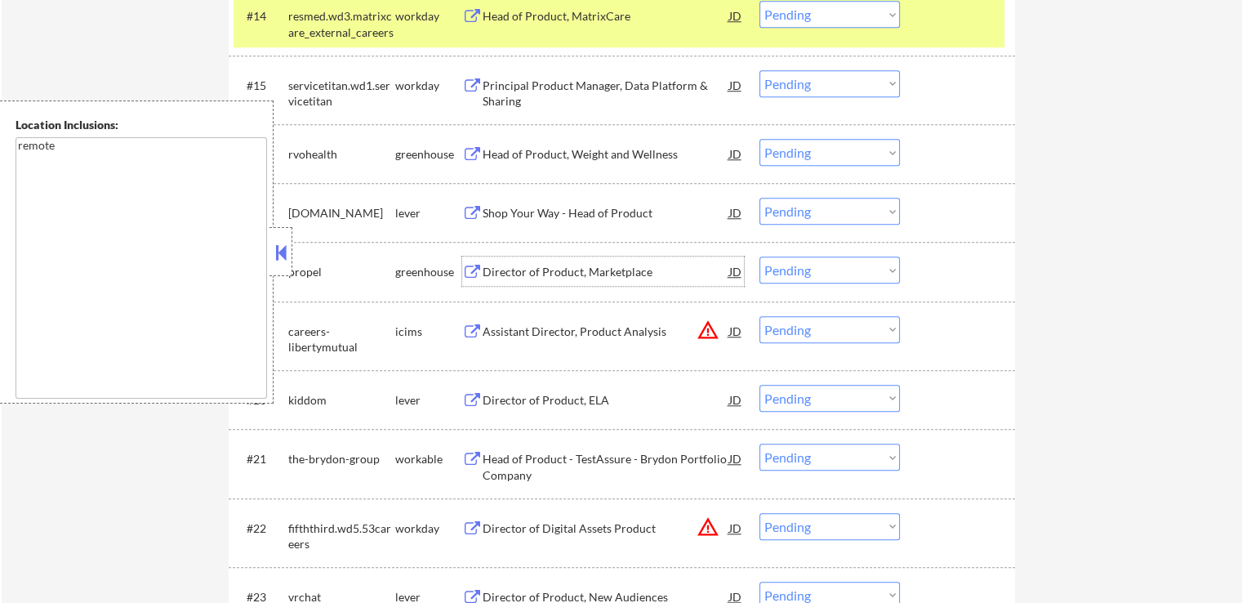
click at [834, 145] on select "Choose an option... Pending Applied Excluded (Questions) Excluded (Expired) Exc…" at bounding box center [830, 152] width 140 height 27
click at [760, 139] on select "Choose an option... Pending Applied Excluded (Questions) Excluded (Expired) Exc…" at bounding box center [830, 152] width 140 height 27
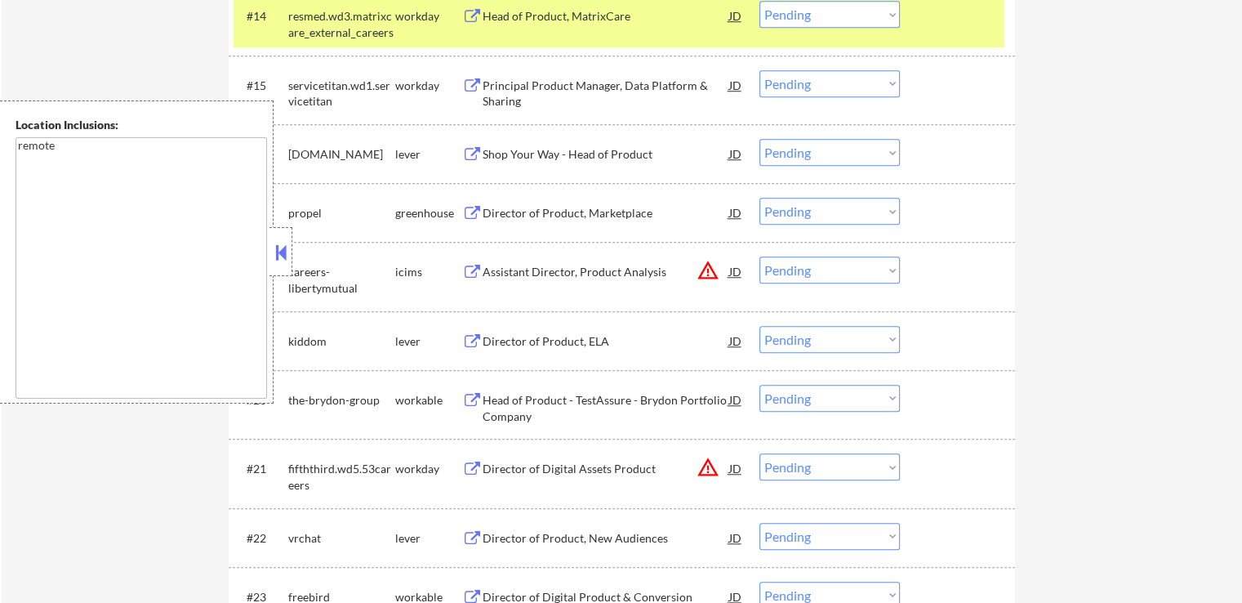
click at [618, 213] on div "Director of Product, Marketplace" at bounding box center [606, 213] width 247 height 16
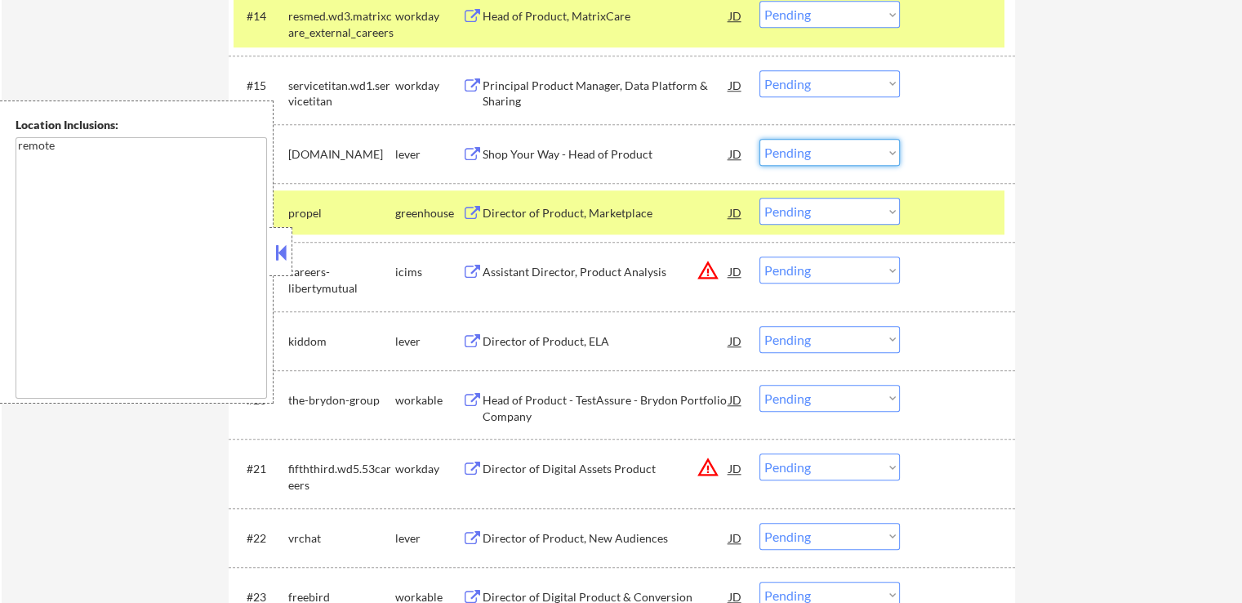
click at [810, 158] on select "Choose an option... Pending Applied Excluded (Questions) Excluded (Expired) Exc…" at bounding box center [830, 152] width 140 height 27
click at [760, 139] on select "Choose an option... Pending Applied Excluded (Questions) Excluded (Expired) Exc…" at bounding box center [830, 152] width 140 height 27
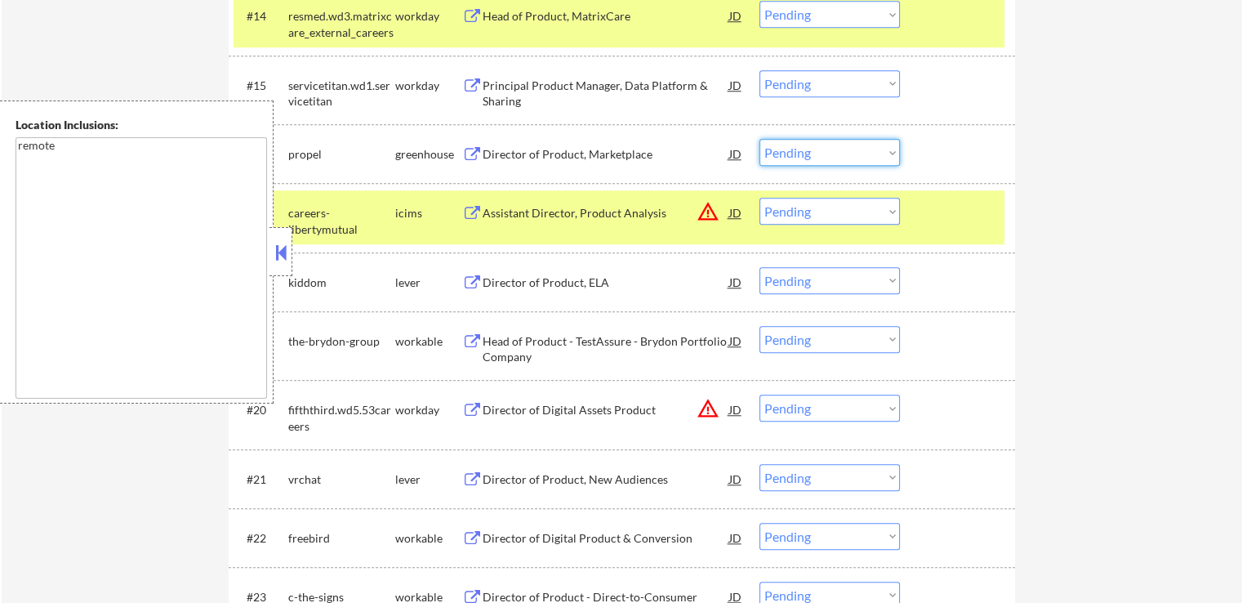
drag, startPoint x: 832, startPoint y: 141, endPoint x: 833, endPoint y: 164, distance: 22.9
click at [832, 141] on select "Choose an option... Pending Applied Excluded (Questions) Excluded (Expired) Exc…" at bounding box center [830, 152] width 140 height 27
click at [760, 139] on select "Choose an option... Pending Applied Excluded (Questions) Excluded (Expired) Exc…" at bounding box center [830, 152] width 140 height 27
click at [673, 210] on div "Assistant Director, Product Analysis" at bounding box center [606, 213] width 247 height 16
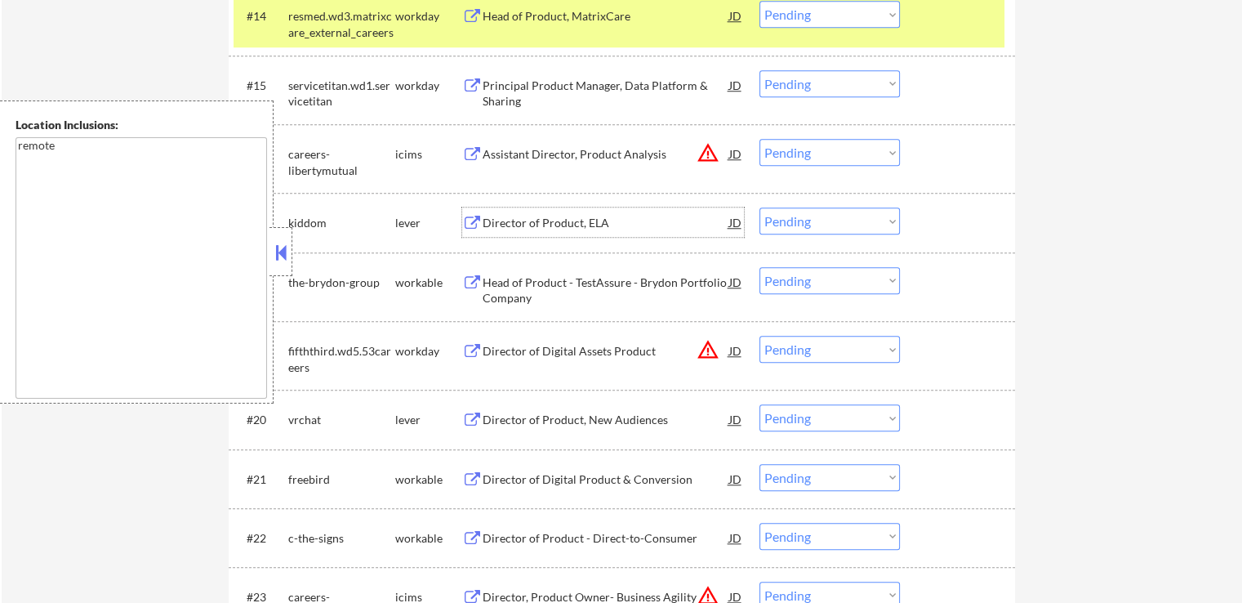
drag, startPoint x: 802, startPoint y: 154, endPoint x: 818, endPoint y: 164, distance: 19.5
click at [805, 158] on select "Choose an option... Pending Applied Excluded (Questions) Excluded (Expired) Exc…" at bounding box center [830, 152] width 140 height 27
click at [760, 139] on select "Choose an option... Pending Applied Excluded (Questions) Excluded (Expired) Exc…" at bounding box center [830, 152] width 140 height 27
click at [612, 216] on div "Director of Product, ELA" at bounding box center [606, 223] width 247 height 16
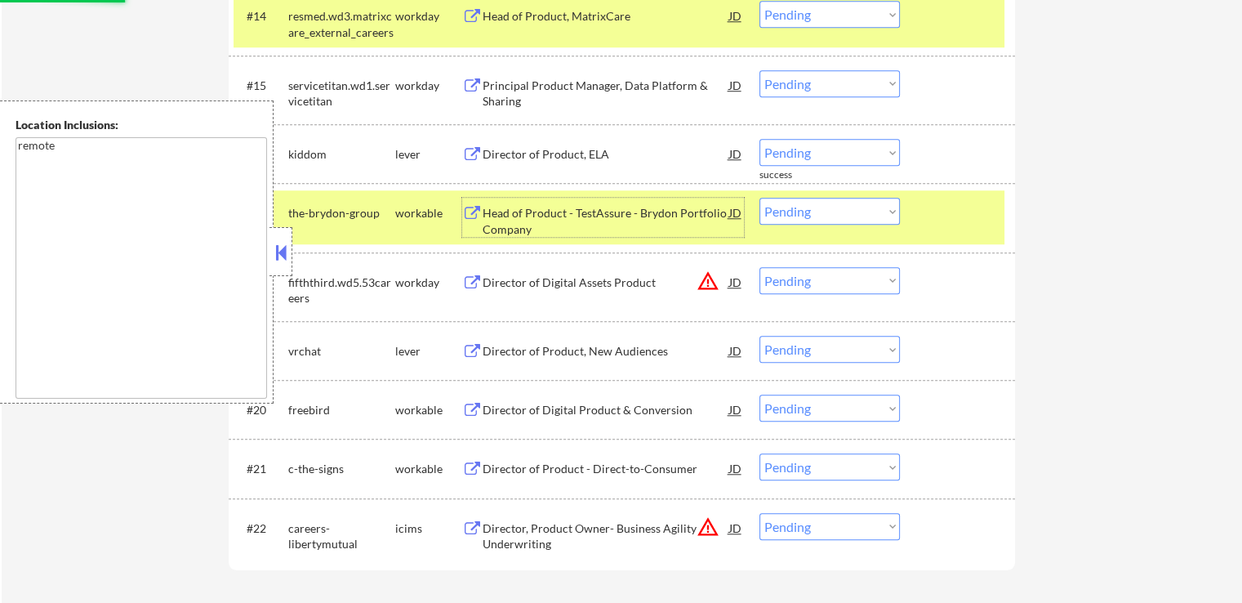
click at [645, 228] on div "Head of Product - TestAssure - Brydon Portfolio Company" at bounding box center [606, 221] width 247 height 32
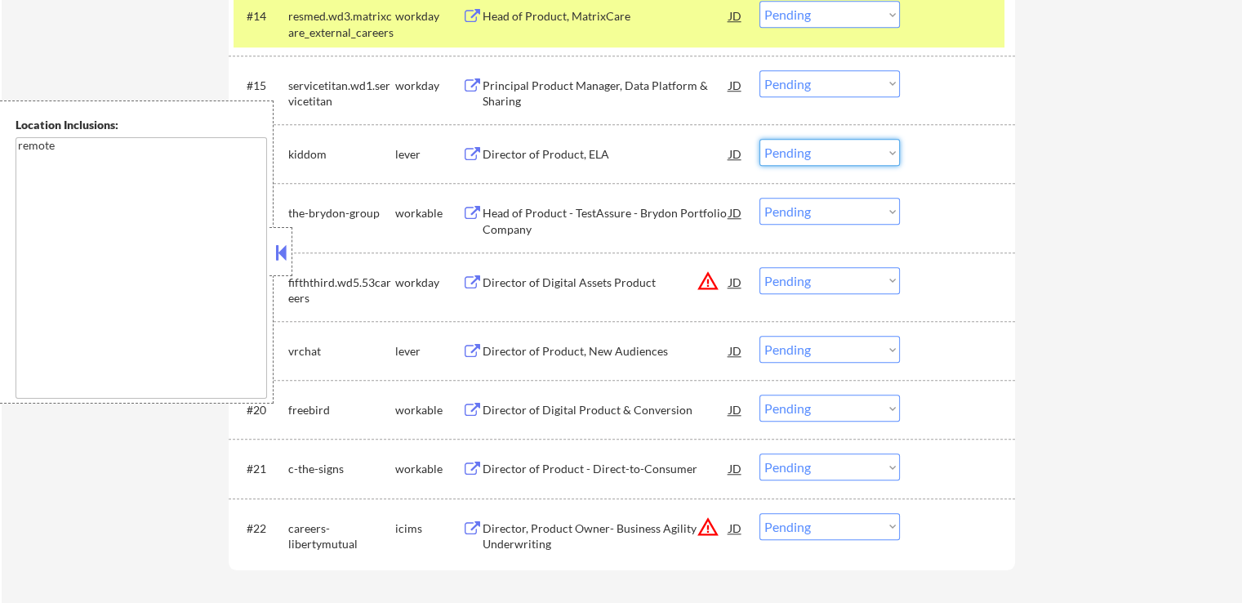
drag, startPoint x: 794, startPoint y: 150, endPoint x: 797, endPoint y: 162, distance: 11.9
click at [794, 150] on select "Choose an option... Pending Applied Excluded (Questions) Excluded (Expired) Exc…" at bounding box center [830, 152] width 140 height 27
click at [760, 139] on select "Choose an option... Pending Applied Excluded (Questions) Excluded (Expired) Exc…" at bounding box center [830, 152] width 140 height 27
select select ""pending""
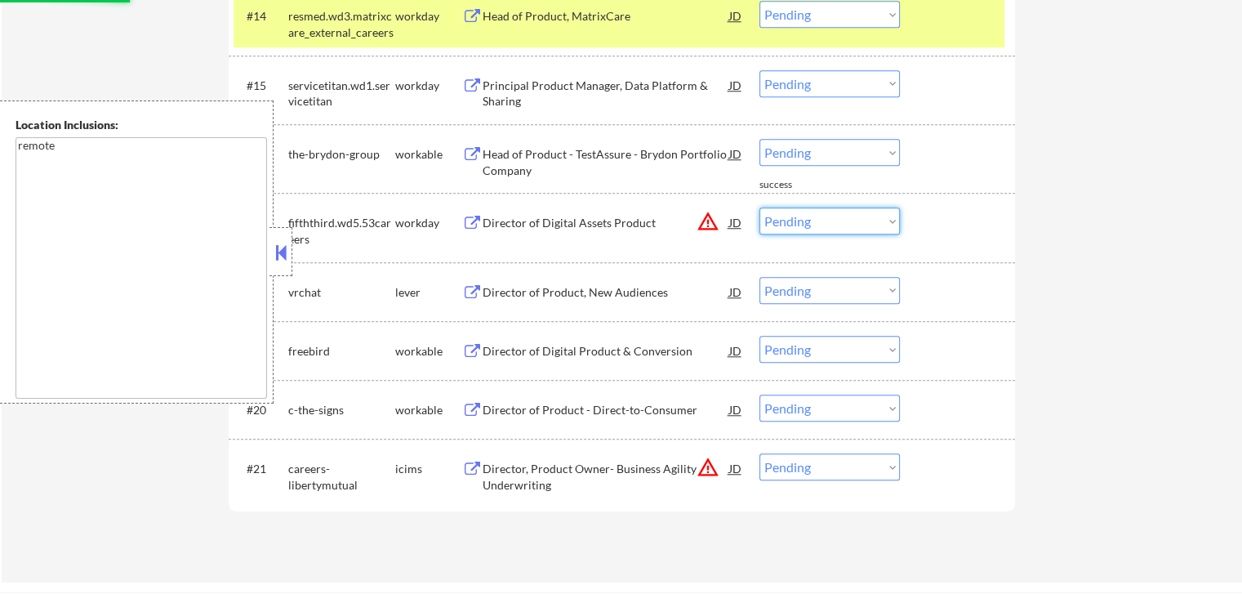
drag, startPoint x: 803, startPoint y: 216, endPoint x: 805, endPoint y: 225, distance: 9.3
click at [803, 216] on select "Choose an option... Pending Applied Excluded (Questions) Excluded (Expired) Exc…" at bounding box center [830, 220] width 140 height 27
click at [760, 207] on select "Choose an option... Pending Applied Excluded (Questions) Excluded (Expired) Exc…" at bounding box center [830, 220] width 140 height 27
select select ""pending""
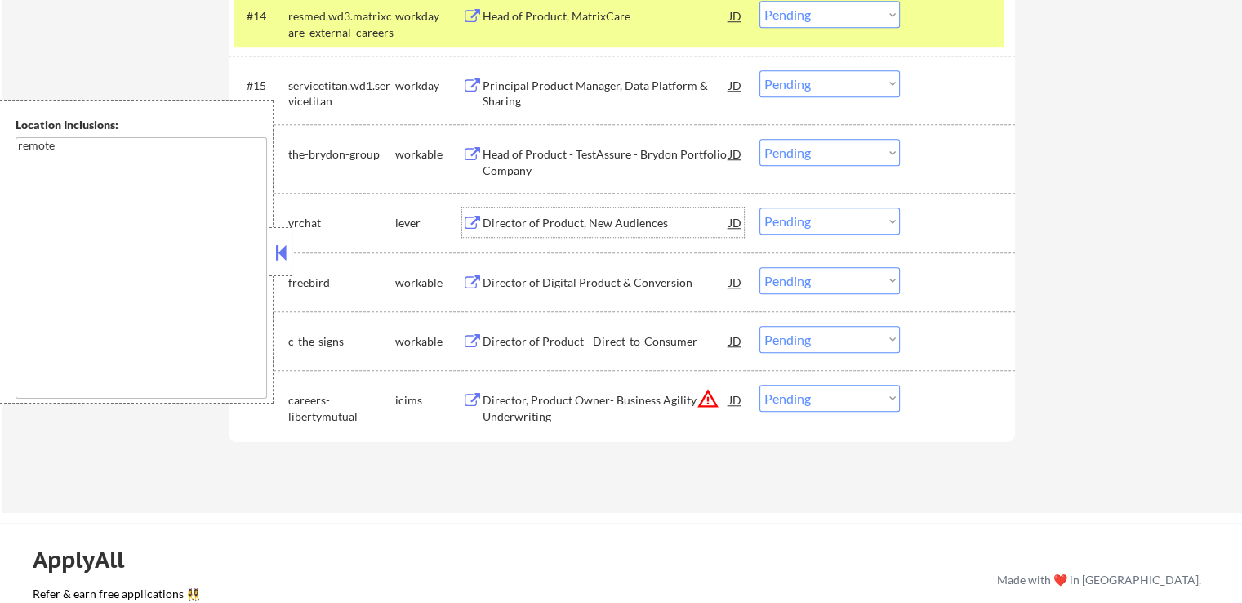
click at [601, 217] on div "Director of Product, New Audiences" at bounding box center [606, 223] width 247 height 16
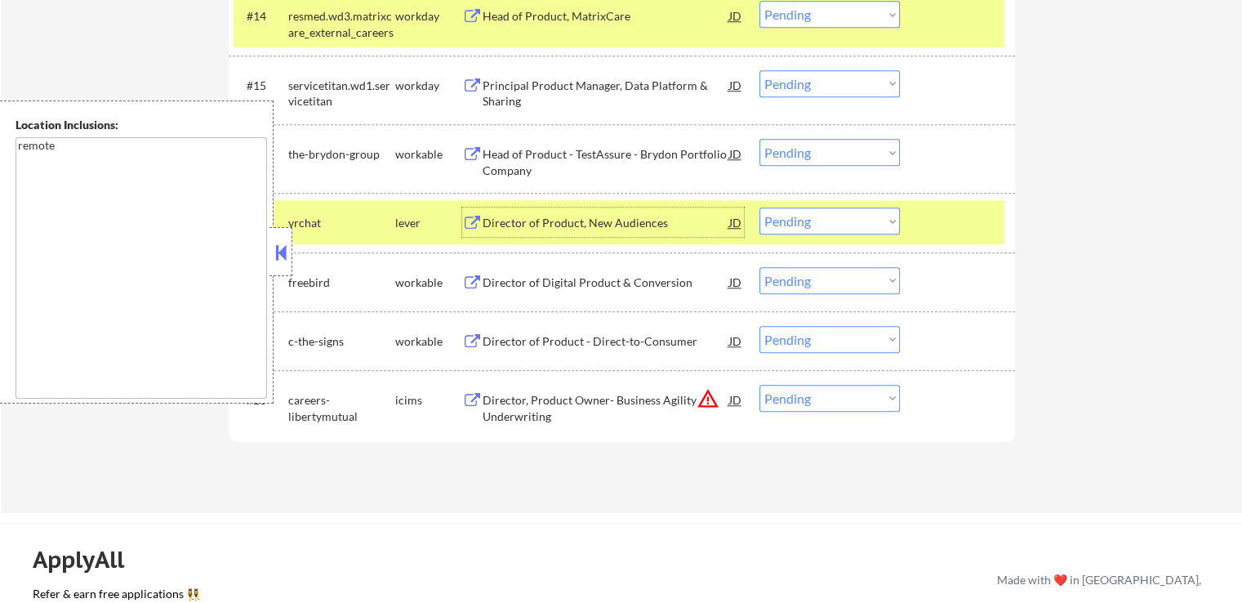
drag, startPoint x: 797, startPoint y: 150, endPoint x: 814, endPoint y: 161, distance: 19.5
click at [797, 149] on select "Choose an option... Pending Applied Excluded (Questions) Excluded (Expired) Exc…" at bounding box center [830, 152] width 140 height 27
select select ""excluded__location_""
click at [760, 139] on select "Choose an option... Pending Applied Excluded (Questions) Excluded (Expired) Exc…" at bounding box center [830, 152] width 140 height 27
click at [792, 220] on select "Choose an option... Pending Applied Excluded (Questions) Excluded (Expired) Exc…" at bounding box center [830, 220] width 140 height 27
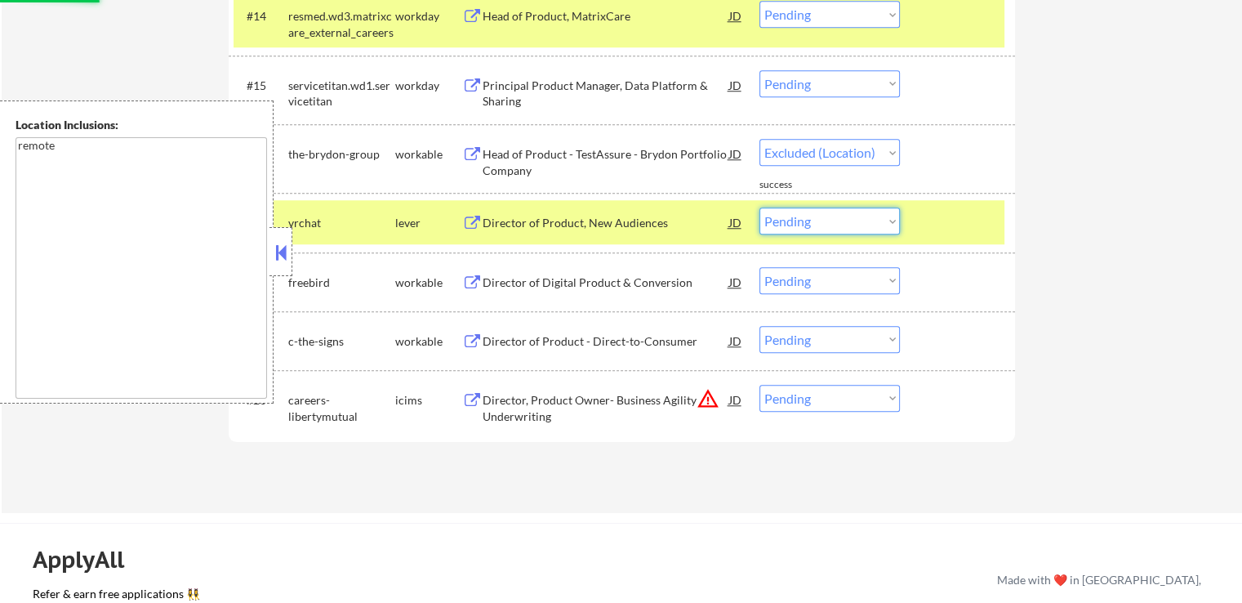
select select ""excluded__expired_""
click at [760, 207] on select "Choose an option... Pending Applied Excluded (Questions) Excluded (Expired) Exc…" at bounding box center [830, 220] width 140 height 27
select select ""pending""
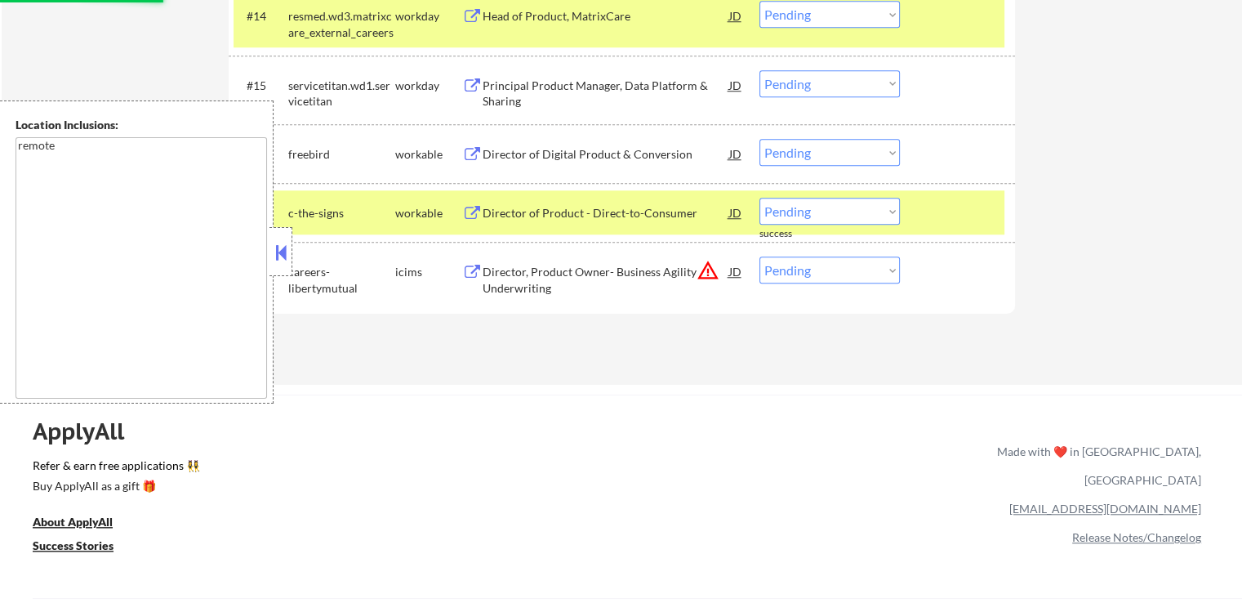
click at [621, 151] on div "Director of Digital Product & Conversion" at bounding box center [606, 154] width 247 height 16
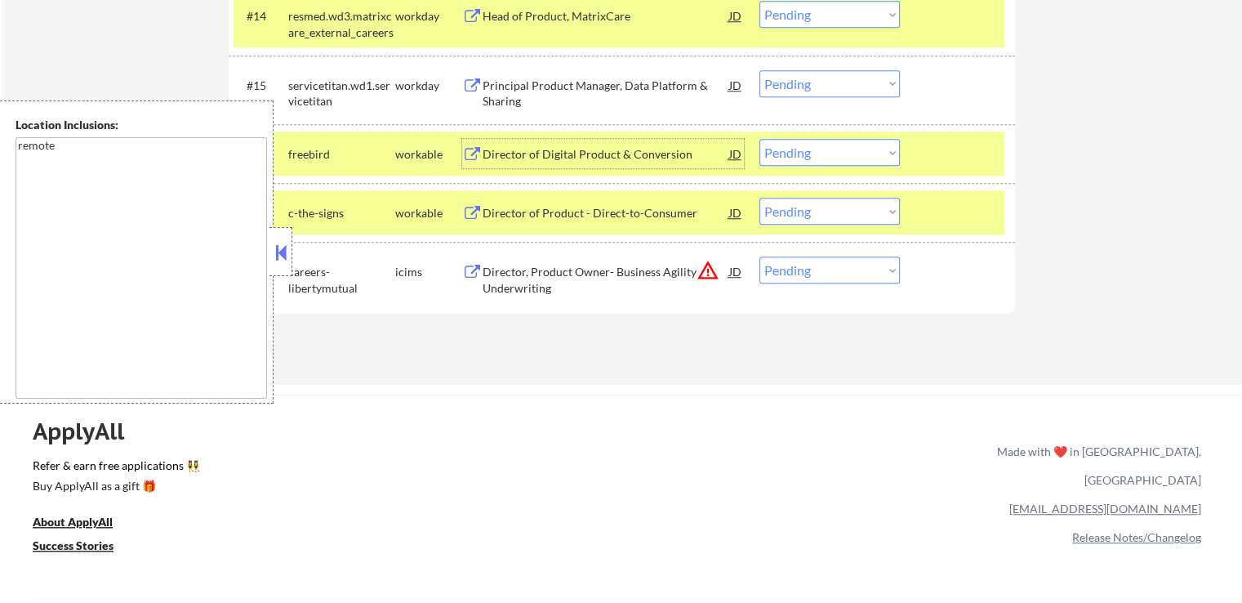
click at [624, 208] on div "Director of Product - Direct-to-Consumer" at bounding box center [606, 213] width 247 height 16
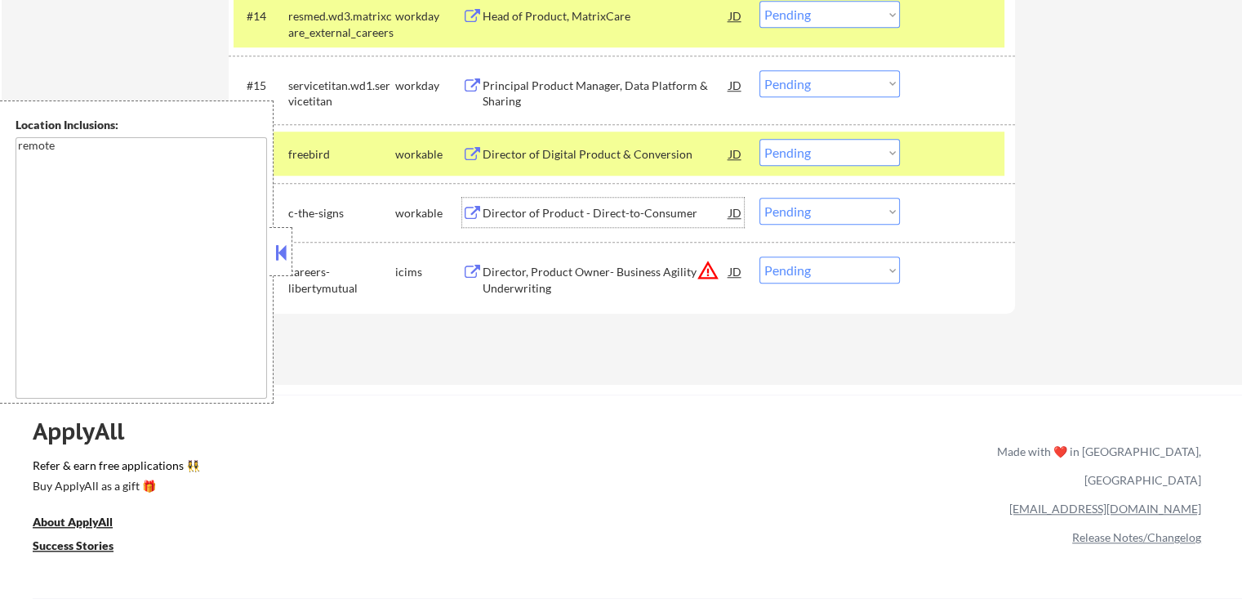
click at [834, 153] on select "Choose an option... Pending Applied Excluded (Questions) Excluded (Expired) Exc…" at bounding box center [830, 152] width 140 height 27
select select ""excluded""
click at [760, 139] on select "Choose an option... Pending Applied Excluded (Questions) Excluded (Expired) Exc…" at bounding box center [830, 152] width 140 height 27
click at [814, 272] on select "Choose an option... Pending Applied Excluded (Questions) Excluded (Expired) Exc…" at bounding box center [830, 269] width 140 height 27
select select ""excluded__location_""
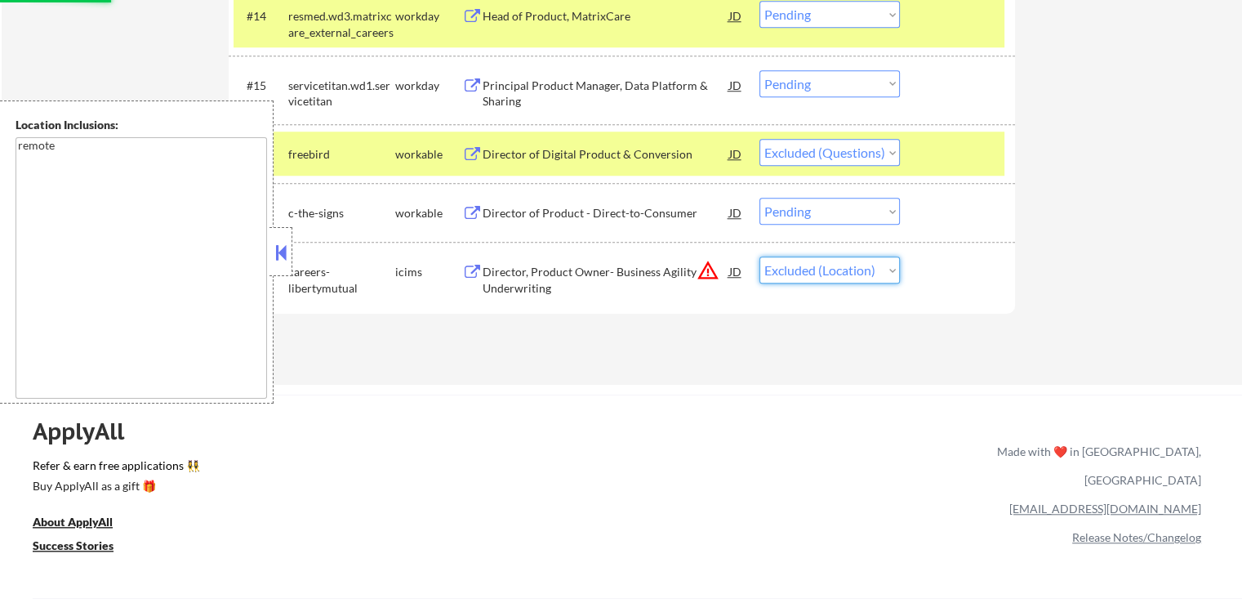
click at [760, 256] on select "Choose an option... Pending Applied Excluded (Questions) Excluded (Expired) Exc…" at bounding box center [830, 269] width 140 height 27
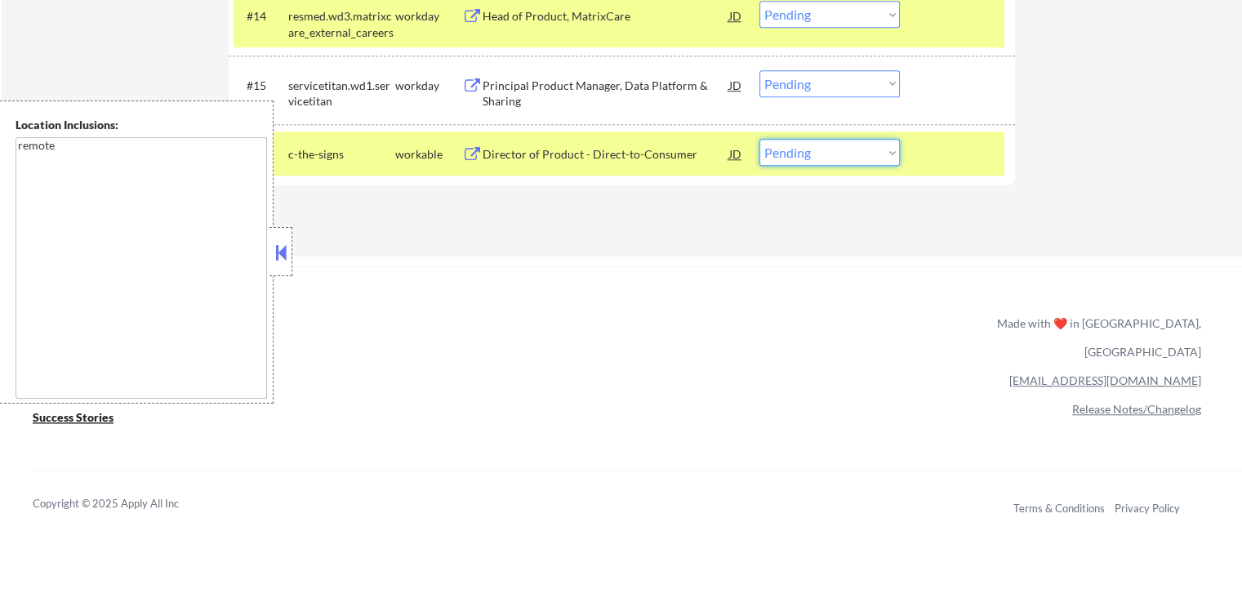
drag, startPoint x: 828, startPoint y: 151, endPoint x: 817, endPoint y: 162, distance: 15.6
click at [827, 152] on select "Choose an option... Pending Applied Excluded (Questions) Excluded (Expired) Exc…" at bounding box center [830, 152] width 140 height 27
select select ""applied""
click at [760, 139] on select "Choose an option... Pending Applied Excluded (Questions) Excluded (Expired) Exc…" at bounding box center [830, 152] width 140 height 27
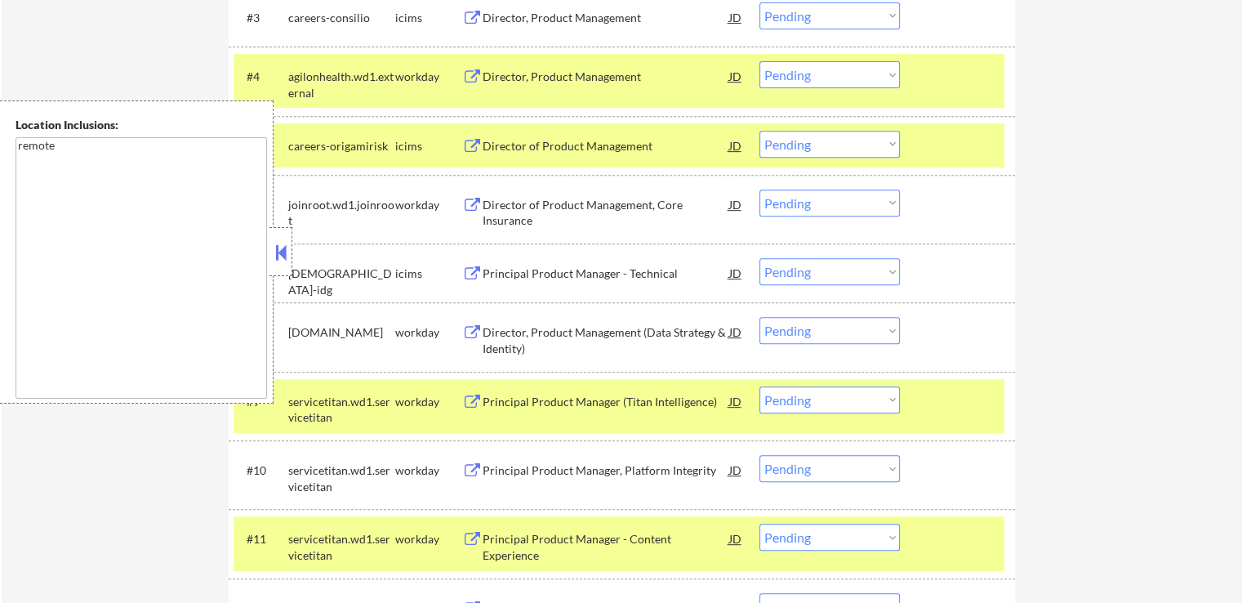
scroll to position [653, 0]
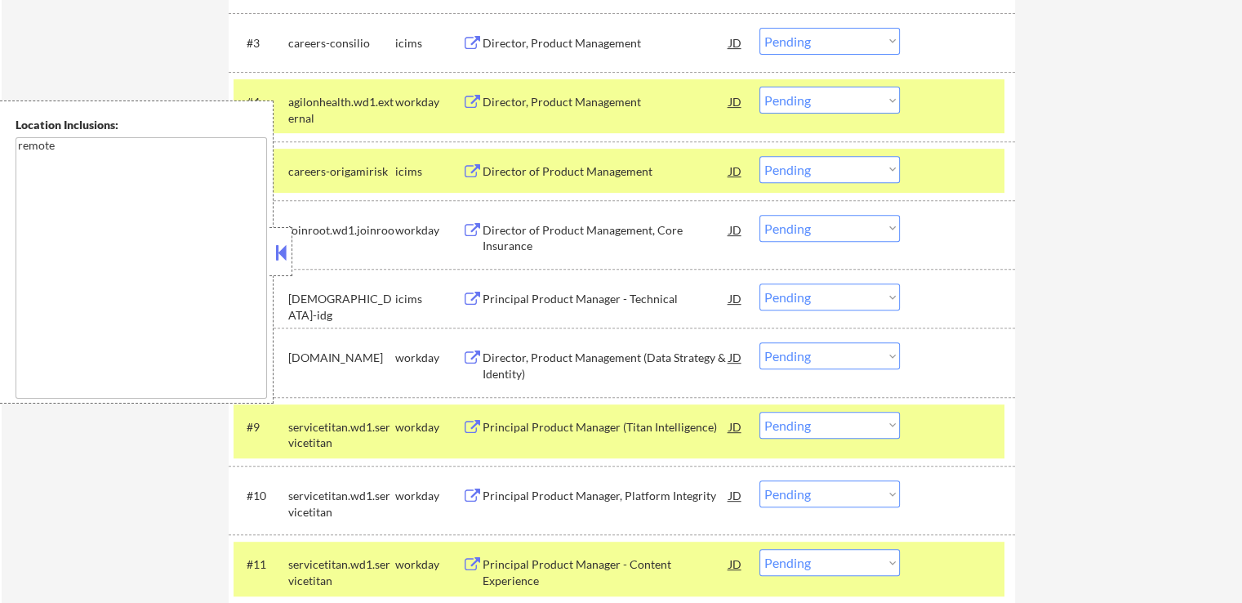
click at [378, 100] on div "agilonhealth.wd1.external" at bounding box center [341, 110] width 107 height 32
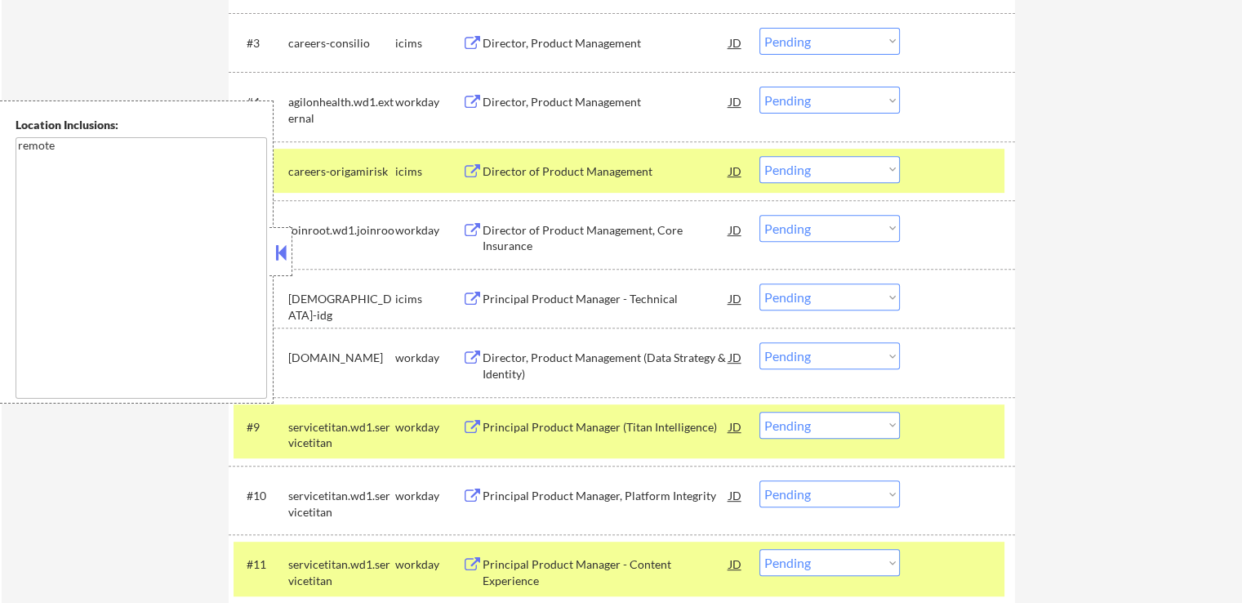
click at [376, 167] on div "careers-origamirisk" at bounding box center [341, 171] width 107 height 16
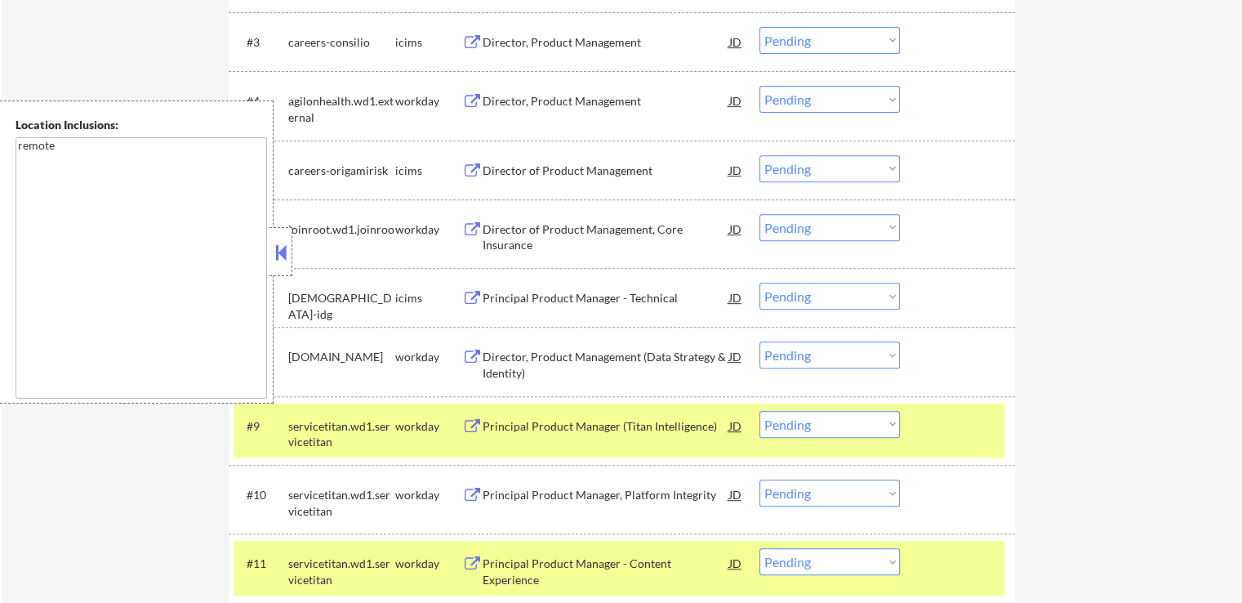
scroll to position [899, 0]
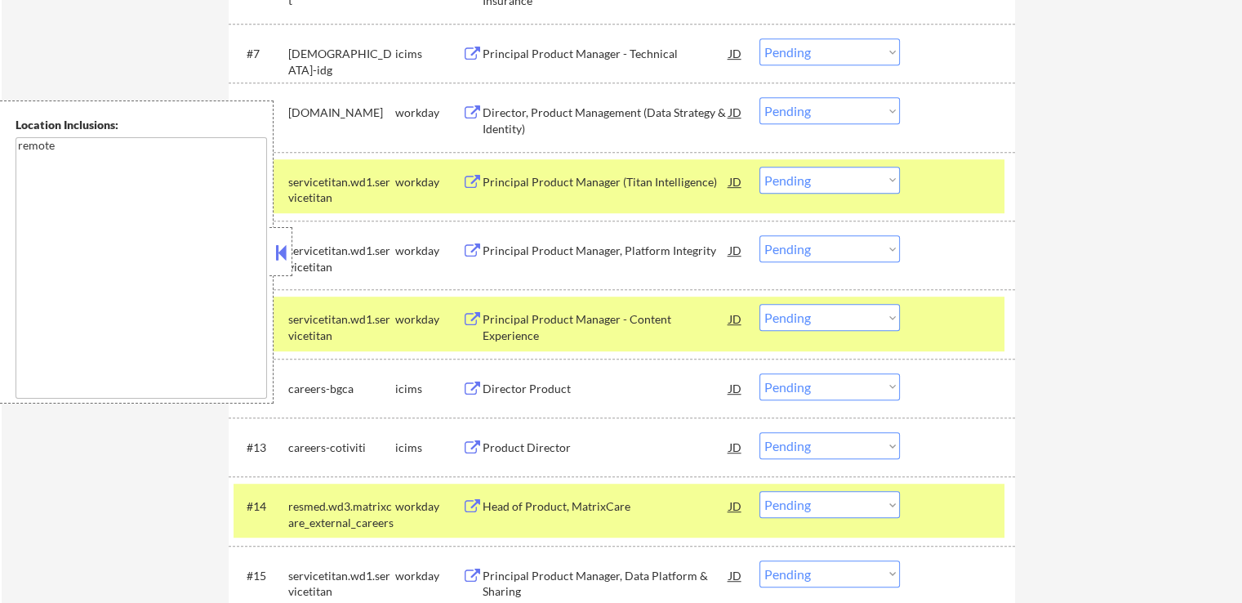
click at [395, 181] on div "workday" at bounding box center [428, 182] width 67 height 16
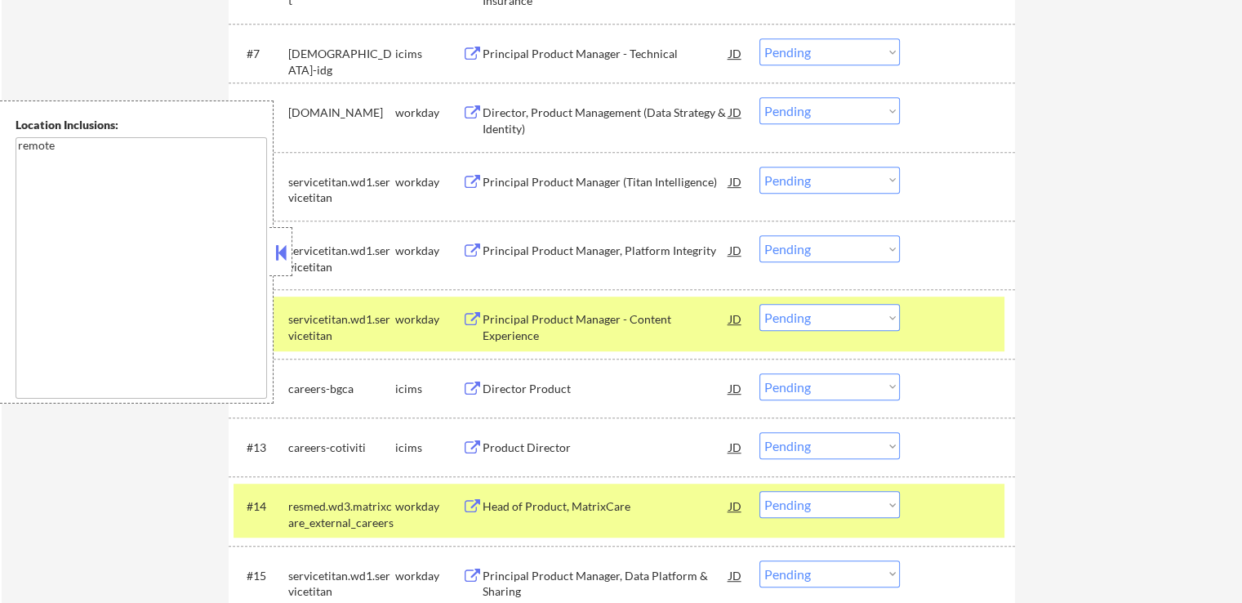
click at [421, 319] on div "workday" at bounding box center [428, 319] width 67 height 16
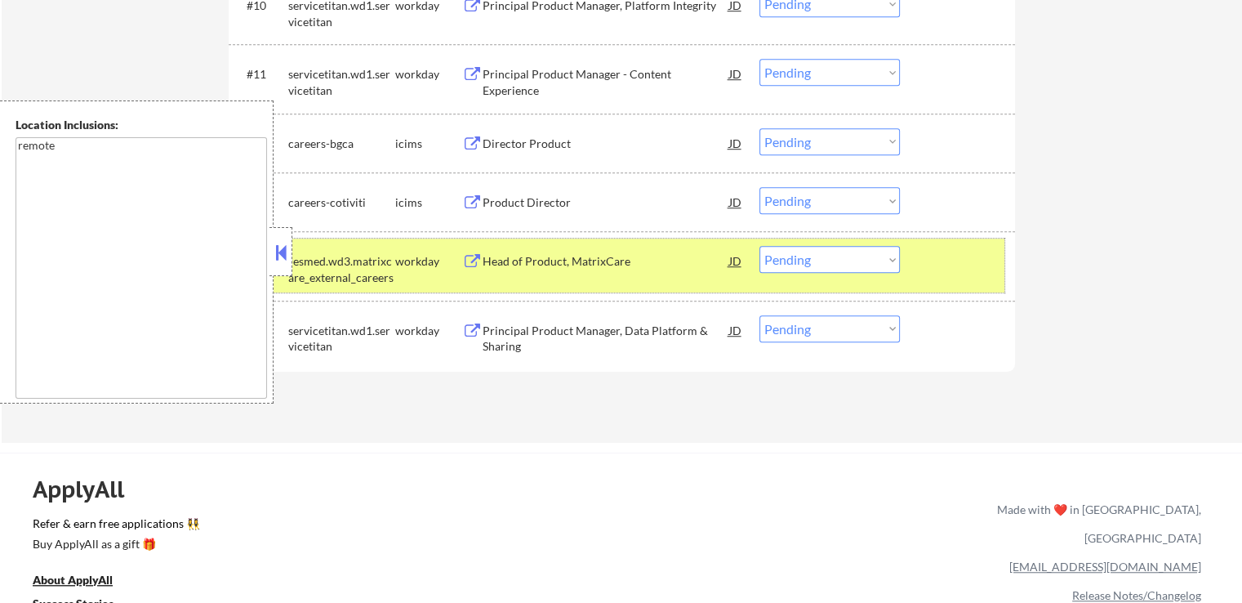
click at [403, 259] on div "workday" at bounding box center [428, 261] width 67 height 16
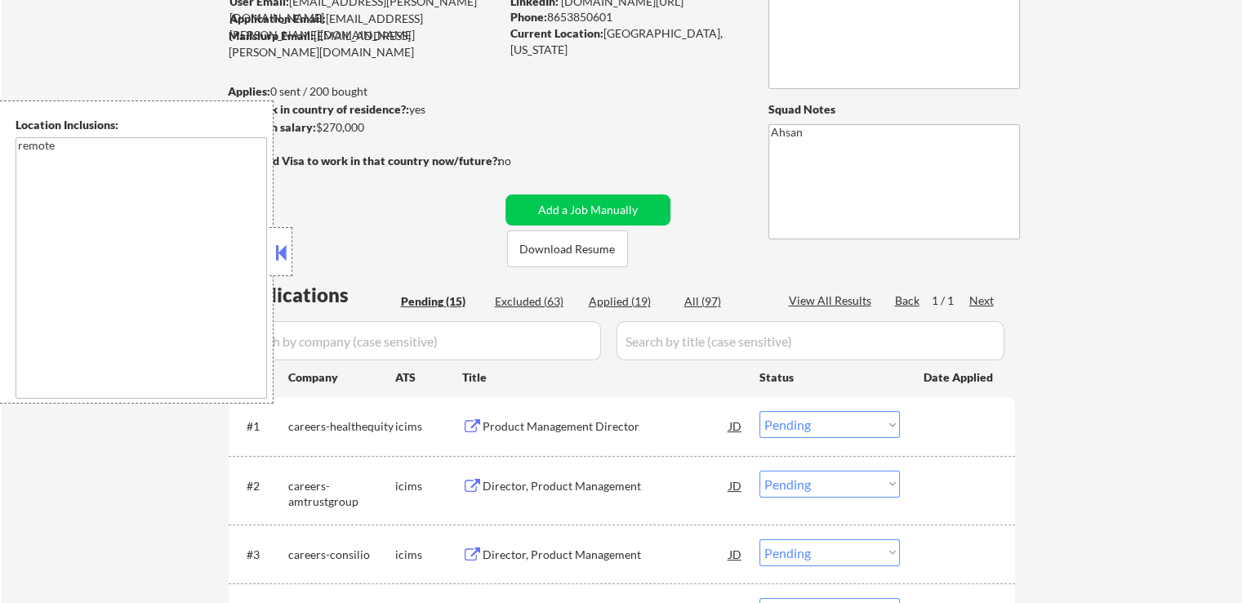
scroll to position [245, 0]
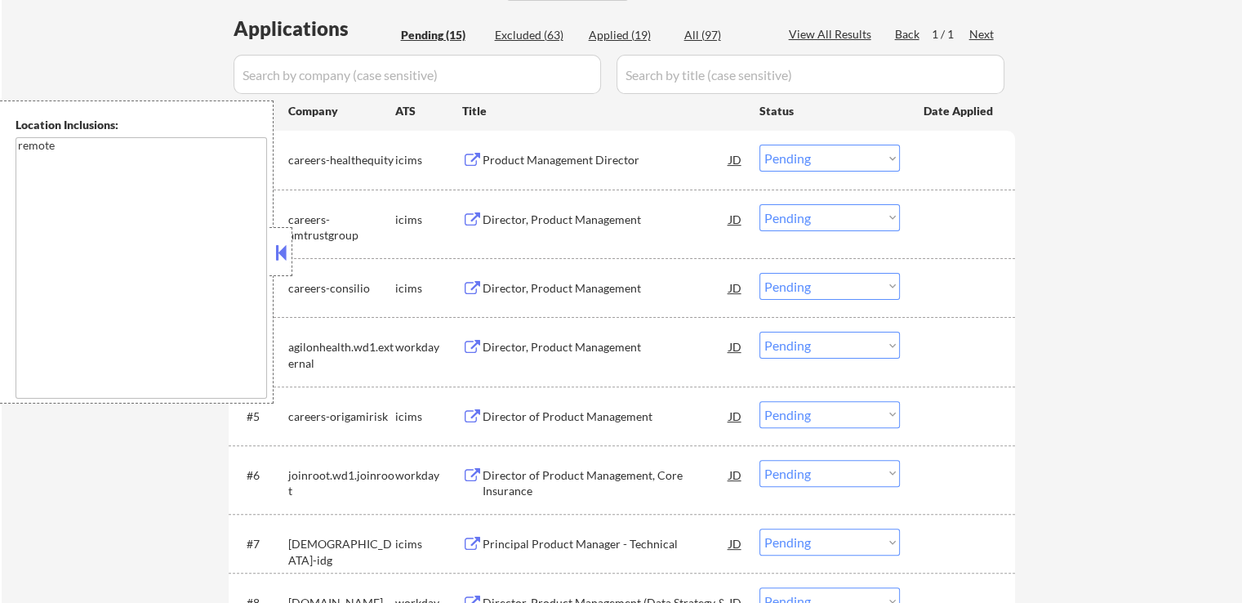
click at [1193, 283] on div "← Return to /applysquad Mailslurp Inbox Job Search Builder [PERSON_NAME] User E…" at bounding box center [622, 417] width 1241 height 1521
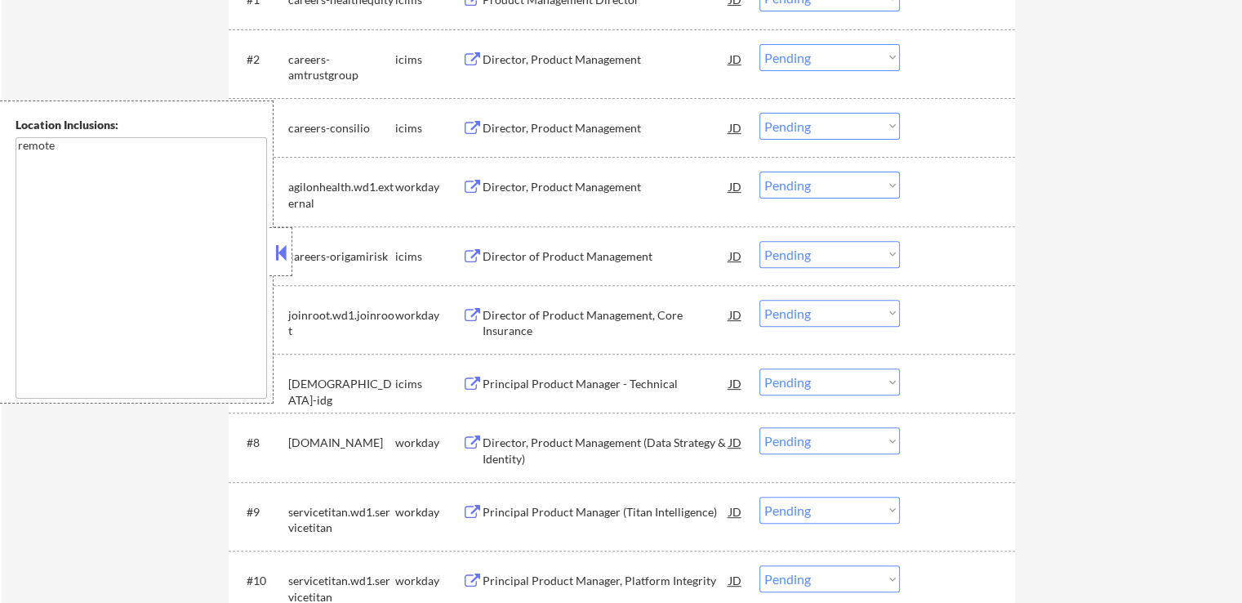
scroll to position [572, 0]
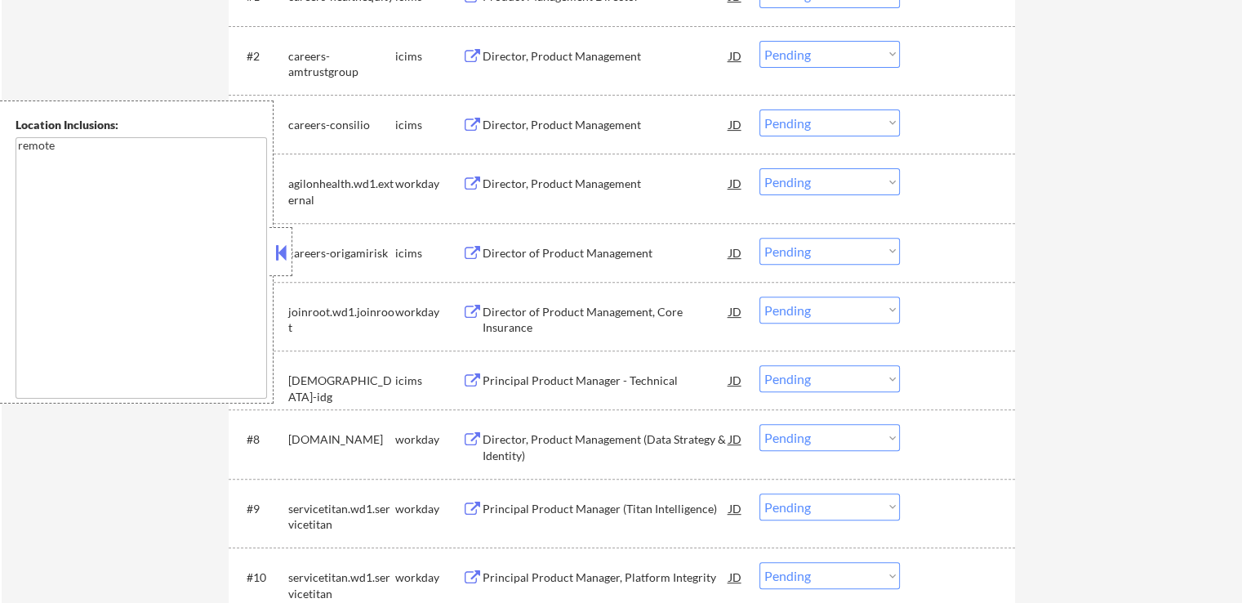
click at [1081, 243] on div "← Return to /applysquad Mailslurp Inbox Job Search Builder [PERSON_NAME] User E…" at bounding box center [622, 254] width 1241 height 1521
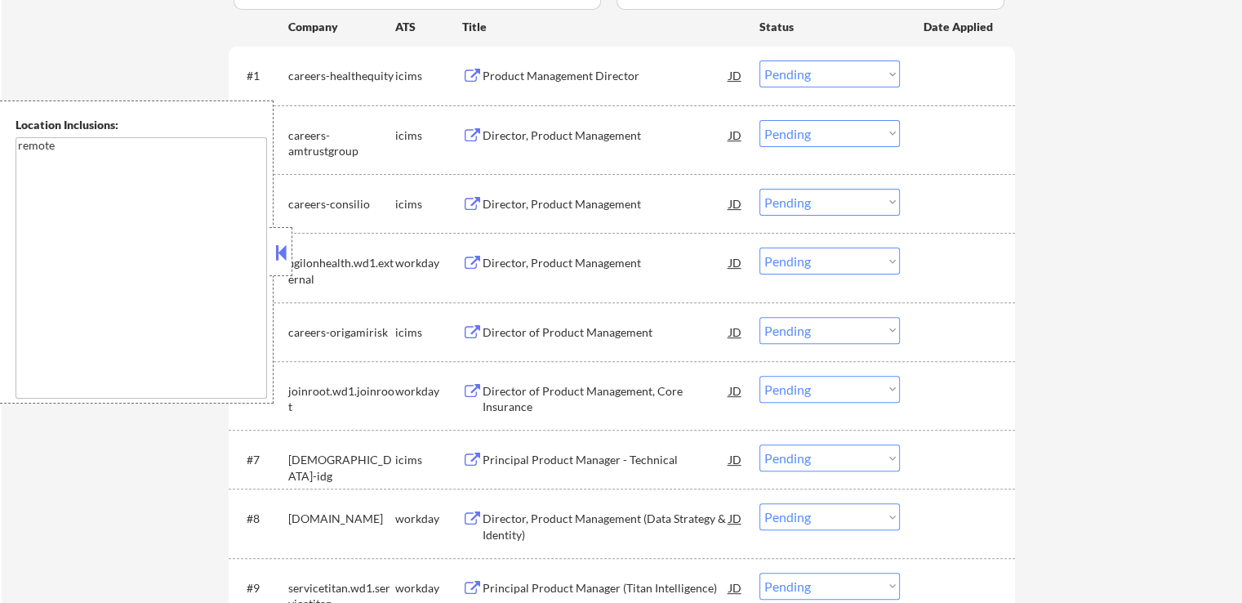
scroll to position [490, 0]
click at [619, 265] on div "Director, Product Management" at bounding box center [606, 265] width 247 height 16
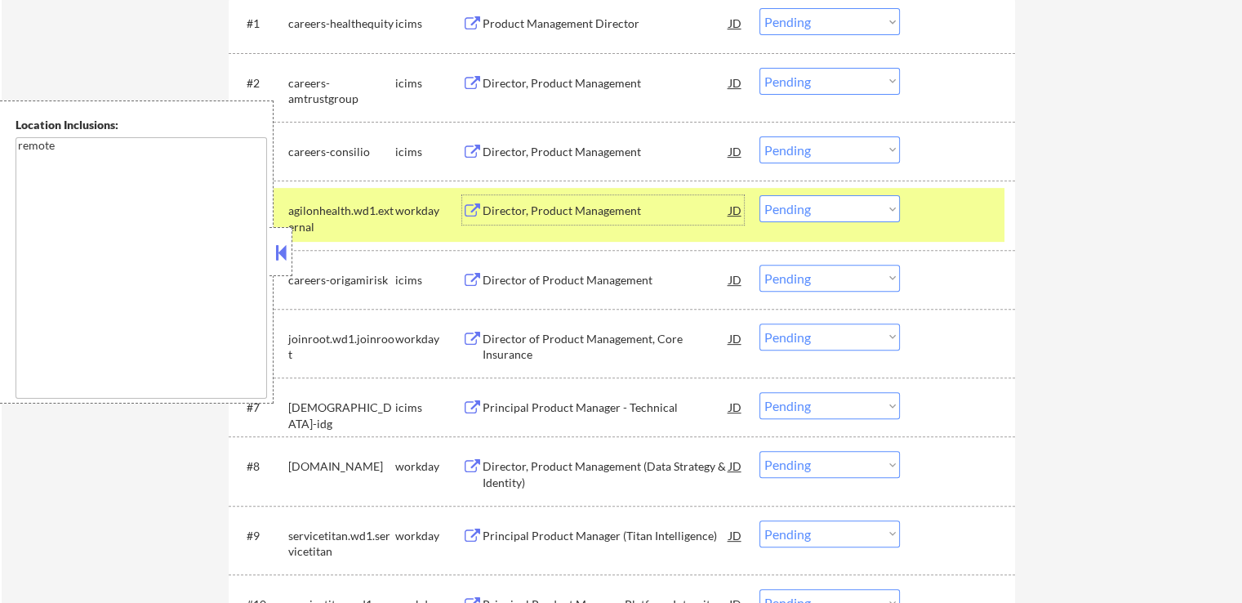
scroll to position [572, 0]
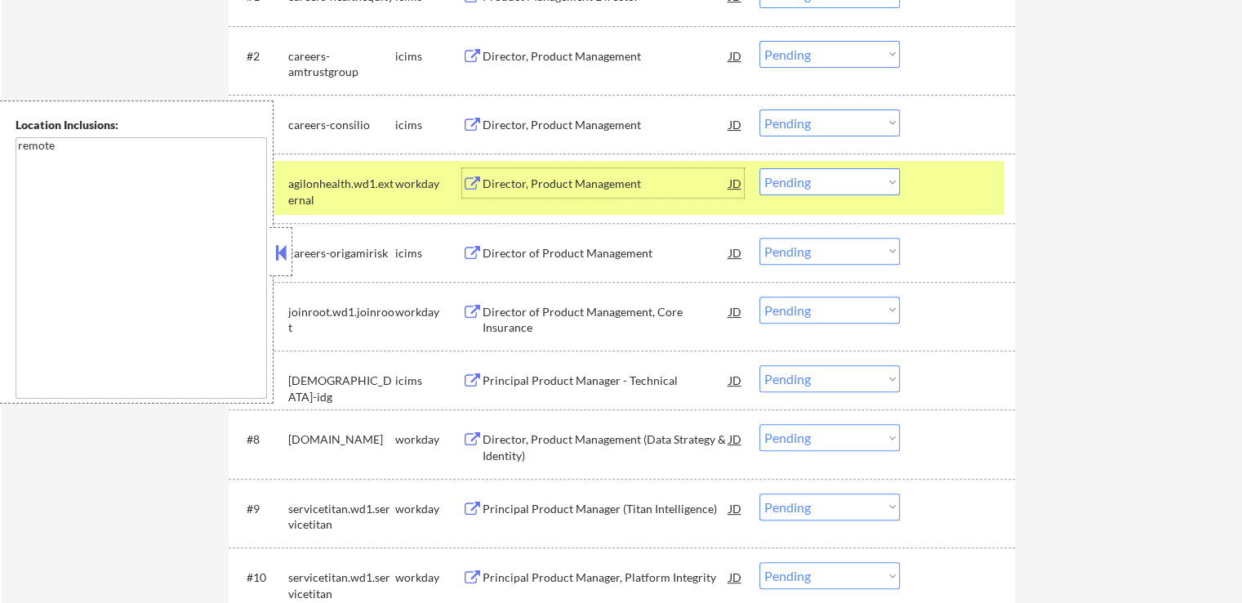
click at [630, 308] on div "Director of Product Management, Core Insurance" at bounding box center [606, 320] width 247 height 32
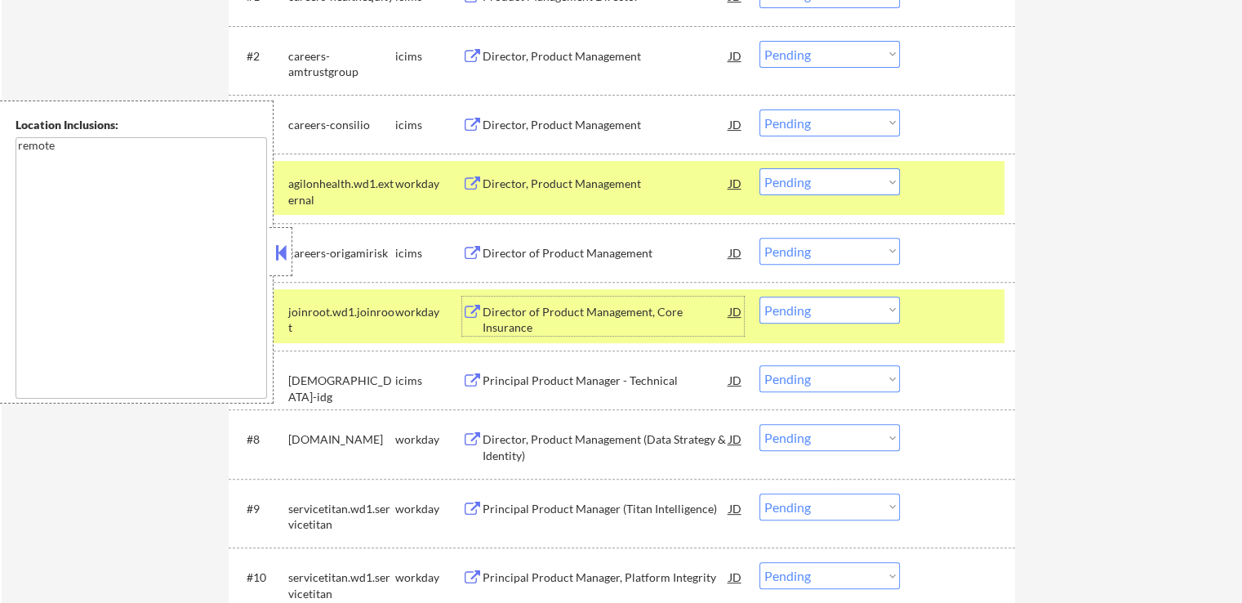
drag, startPoint x: 845, startPoint y: 179, endPoint x: 835, endPoint y: 192, distance: 16.8
click at [845, 179] on select "Choose an option... Pending Applied Excluded (Questions) Excluded (Expired) Exc…" at bounding box center [830, 181] width 140 height 27
click at [760, 168] on select "Choose an option... Pending Applied Excluded (Questions) Excluded (Expired) Exc…" at bounding box center [830, 181] width 140 height 27
select select ""pending""
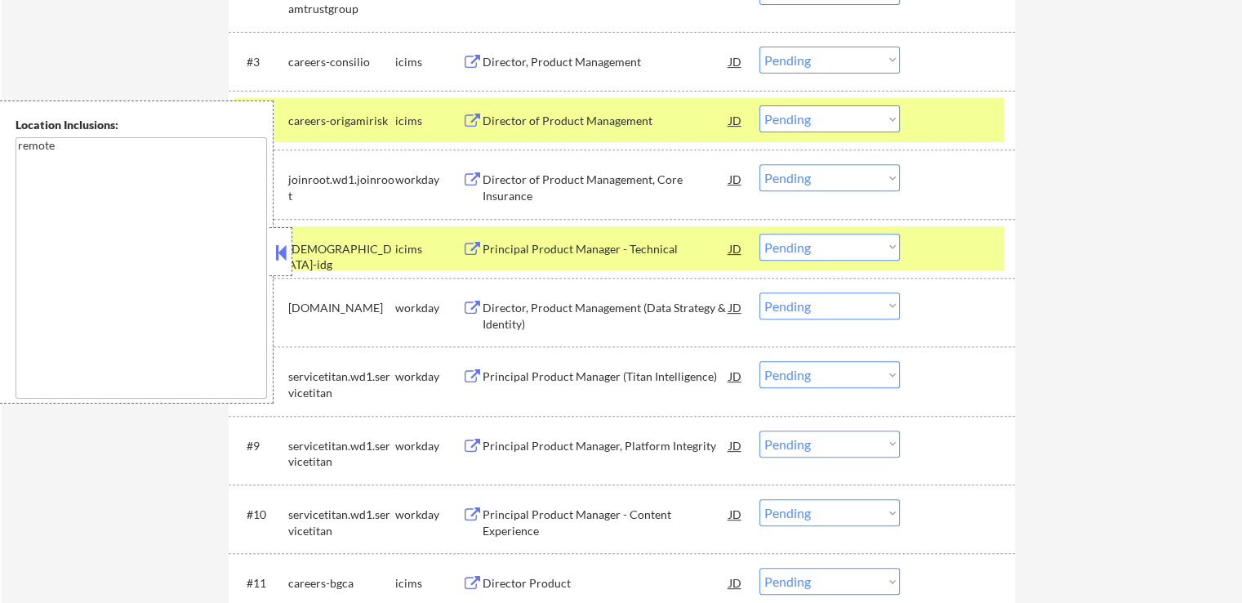
scroll to position [653, 0]
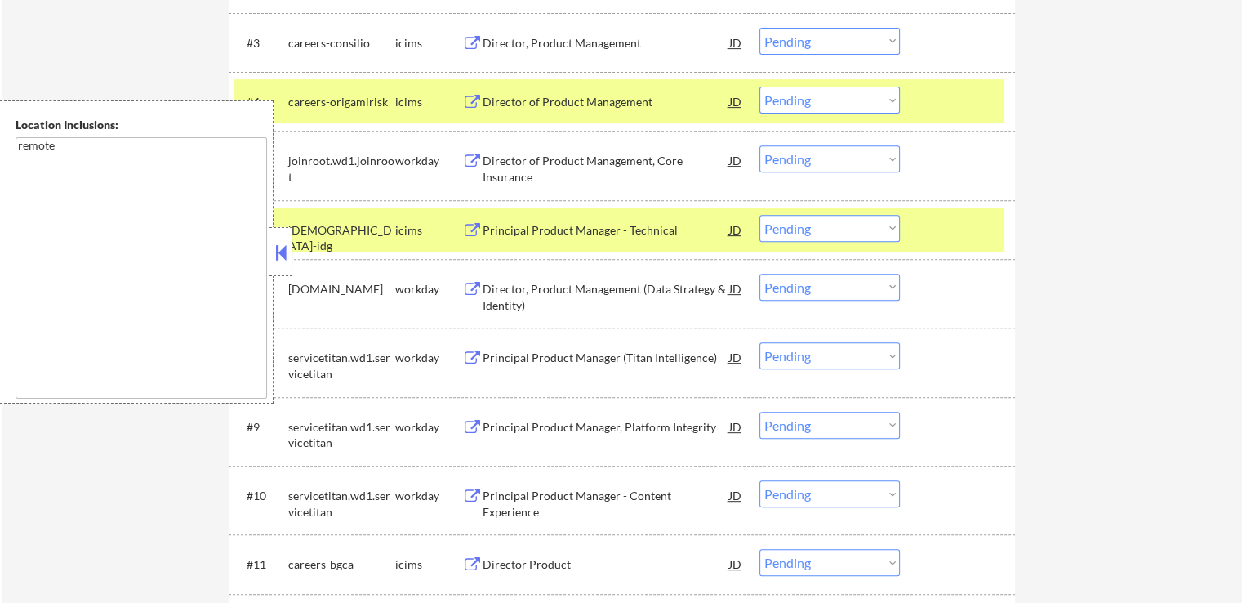
click at [609, 294] on div "Director, Product Management (Data Strategy & Identity)" at bounding box center [606, 297] width 247 height 32
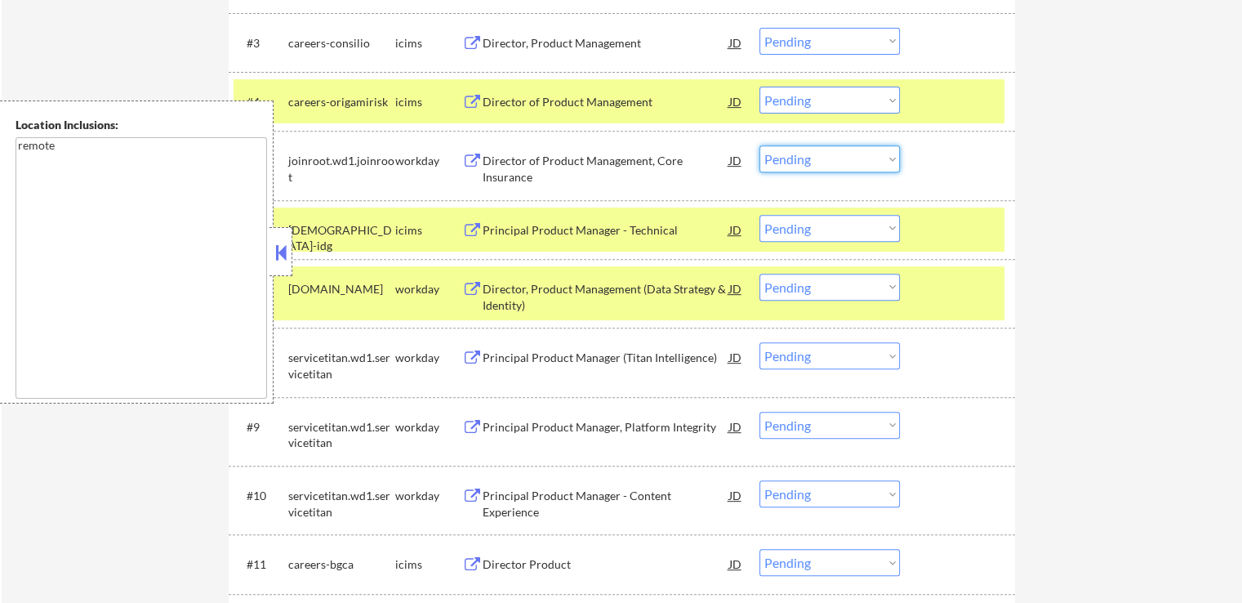
drag, startPoint x: 792, startPoint y: 159, endPoint x: 785, endPoint y: 170, distance: 12.5
click at [790, 160] on select "Choose an option... Pending Applied Excluded (Questions) Excluded (Expired) Exc…" at bounding box center [830, 158] width 140 height 27
click at [760, 145] on select "Choose an option... Pending Applied Excluded (Questions) Excluded (Expired) Exc…" at bounding box center [830, 158] width 140 height 27
select select ""pending""
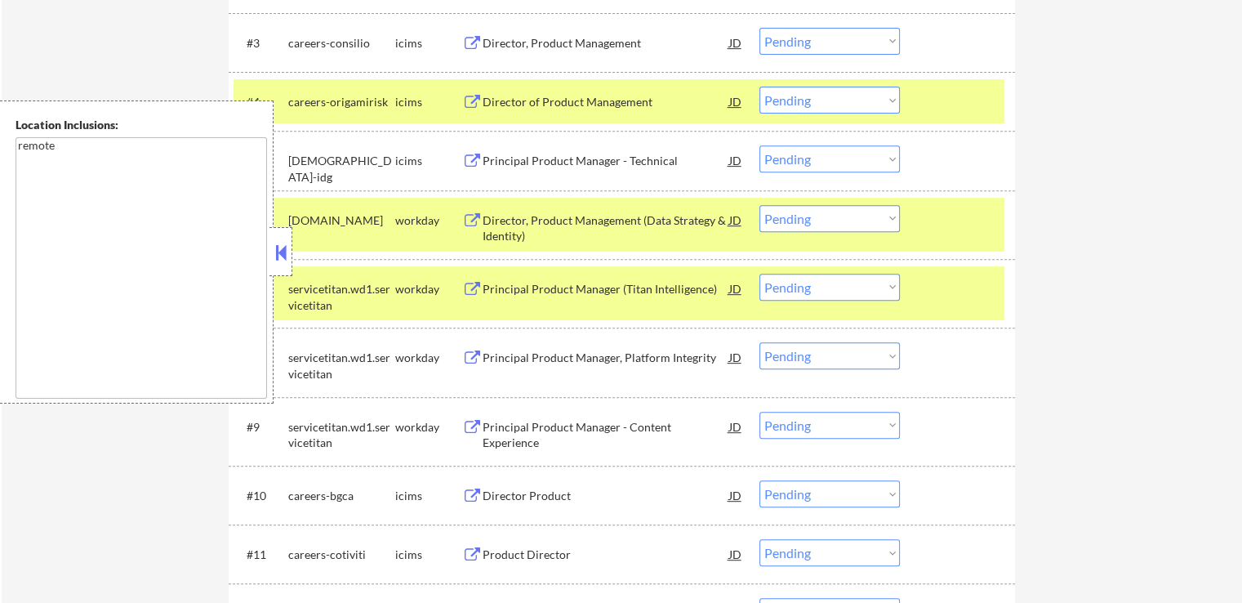
click at [622, 288] on div "Principal Product Manager (Titan Intelligence)" at bounding box center [606, 289] width 247 height 16
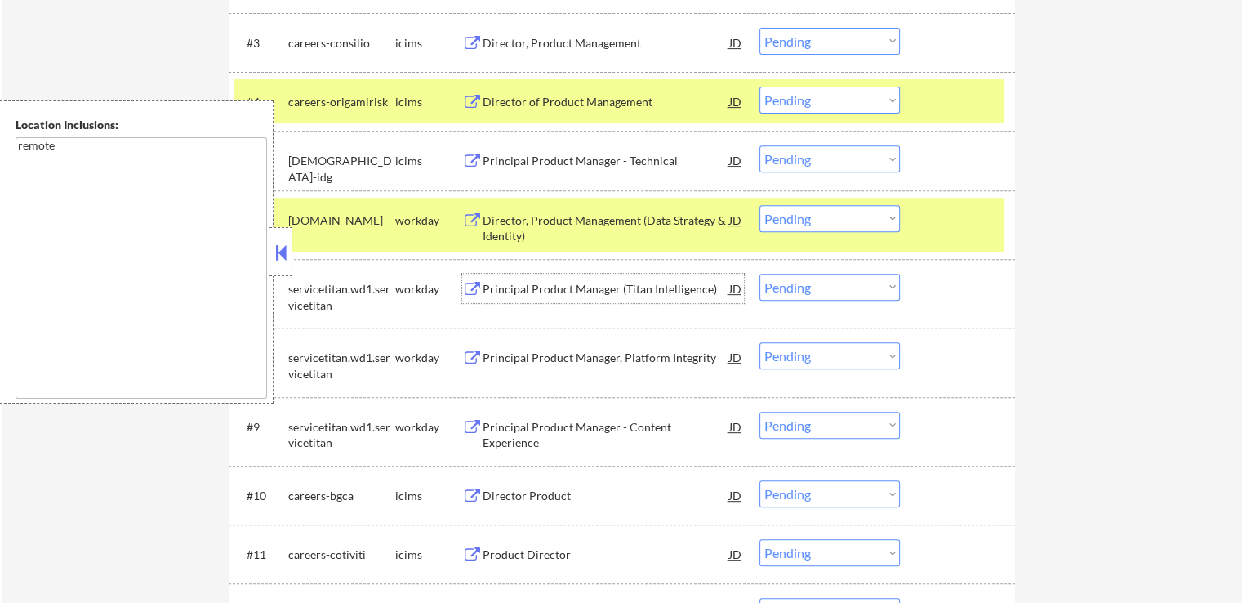
drag, startPoint x: 801, startPoint y: 221, endPoint x: 797, endPoint y: 230, distance: 8.8
click at [801, 221] on select "Choose an option... Pending Applied Excluded (Questions) Excluded (Expired) Exc…" at bounding box center [830, 218] width 140 height 27
click at [760, 205] on select "Choose an option... Pending Applied Excluded (Questions) Excluded (Expired) Exc…" at bounding box center [830, 218] width 140 height 27
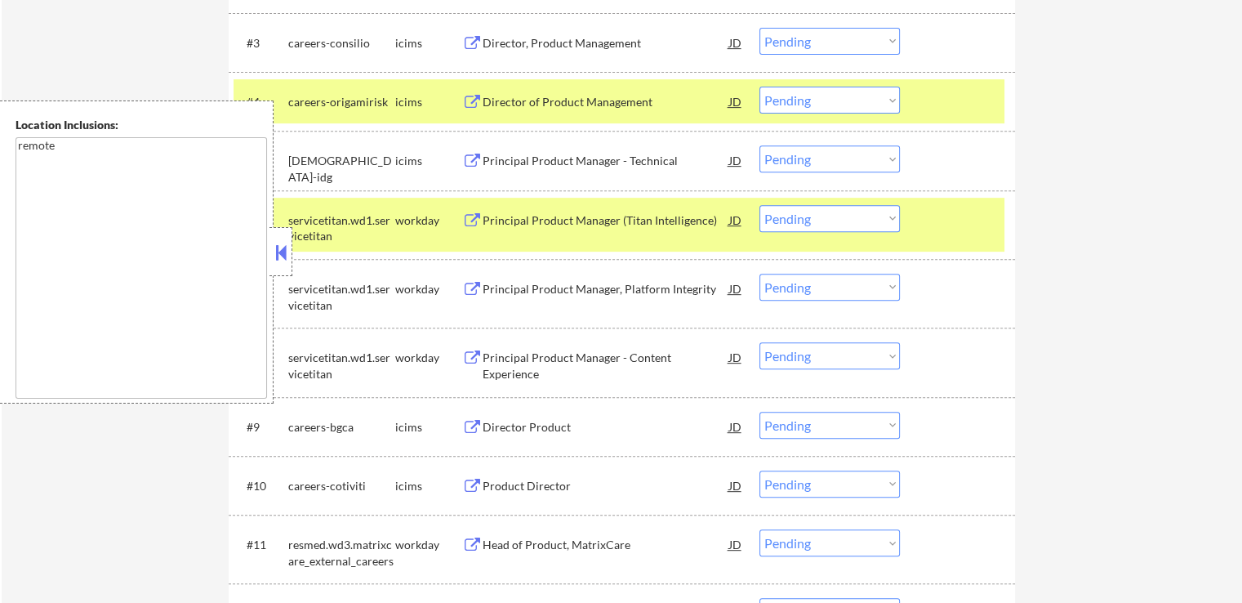
click at [788, 221] on select "Choose an option... Pending Applied Excluded (Questions) Excluded (Expired) Exc…" at bounding box center [830, 218] width 140 height 27
click at [760, 205] on select "Choose an option... Pending Applied Excluded (Questions) Excluded (Expired) Exc…" at bounding box center [830, 218] width 140 height 27
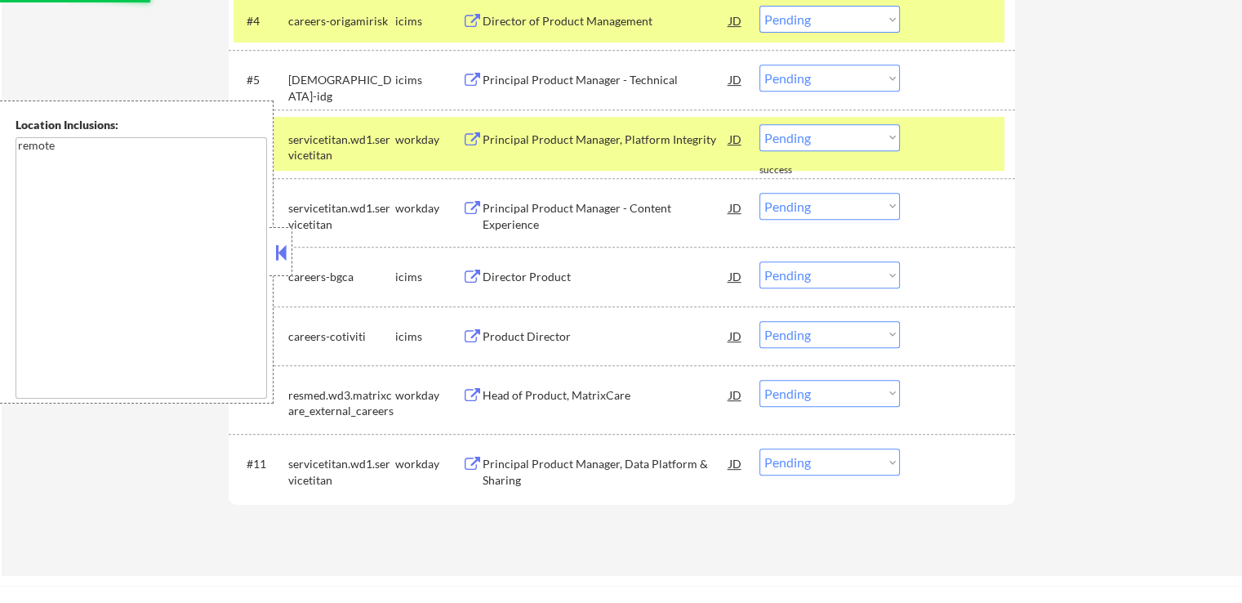
scroll to position [735, 0]
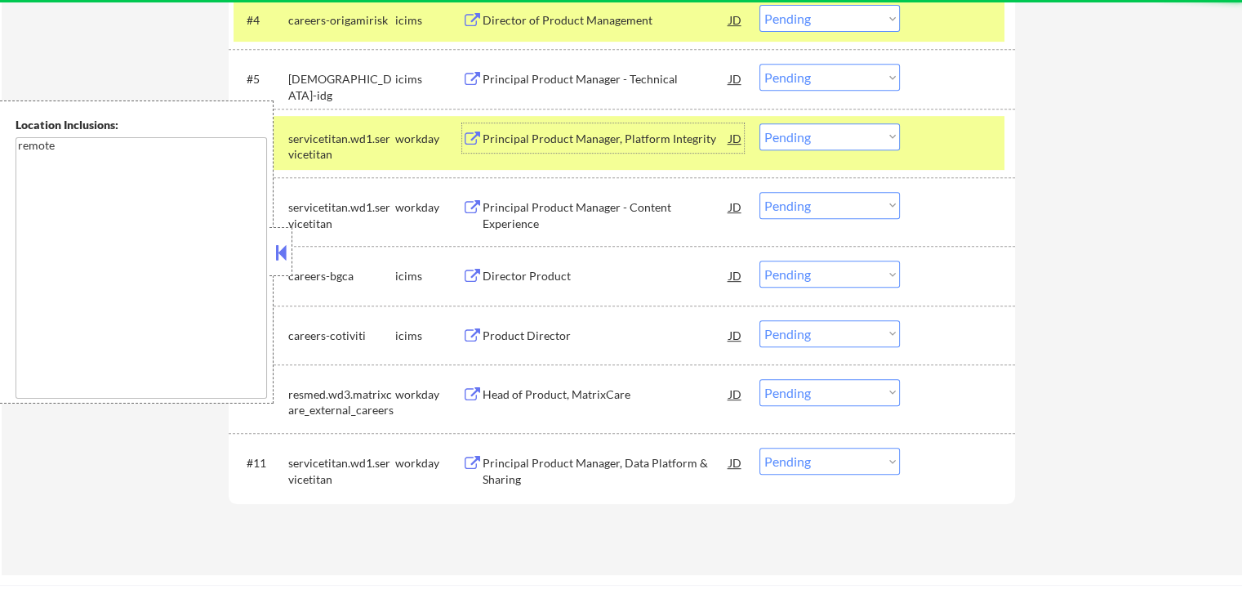
click at [636, 134] on div "Principal Product Manager, Platform Integrity" at bounding box center [606, 139] width 247 height 16
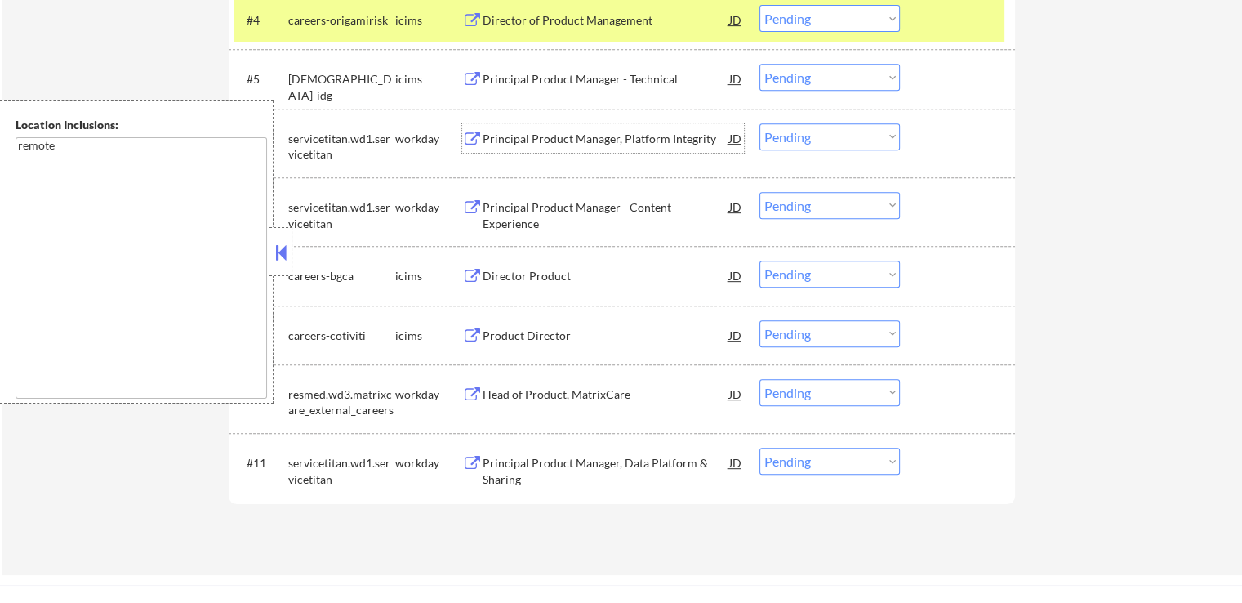
click at [650, 204] on div "Principal Product Manager - Content Experience" at bounding box center [606, 215] width 247 height 32
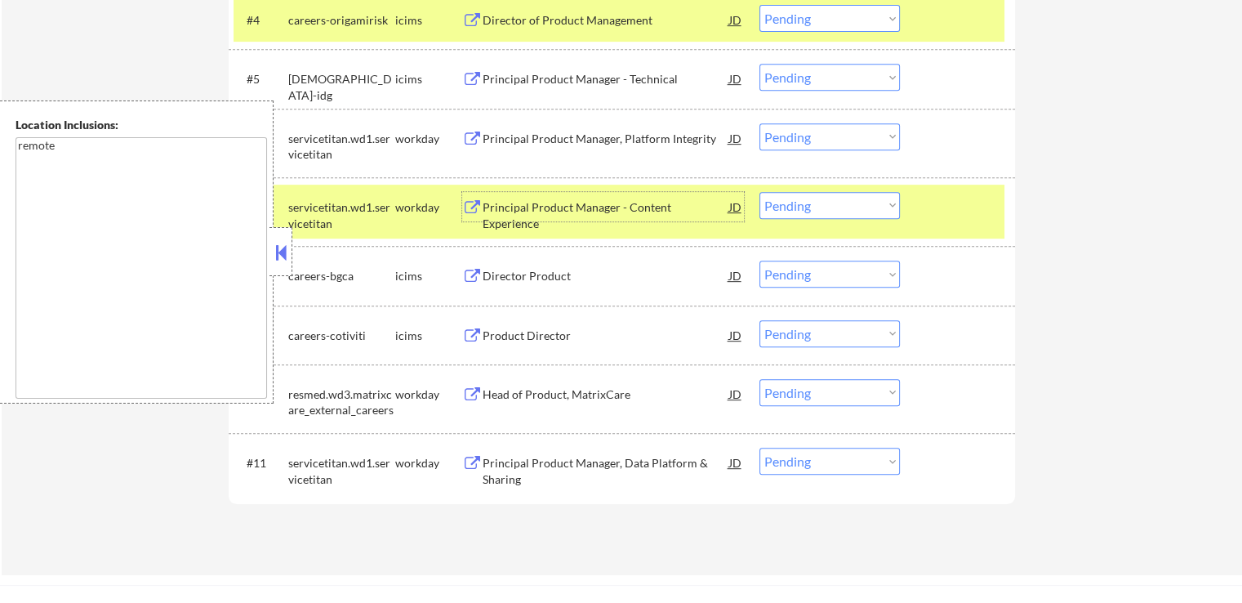
drag, startPoint x: 802, startPoint y: 137, endPoint x: 804, endPoint y: 147, distance: 9.9
click at [802, 137] on select "Choose an option... Pending Applied Excluded (Questions) Excluded (Expired) Exc…" at bounding box center [830, 136] width 140 height 27
select select ""excluded__expired_""
click at [760, 123] on select "Choose an option... Pending Applied Excluded (Questions) Excluded (Expired) Exc…" at bounding box center [830, 136] width 140 height 27
click at [804, 211] on select "Choose an option... Pending Applied Excluded (Questions) Excluded (Expired) Exc…" at bounding box center [830, 205] width 140 height 27
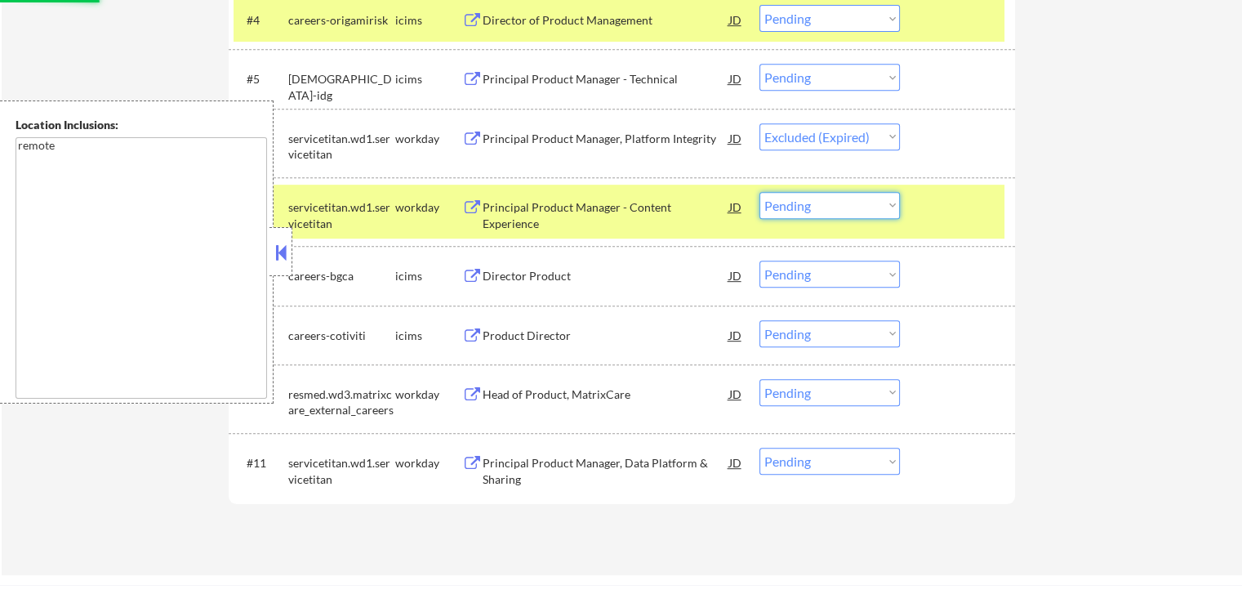
select select ""excluded__expired_""
click at [760, 192] on select "Choose an option... Pending Applied Excluded (Questions) Excluded (Expired) Exc…" at bounding box center [830, 205] width 140 height 27
select select ""pending""
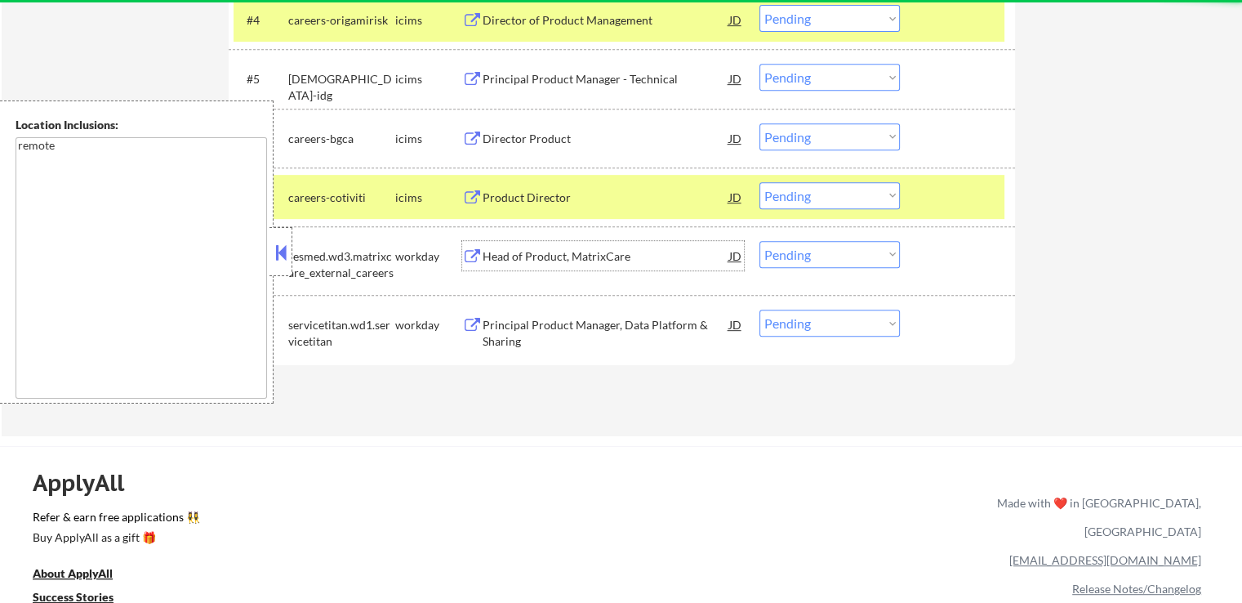
click at [615, 261] on div "Head of Product, MatrixCare" at bounding box center [606, 256] width 247 height 16
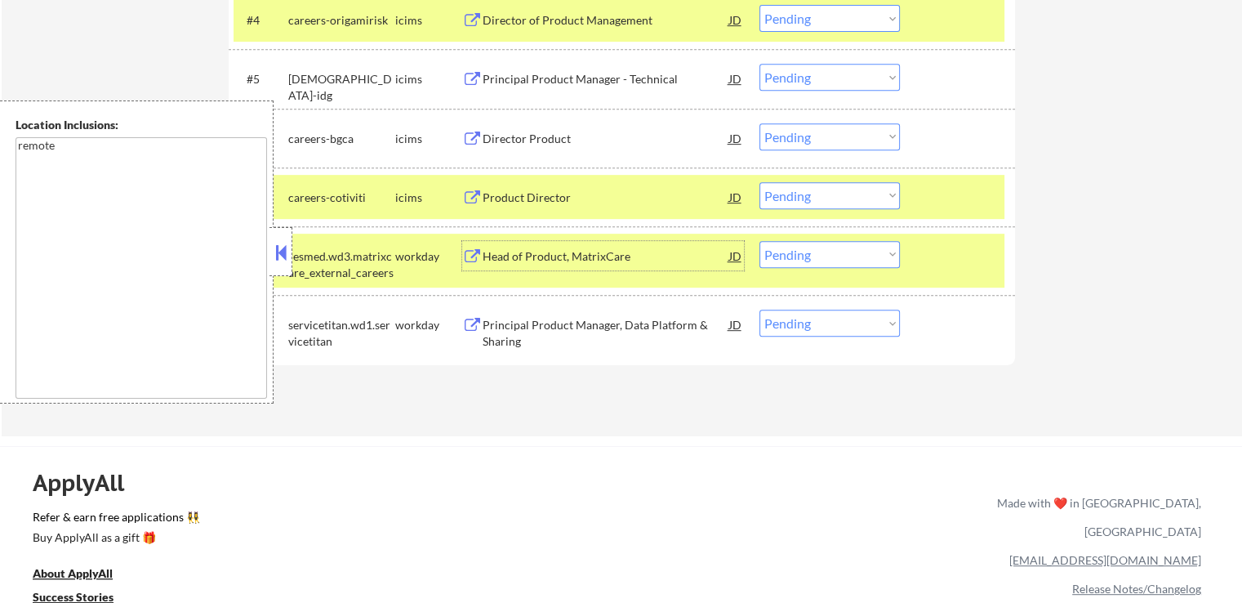
click at [649, 324] on div "Principal Product Manager, Data Platform & Sharing" at bounding box center [606, 333] width 247 height 32
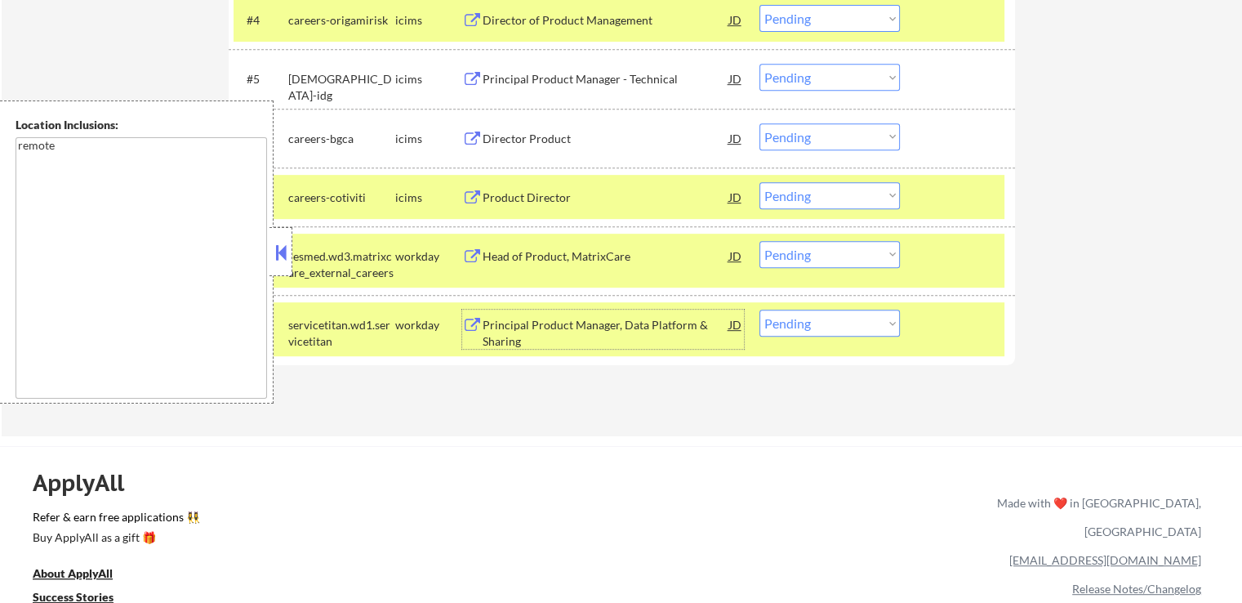
click at [819, 250] on select "Choose an option... Pending Applied Excluded (Questions) Excluded (Expired) Exc…" at bounding box center [830, 254] width 140 height 27
click at [760, 241] on select "Choose an option... Pending Applied Excluded (Questions) Excluded (Expired) Exc…" at bounding box center [830, 254] width 140 height 27
click at [770, 437] on div "← Return to /applysquad Mailslurp Inbox Job Search Builder [PERSON_NAME] User E…" at bounding box center [621, 269] width 1242 height 2009
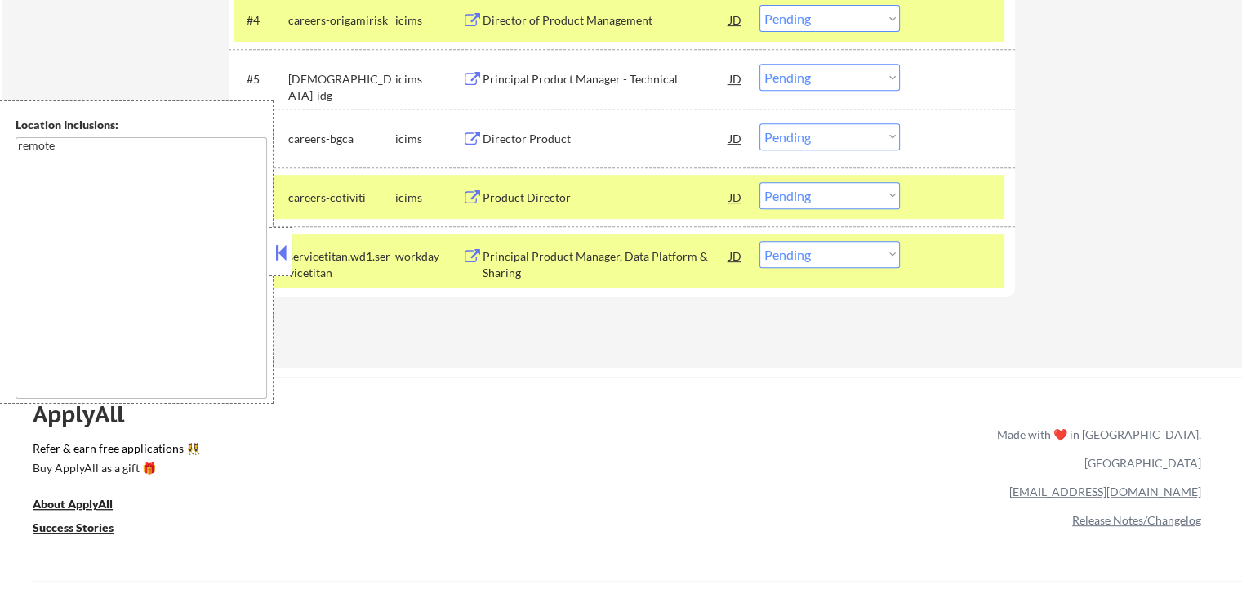
click at [787, 259] on select "Choose an option... Pending Applied Excluded (Questions) Excluded (Expired) Exc…" at bounding box center [830, 254] width 140 height 27
select select ""excluded__salary_""
click at [760, 241] on select "Choose an option... Pending Applied Excluded (Questions) Excluded (Expired) Exc…" at bounding box center [830, 254] width 140 height 27
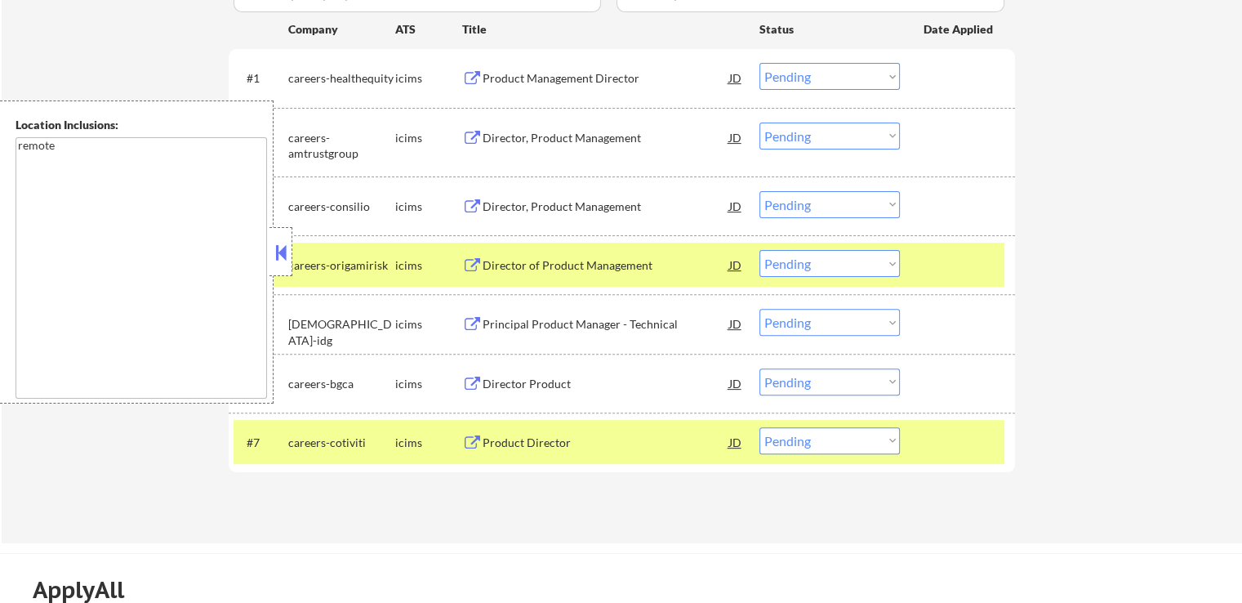
scroll to position [408, 0]
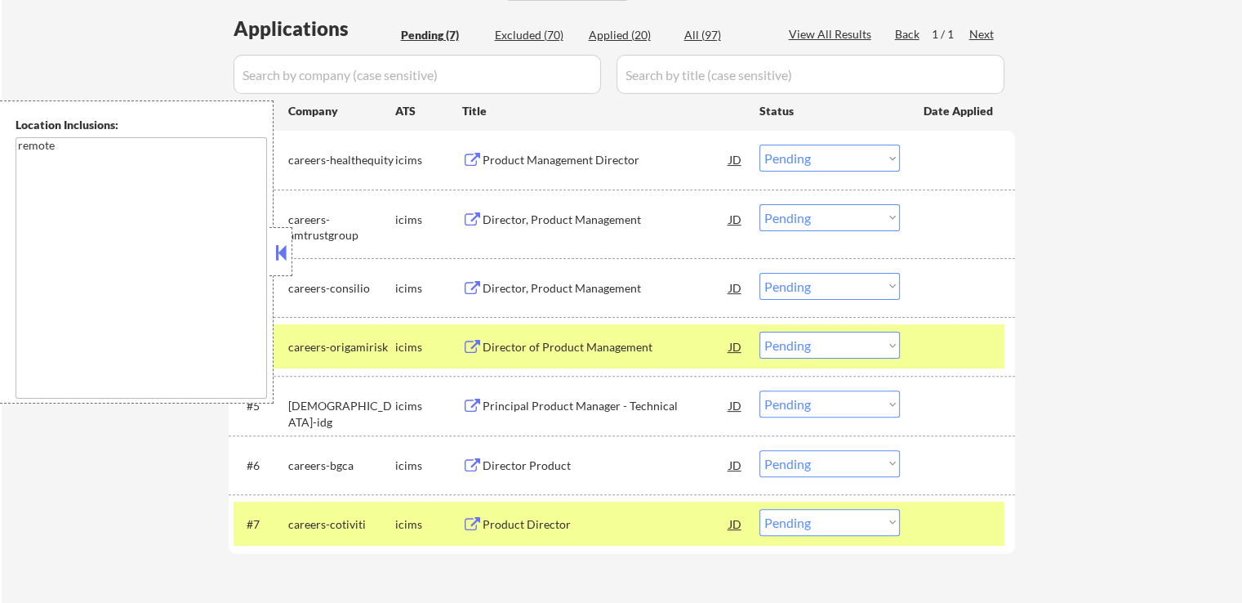
click at [610, 159] on div "Product Management Director" at bounding box center [606, 160] width 247 height 16
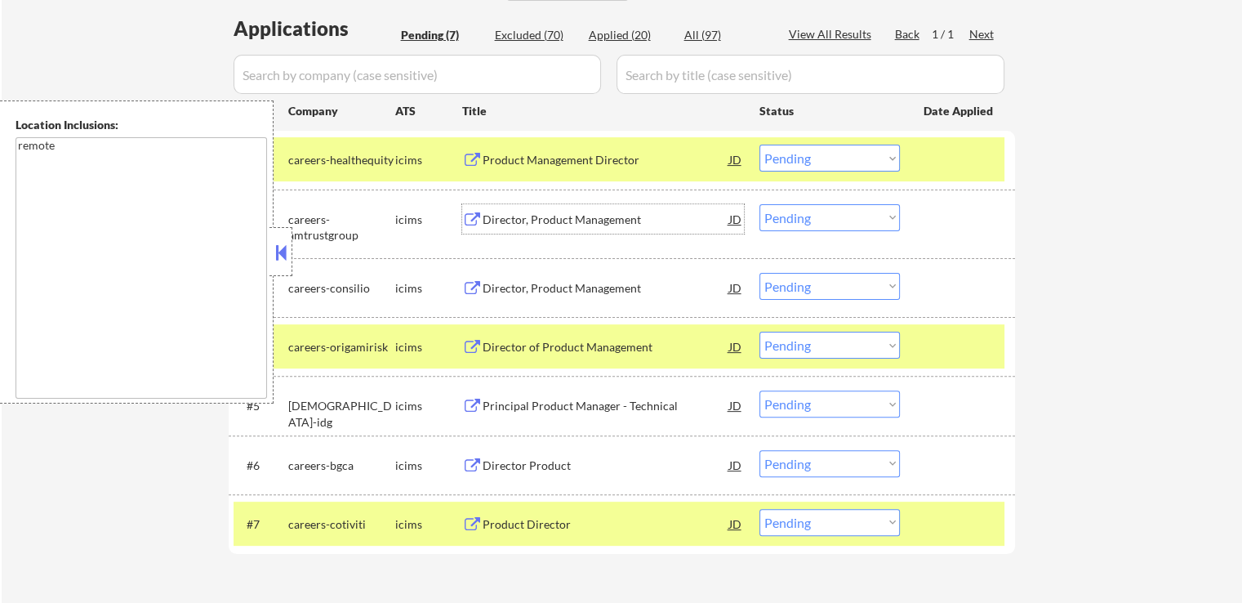
click at [638, 217] on div "Director, Product Management" at bounding box center [606, 220] width 247 height 16
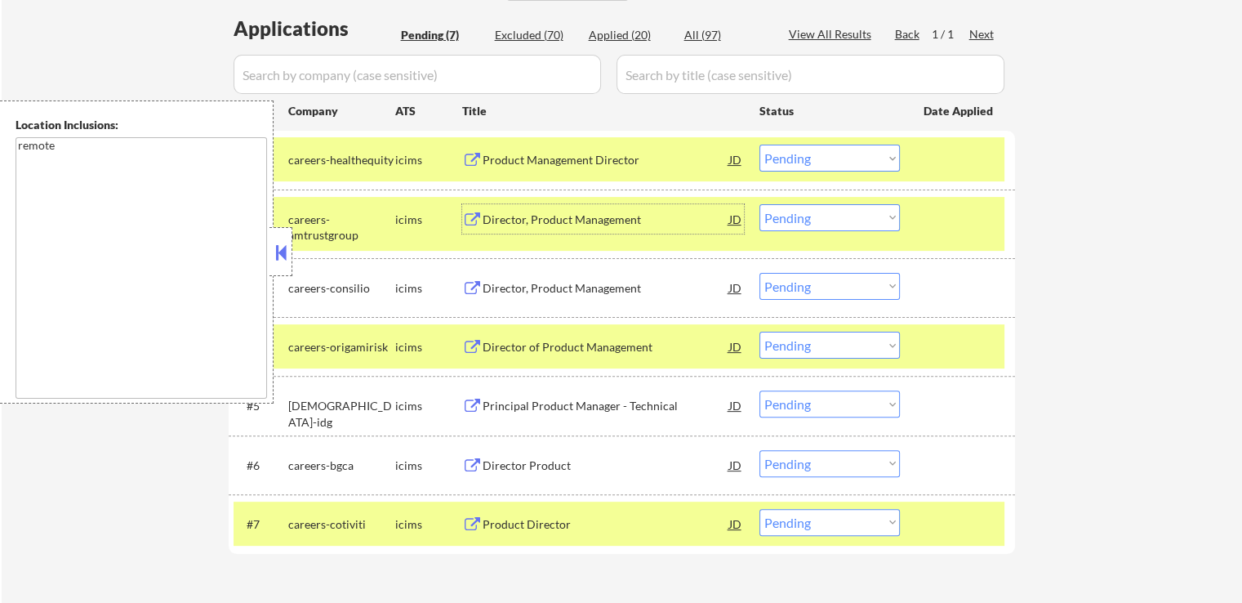
click at [799, 149] on select "Choose an option... Pending Applied Excluded (Questions) Excluded (Expired) Exc…" at bounding box center [830, 158] width 140 height 27
click at [760, 145] on select "Choose an option... Pending Applied Excluded (Questions) Excluded (Expired) Exc…" at bounding box center [830, 158] width 140 height 27
click at [601, 285] on div "Director, Product Management" at bounding box center [606, 288] width 247 height 16
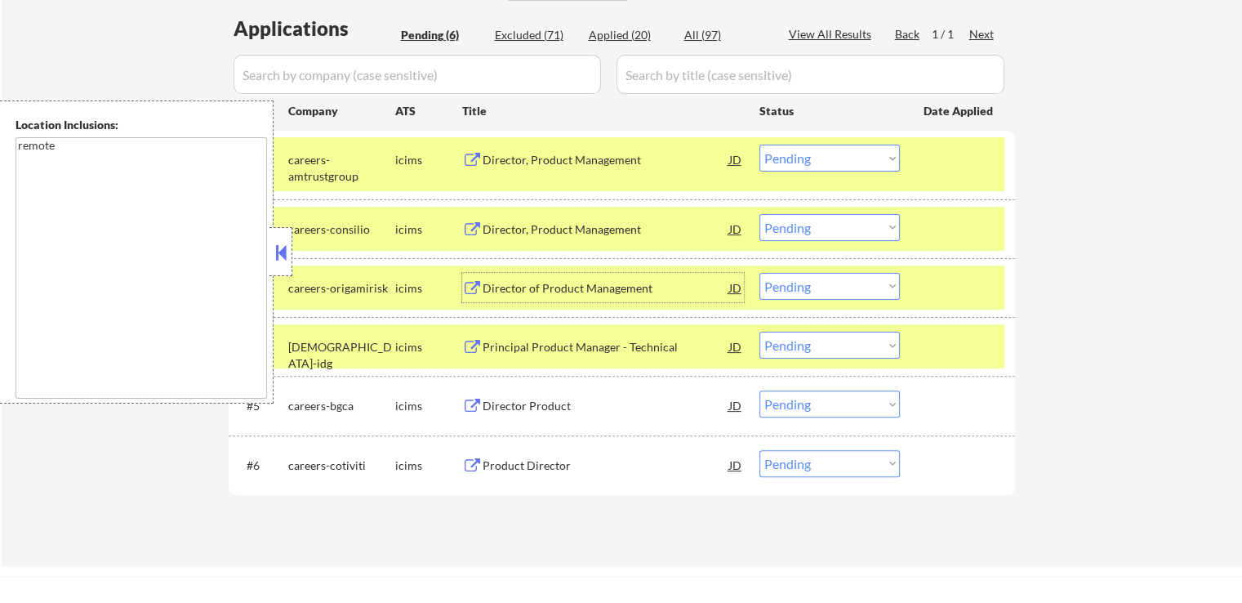
click at [794, 159] on select "Choose an option... Pending Applied Excluded (Questions) Excluded (Expired) Exc…" at bounding box center [830, 158] width 140 height 27
click at [760, 145] on select "Choose an option... Pending Applied Excluded (Questions) Excluded (Expired) Exc…" at bounding box center [830, 158] width 140 height 27
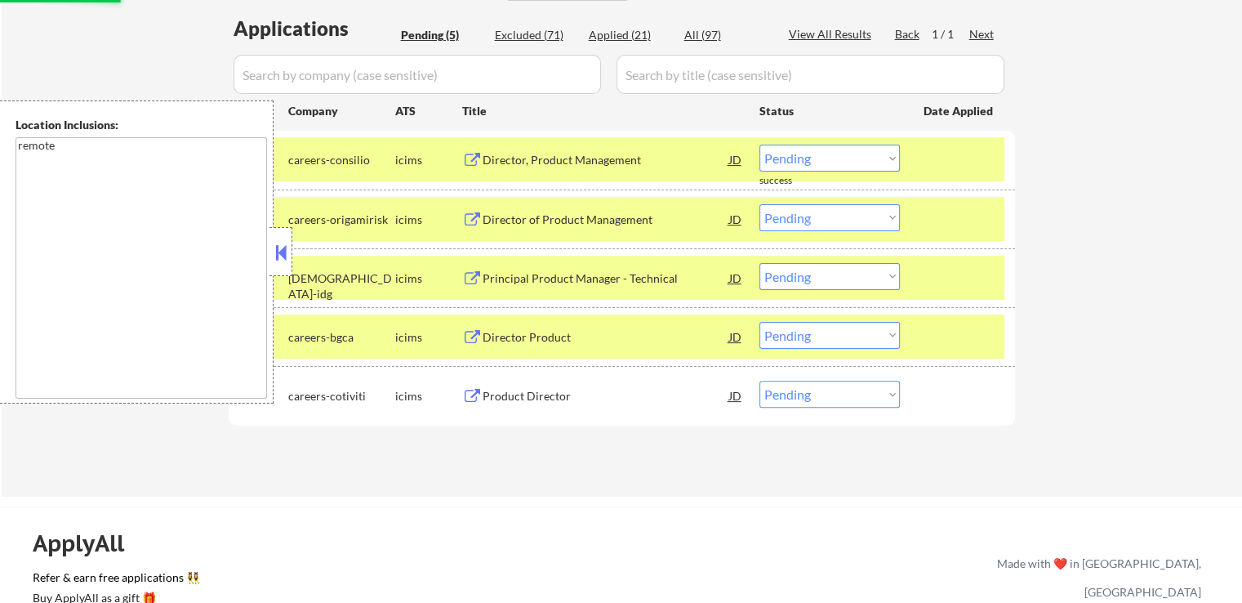
click at [635, 221] on div "Director of Product Management" at bounding box center [606, 220] width 247 height 16
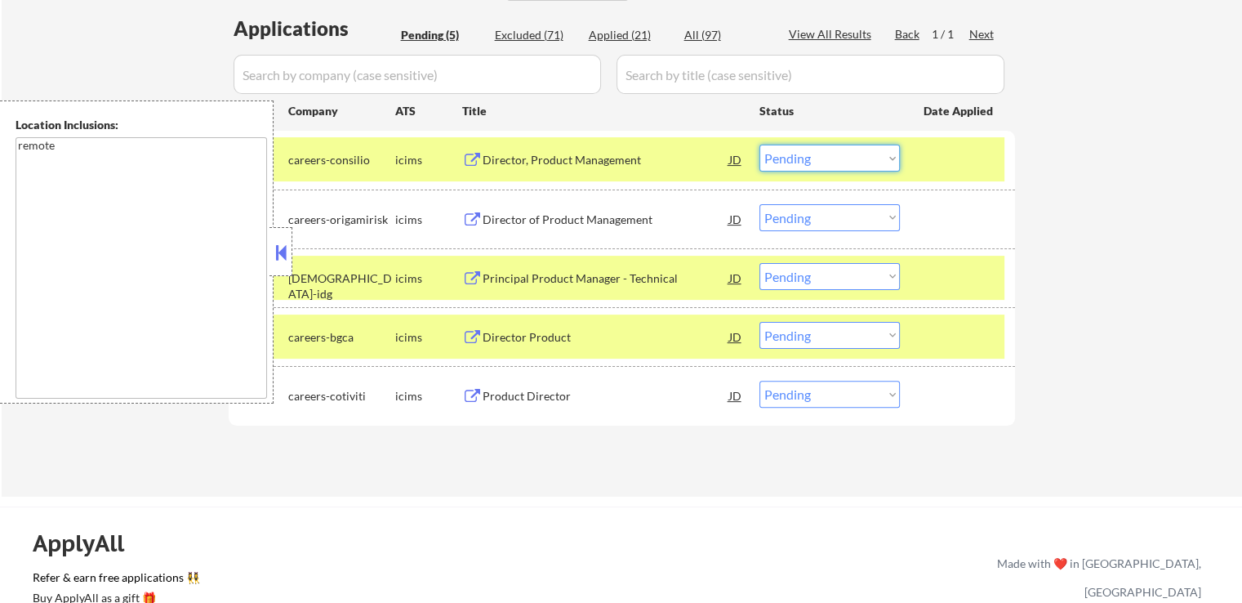
click at [834, 150] on select "Choose an option... Pending Applied Excluded (Questions) Excluded (Expired) Exc…" at bounding box center [830, 158] width 140 height 27
click at [760, 145] on select "Choose an option... Pending Applied Excluded (Questions) Excluded (Expired) Exc…" at bounding box center [830, 158] width 140 height 27
click at [593, 282] on div "Principal Product Manager - Technical" at bounding box center [606, 278] width 247 height 16
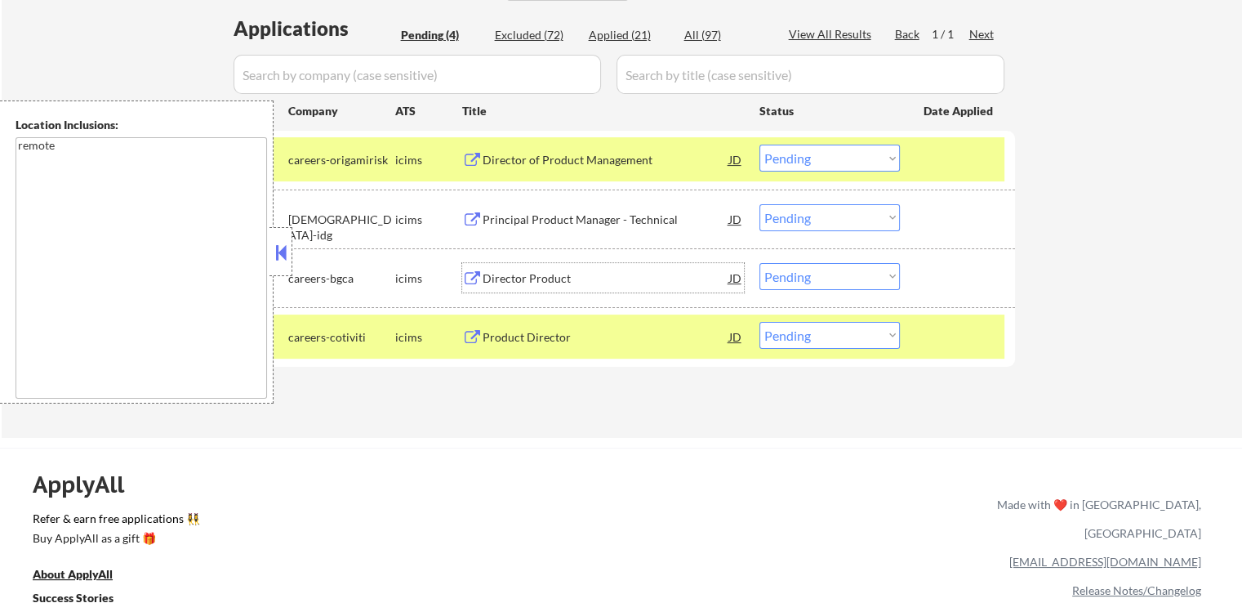
drag, startPoint x: 797, startPoint y: 158, endPoint x: 797, endPoint y: 167, distance: 9.0
click at [797, 158] on select "Choose an option... Pending Applied Excluded (Questions) Excluded (Expired) Exc…" at bounding box center [830, 158] width 140 height 27
click at [760, 145] on select "Choose an option... Pending Applied Excluded (Questions) Excluded (Expired) Exc…" at bounding box center [830, 158] width 140 height 27
click at [611, 260] on div "#3 careers-bgca icims Director Product JD Choose an option... Pending Applied E…" at bounding box center [619, 278] width 771 height 44
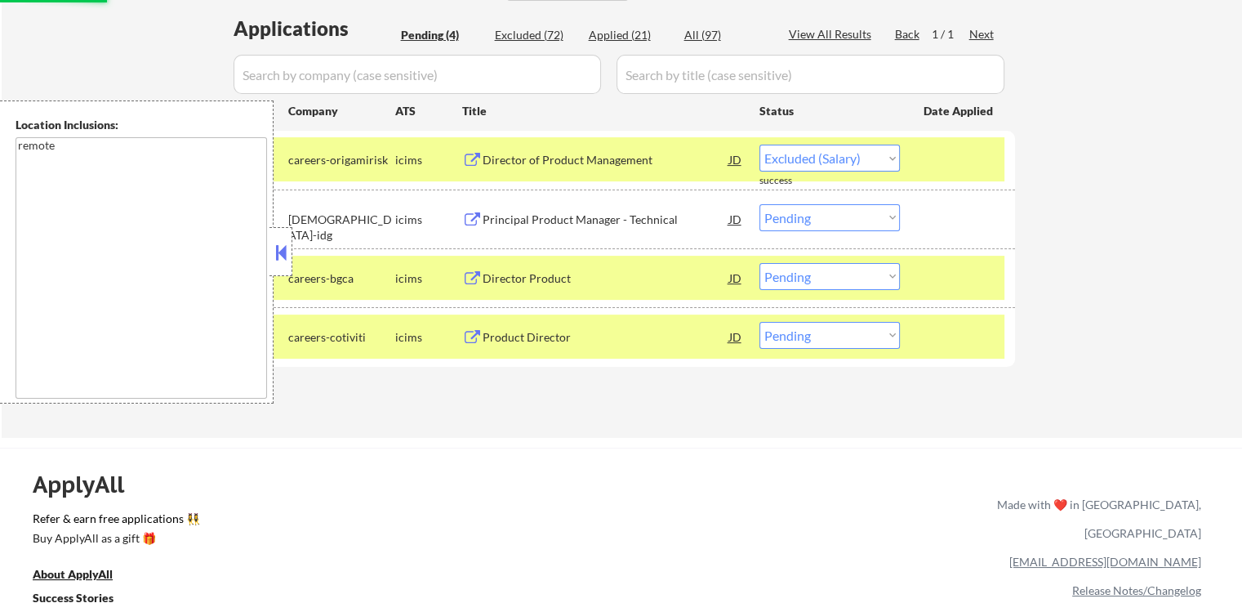
click at [601, 279] on div "Director Product" at bounding box center [606, 278] width 247 height 16
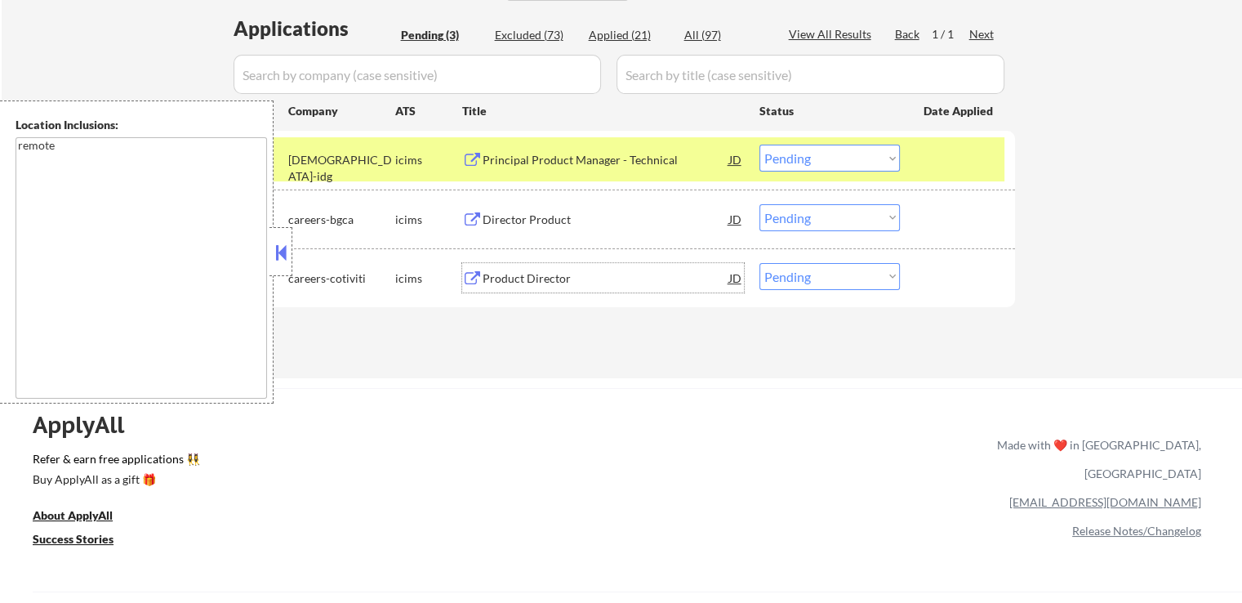
click at [811, 162] on select "Choose an option... Pending Applied Excluded (Questions) Excluded (Expired) Exc…" at bounding box center [830, 158] width 140 height 27
click at [760, 145] on select "Choose an option... Pending Applied Excluded (Questions) Excluded (Expired) Exc…" at bounding box center [830, 158] width 140 height 27
click at [585, 273] on div "Product Director" at bounding box center [606, 278] width 247 height 16
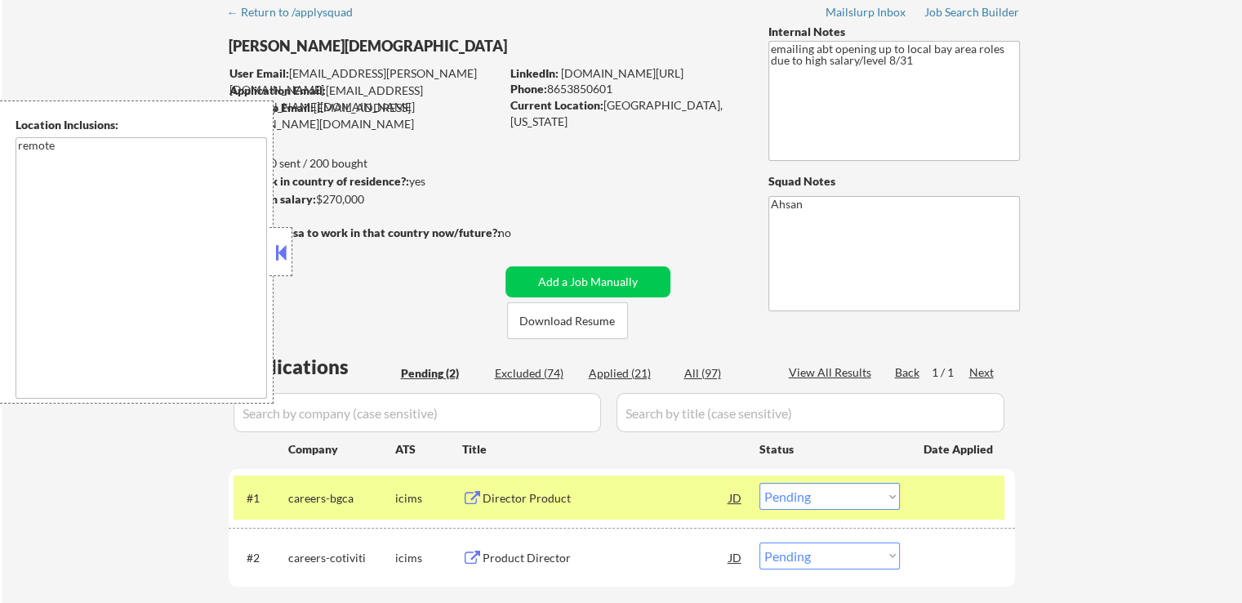
scroll to position [0, 0]
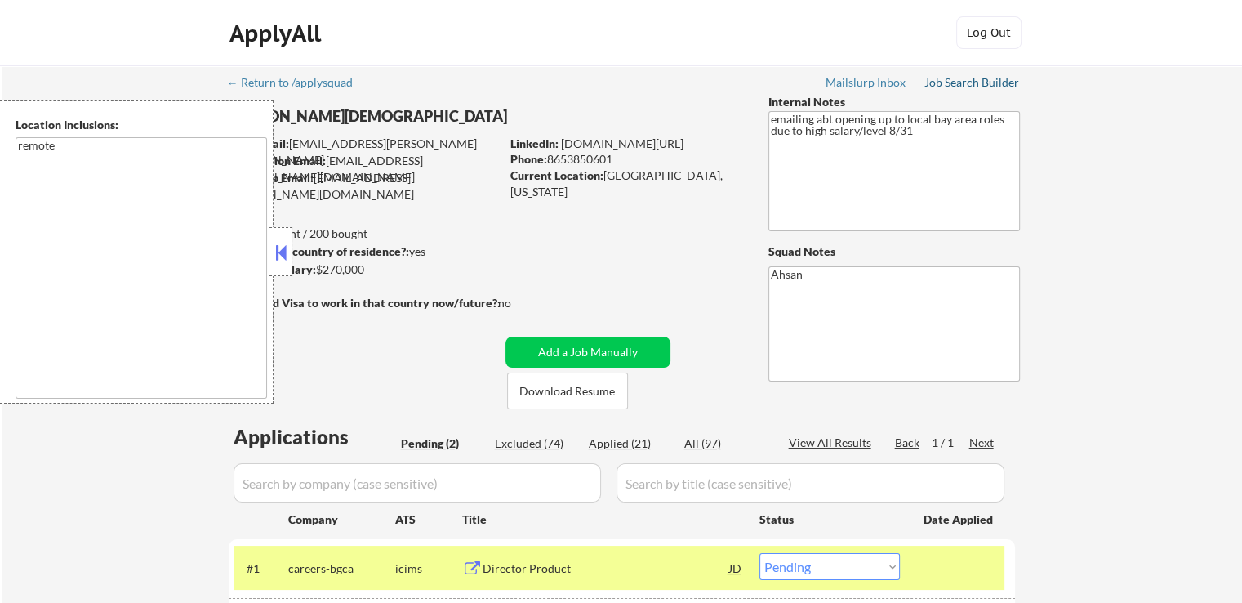
drag, startPoint x: 974, startPoint y: 79, endPoint x: 948, endPoint y: 68, distance: 29.3
click at [974, 77] on div "Job Search Builder" at bounding box center [973, 82] width 96 height 11
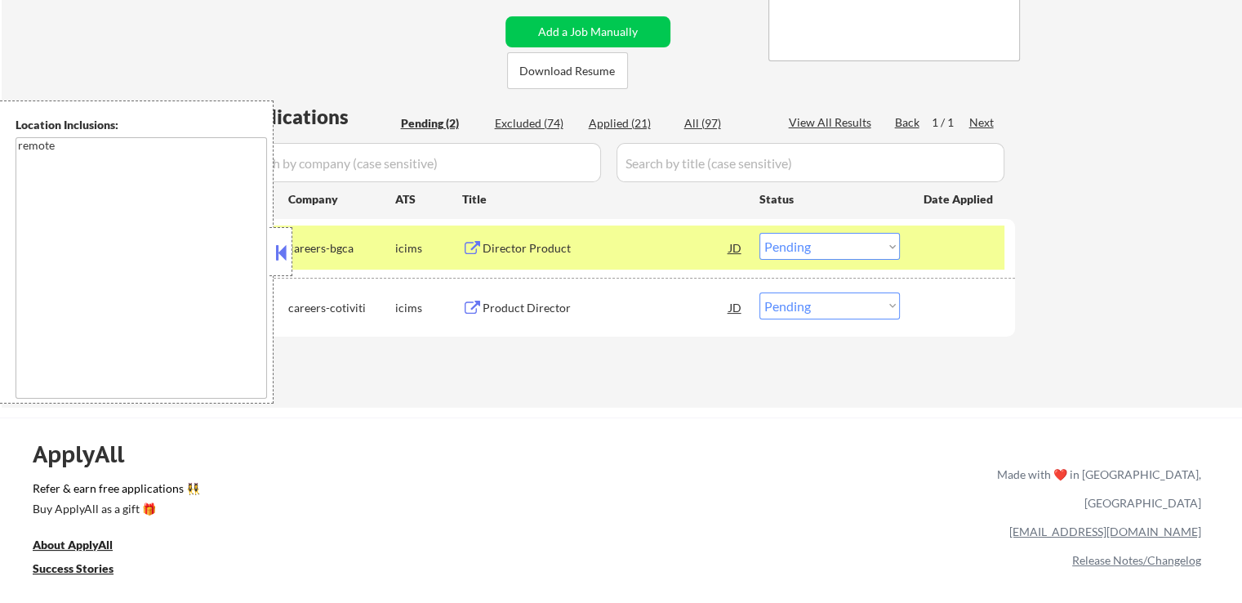
scroll to position [408, 0]
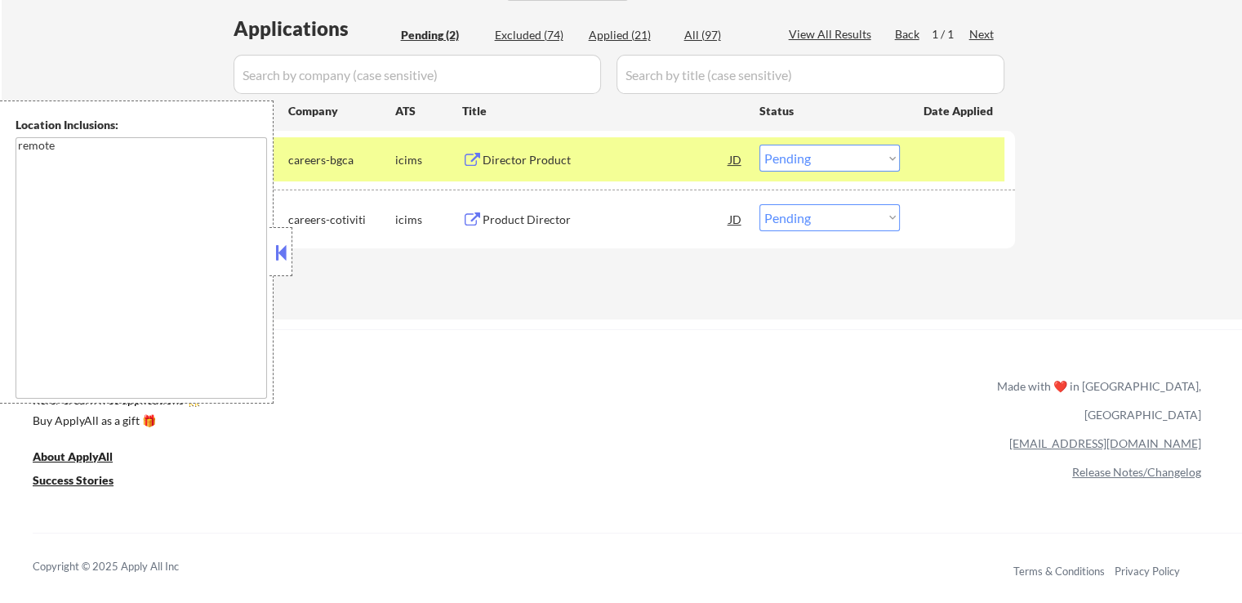
drag, startPoint x: 615, startPoint y: 278, endPoint x: 787, endPoint y: 2, distance: 324.8
click at [618, 278] on div "Applications Pending (2) Excluded (74) Applied (21) All (97) View All Results B…" at bounding box center [622, 152] width 787 height 274
drag, startPoint x: 820, startPoint y: 148, endPoint x: 823, endPoint y: 169, distance: 21.5
click at [820, 150] on select "Choose an option... Pending Applied Excluded (Questions) Excluded (Expired) Exc…" at bounding box center [830, 158] width 140 height 27
click at [760, 145] on select "Choose an option... Pending Applied Excluded (Questions) Excluded (Expired) Exc…" at bounding box center [830, 158] width 140 height 27
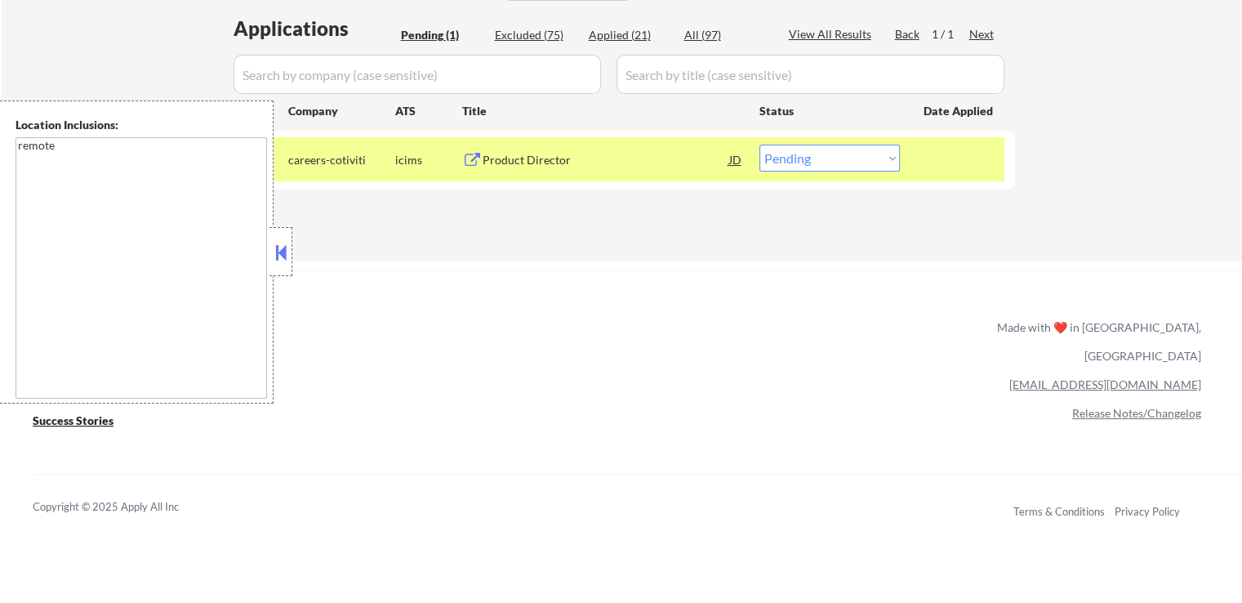
drag, startPoint x: 800, startPoint y: 157, endPoint x: 804, endPoint y: 168, distance: 12.1
click at [800, 157] on select "Choose an option... Pending Applied Excluded (Questions) Excluded (Expired) Exc…" at bounding box center [830, 158] width 140 height 27
click at [760, 145] on select "Choose an option... Pending Applied Excluded (Questions) Excluded (Expired) Exc…" at bounding box center [830, 158] width 140 height 27
click at [869, 297] on div "ApplyAll Refer & earn free applications 👯‍♀️ Buy ApplyAll as a gift 🎁 About App…" at bounding box center [621, 411] width 1242 height 259
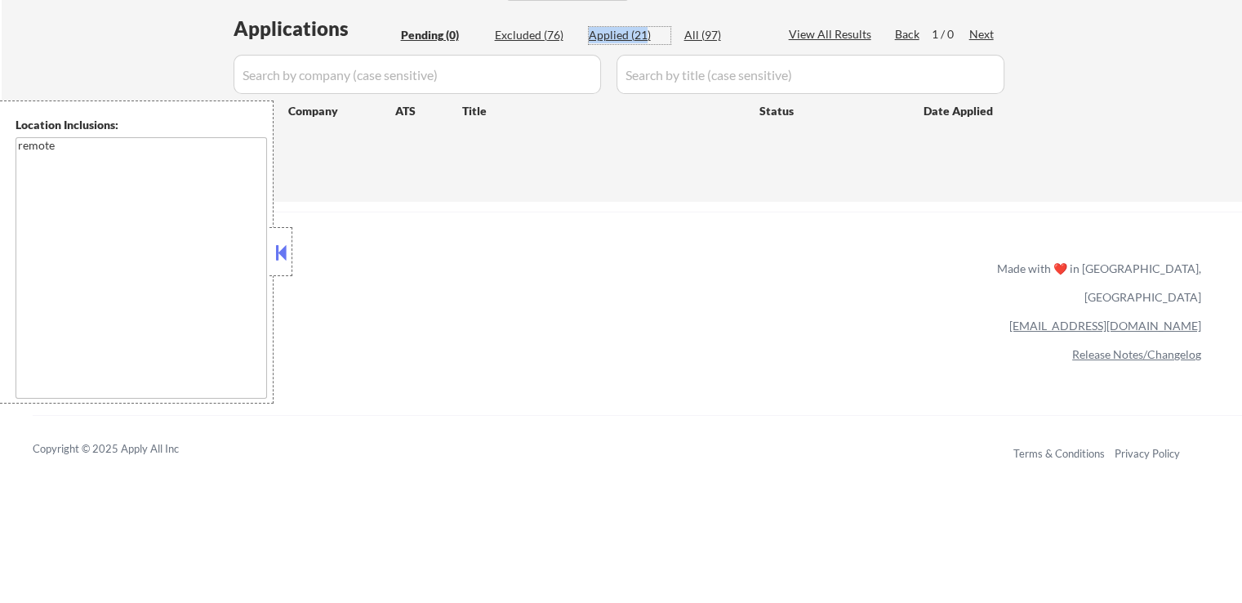
drag, startPoint x: 591, startPoint y: 35, endPoint x: 620, endPoint y: 4, distance: 42.8
click at [647, 32] on div "Applied (21)" at bounding box center [630, 35] width 82 height 16
select select ""applied""
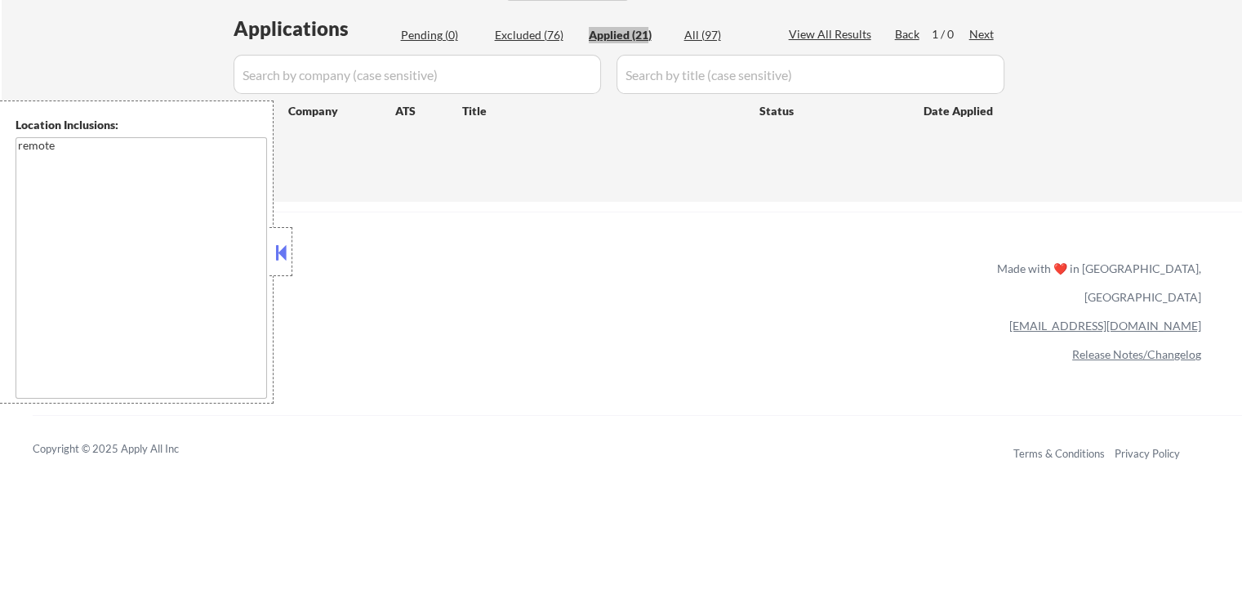
select select ""applied""
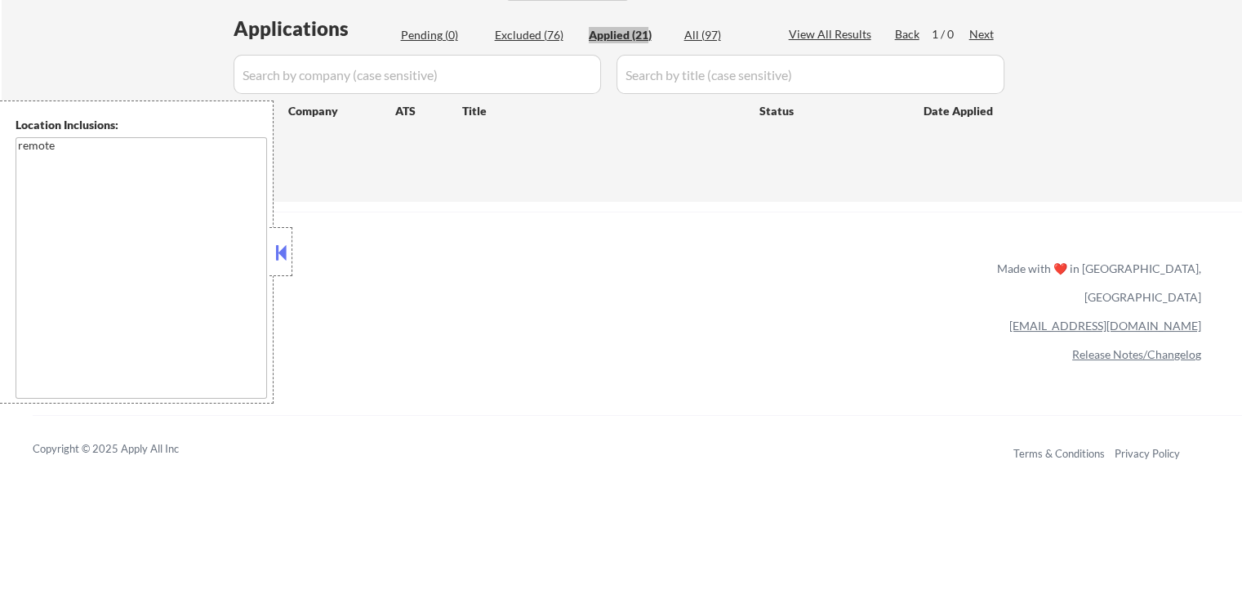
select select ""applied""
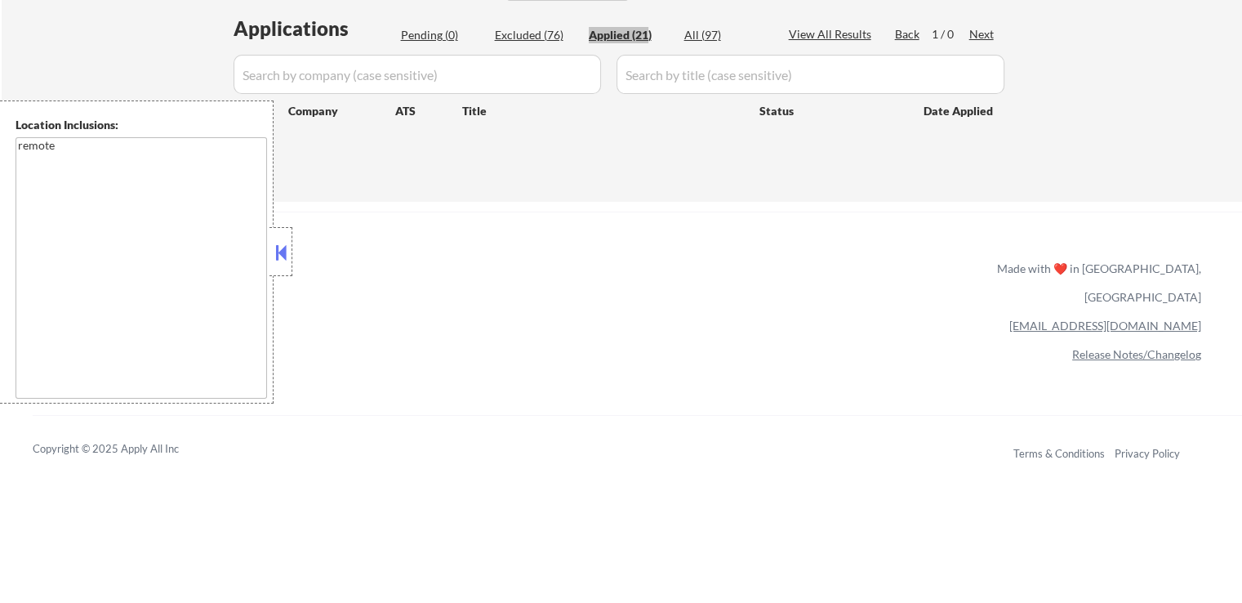
select select ""applied""
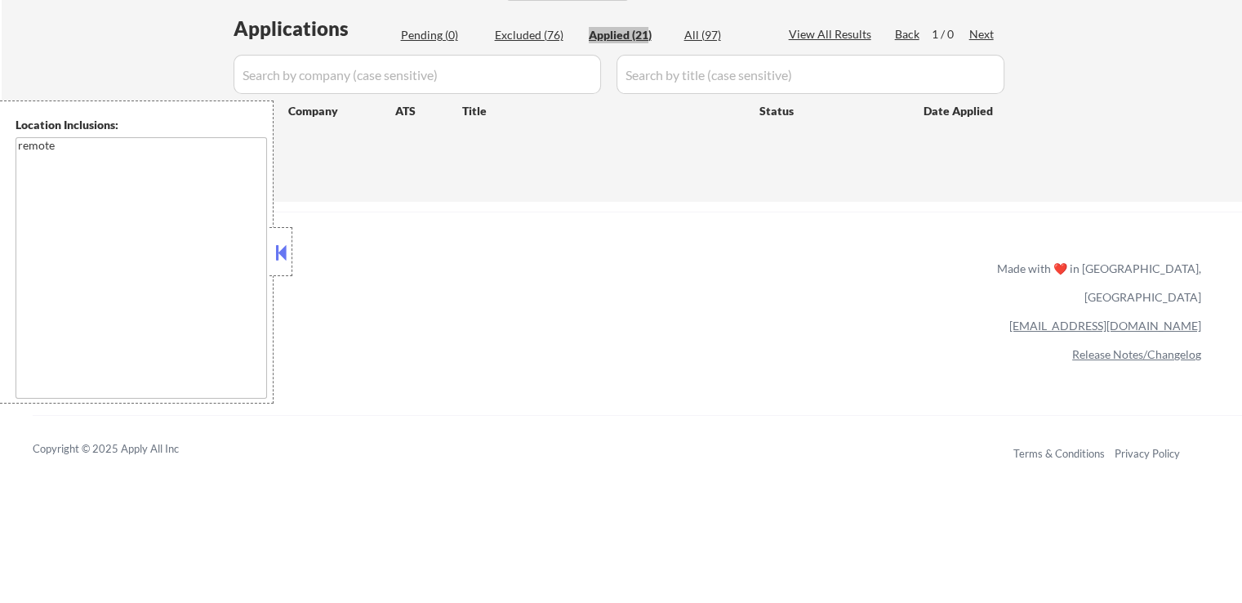
select select ""applied""
